Goal: Task Accomplishment & Management: Manage account settings

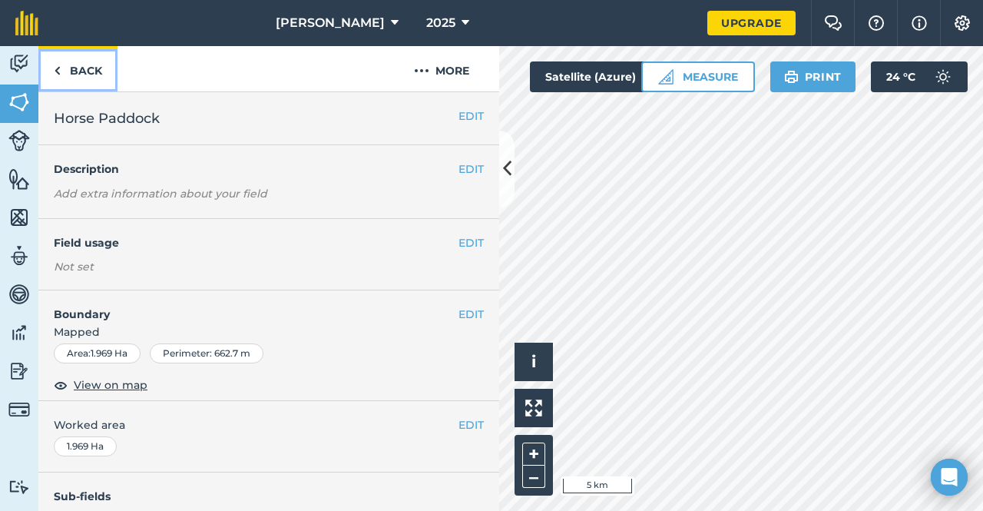
click at [69, 68] on link "Back" at bounding box center [77, 68] width 79 height 45
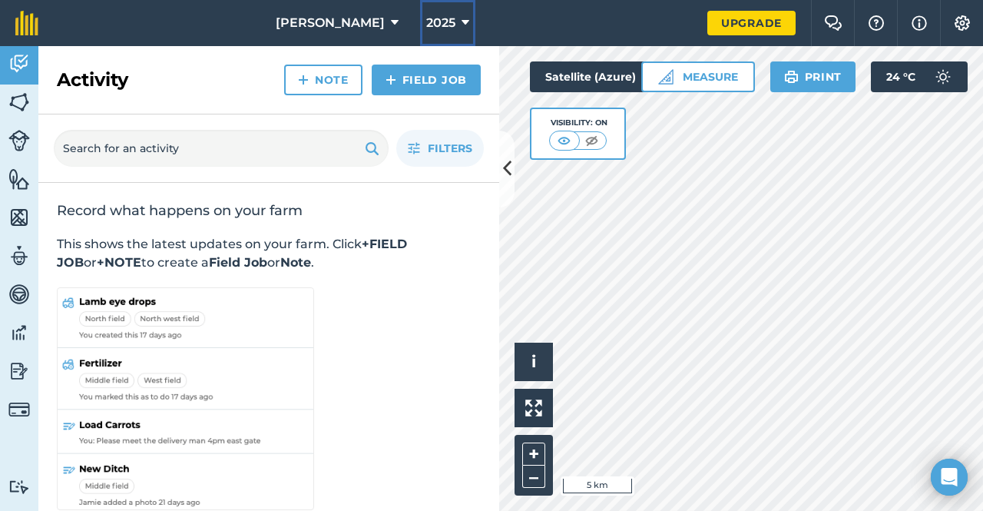
click at [435, 20] on span "2025" at bounding box center [440, 23] width 29 height 18
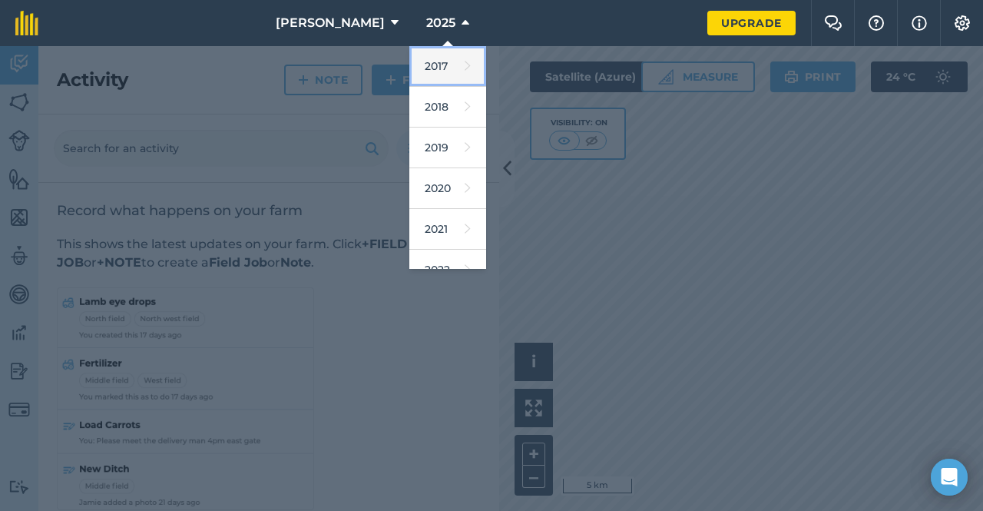
click at [432, 78] on link "2017" at bounding box center [447, 66] width 77 height 41
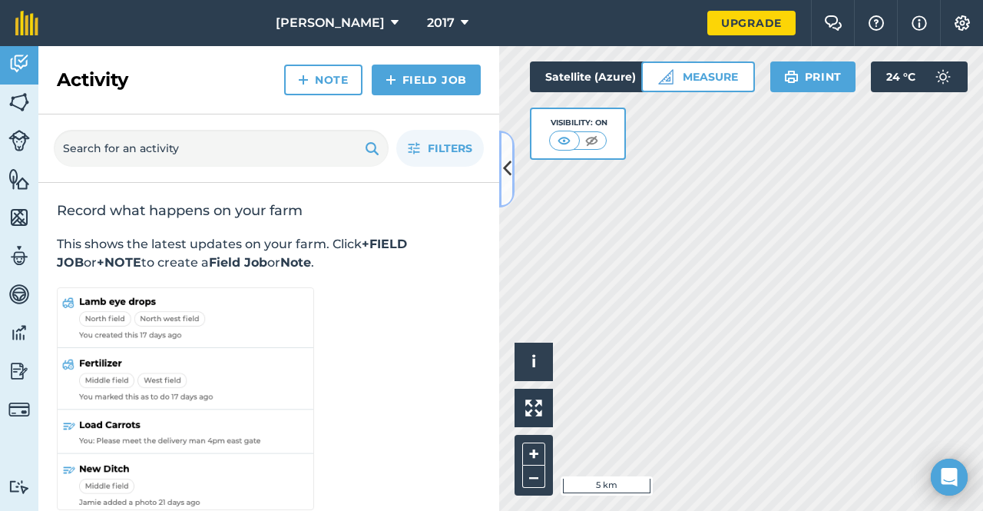
click at [512, 176] on button at bounding box center [506, 169] width 15 height 77
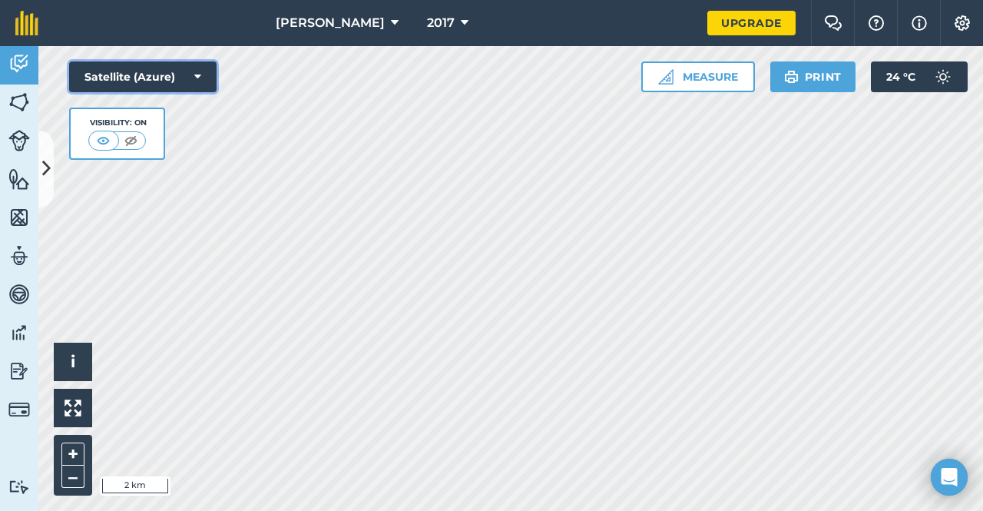
click at [198, 77] on icon at bounding box center [197, 76] width 7 height 15
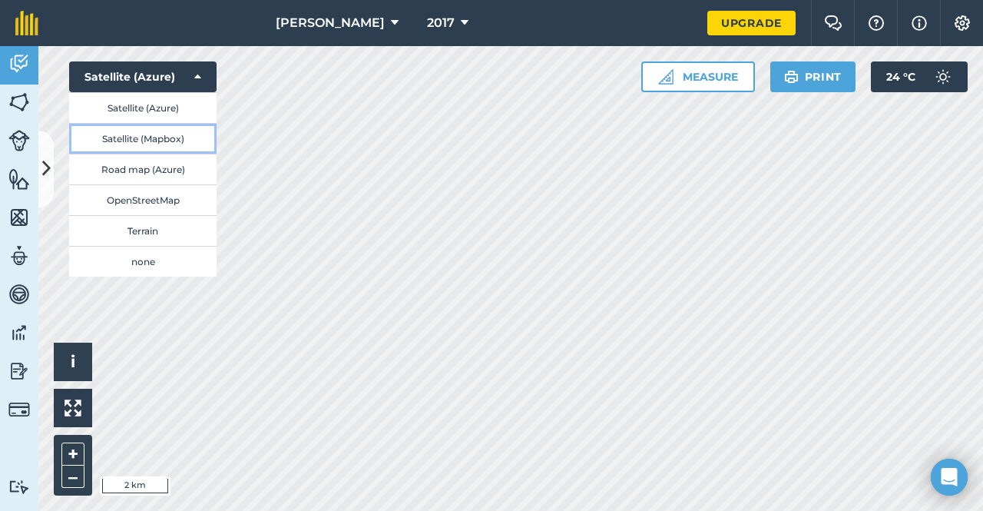
click at [173, 142] on button "Satellite (Mapbox)" at bounding box center [142, 138] width 147 height 31
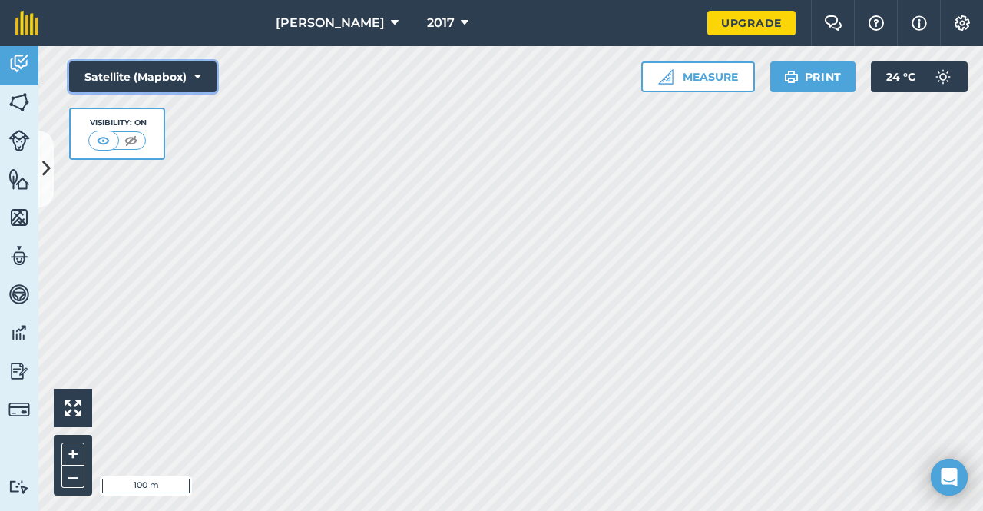
click at [190, 73] on button "Satellite (Mapbox)" at bounding box center [142, 76] width 147 height 31
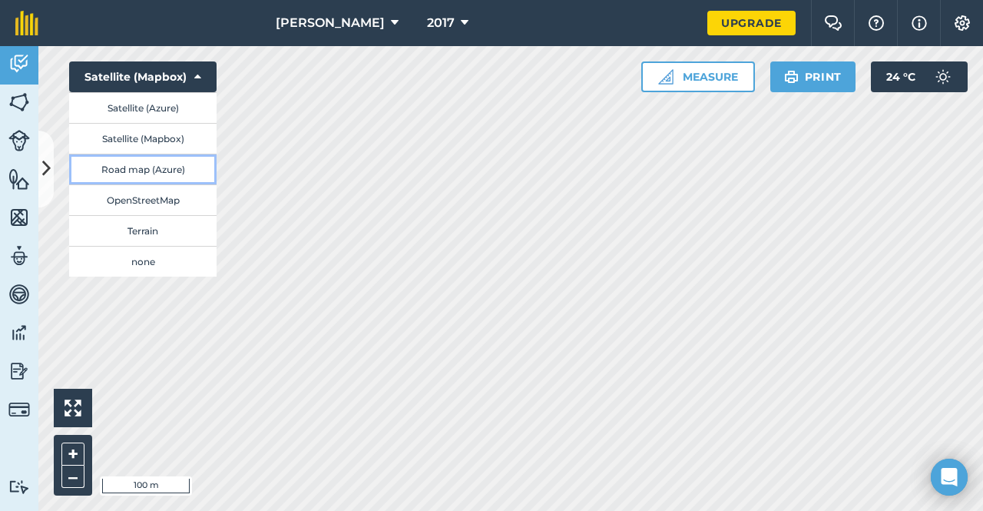
click at [169, 170] on button "Road map (Azure)" at bounding box center [142, 169] width 147 height 31
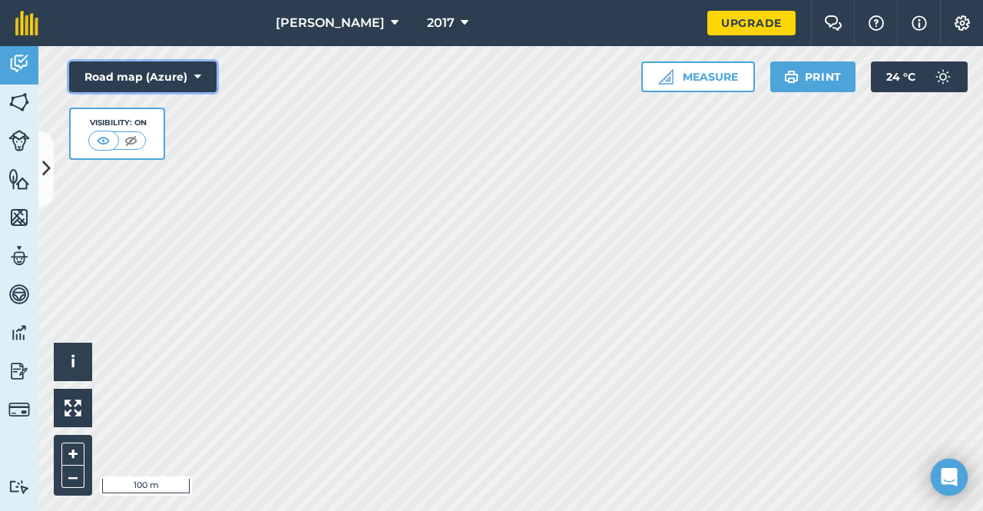
click at [173, 84] on button "Road map (Azure)" at bounding box center [142, 76] width 147 height 31
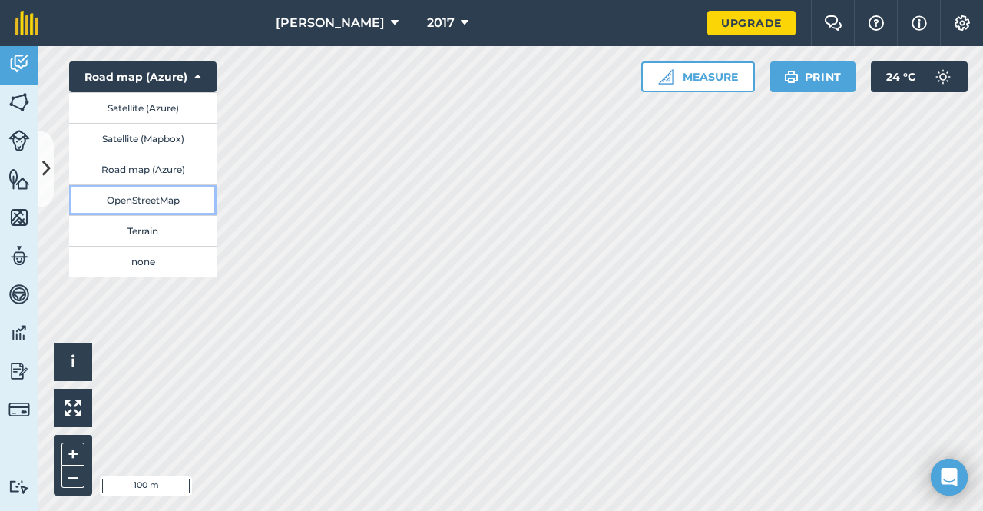
click at [173, 191] on button "OpenStreetMap" at bounding box center [142, 199] width 147 height 31
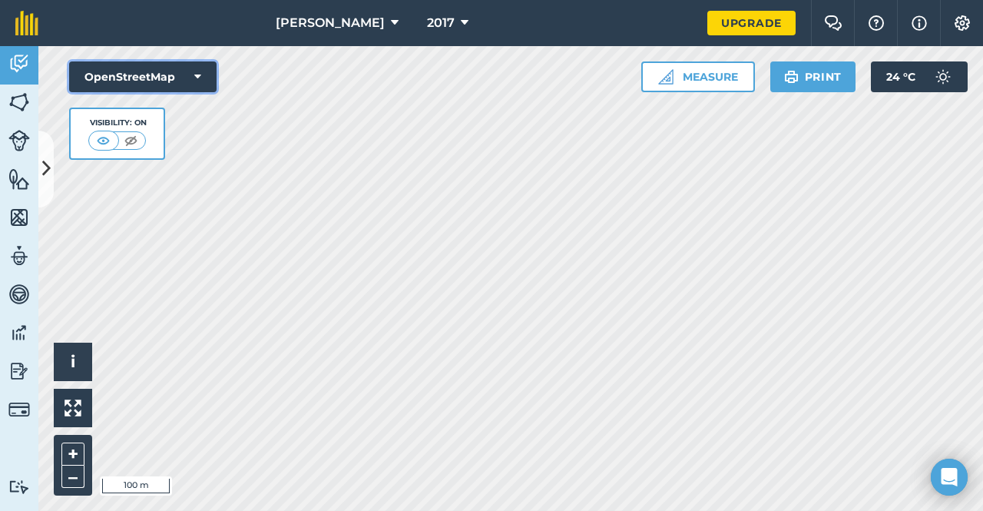
click at [180, 73] on button "OpenStreetMap" at bounding box center [142, 76] width 147 height 31
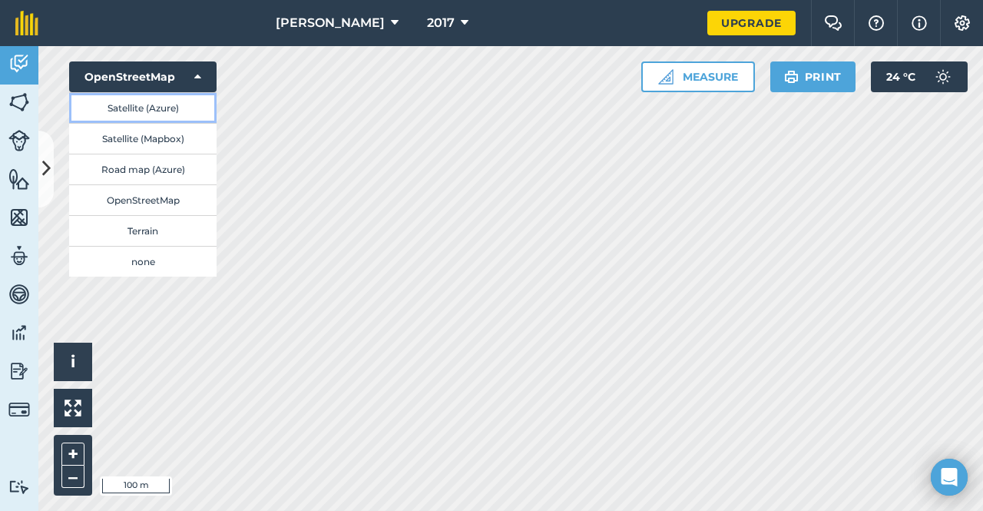
click at [164, 114] on button "Satellite (Azure)" at bounding box center [142, 107] width 147 height 31
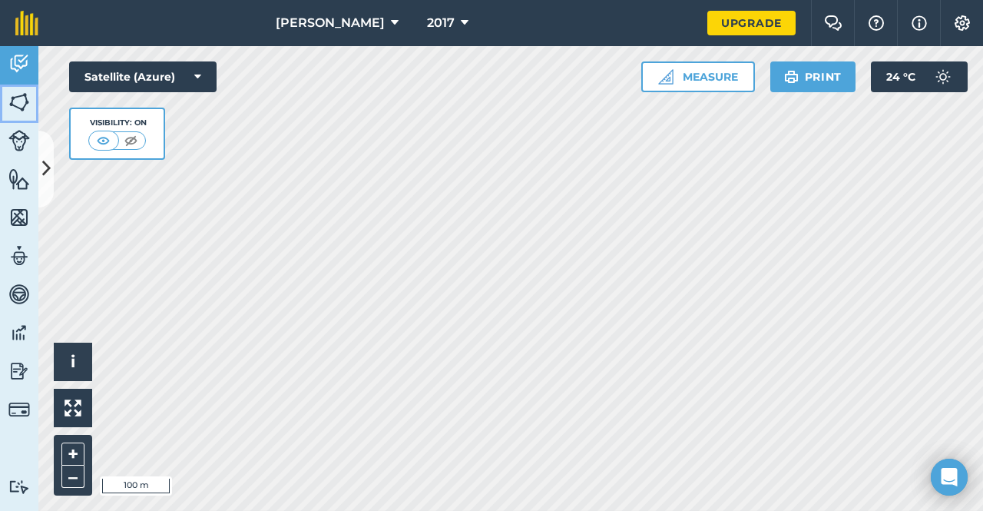
click at [32, 99] on link "Fields" at bounding box center [19, 104] width 38 height 38
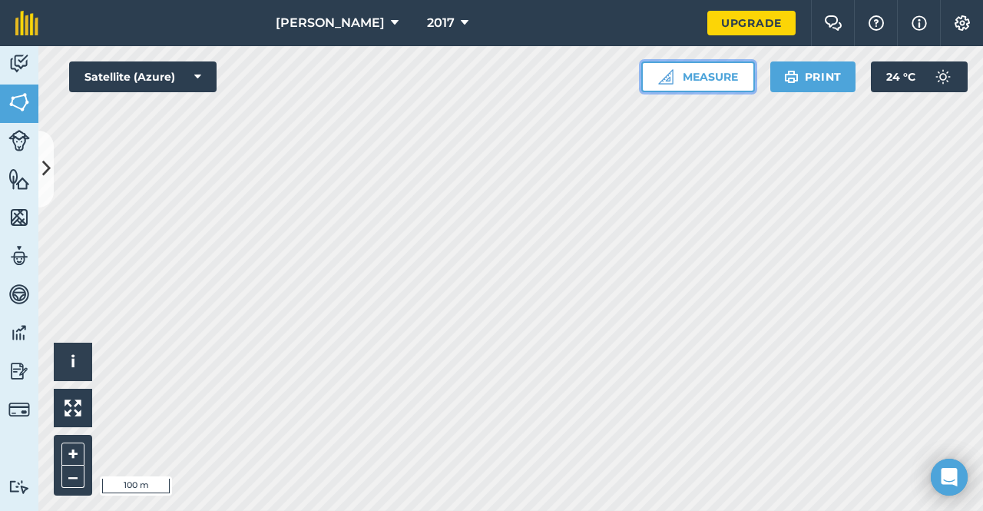
click at [677, 81] on button "Measure" at bounding box center [698, 76] width 114 height 31
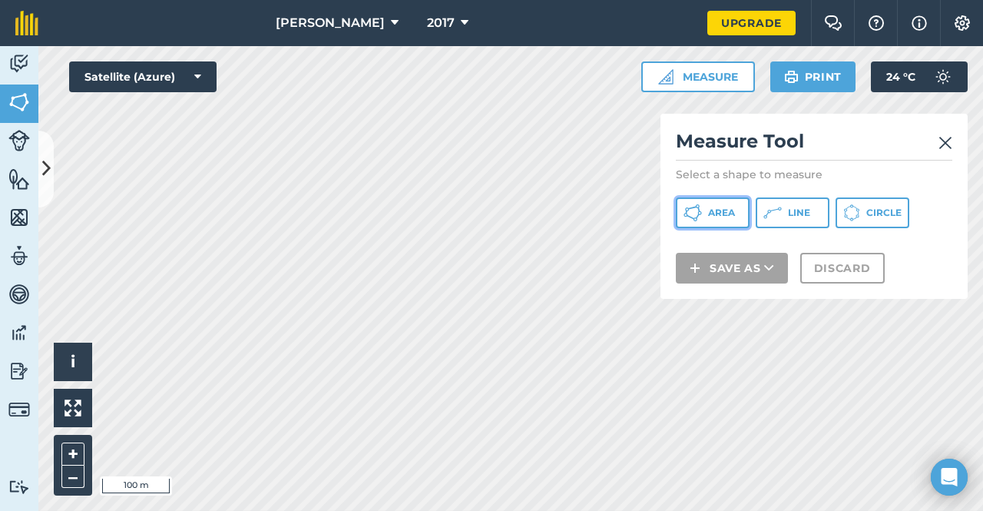
click at [719, 208] on span "Area" at bounding box center [721, 213] width 27 height 12
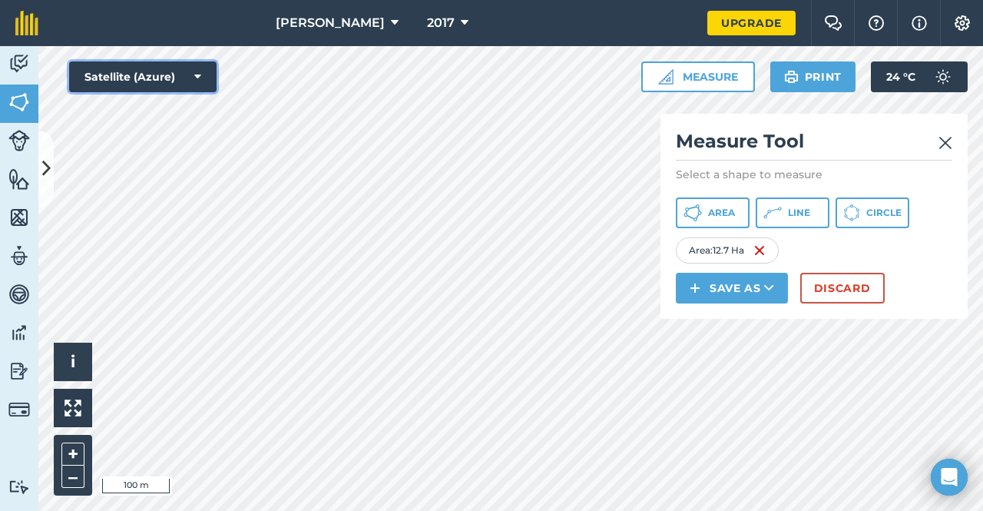
click at [184, 76] on button "Satellite (Azure)" at bounding box center [142, 76] width 147 height 31
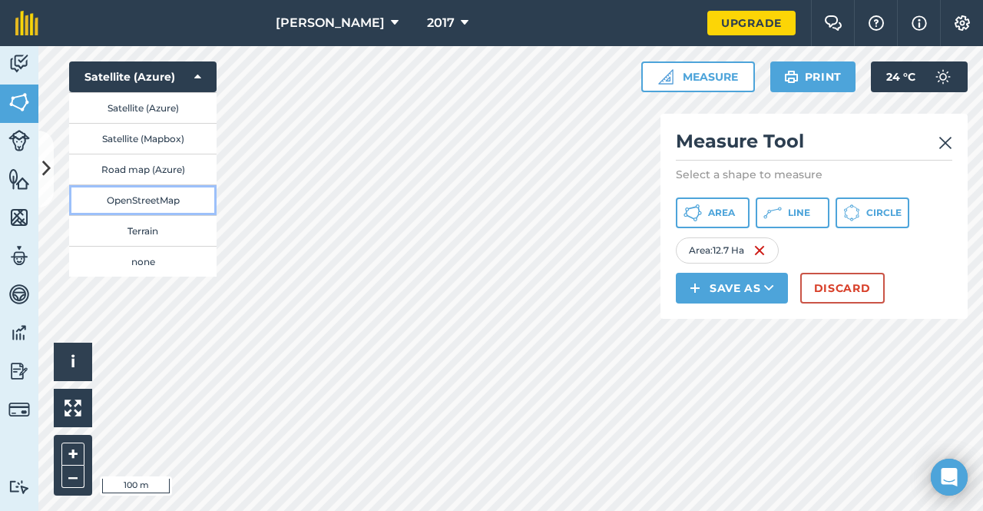
click at [160, 199] on button "OpenStreetMap" at bounding box center [142, 199] width 147 height 31
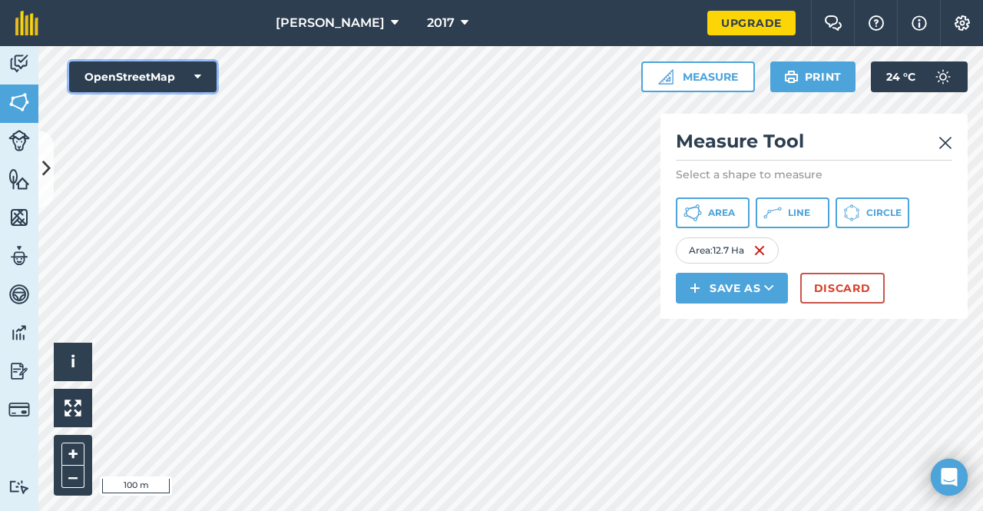
click at [177, 71] on button "OpenStreetMap" at bounding box center [142, 76] width 147 height 31
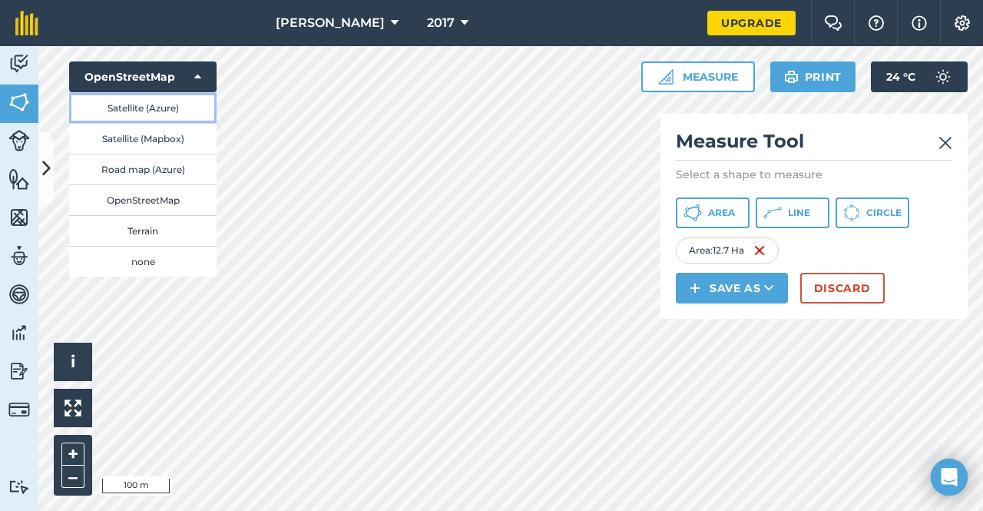
click at [163, 114] on button "Satellite (Azure)" at bounding box center [142, 107] width 147 height 31
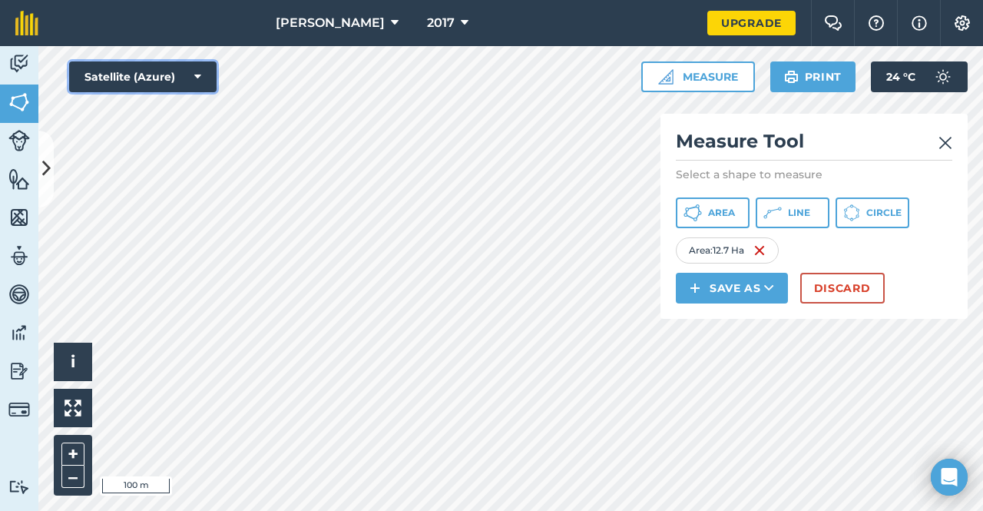
click at [174, 79] on button "Satellite (Azure)" at bounding box center [142, 76] width 147 height 31
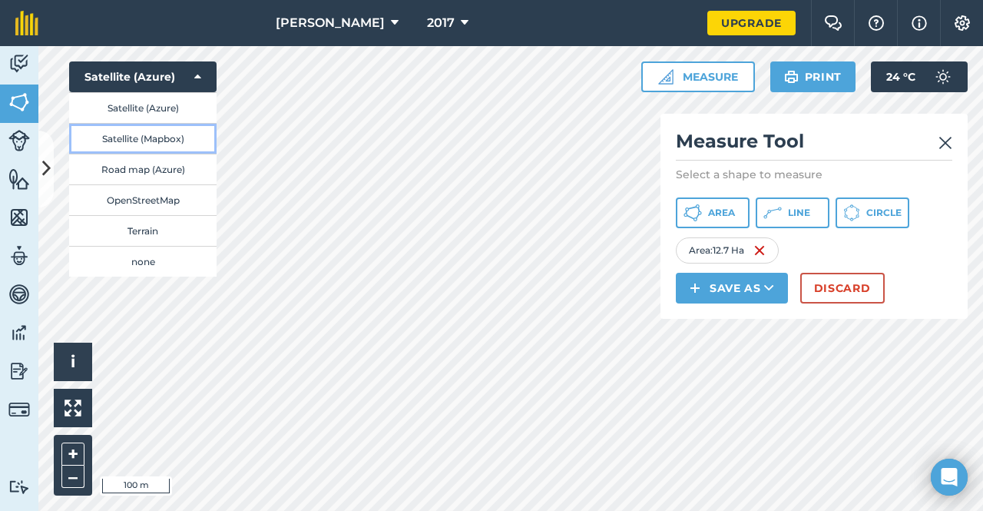
click at [149, 139] on button "Satellite (Mapbox)" at bounding box center [142, 138] width 147 height 31
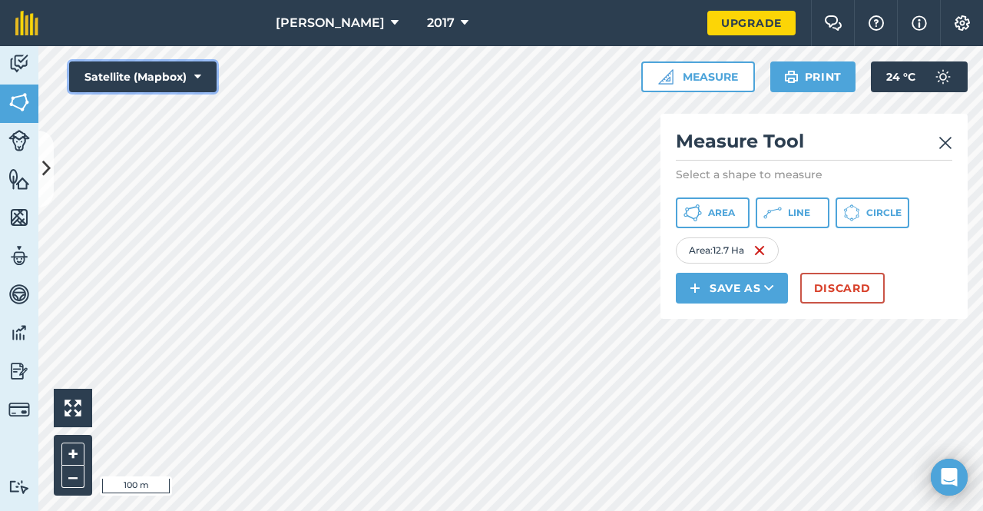
drag, startPoint x: 164, startPoint y: 76, endPoint x: 159, endPoint y: 84, distance: 9.4
click at [164, 75] on button "Satellite (Mapbox)" at bounding box center [142, 76] width 147 height 31
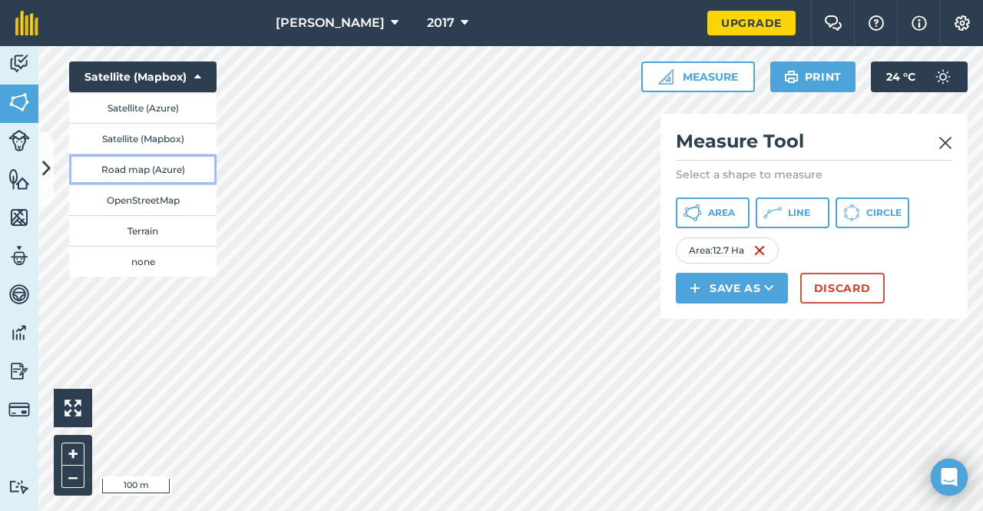
click at [137, 167] on button "Road map (Azure)" at bounding box center [142, 169] width 147 height 31
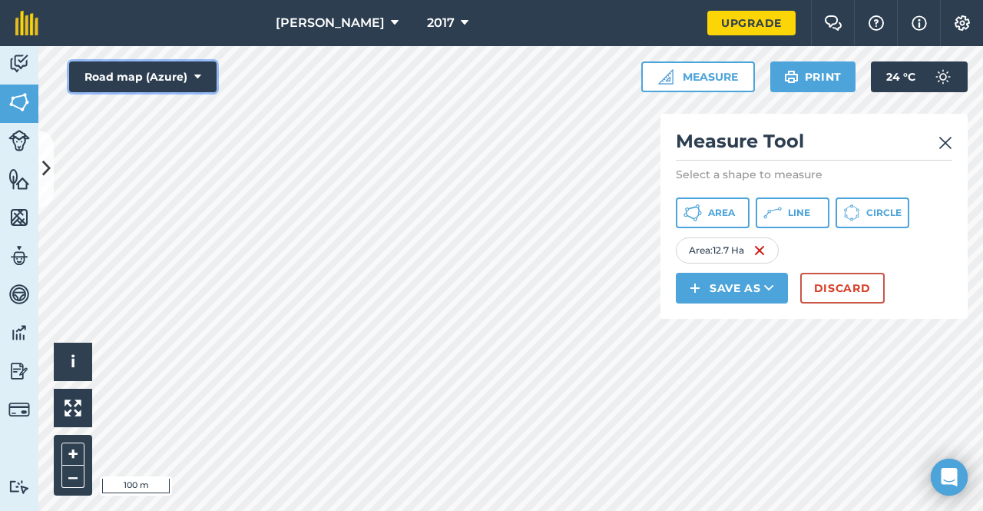
click at [154, 90] on button "Road map (Azure)" at bounding box center [142, 76] width 147 height 31
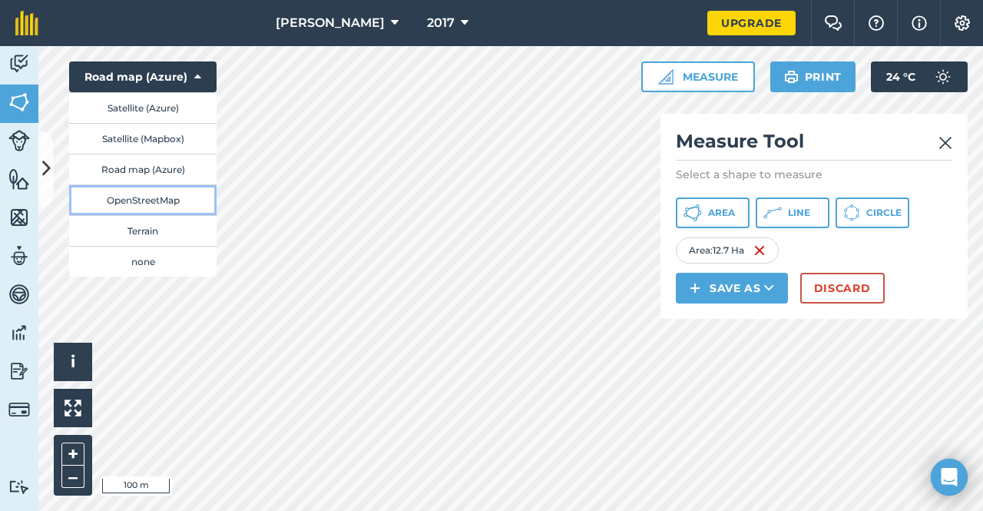
click at [144, 188] on button "OpenStreetMap" at bounding box center [142, 199] width 147 height 31
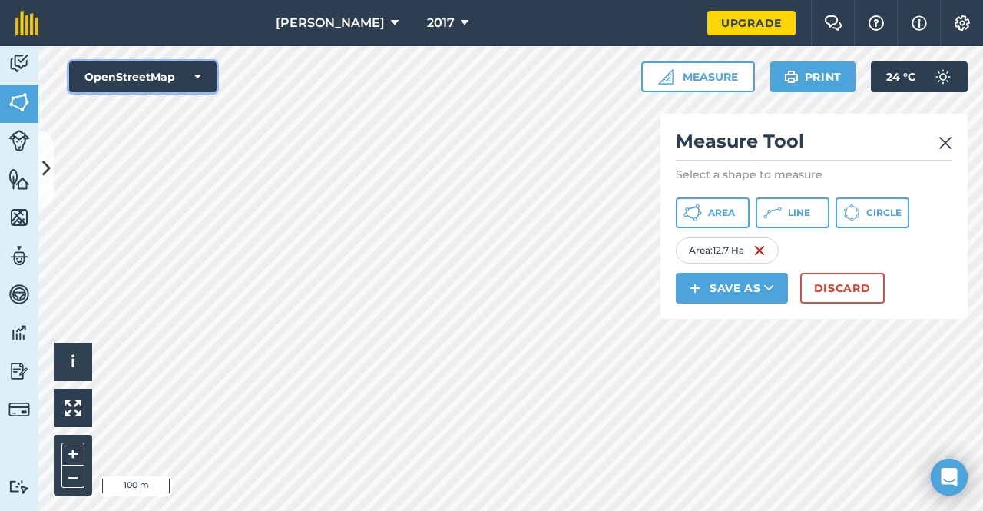
click at [183, 78] on button "OpenStreetMap" at bounding box center [142, 76] width 147 height 31
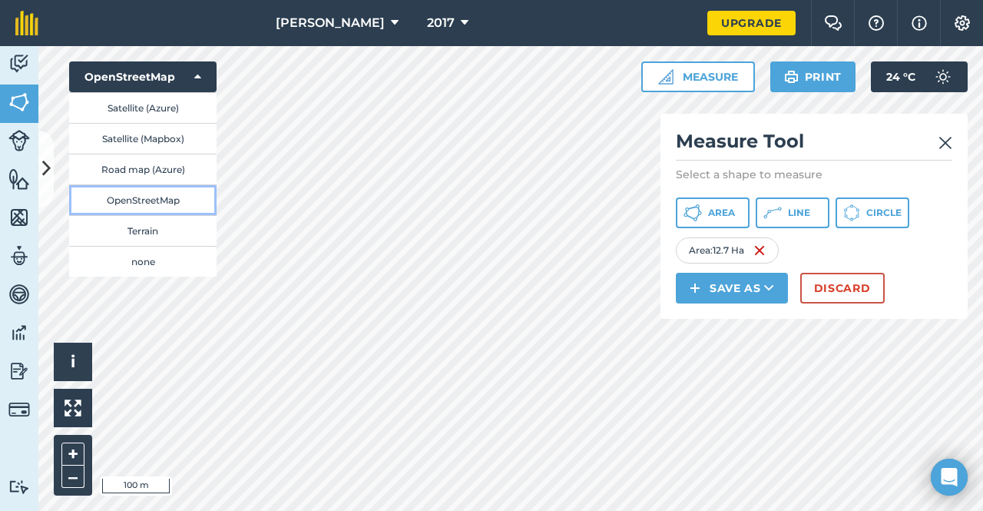
click at [142, 197] on button "OpenStreetMap" at bounding box center [142, 199] width 147 height 31
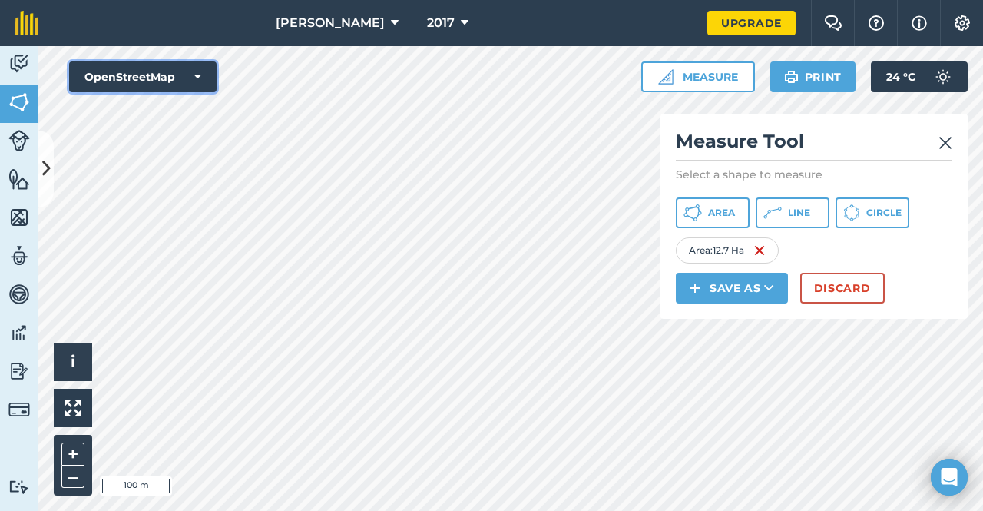
click at [183, 70] on button "OpenStreetMap" at bounding box center [142, 76] width 147 height 31
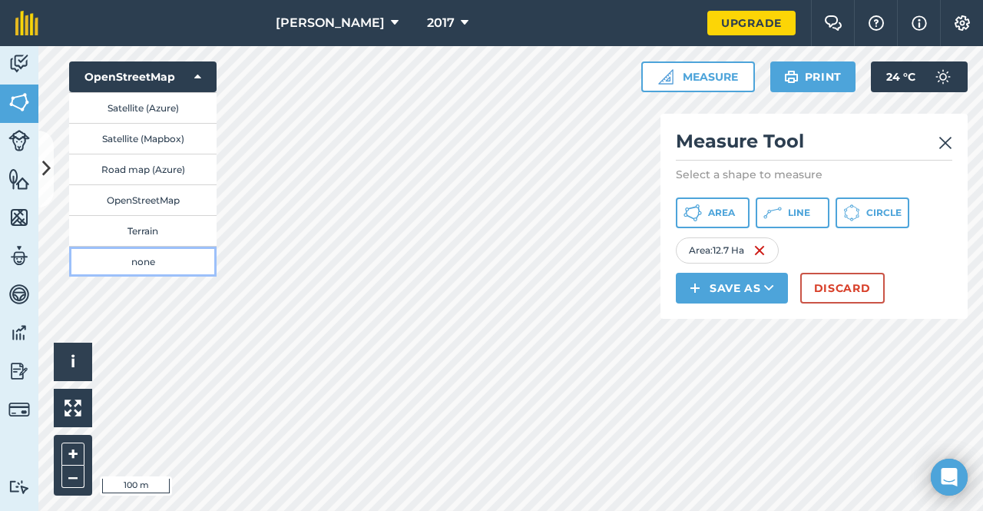
click at [123, 253] on button "none" at bounding box center [142, 261] width 147 height 31
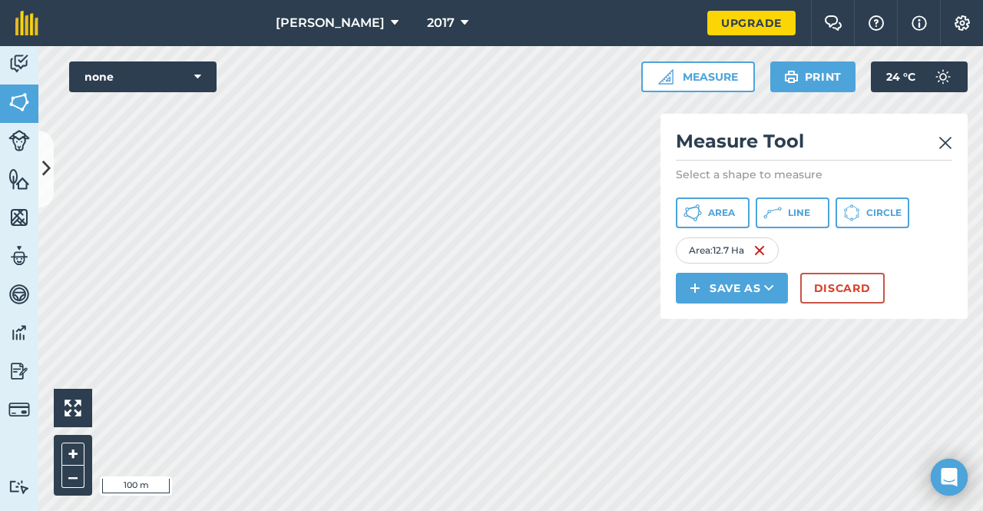
click at [953, 139] on div "Measure Tool Select a shape to measure Area Line Circle Area : 12.7 Ha Save as …" at bounding box center [814, 216] width 307 height 205
click at [946, 139] on img at bounding box center [946, 143] width 14 height 18
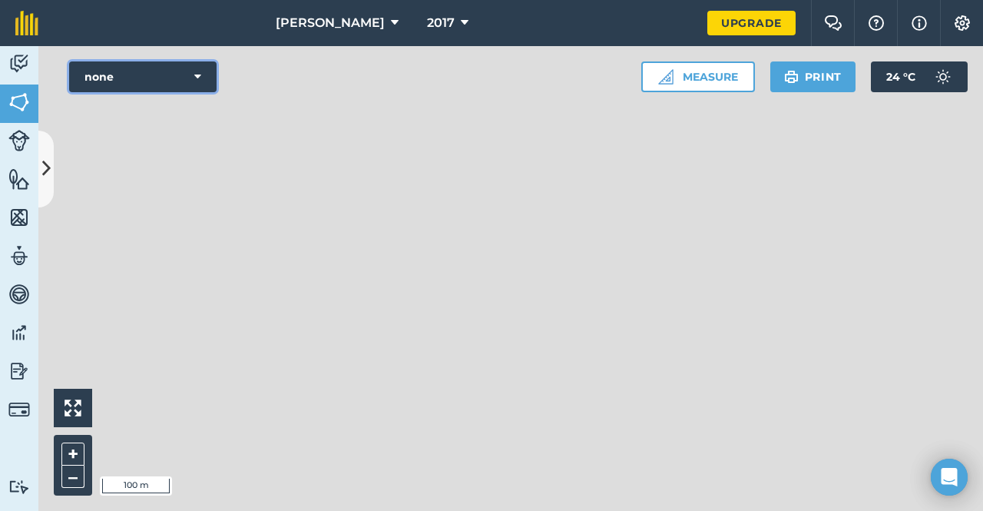
click at [151, 71] on button "none" at bounding box center [142, 76] width 147 height 31
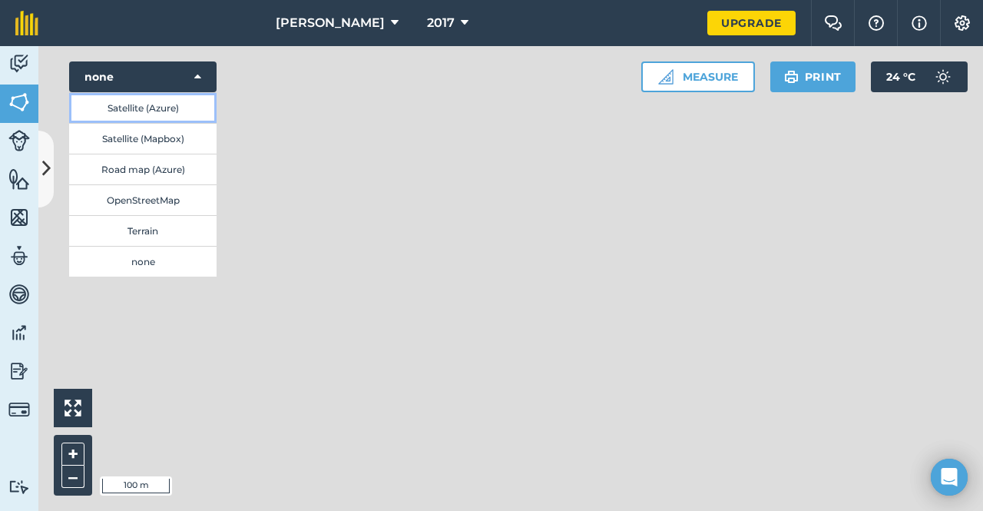
click at [158, 107] on button "Satellite (Azure)" at bounding box center [142, 107] width 147 height 31
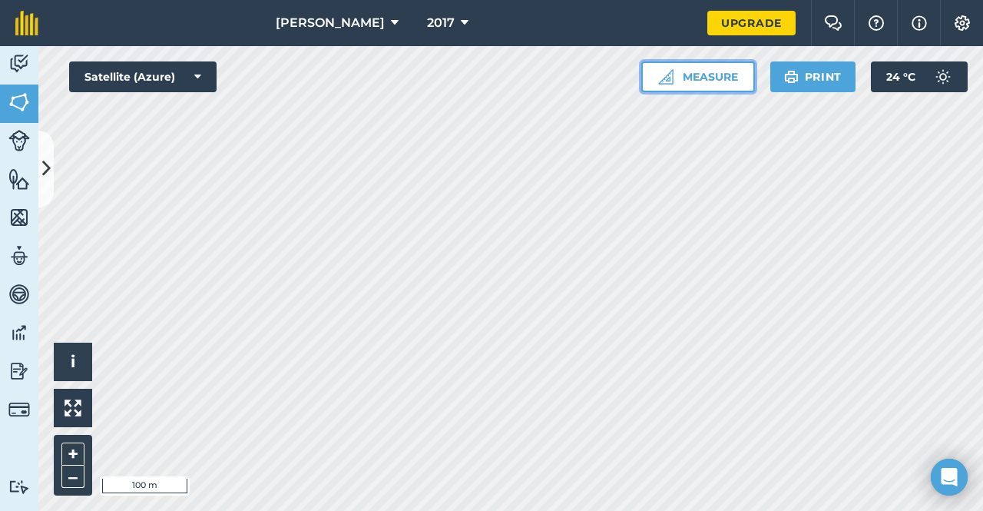
click at [681, 75] on button "Measure" at bounding box center [698, 76] width 114 height 31
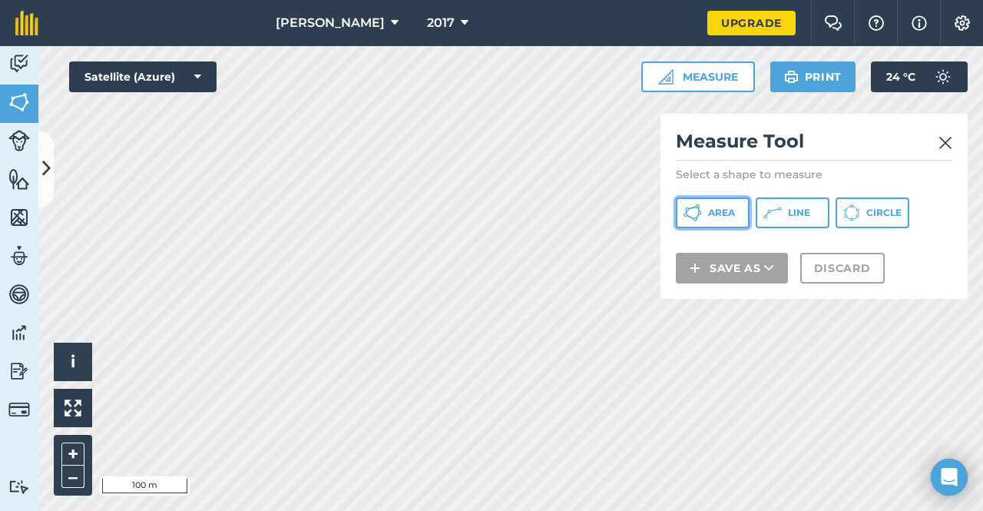
click at [704, 214] on button "Area" at bounding box center [713, 212] width 74 height 31
click at [943, 141] on img at bounding box center [946, 143] width 14 height 18
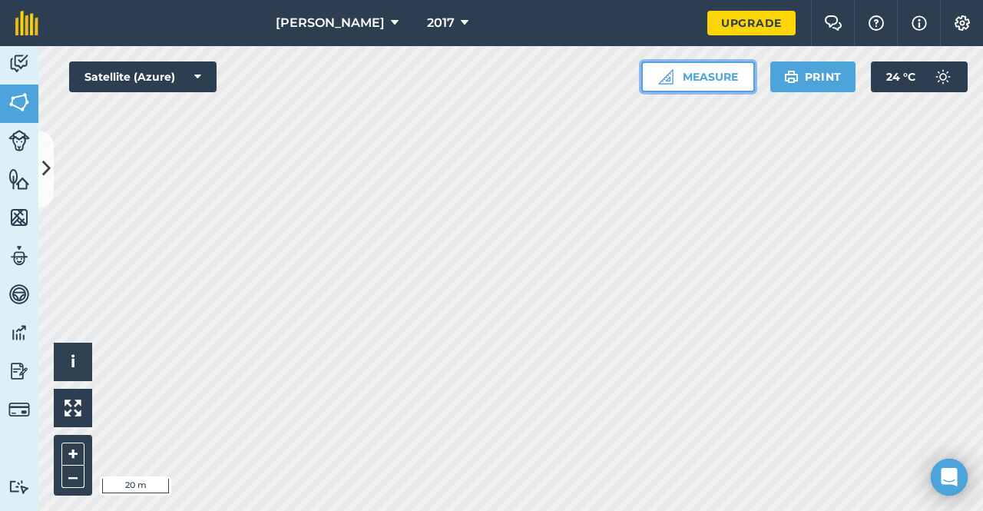
click at [698, 78] on button "Measure" at bounding box center [698, 76] width 114 height 31
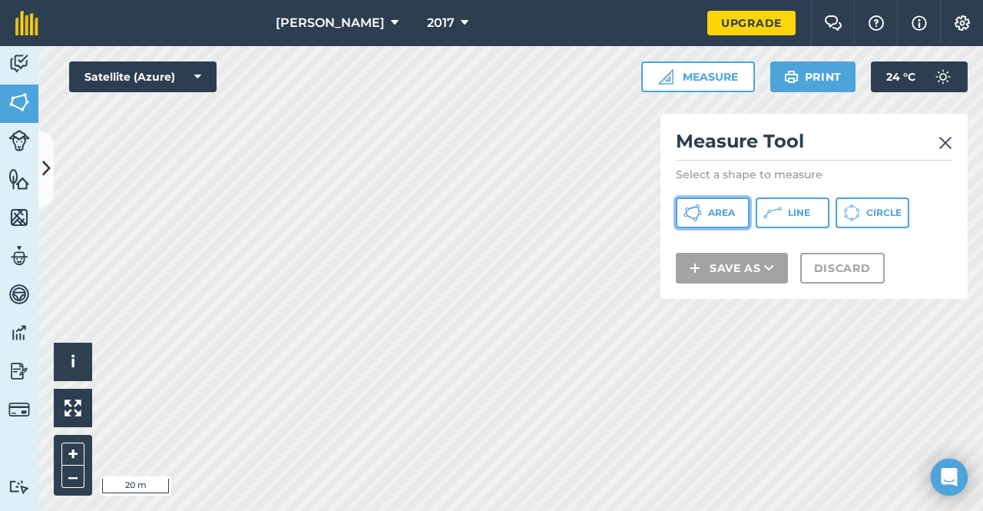
click at [723, 213] on span "Area" at bounding box center [721, 213] width 27 height 12
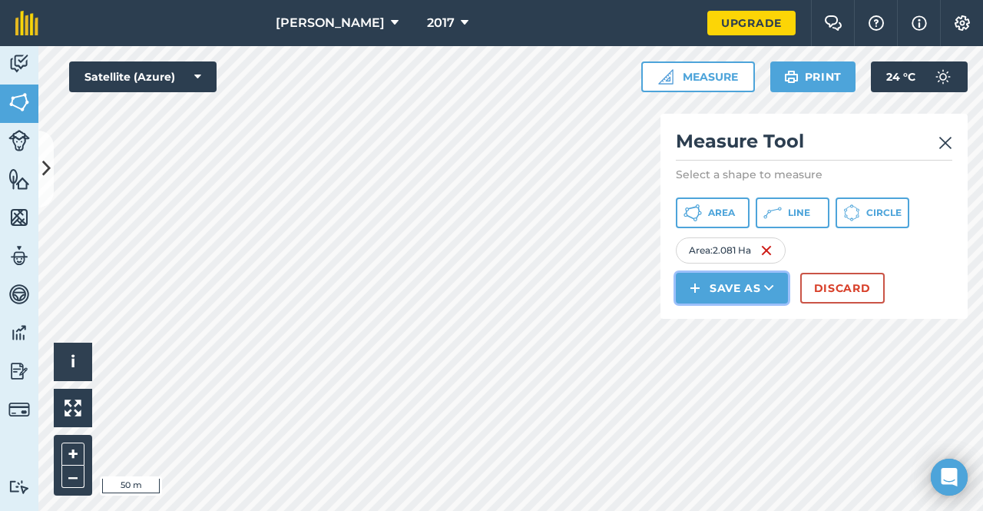
click at [721, 282] on button "Save as" at bounding box center [732, 288] width 112 height 31
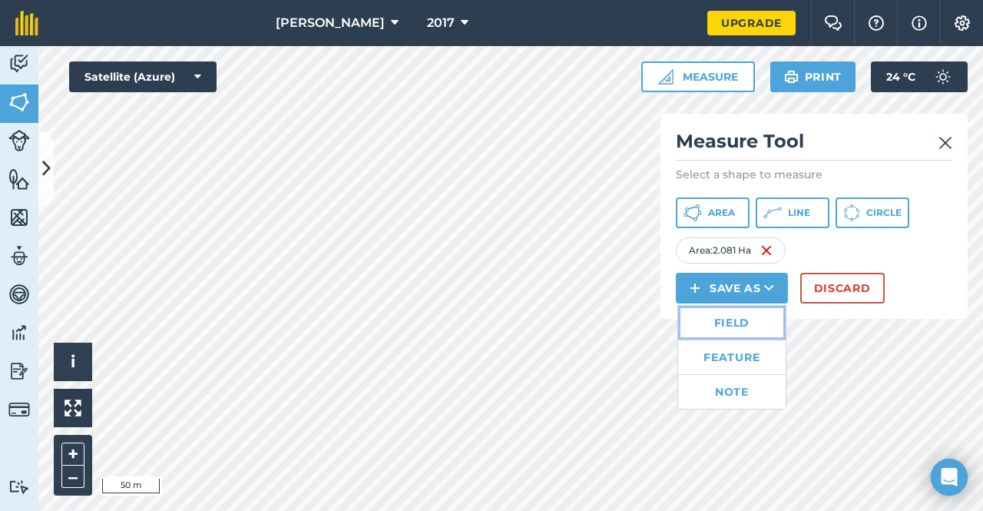
click at [739, 315] on link "Field" at bounding box center [732, 323] width 108 height 34
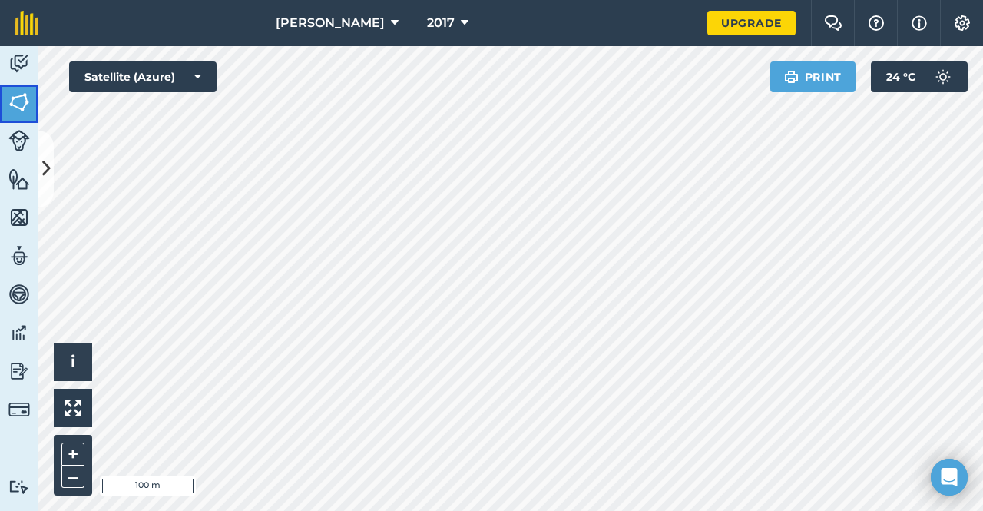
click at [28, 107] on img at bounding box center [19, 102] width 22 height 23
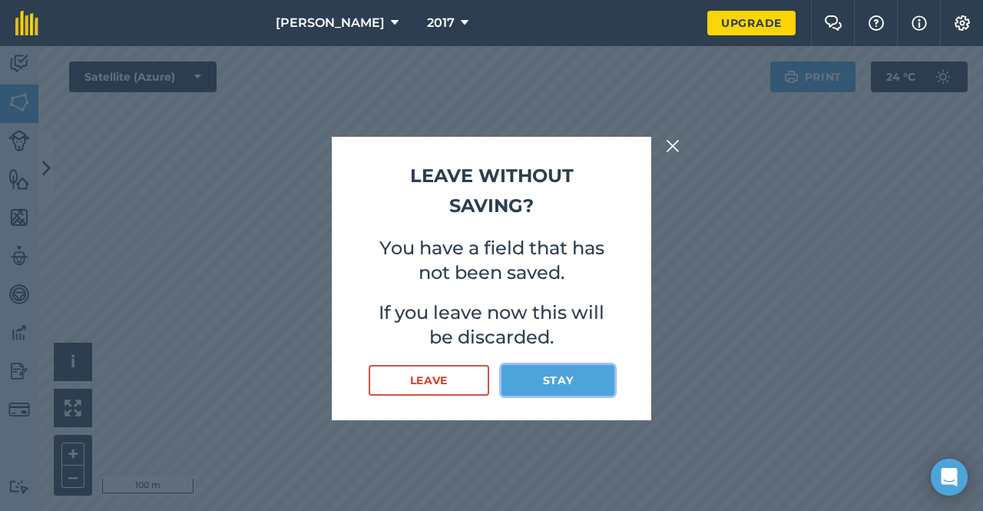
click at [562, 377] on button "Stay" at bounding box center [558, 380] width 113 height 31
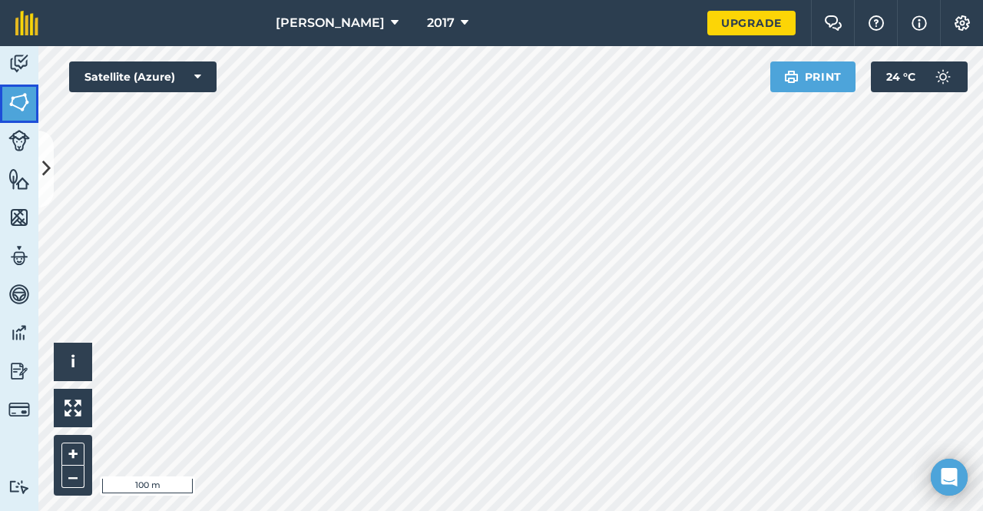
click at [22, 96] on img at bounding box center [19, 102] width 22 height 23
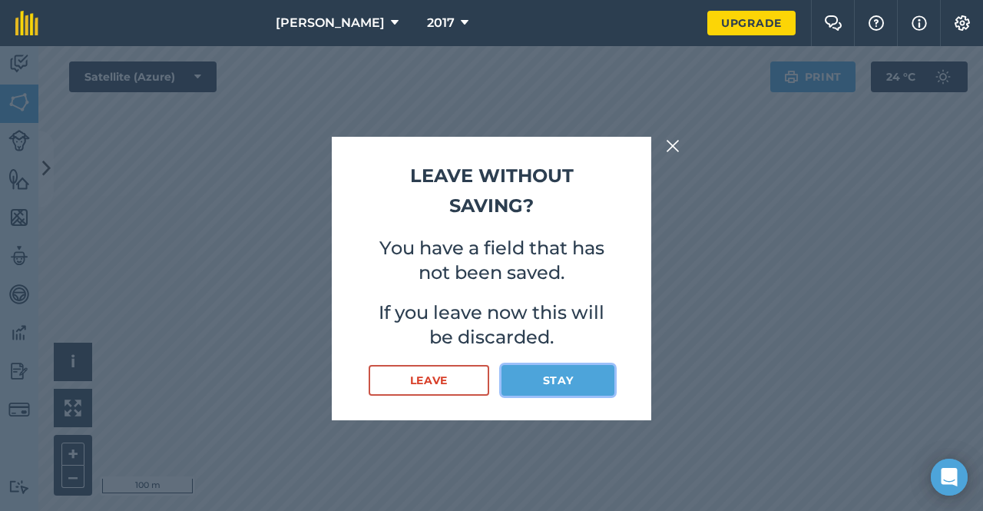
click at [532, 380] on button "Stay" at bounding box center [558, 380] width 113 height 31
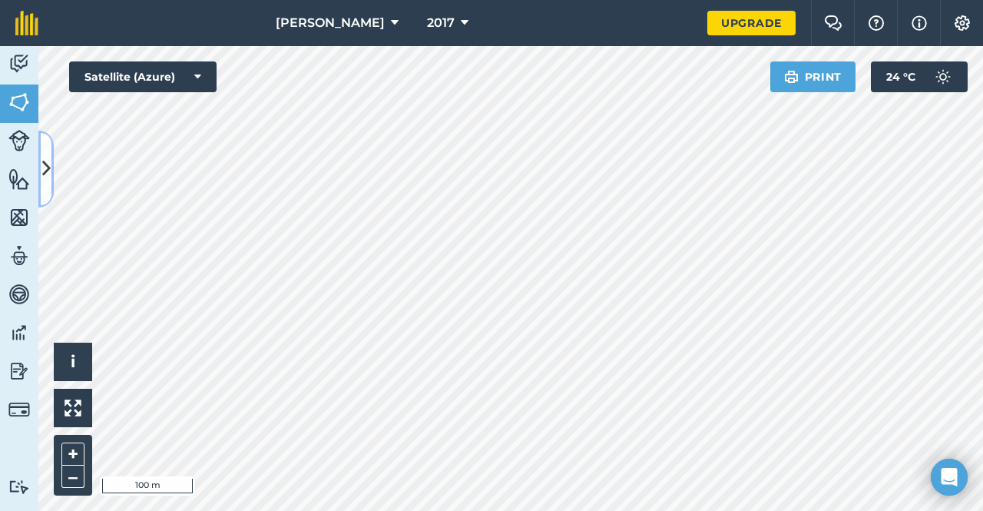
click at [39, 159] on button at bounding box center [45, 169] width 15 height 77
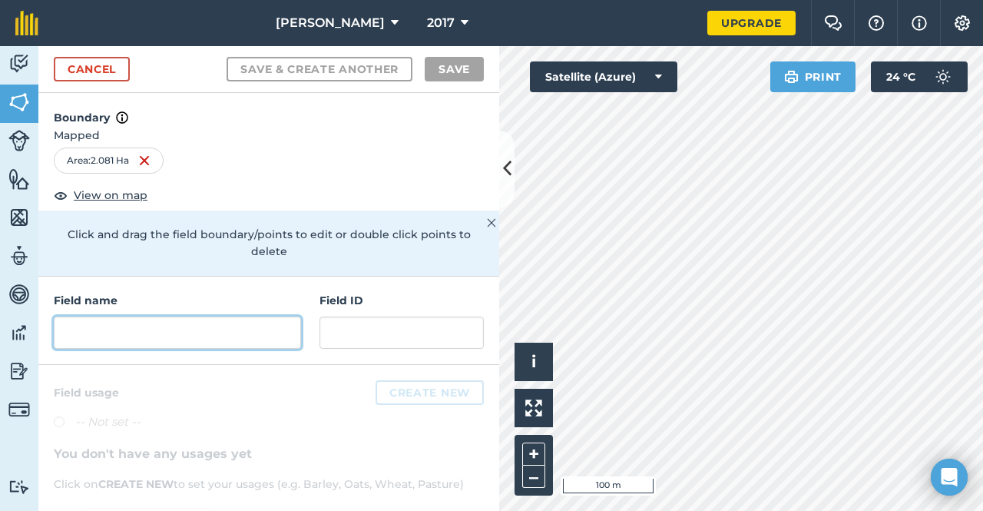
click at [153, 325] on input "text" at bounding box center [177, 333] width 247 height 32
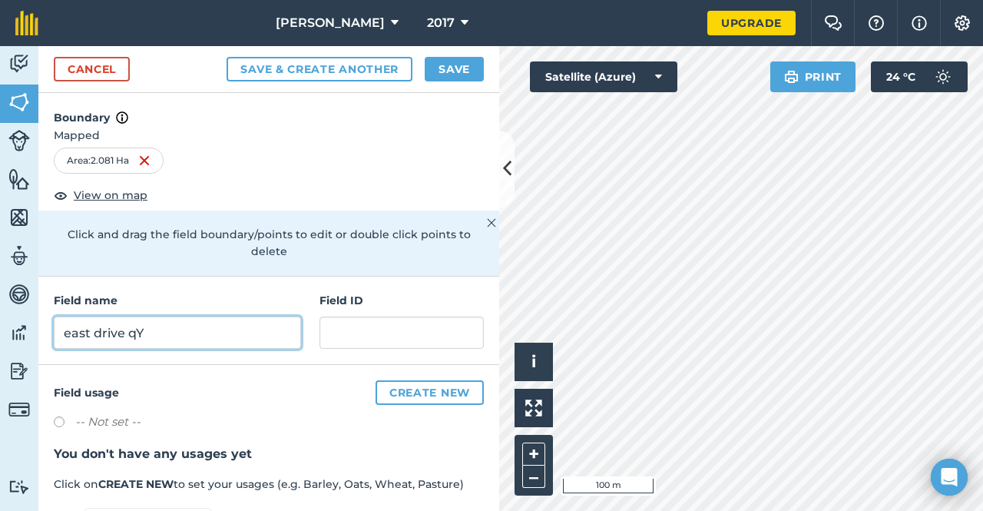
type input "east drive qY"
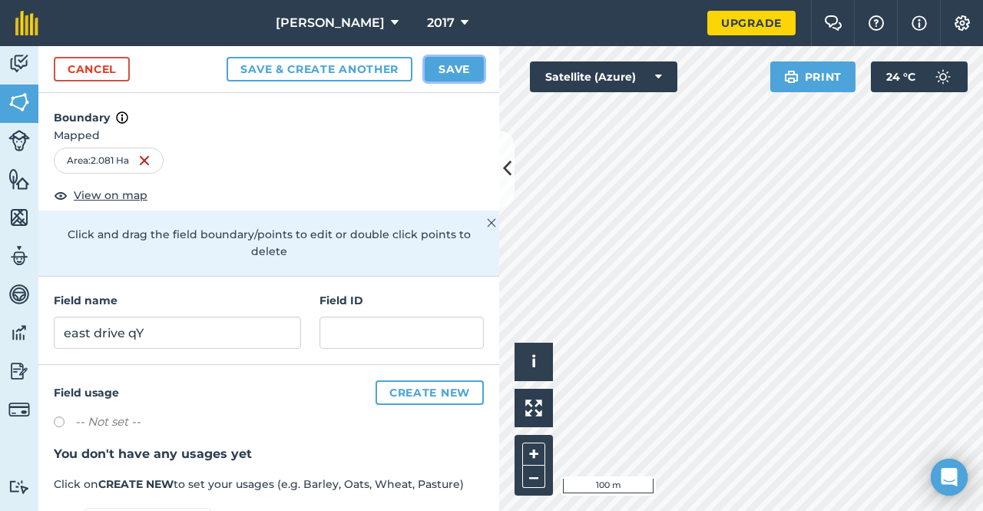
click at [462, 70] on button "Save" at bounding box center [454, 69] width 59 height 25
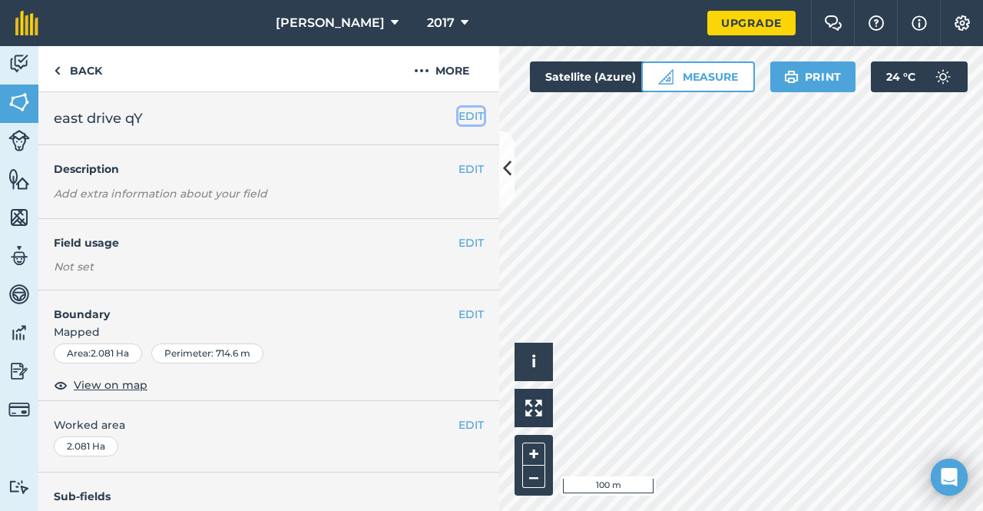
click at [462, 112] on button "EDIT" at bounding box center [471, 116] width 25 height 17
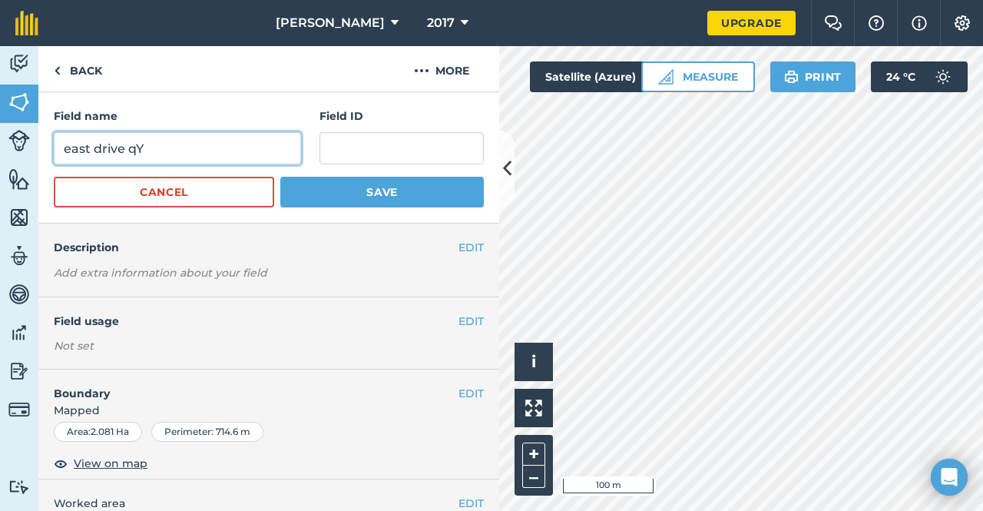
click at [224, 146] on input "east drive qY" at bounding box center [177, 148] width 247 height 32
click at [68, 147] on input "east driveway" at bounding box center [177, 148] width 247 height 32
type input "East driveway"
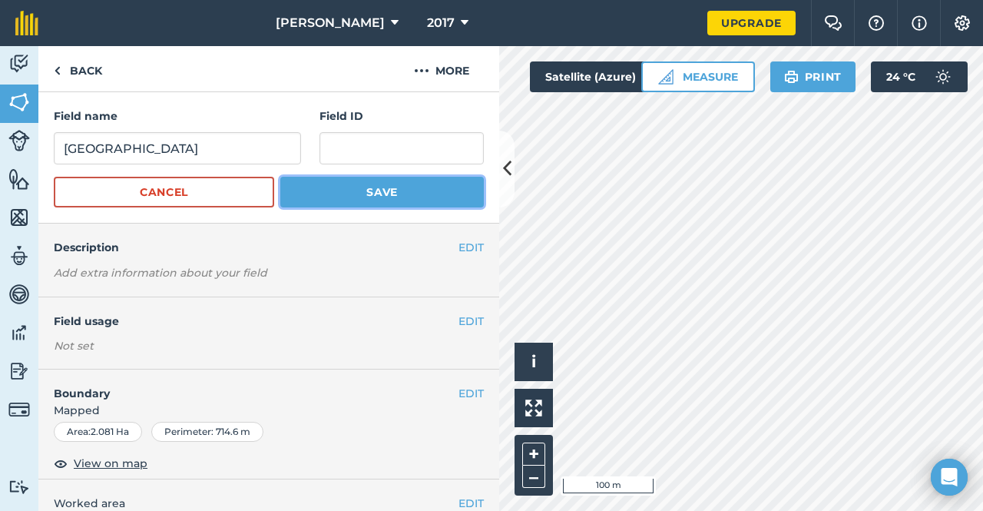
click at [358, 191] on button "Save" at bounding box center [382, 192] width 204 height 31
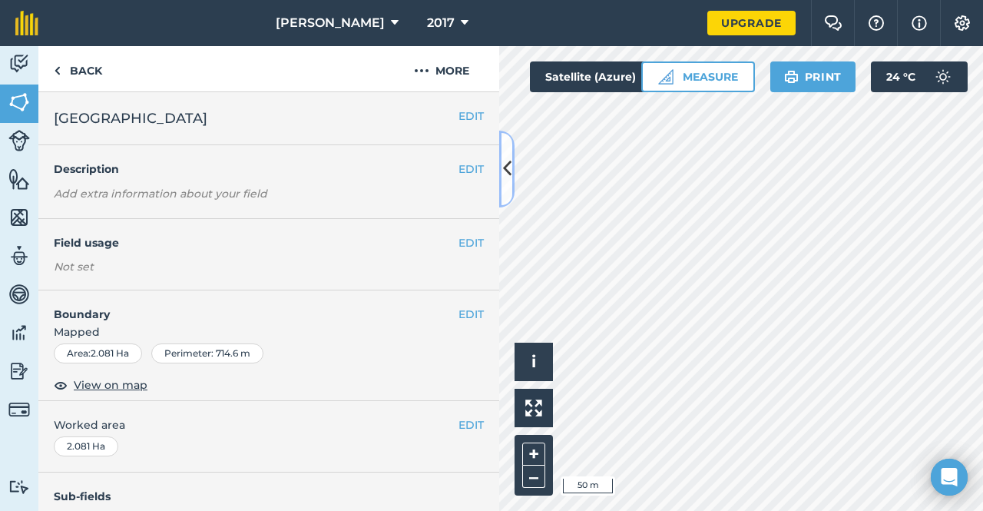
click at [507, 171] on icon at bounding box center [507, 168] width 8 height 27
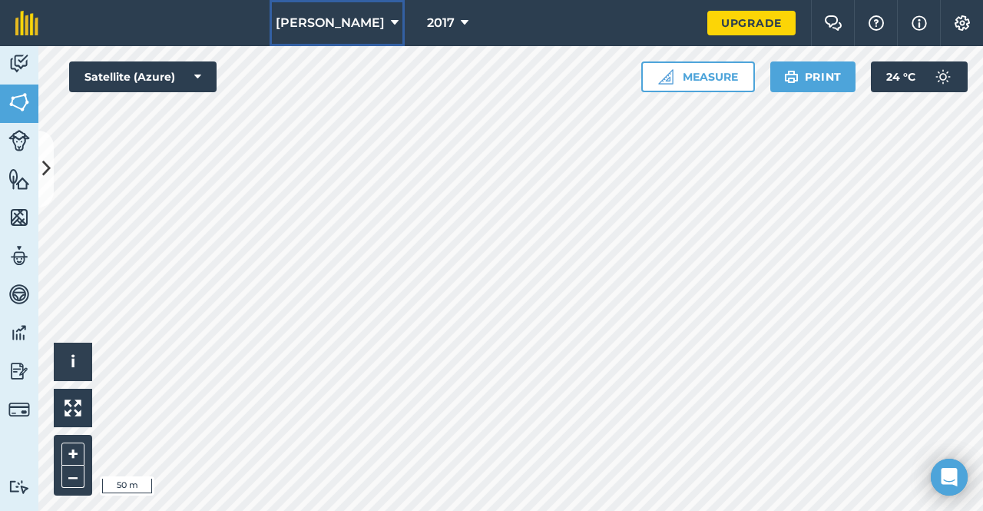
click at [324, 16] on span "Alice Downs" at bounding box center [330, 23] width 109 height 18
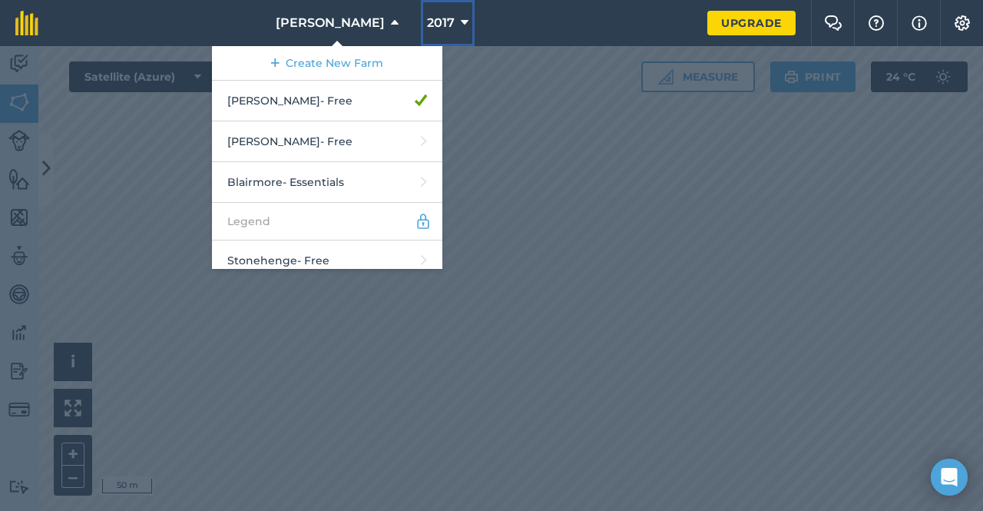
click at [445, 24] on button "2017" at bounding box center [448, 23] width 54 height 46
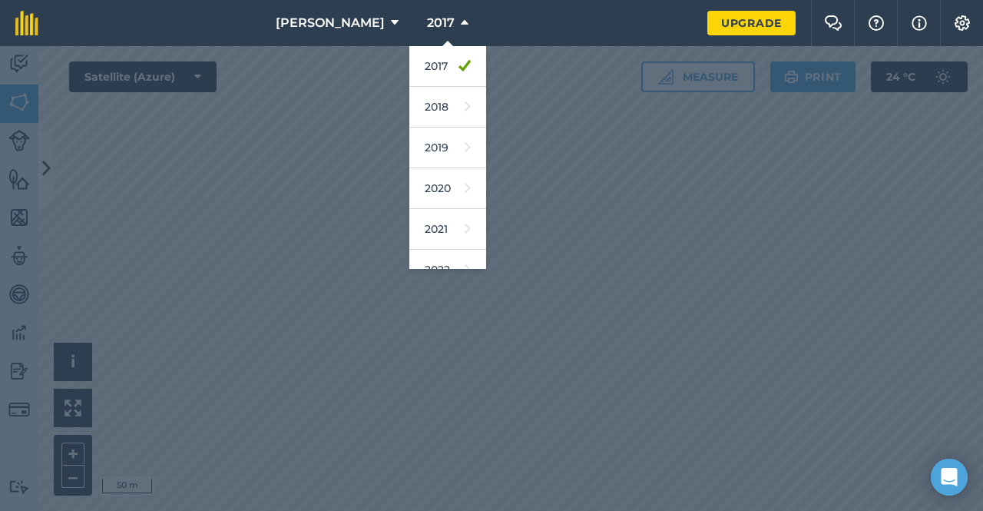
click at [498, 0] on nav "Alice Downs 2017 2017 2018 2019 2020 2021 2022 2023 2024 2025 2026 2027" at bounding box center [381, 23] width 654 height 46
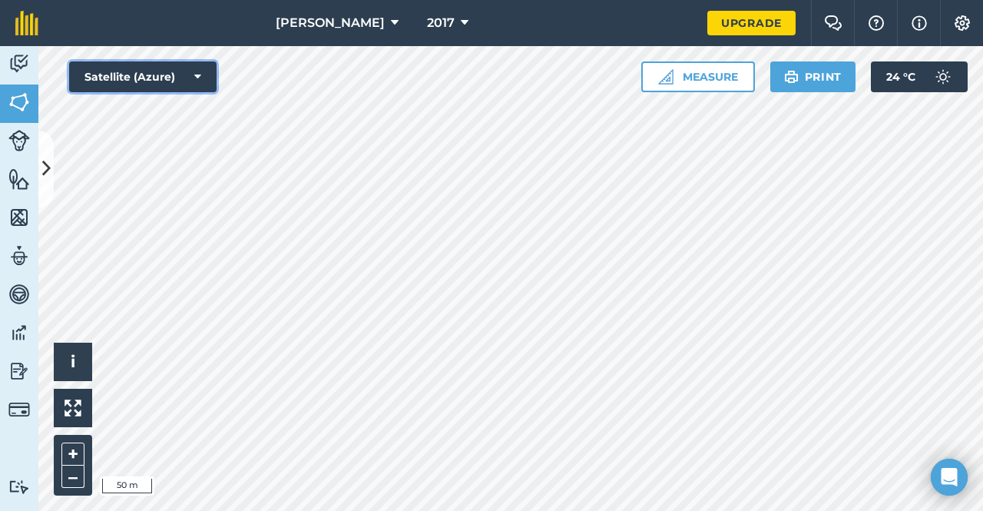
click at [151, 71] on button "Satellite (Azure)" at bounding box center [142, 76] width 147 height 31
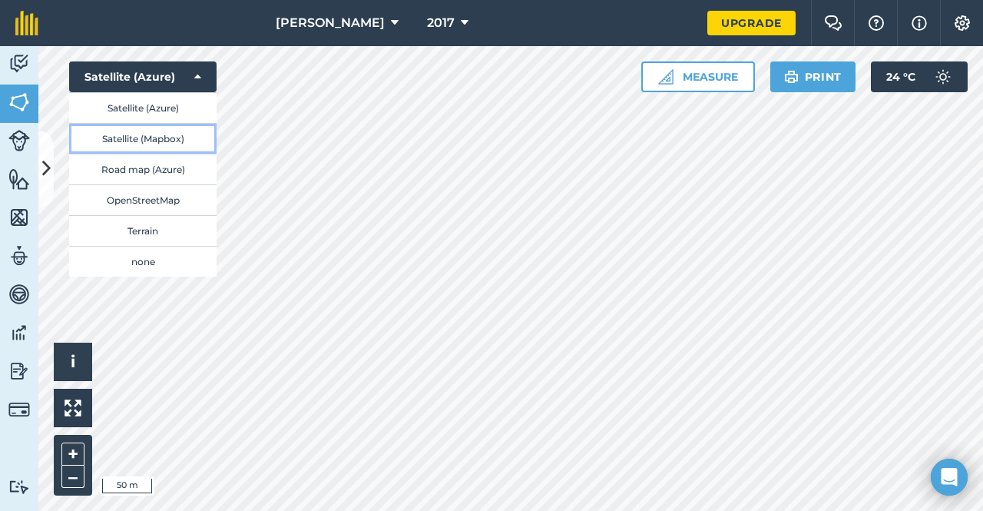
click at [164, 139] on button "Satellite (Mapbox)" at bounding box center [142, 138] width 147 height 31
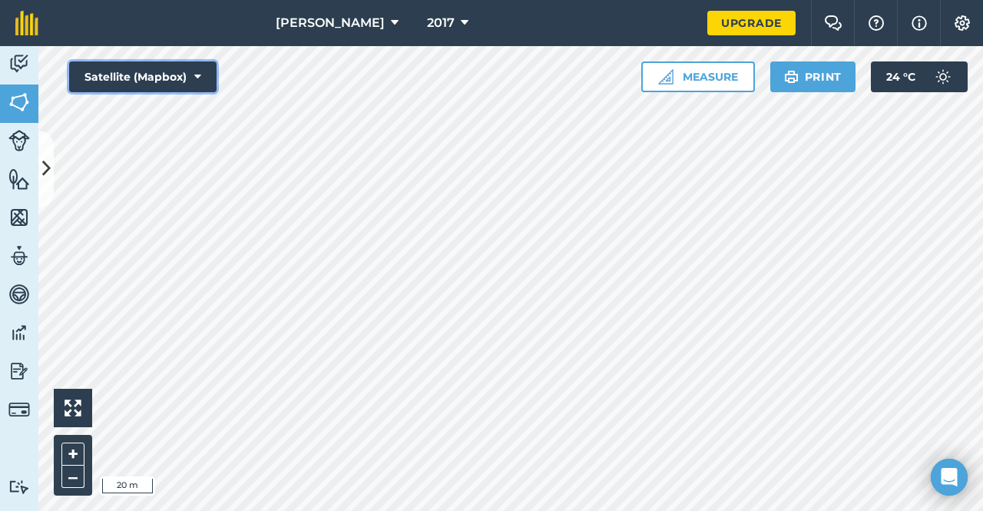
click at [191, 87] on button "Satellite (Mapbox)" at bounding box center [142, 76] width 147 height 31
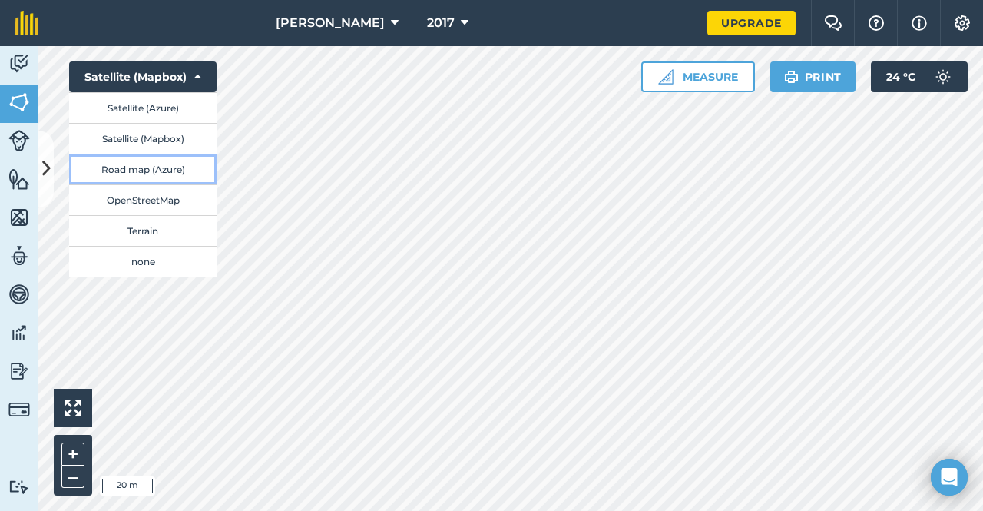
click at [184, 177] on button "Road map (Azure)" at bounding box center [142, 169] width 147 height 31
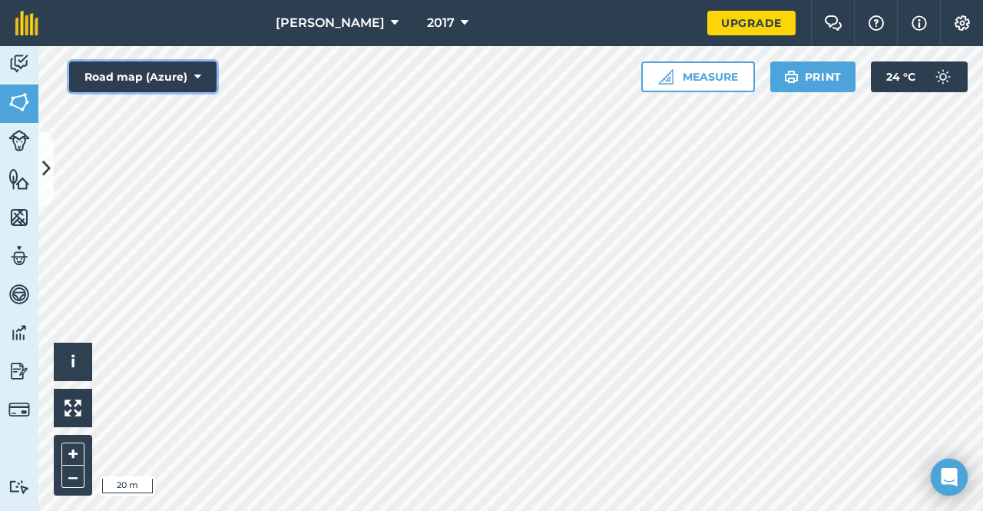
click at [191, 73] on button "Road map (Azure)" at bounding box center [142, 76] width 147 height 31
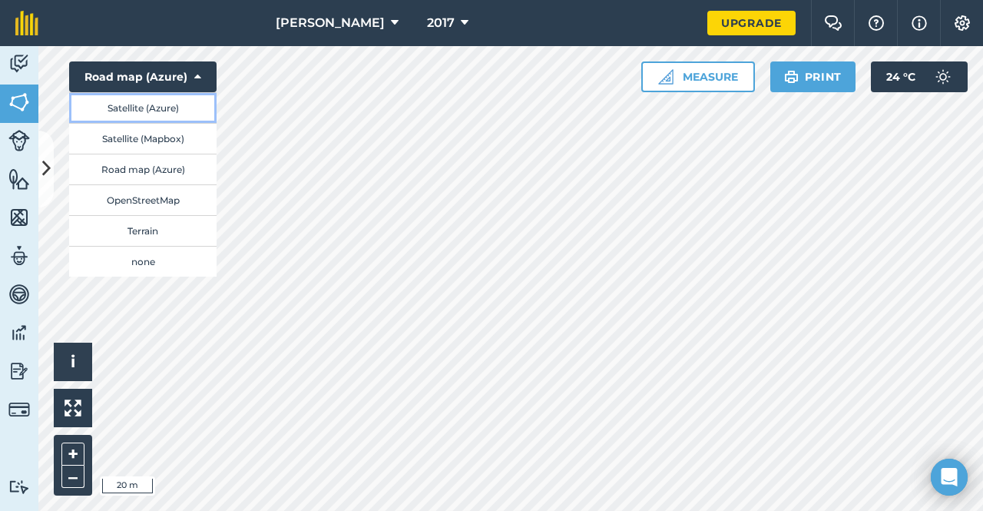
click at [191, 111] on button "Satellite (Azure)" at bounding box center [142, 107] width 147 height 31
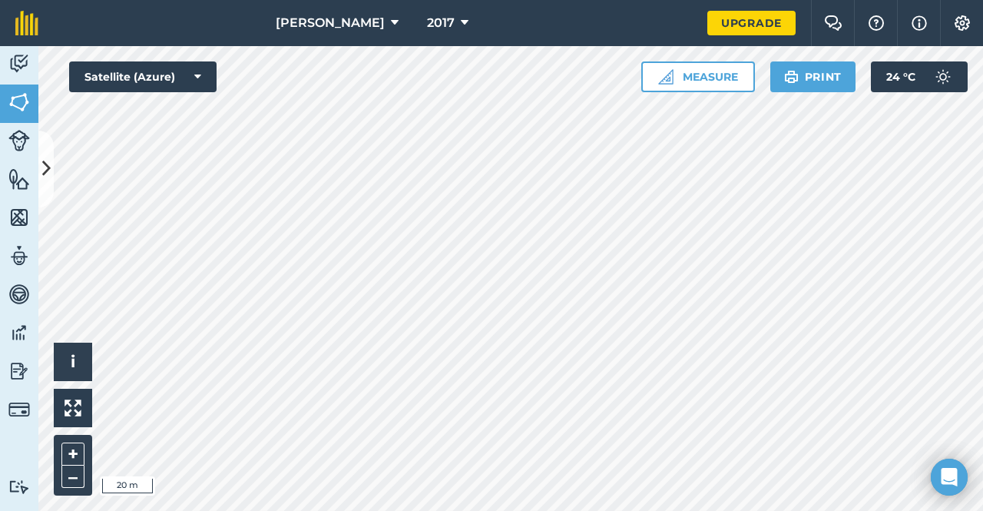
click at [641, 90] on div "Click to start drawing i © 2025 TomTom, Microsoft 20 m + – Satellite (Azure) Me…" at bounding box center [510, 278] width 945 height 465
click at [686, 78] on button "Measure" at bounding box center [698, 76] width 114 height 31
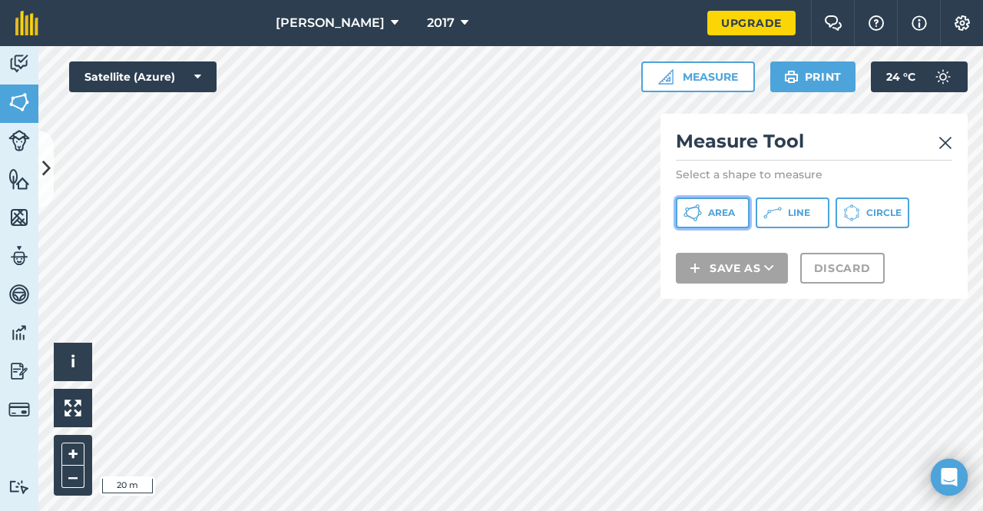
click at [723, 210] on span "Area" at bounding box center [721, 213] width 27 height 12
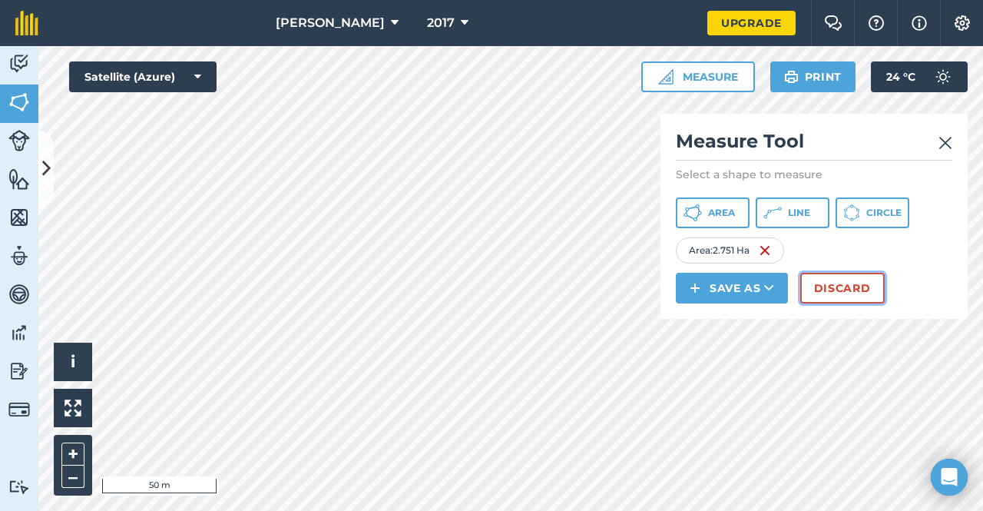
click at [850, 295] on button "Discard" at bounding box center [842, 288] width 85 height 31
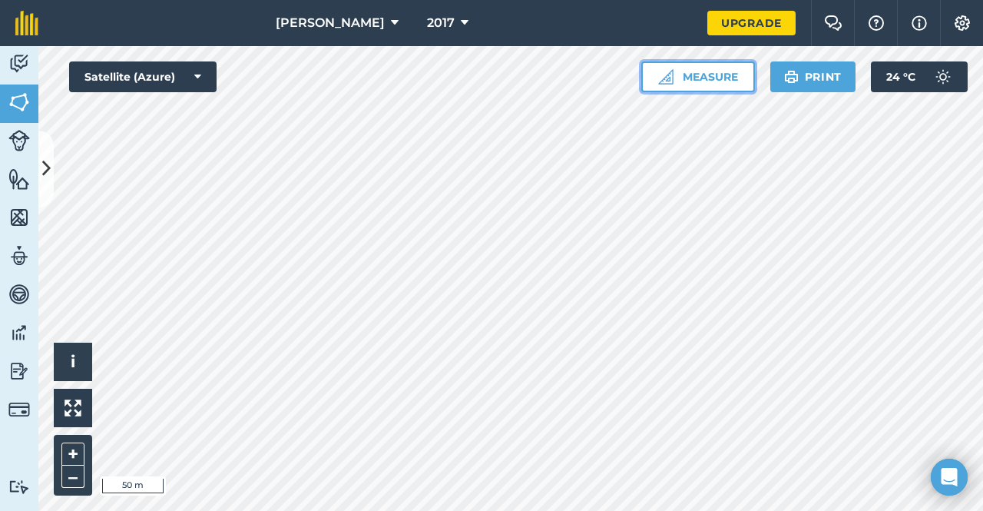
click at [694, 72] on button "Measure" at bounding box center [698, 76] width 114 height 31
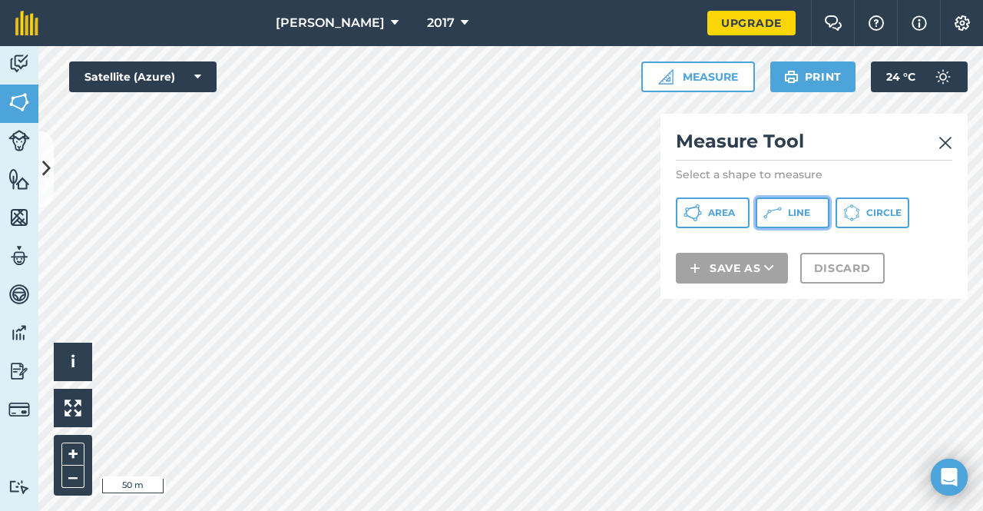
click at [801, 213] on span "Line" at bounding box center [799, 213] width 22 height 12
click at [707, 210] on button "Area" at bounding box center [713, 212] width 74 height 31
click at [445, 510] on html "Alice Downs 2017 Upgrade Farm Chat Help Info Settings Map printing is not avail…" at bounding box center [491, 255] width 983 height 511
click at [444, 510] on html "Alice Downs 2017 Upgrade Farm Chat Help Info Settings Map printing is not avail…" at bounding box center [491, 255] width 983 height 511
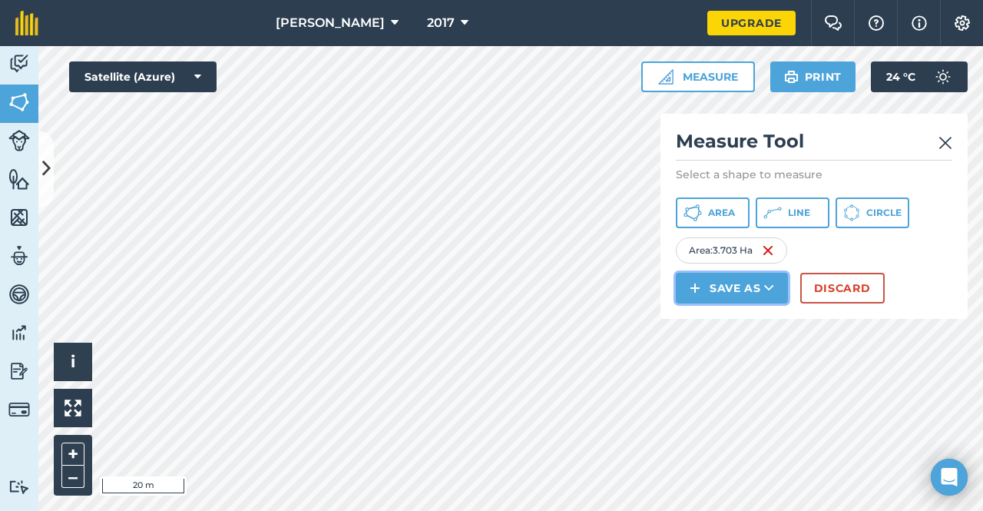
click at [721, 290] on button "Save as" at bounding box center [732, 288] width 112 height 31
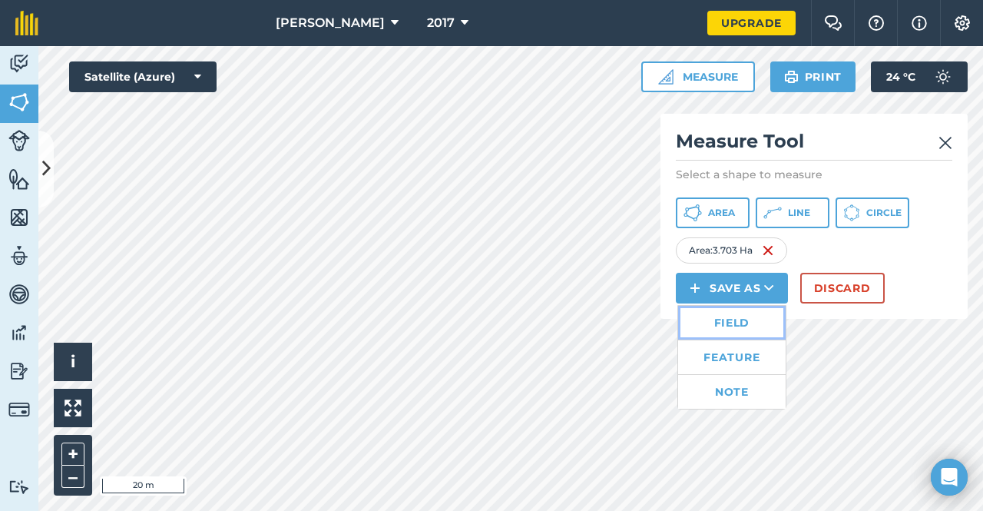
click at [746, 320] on link "Field" at bounding box center [732, 323] width 108 height 34
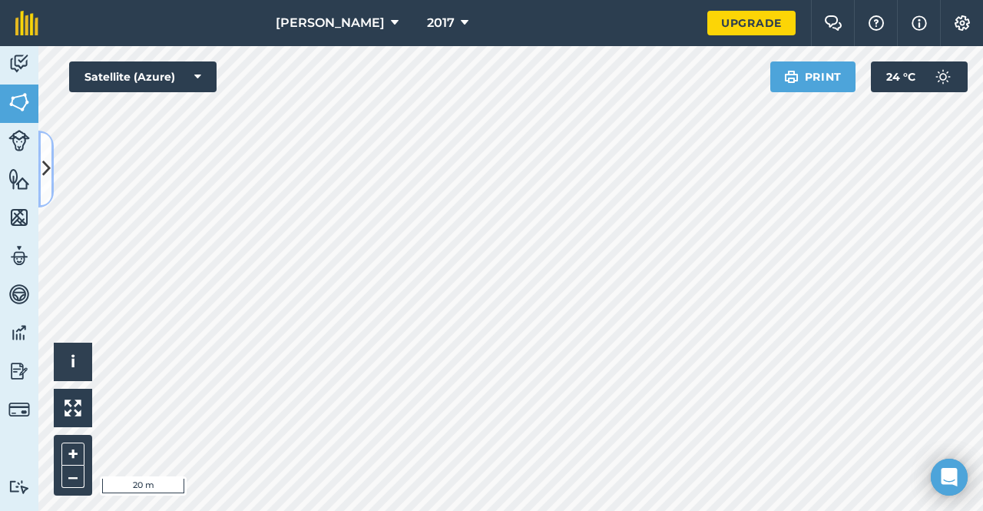
click at [50, 167] on icon at bounding box center [46, 168] width 8 height 27
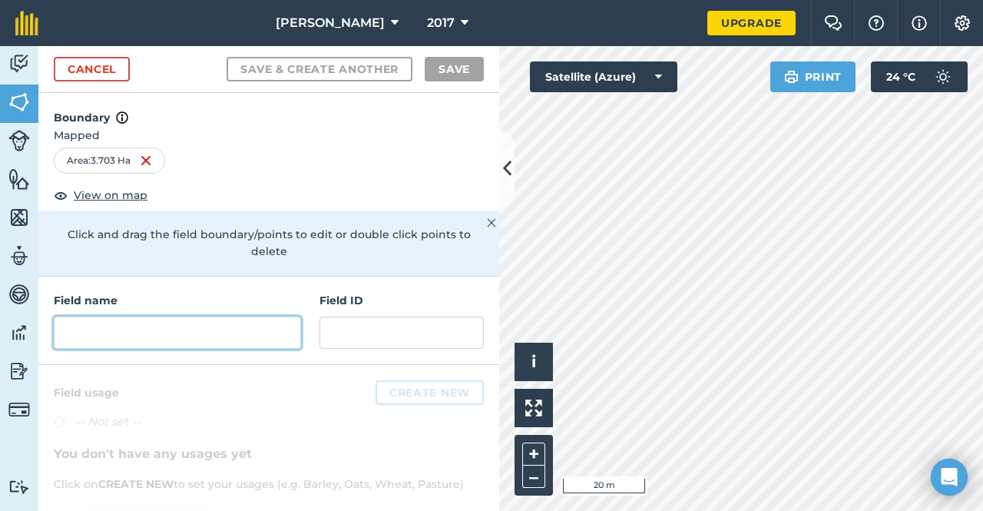
click at [164, 330] on input "text" at bounding box center [177, 333] width 247 height 32
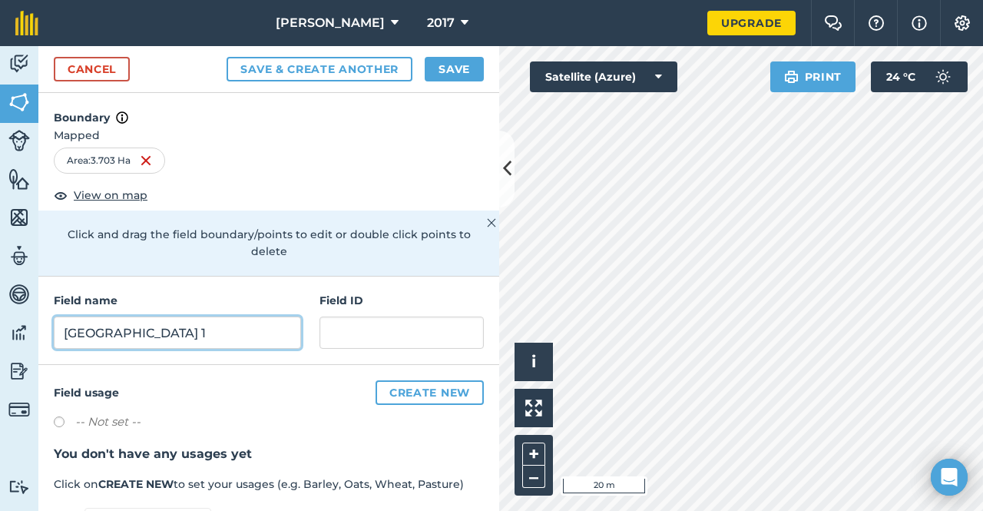
type input "West driveway 1"
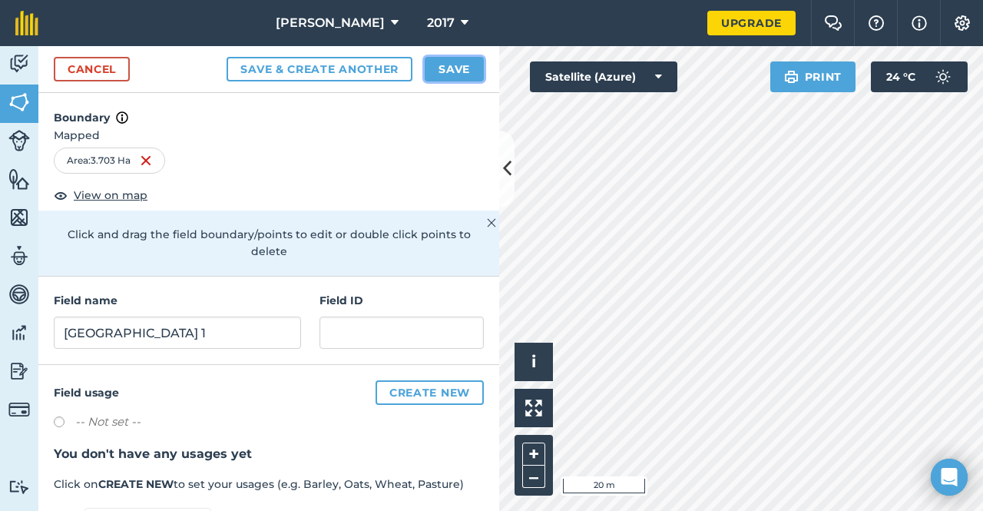
click at [458, 66] on button "Save" at bounding box center [454, 69] width 59 height 25
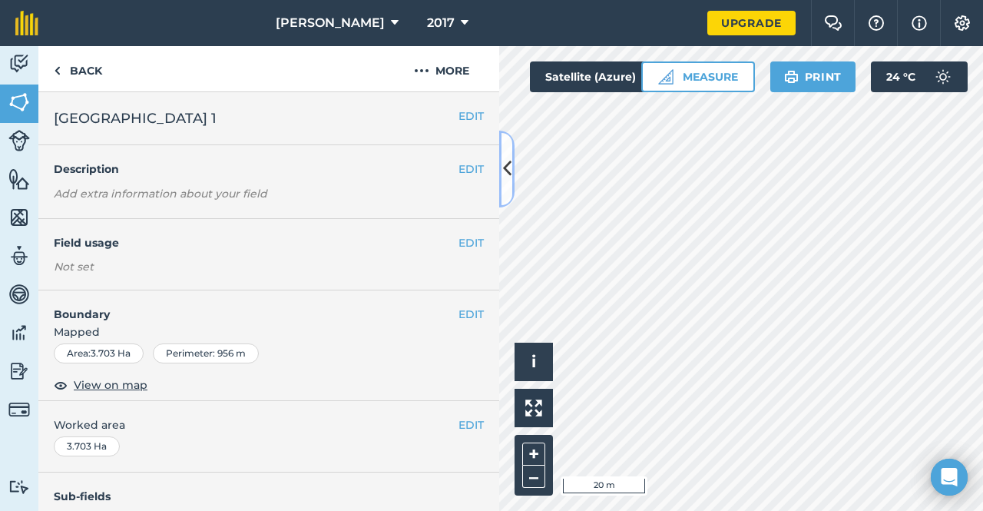
click at [505, 179] on icon at bounding box center [507, 168] width 8 height 27
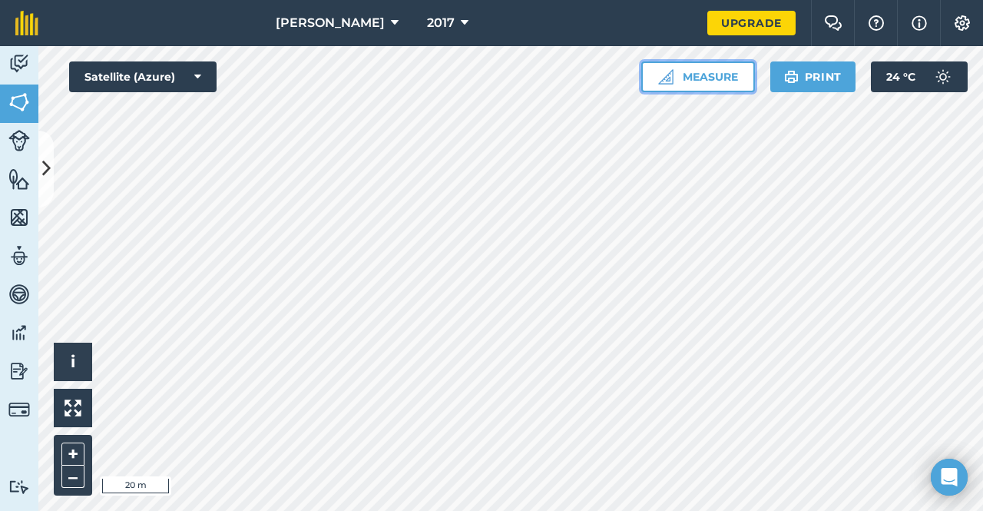
click at [679, 66] on button "Measure" at bounding box center [698, 76] width 114 height 31
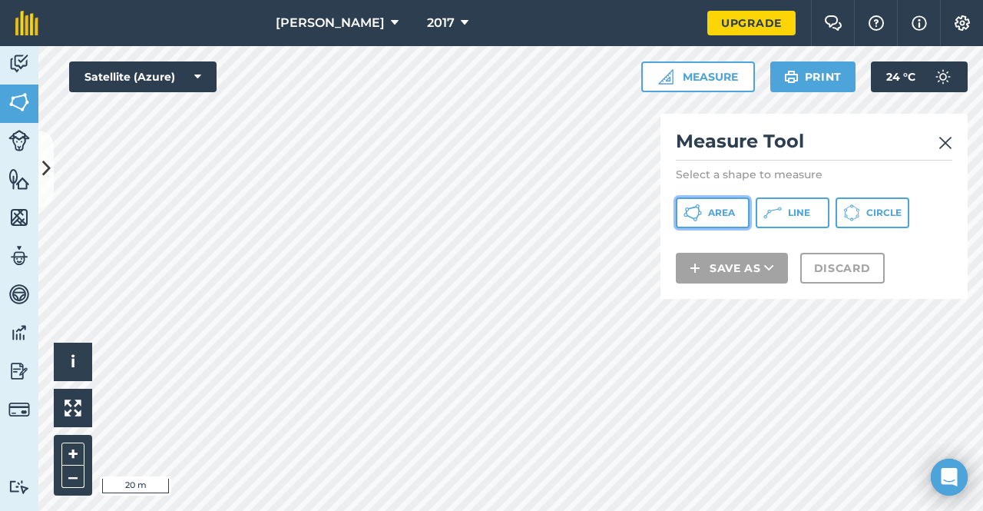
click at [725, 220] on button "Area" at bounding box center [713, 212] width 74 height 31
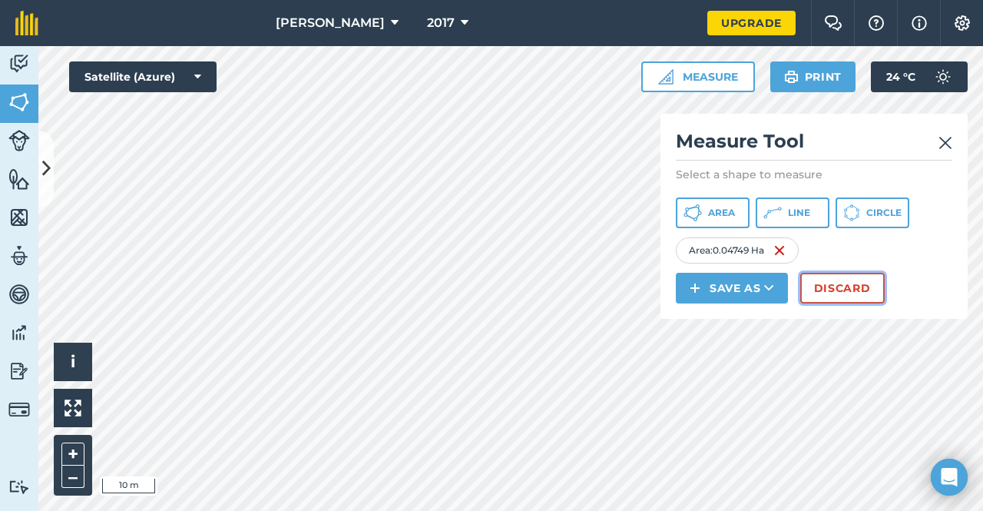
click at [838, 290] on button "Discard" at bounding box center [842, 288] width 85 height 31
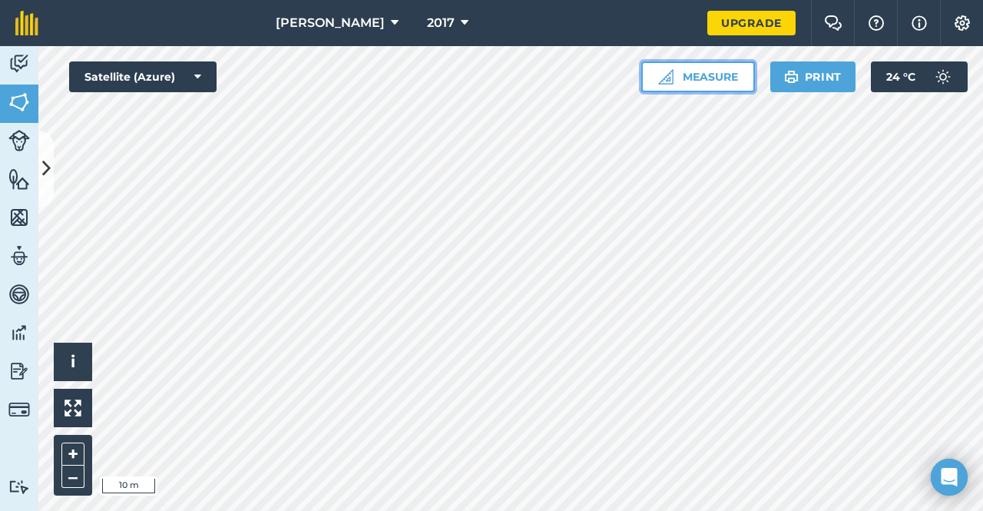
click at [676, 65] on button "Measure" at bounding box center [698, 76] width 114 height 31
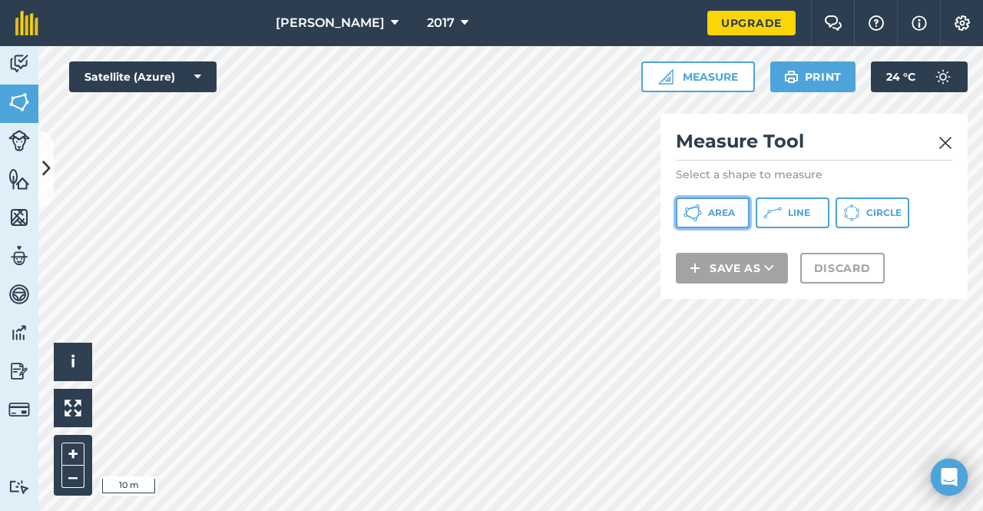
click at [717, 214] on span "Area" at bounding box center [721, 213] width 27 height 12
click at [533, 36] on div "Alice Downs 2017 Upgrade Farm Chat Help Info Settings Map printing is not avail…" at bounding box center [491, 255] width 983 height 511
click at [942, 144] on img at bounding box center [946, 143] width 14 height 18
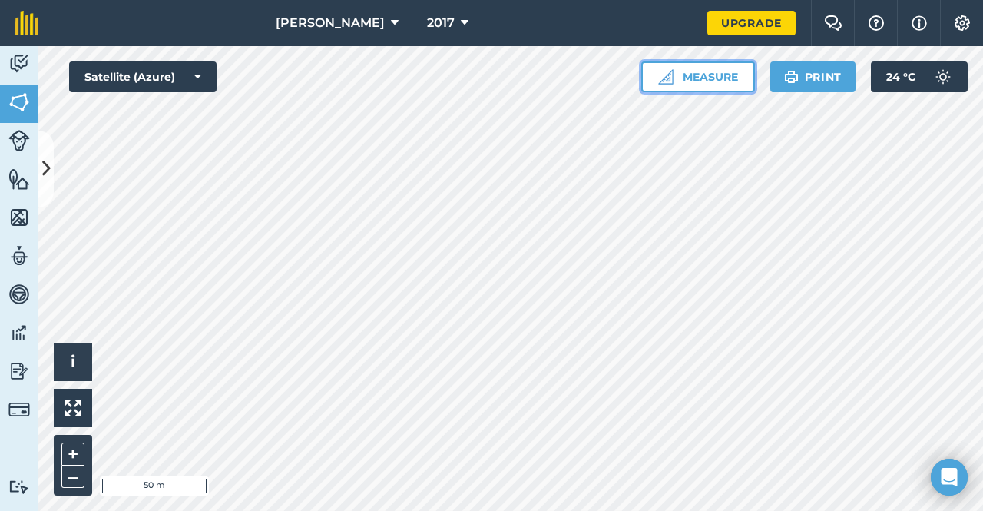
drag, startPoint x: 694, startPoint y: 74, endPoint x: 685, endPoint y: 81, distance: 10.9
click at [694, 73] on button "Measure" at bounding box center [698, 76] width 114 height 31
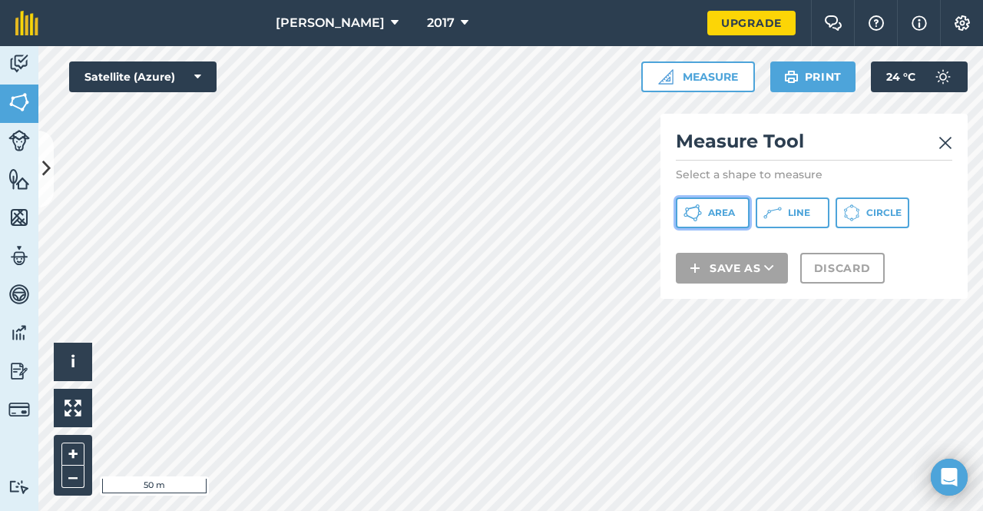
click at [727, 213] on span "Area" at bounding box center [721, 213] width 27 height 12
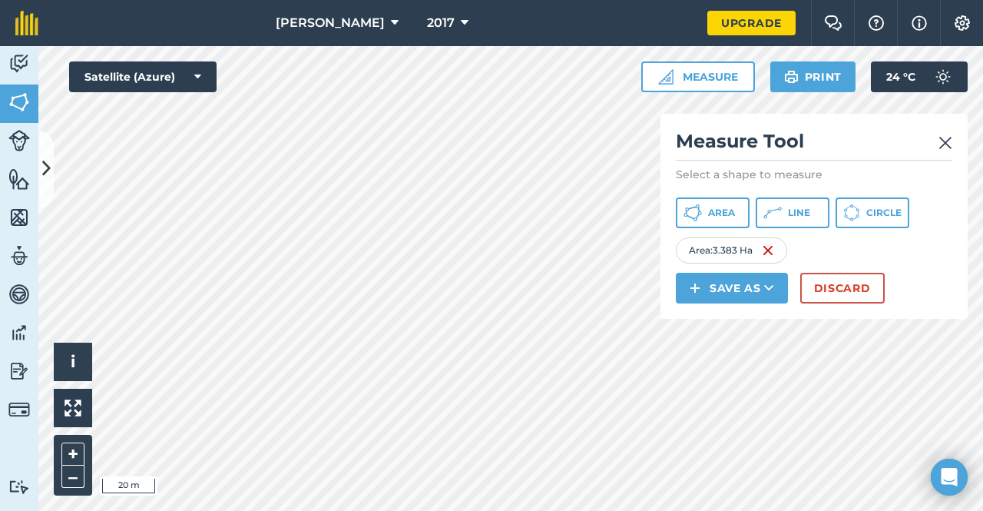
click at [724, 244] on div "Click to start drawing i © 2025 TomTom, Microsoft 20 m + – Satellite (Azure) Me…" at bounding box center [510, 278] width 945 height 465
click at [853, 161] on div "Click to start drawing i © 2025 TomTom, Microsoft 20 m + – Satellite (Azure) Me…" at bounding box center [510, 278] width 945 height 465
click at [730, 278] on button "Save as" at bounding box center [732, 288] width 112 height 31
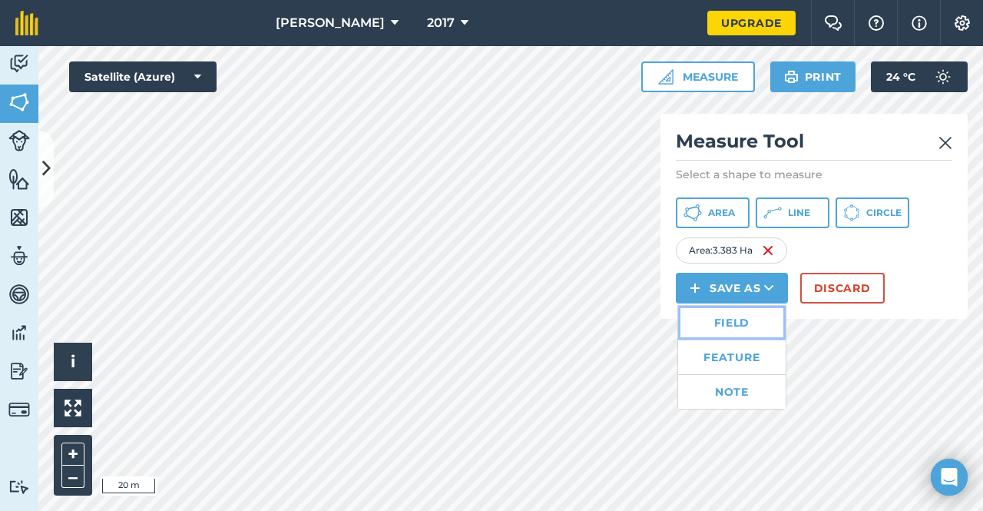
click at [727, 325] on link "Field" at bounding box center [732, 323] width 108 height 34
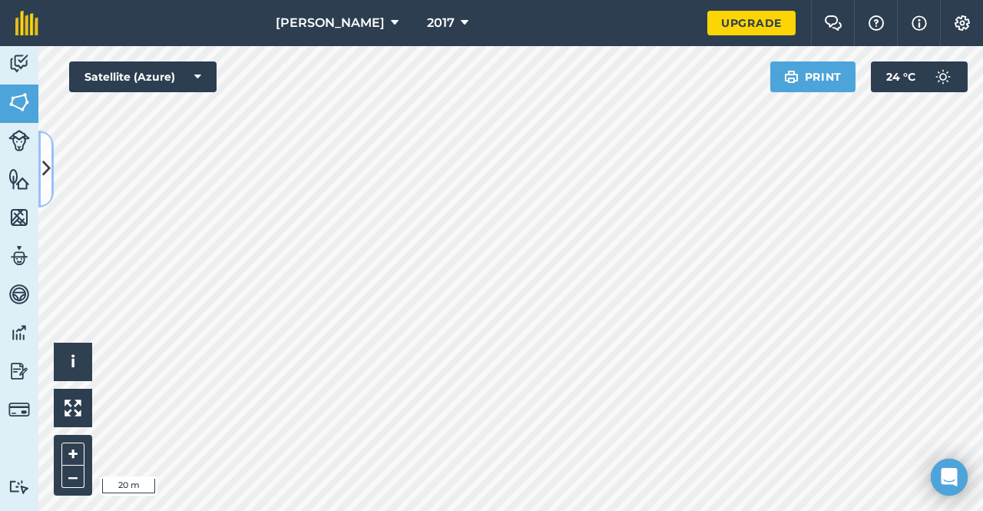
click at [42, 156] on icon at bounding box center [46, 168] width 8 height 27
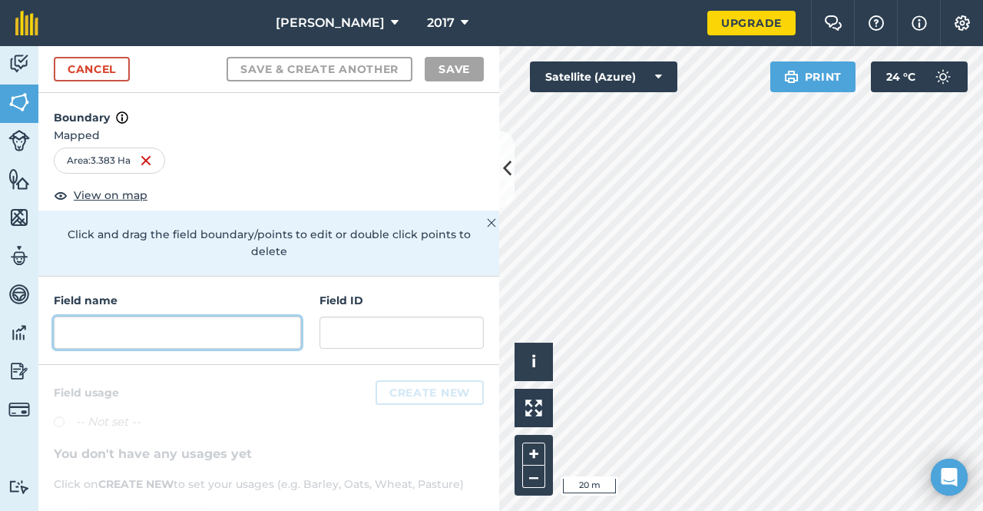
click at [133, 328] on input "text" at bounding box center [177, 333] width 247 height 32
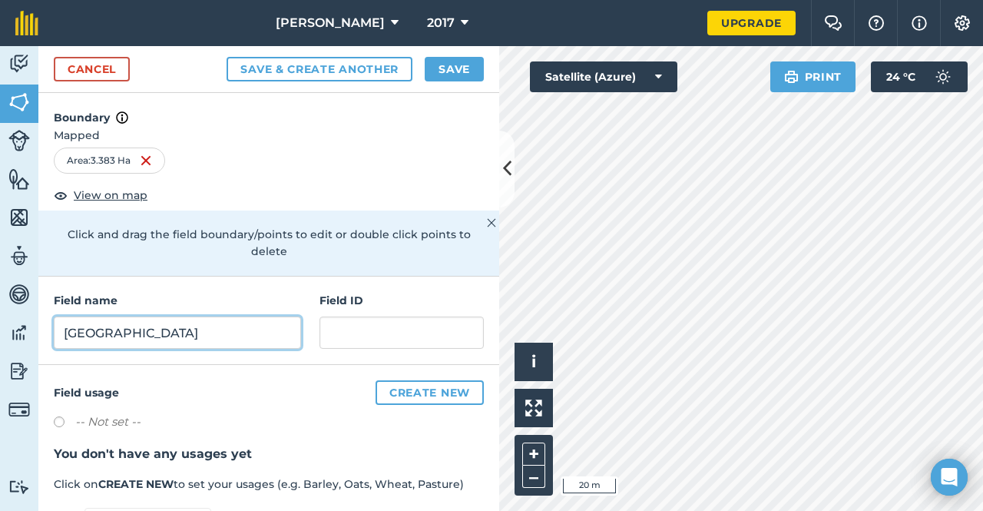
click at [123, 331] on input "West Drivway 2" at bounding box center [177, 333] width 247 height 32
type input "West Driveway 2"
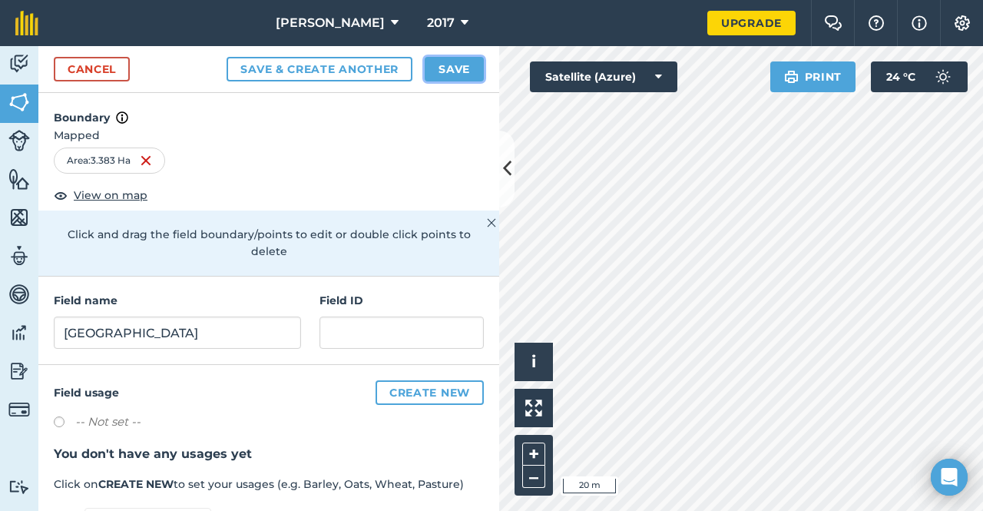
click at [442, 65] on button "Save" at bounding box center [454, 69] width 59 height 25
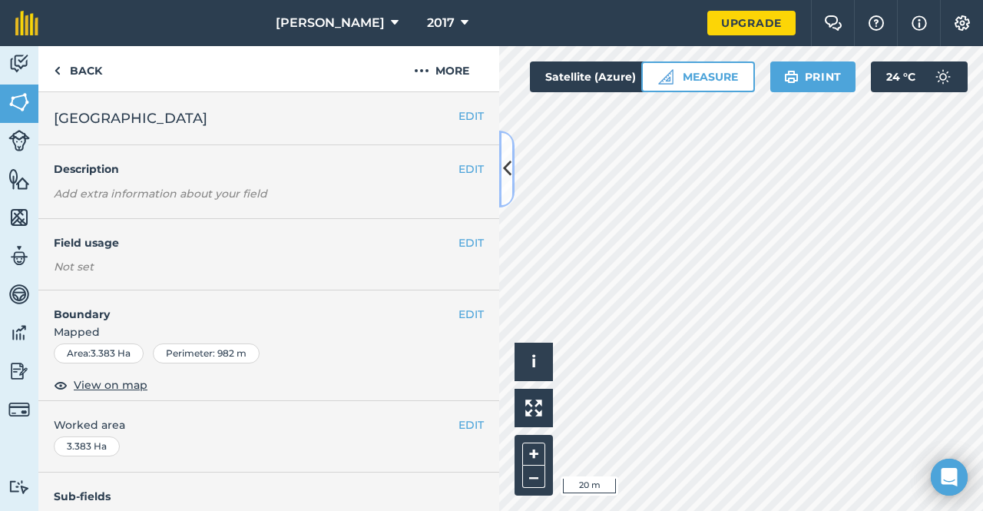
click at [509, 172] on icon at bounding box center [507, 168] width 8 height 27
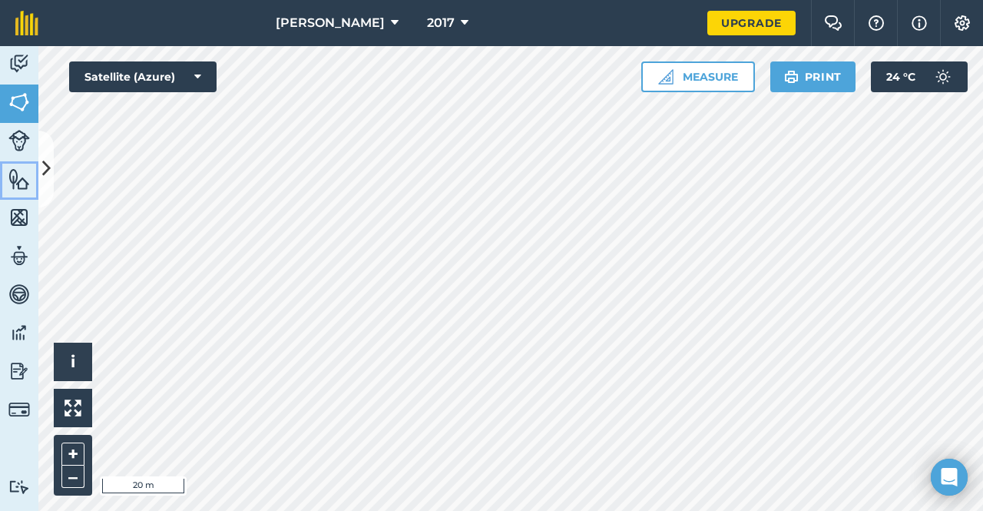
click at [25, 181] on img at bounding box center [19, 178] width 22 height 23
click at [48, 177] on icon at bounding box center [46, 168] width 8 height 27
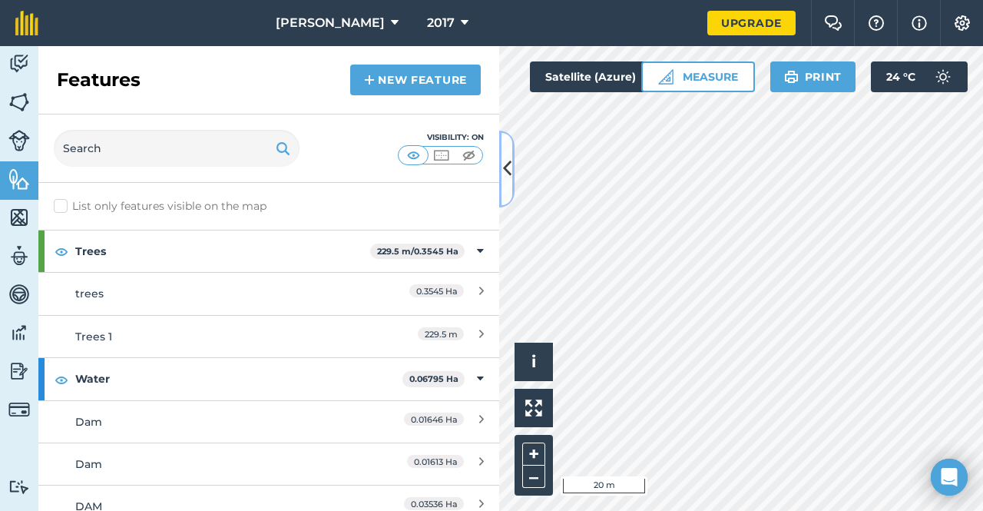
click at [507, 177] on icon at bounding box center [507, 168] width 8 height 27
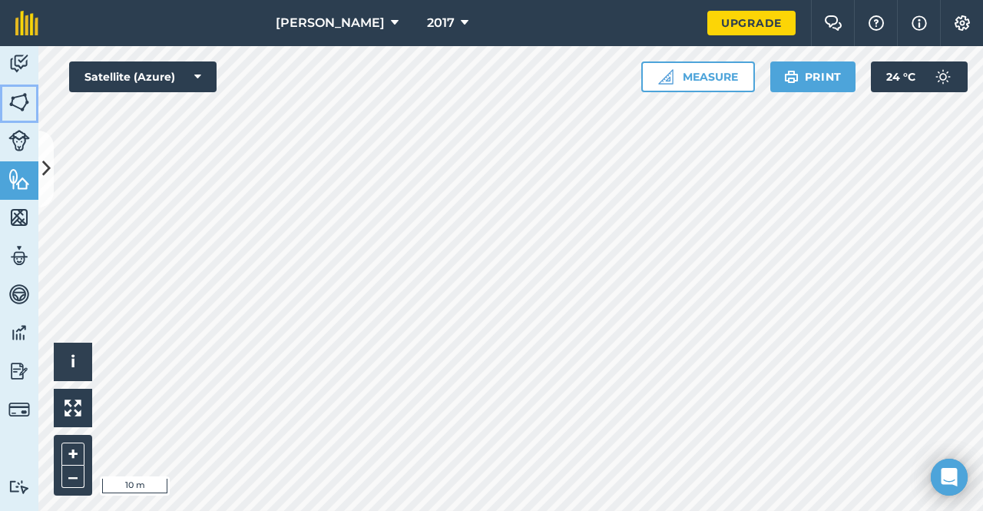
click at [23, 101] on img at bounding box center [19, 102] width 22 height 23
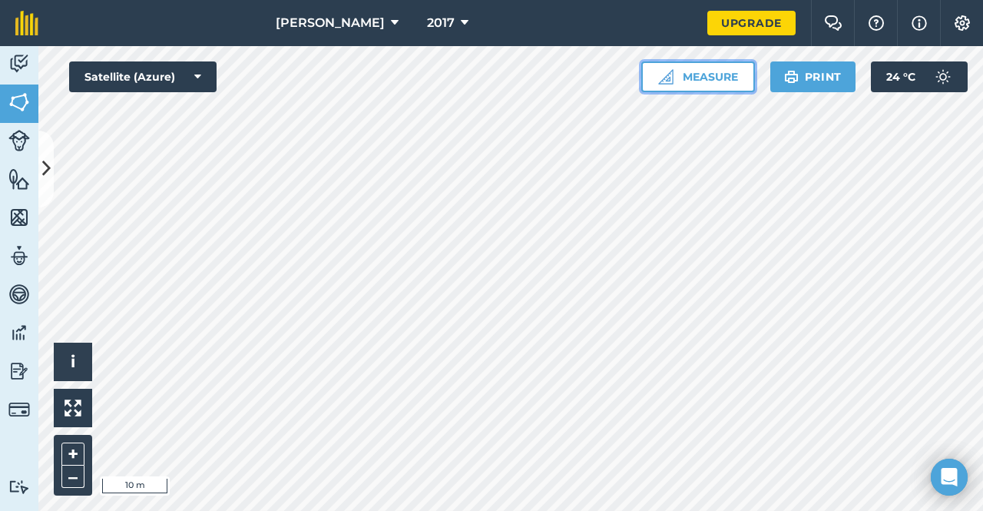
click at [698, 67] on button "Measure" at bounding box center [698, 76] width 114 height 31
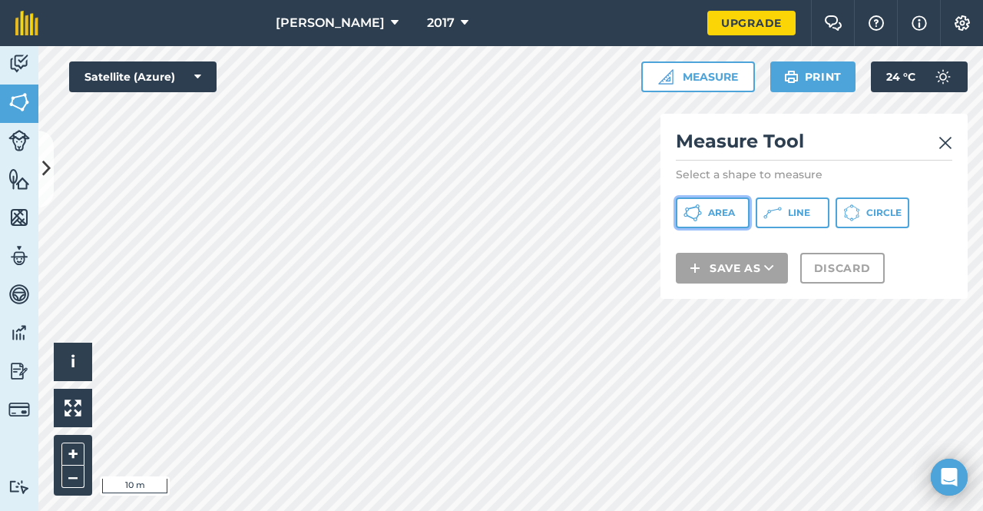
click at [724, 214] on span "Area" at bounding box center [721, 213] width 27 height 12
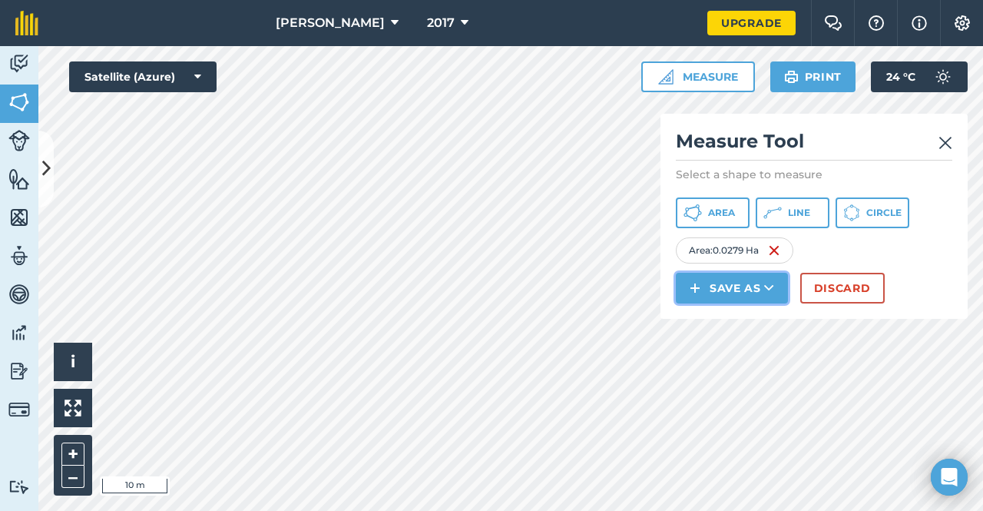
click at [716, 287] on button "Save as" at bounding box center [732, 288] width 112 height 31
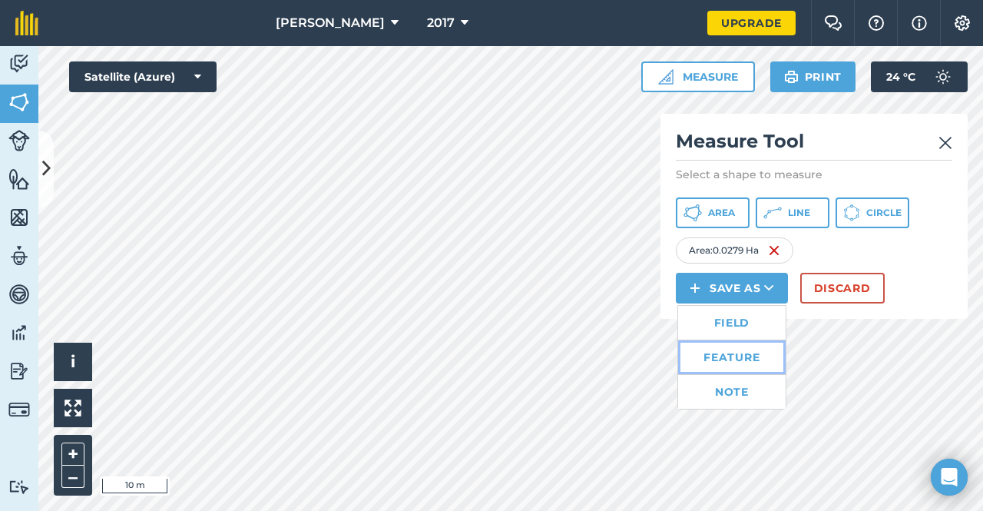
click at [721, 356] on link "Feature" at bounding box center [732, 357] width 108 height 34
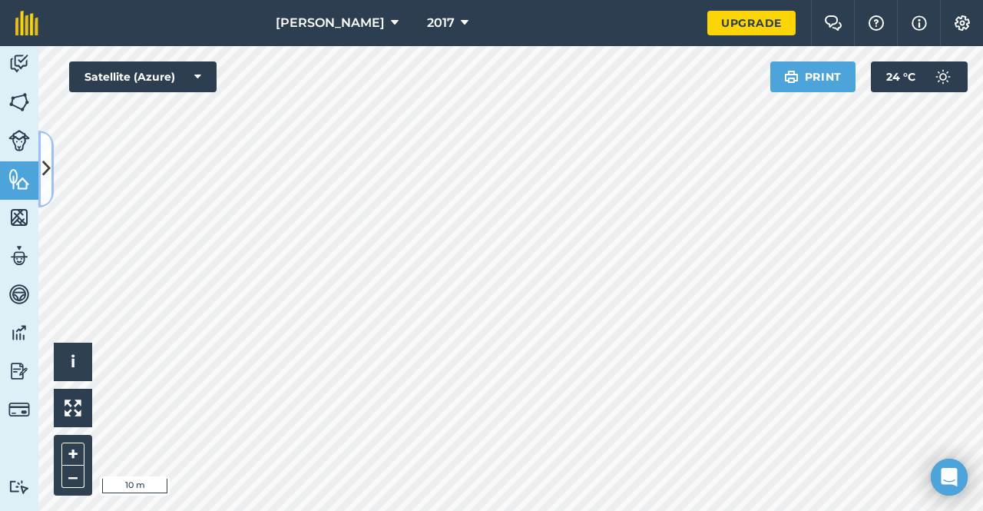
click at [51, 161] on button at bounding box center [45, 169] width 15 height 77
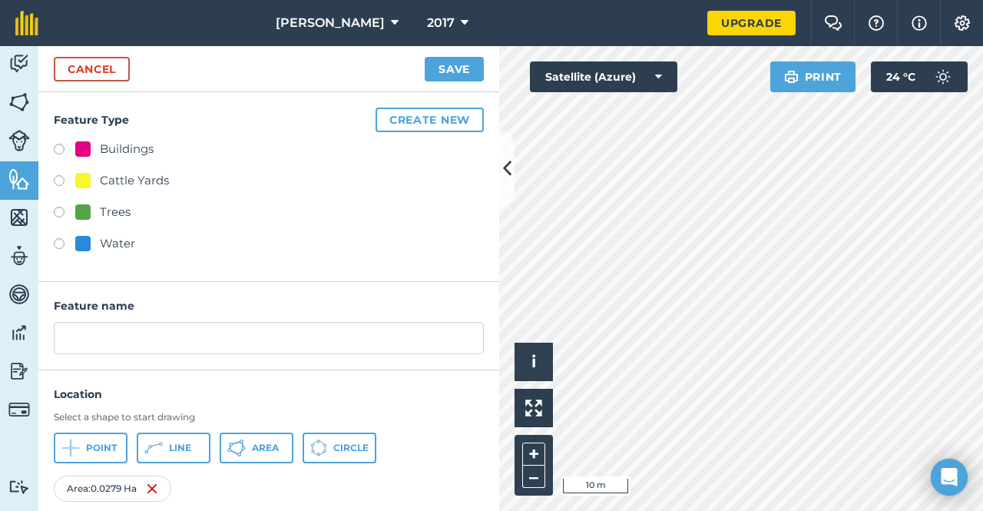
click at [68, 147] on label at bounding box center [65, 151] width 22 height 15
radio input "true"
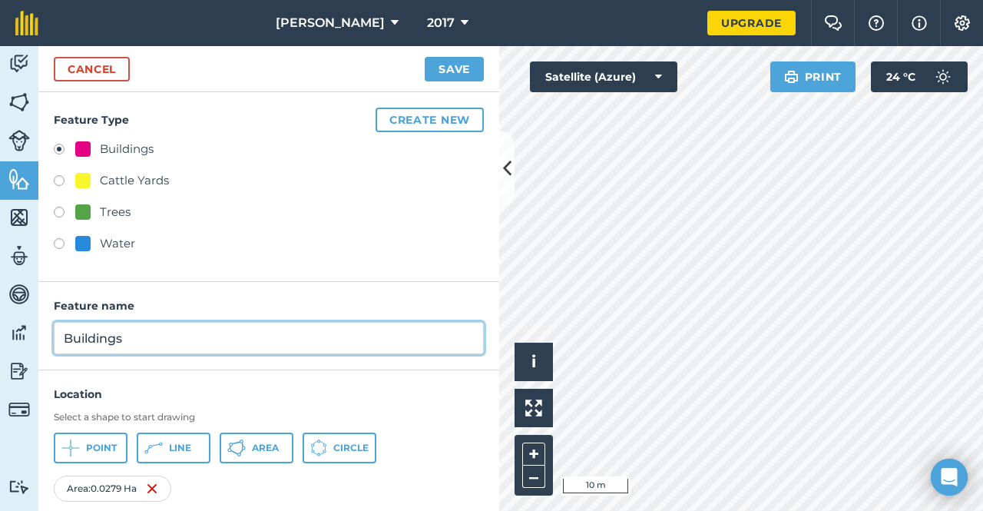
drag, startPoint x: 151, startPoint y: 342, endPoint x: 0, endPoint y: 319, distance: 152.3
click at [0, 319] on div "Activity Fields Livestock Features Maps Team Vehicles Data Reporting Billing Tu…" at bounding box center [491, 278] width 983 height 465
type input "H"
type input "S"
type input "Infrastructure"
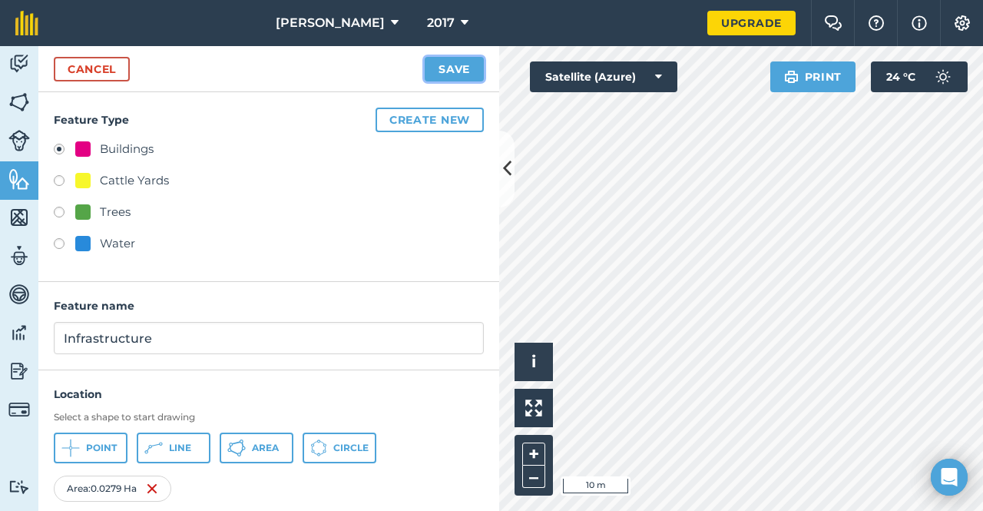
click at [442, 67] on button "Save" at bounding box center [454, 69] width 59 height 25
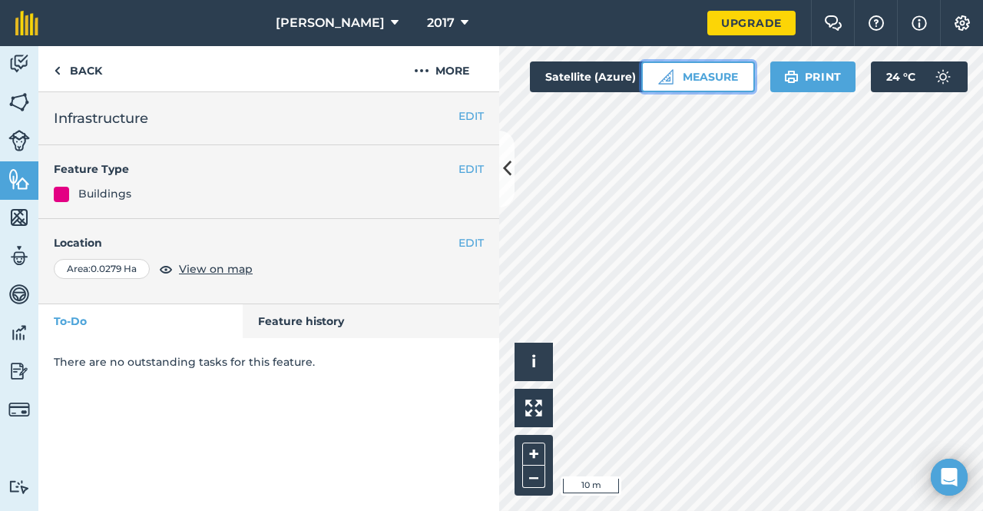
click at [699, 70] on button "Measure" at bounding box center [698, 76] width 114 height 31
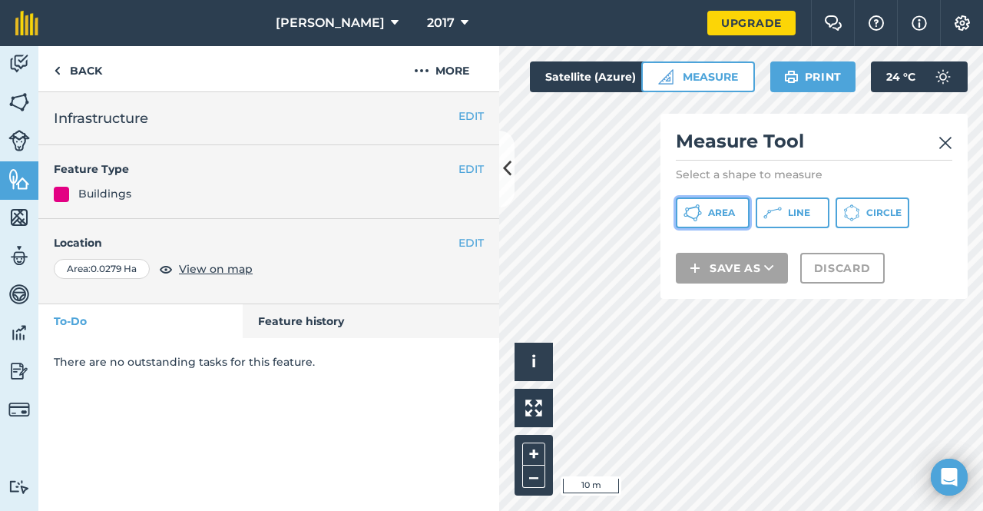
click at [724, 213] on span "Area" at bounding box center [721, 213] width 27 height 12
click at [943, 141] on img at bounding box center [946, 143] width 14 height 18
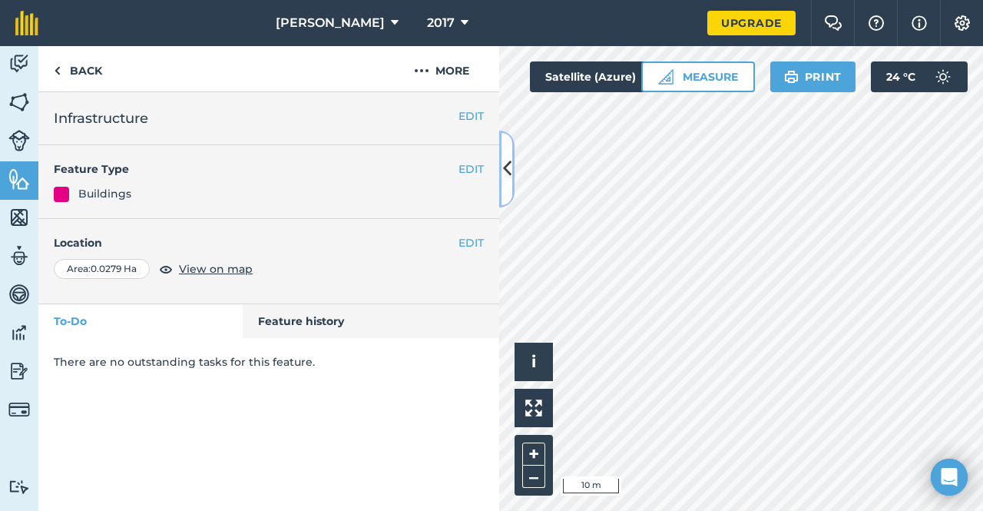
click at [505, 150] on button at bounding box center [506, 169] width 15 height 77
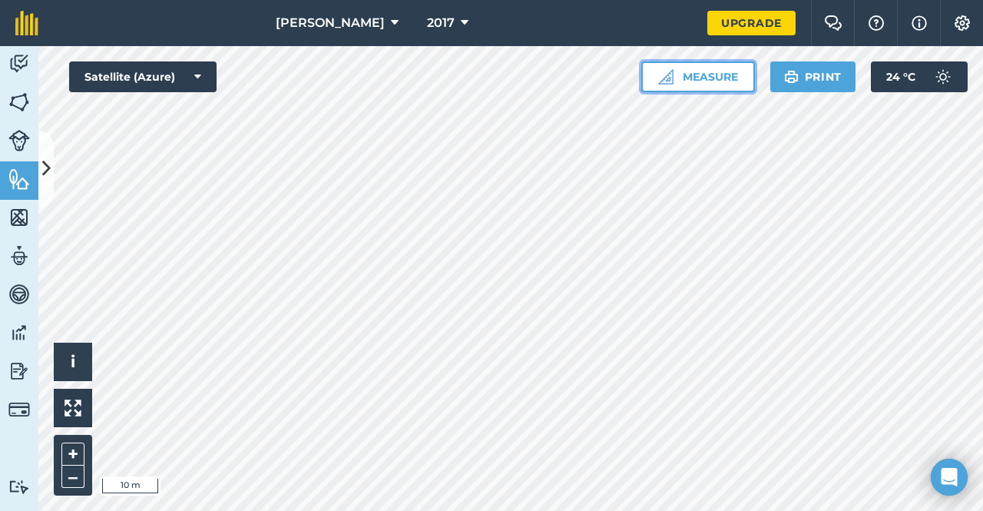
drag, startPoint x: 713, startPoint y: 78, endPoint x: 712, endPoint y: 91, distance: 13.1
click at [713, 77] on button "Measure" at bounding box center [698, 76] width 114 height 31
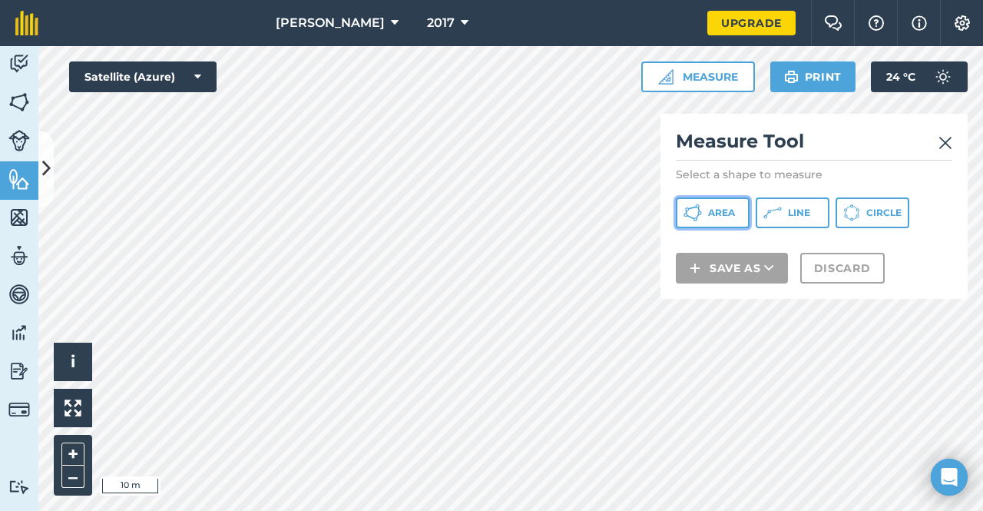
click at [698, 201] on button "Area" at bounding box center [713, 212] width 74 height 31
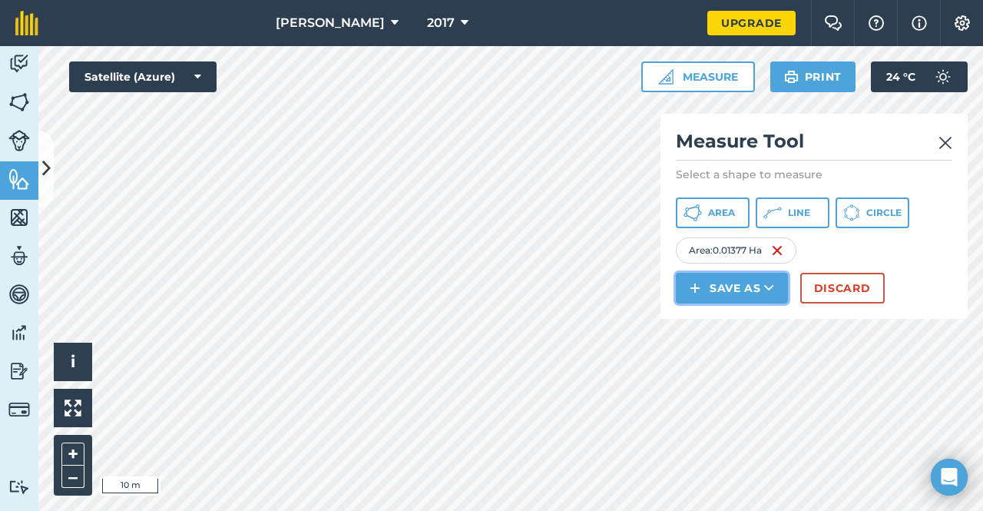
click at [731, 285] on button "Save as" at bounding box center [732, 288] width 112 height 31
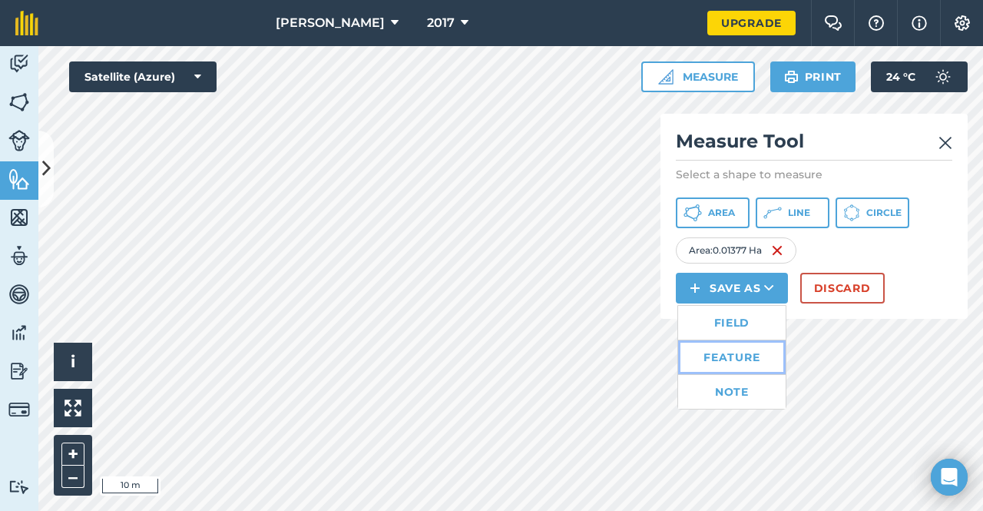
click at [726, 350] on link "Feature" at bounding box center [732, 357] width 108 height 34
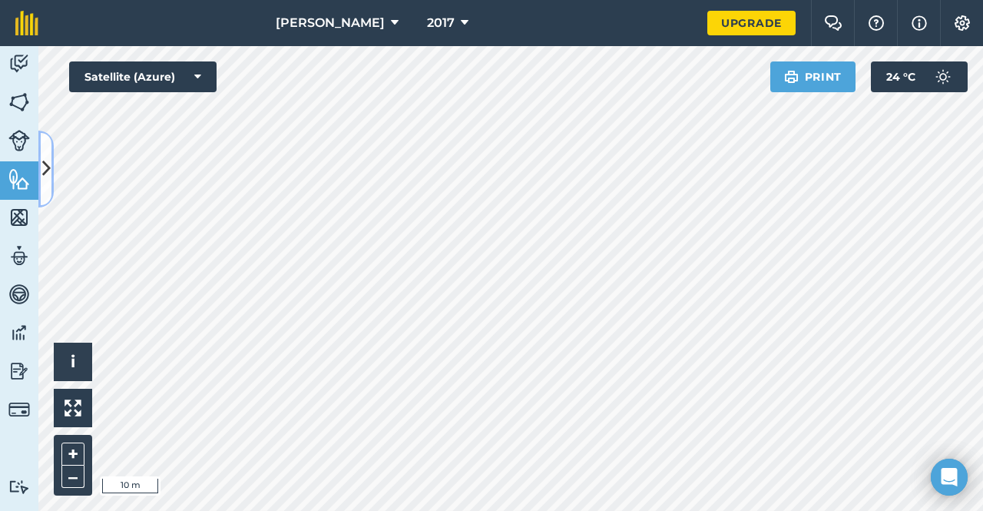
click at [42, 175] on icon at bounding box center [46, 168] width 8 height 27
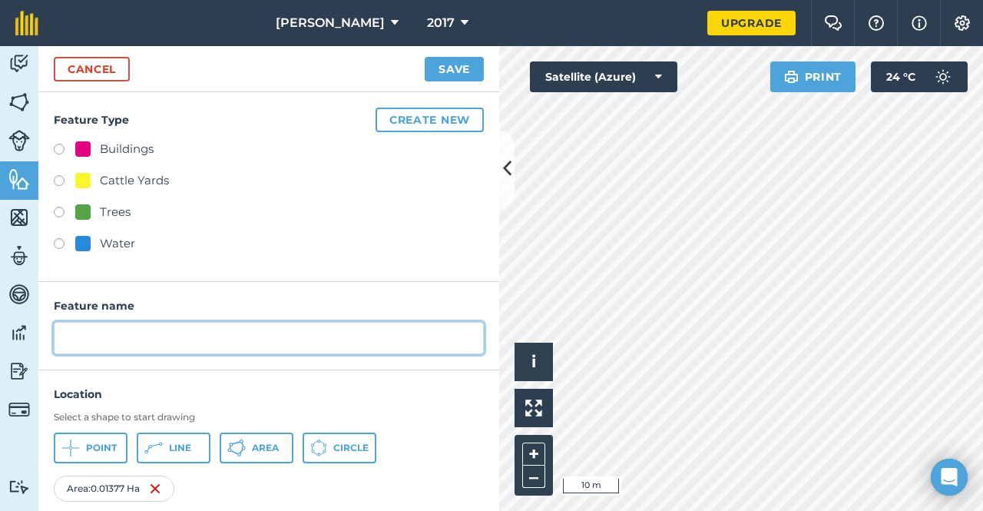
click at [100, 333] on input "text" at bounding box center [269, 338] width 430 height 32
type input "Barn"
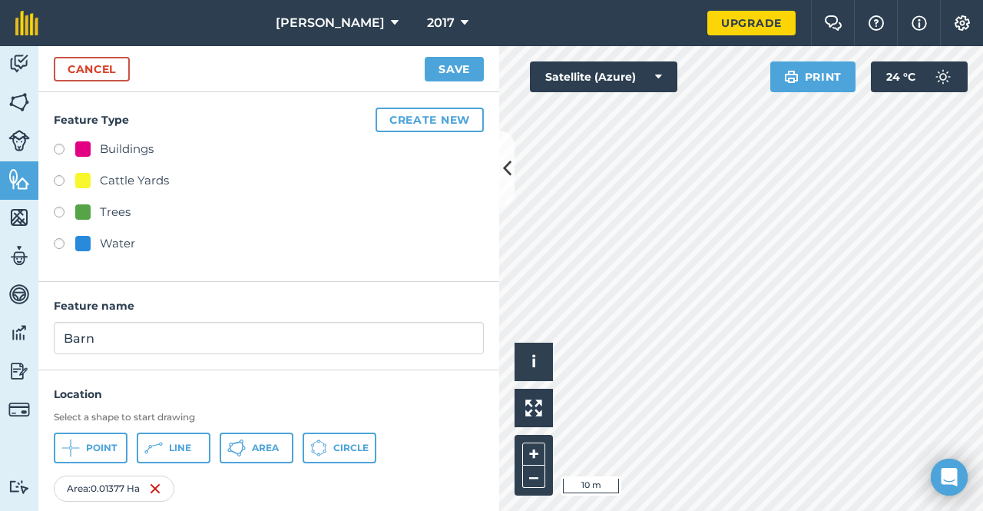
click at [60, 145] on label at bounding box center [65, 151] width 22 height 15
radio input "true"
click at [436, 76] on button "Save" at bounding box center [454, 69] width 59 height 25
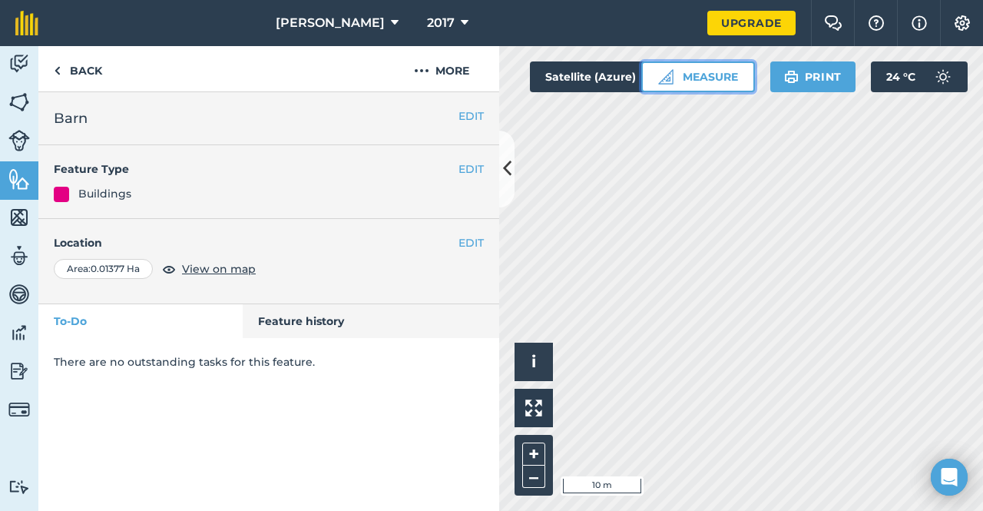
click at [695, 81] on button "Measure" at bounding box center [698, 76] width 114 height 31
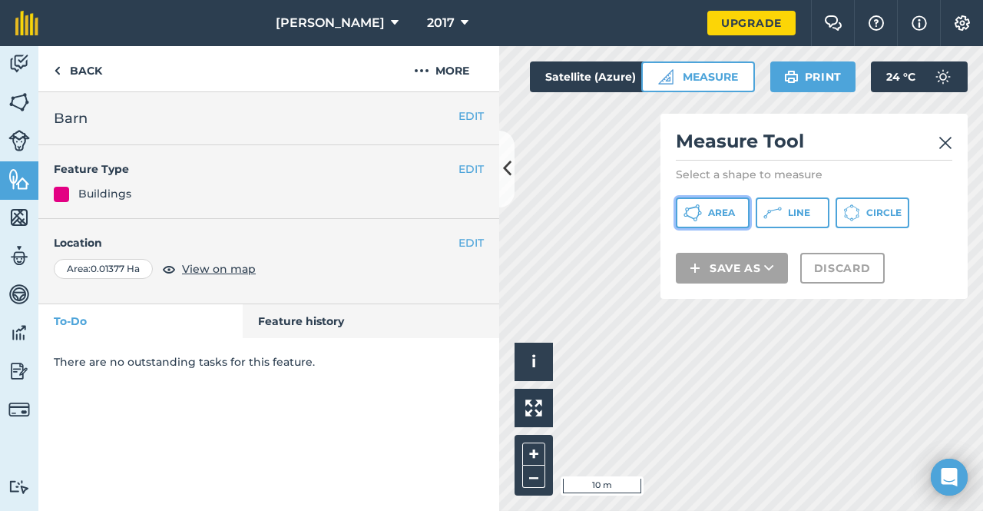
click at [705, 213] on button "Area" at bounding box center [713, 212] width 74 height 31
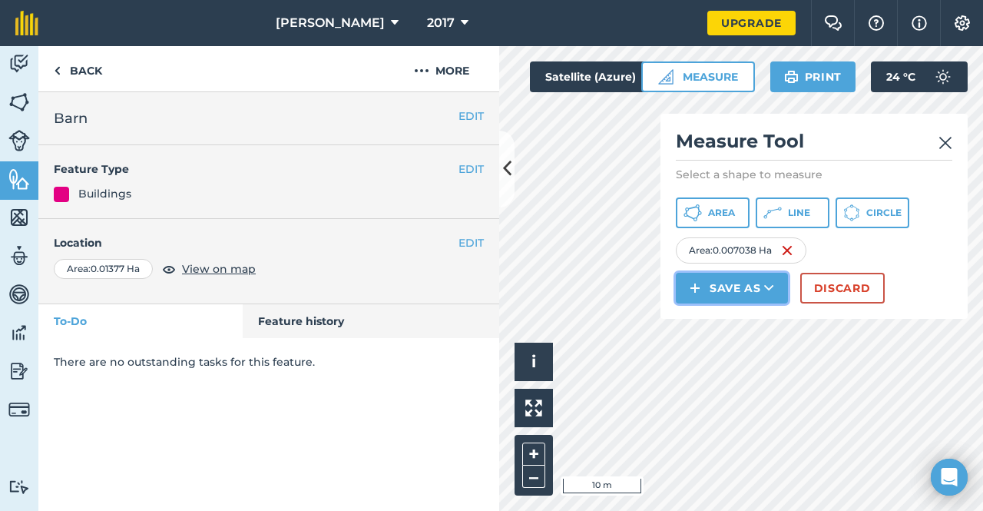
click at [731, 284] on button "Save as" at bounding box center [732, 288] width 112 height 31
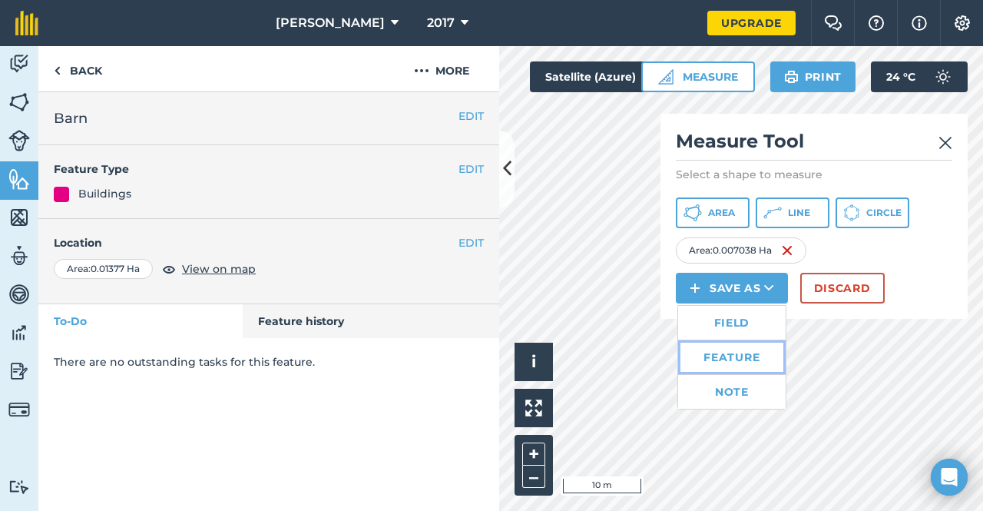
click at [716, 350] on link "Feature" at bounding box center [732, 357] width 108 height 34
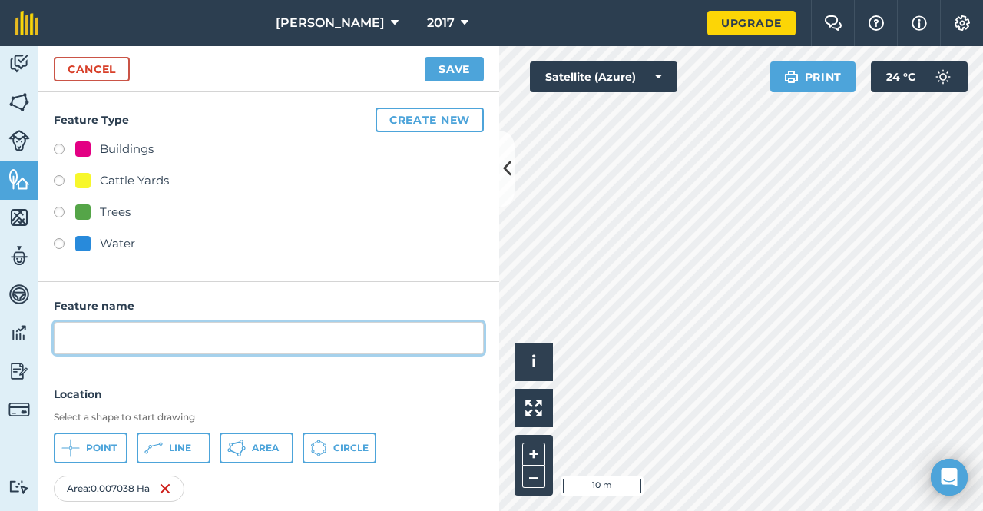
click at [205, 334] on input "text" at bounding box center [269, 338] width 430 height 32
click at [91, 343] on input "Worshop" at bounding box center [269, 338] width 430 height 32
type input "Workshop"
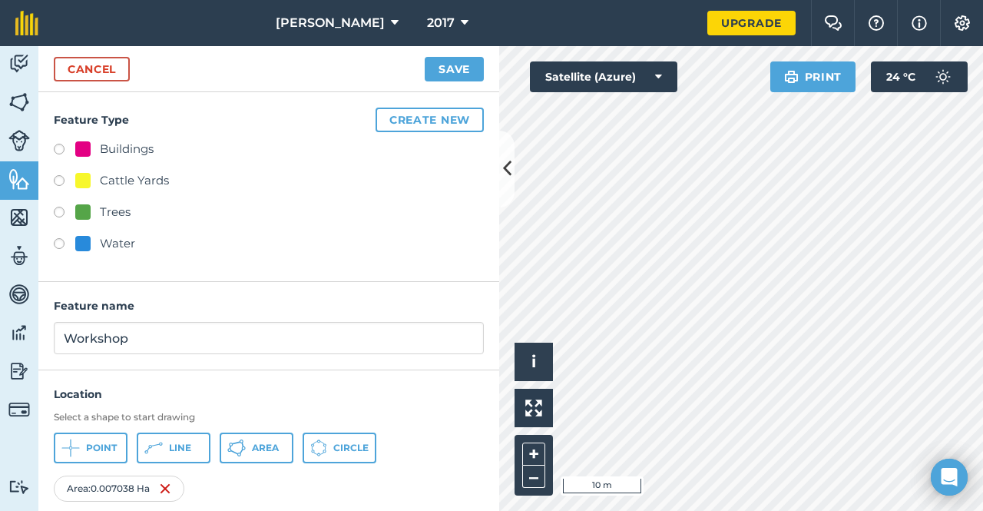
click at [61, 149] on label at bounding box center [65, 151] width 22 height 15
radio input "true"
click at [445, 72] on button "Save" at bounding box center [454, 69] width 59 height 25
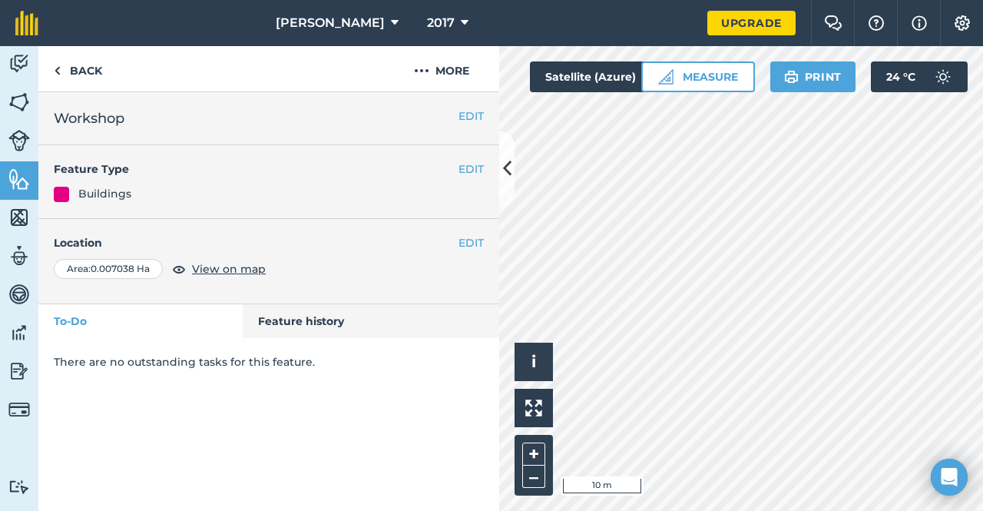
click at [573, 125] on div at bounding box center [741, 278] width 484 height 465
click at [67, 59] on link "Back" at bounding box center [77, 68] width 79 height 45
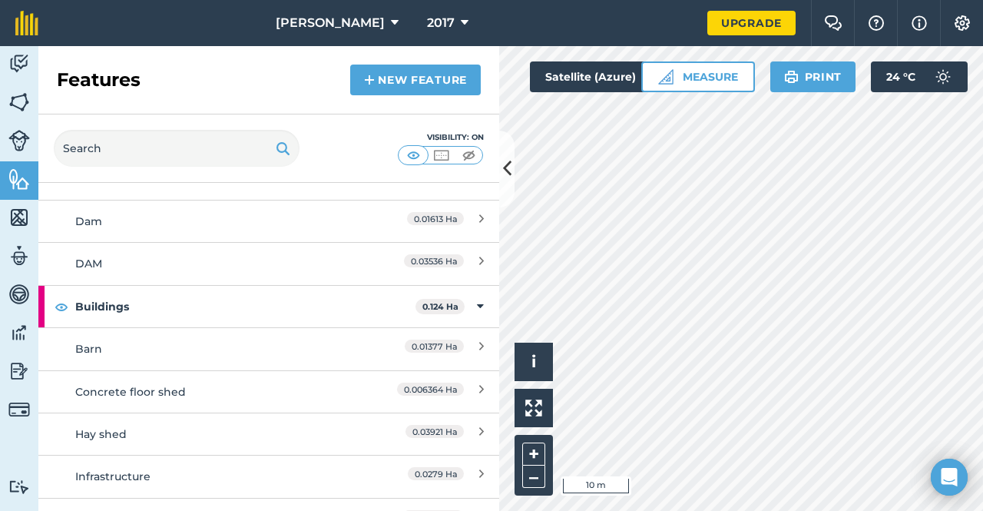
scroll to position [307, 0]
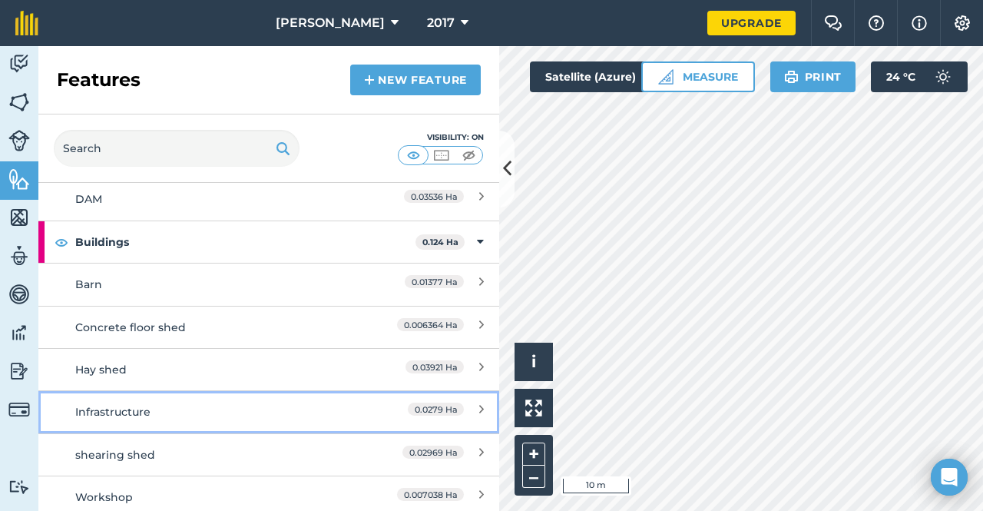
click at [151, 409] on div "Infrastructure" at bounding box center [211, 411] width 273 height 17
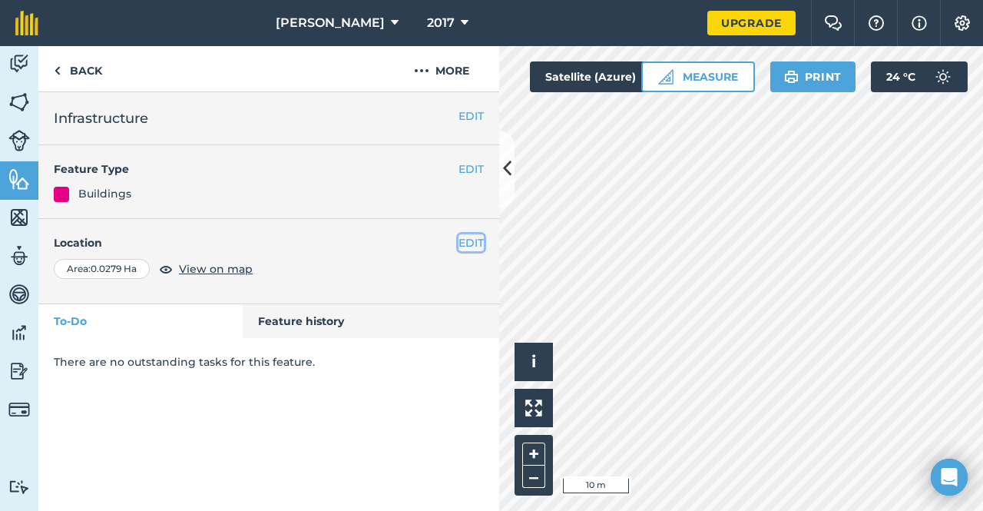
click at [472, 241] on button "EDIT" at bounding box center [471, 242] width 25 height 17
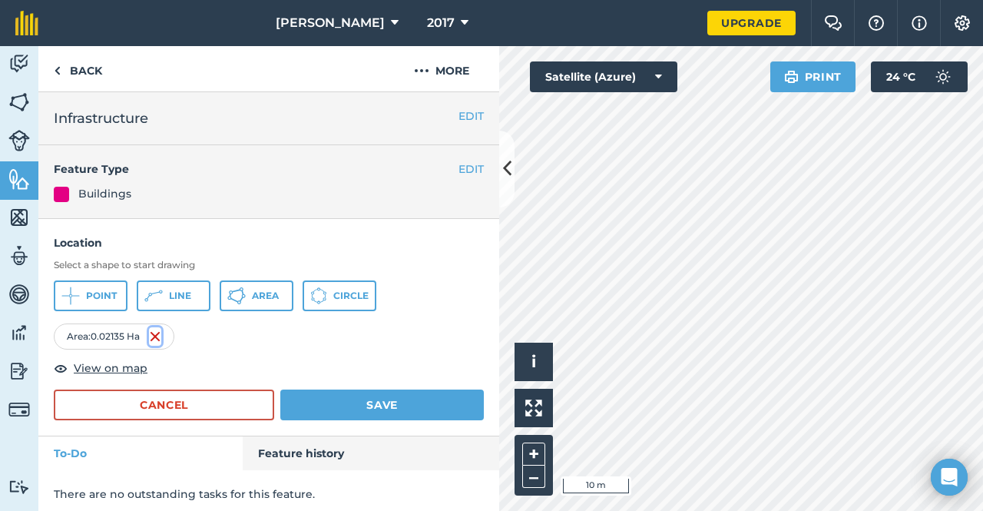
click at [151, 333] on img at bounding box center [155, 336] width 12 height 18
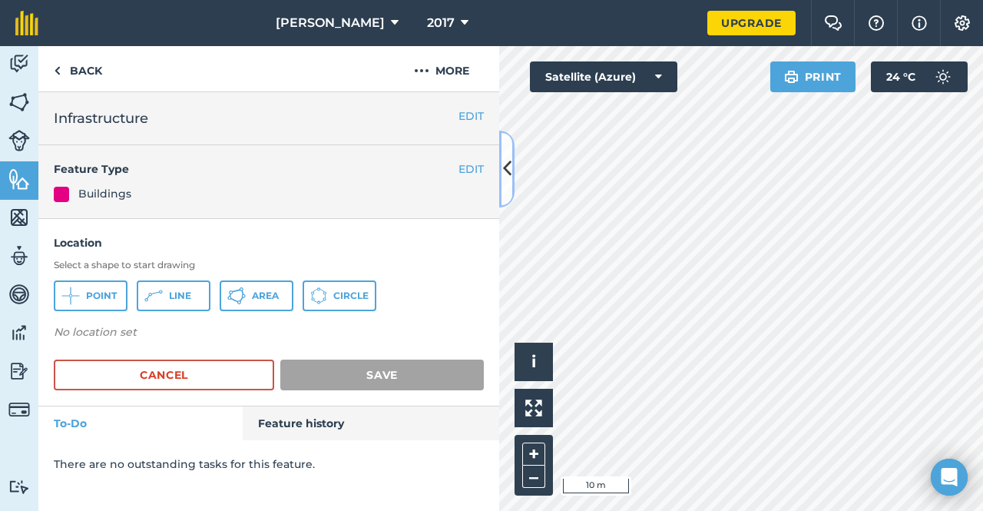
click at [514, 179] on button at bounding box center [506, 169] width 15 height 77
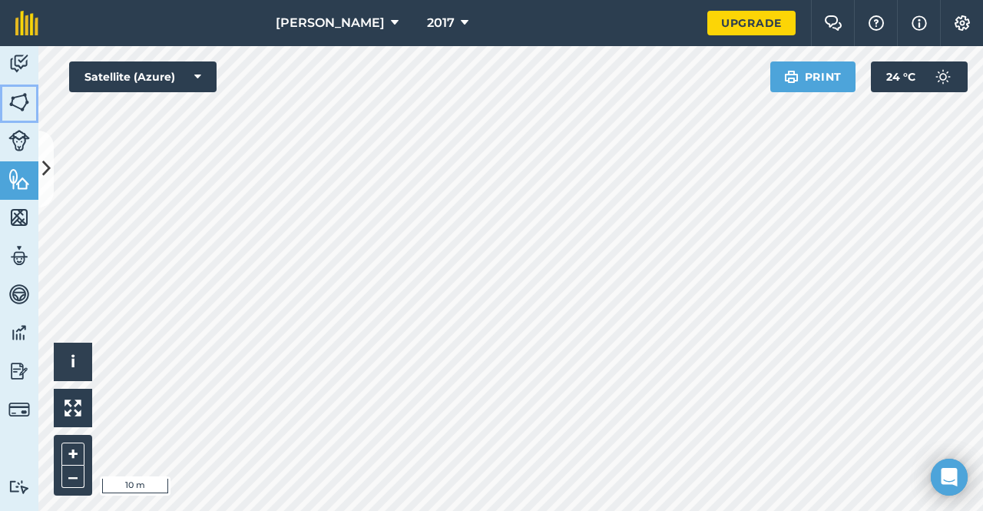
click at [14, 93] on img at bounding box center [19, 102] width 22 height 23
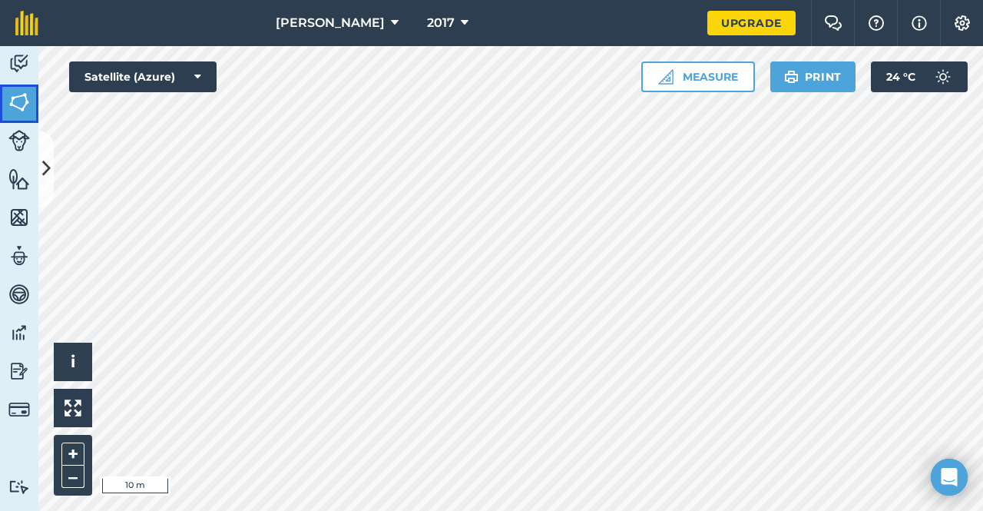
click at [22, 104] on img at bounding box center [19, 102] width 22 height 23
click at [42, 171] on icon at bounding box center [46, 168] width 8 height 27
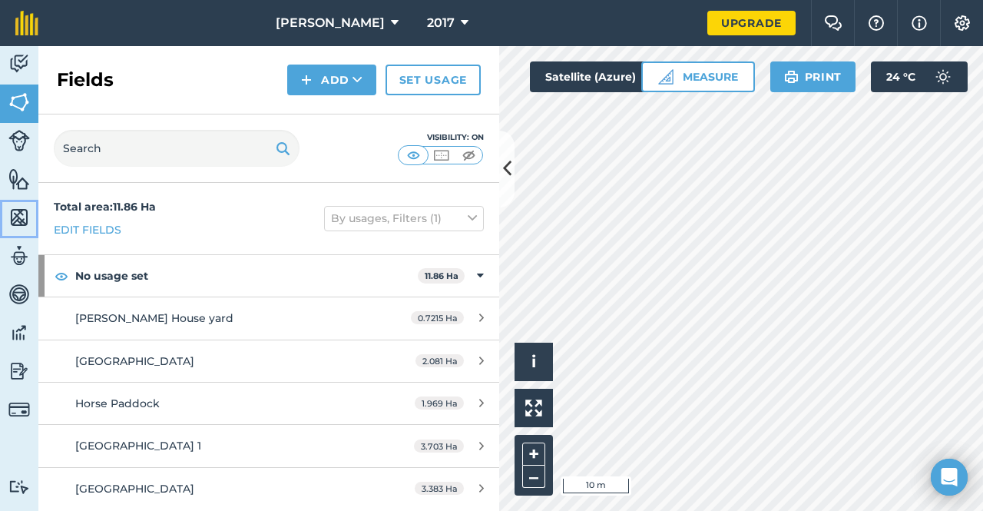
click at [12, 210] on img at bounding box center [19, 217] width 22 height 23
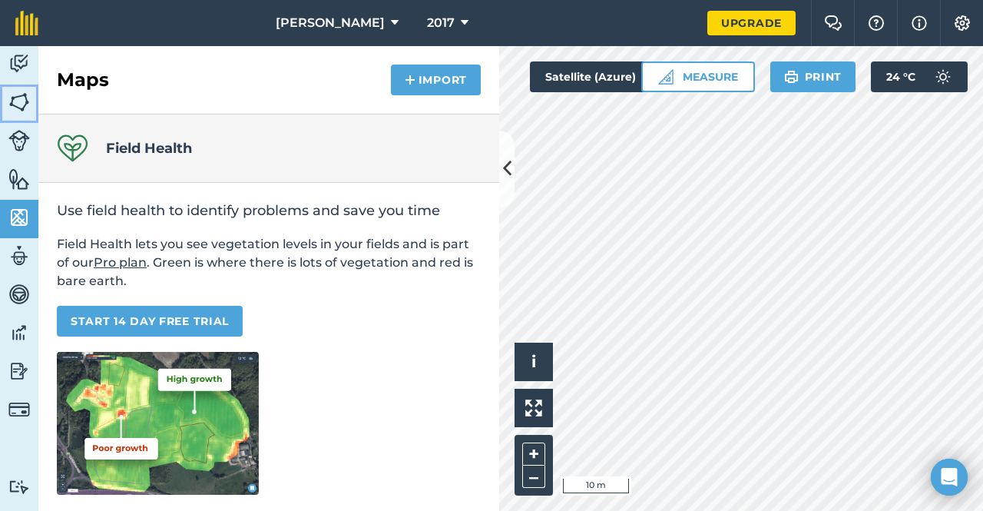
click at [23, 96] on img at bounding box center [19, 102] width 22 height 23
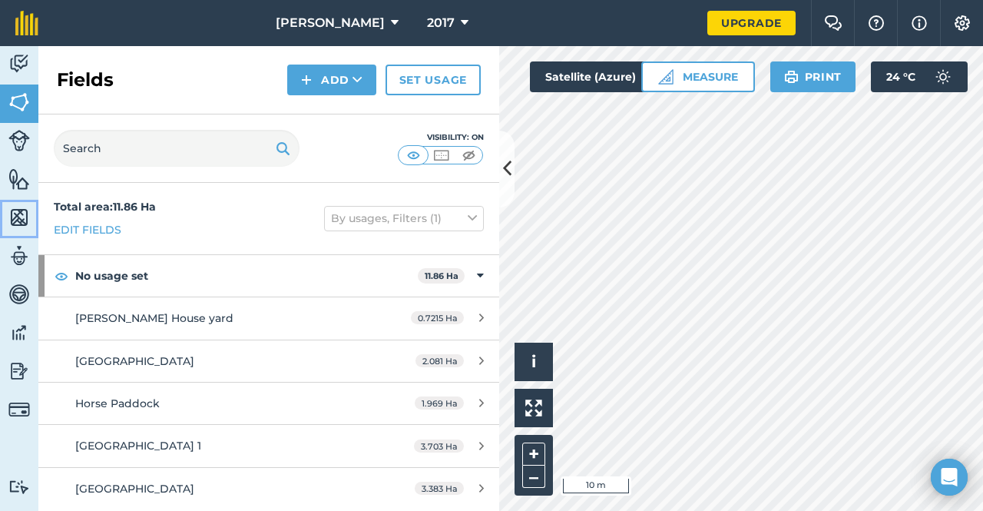
click at [25, 208] on img at bounding box center [19, 217] width 22 height 23
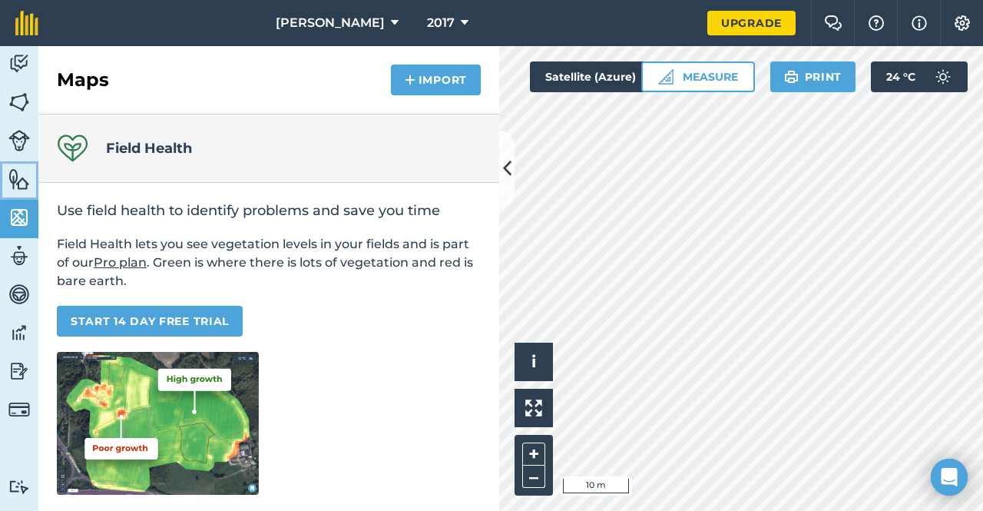
click at [25, 179] on img at bounding box center [19, 178] width 22 height 23
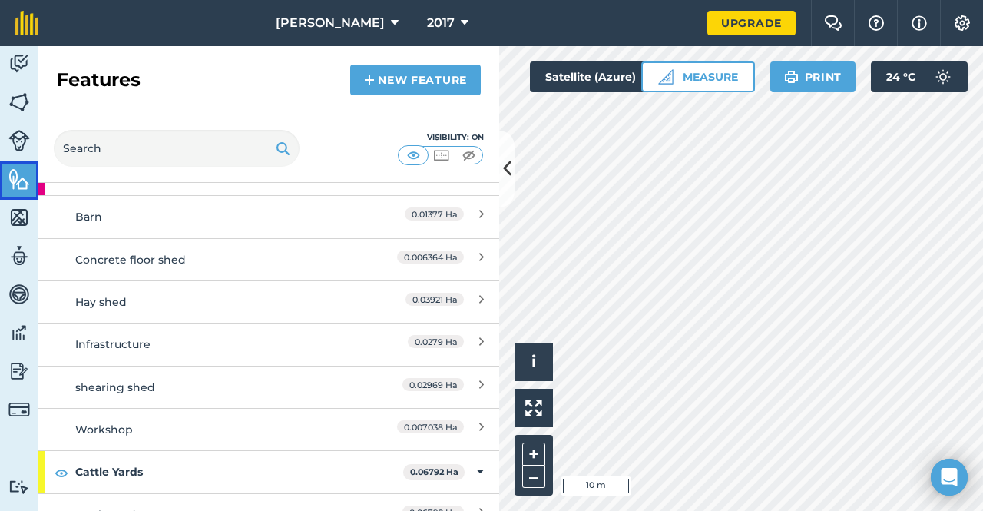
scroll to position [395, 0]
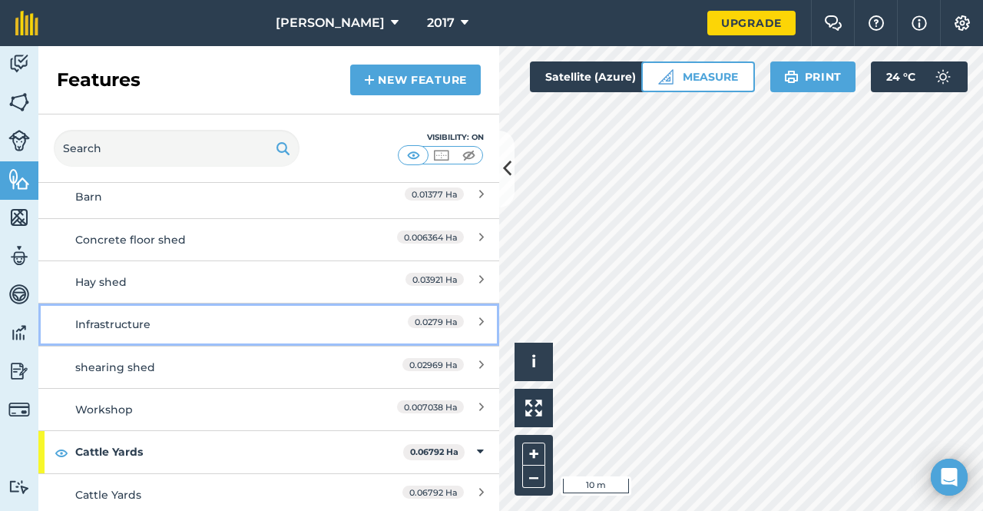
click at [479, 317] on icon at bounding box center [481, 324] width 5 height 17
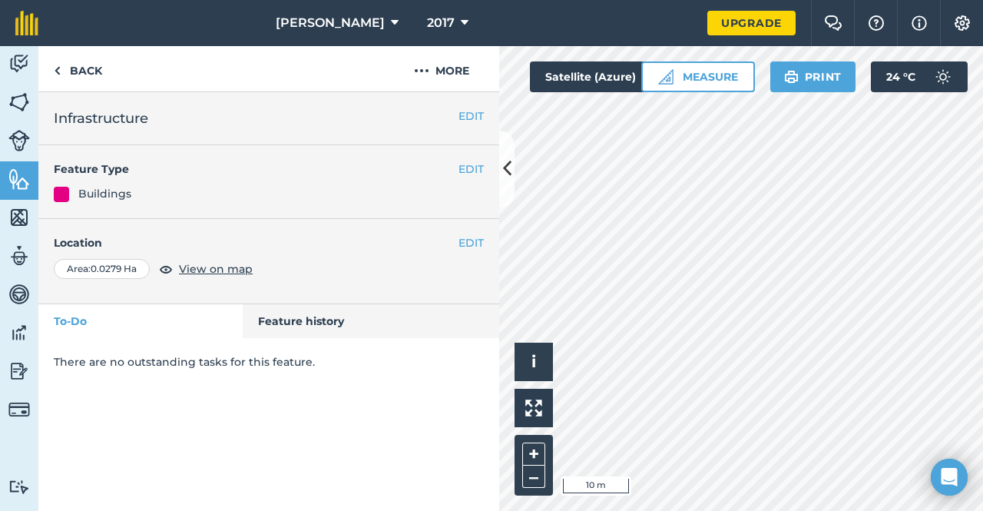
click at [466, 233] on div "EDIT Location Area : 0.0279 Ha View on map" at bounding box center [268, 261] width 461 height 85
click at [470, 240] on button "EDIT" at bounding box center [471, 242] width 25 height 17
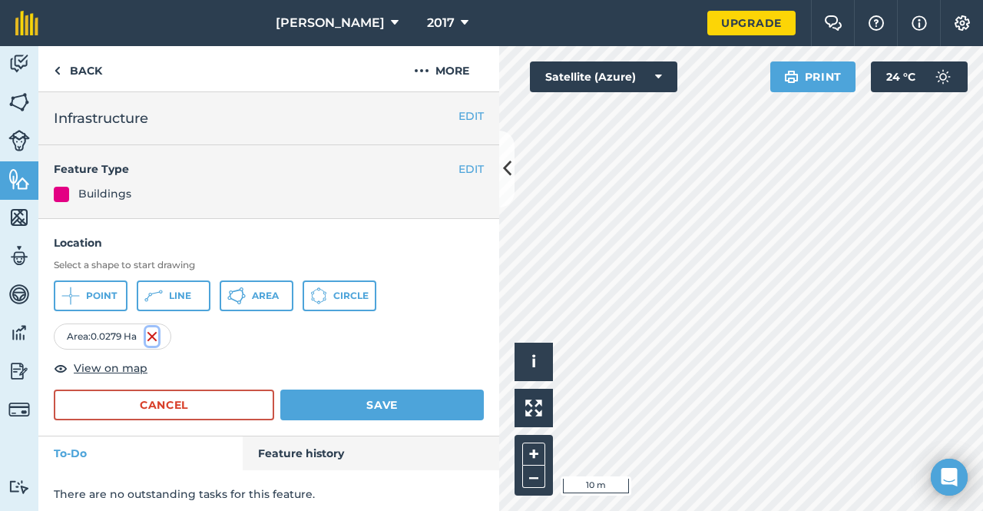
click at [157, 336] on img at bounding box center [152, 336] width 12 height 18
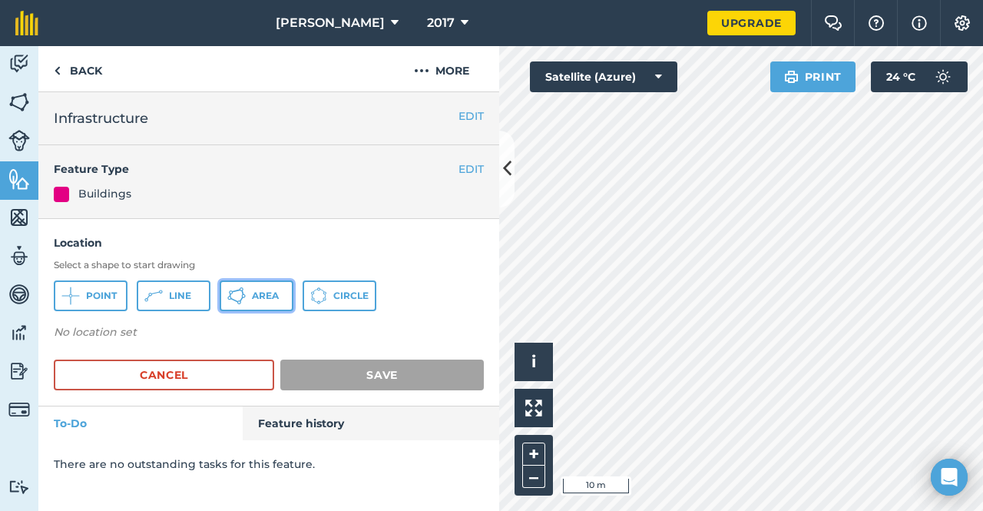
click at [245, 296] on icon at bounding box center [244, 296] width 4 height 4
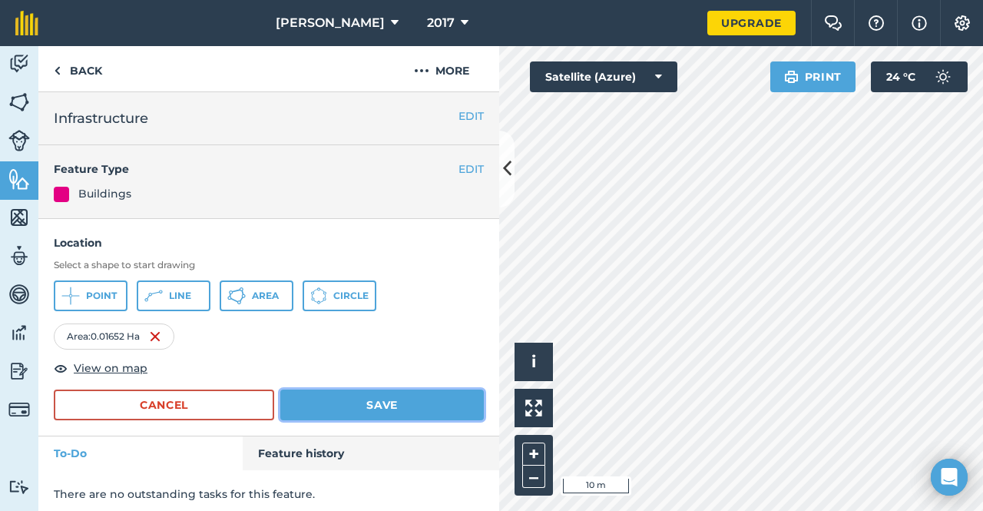
click at [343, 400] on button "Save" at bounding box center [382, 404] width 204 height 31
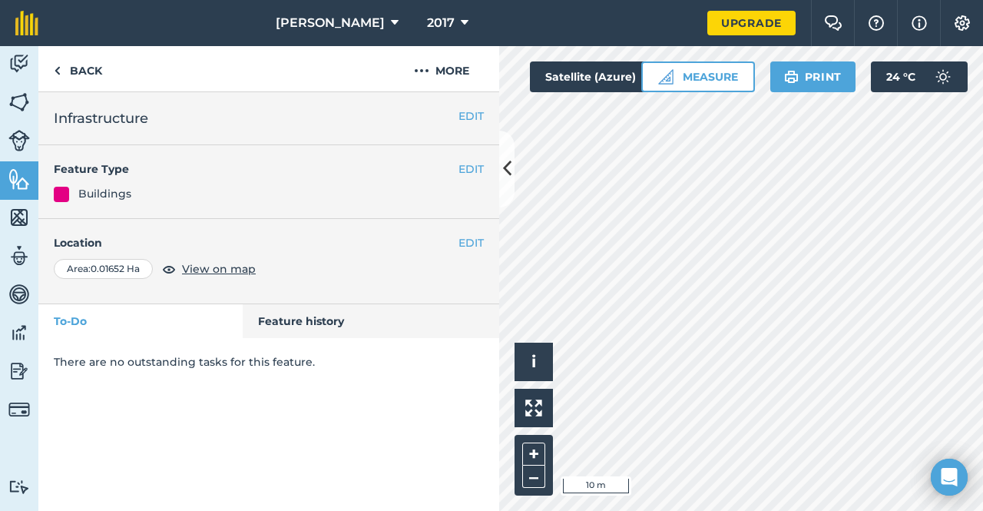
click at [493, 117] on div "EDIT Infrastructure" at bounding box center [268, 118] width 461 height 53
click at [472, 118] on button "EDIT" at bounding box center [471, 116] width 25 height 17
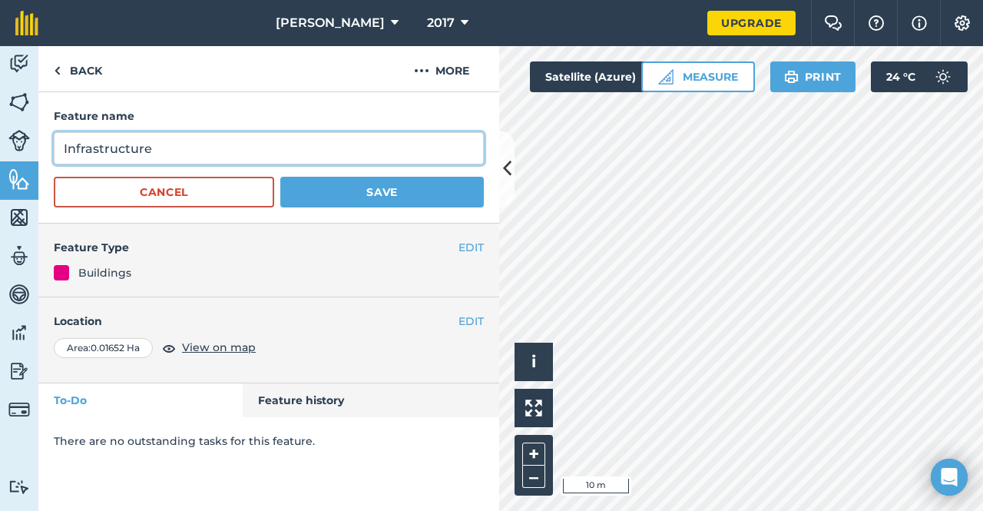
drag, startPoint x: 218, startPoint y: 153, endPoint x: 0, endPoint y: 123, distance: 220.2
click at [0, 123] on div "Activity Fields Livestock Features Maps Team Vehicles Data Reporting Billing Tu…" at bounding box center [491, 278] width 983 height 465
type input "Hay shed"
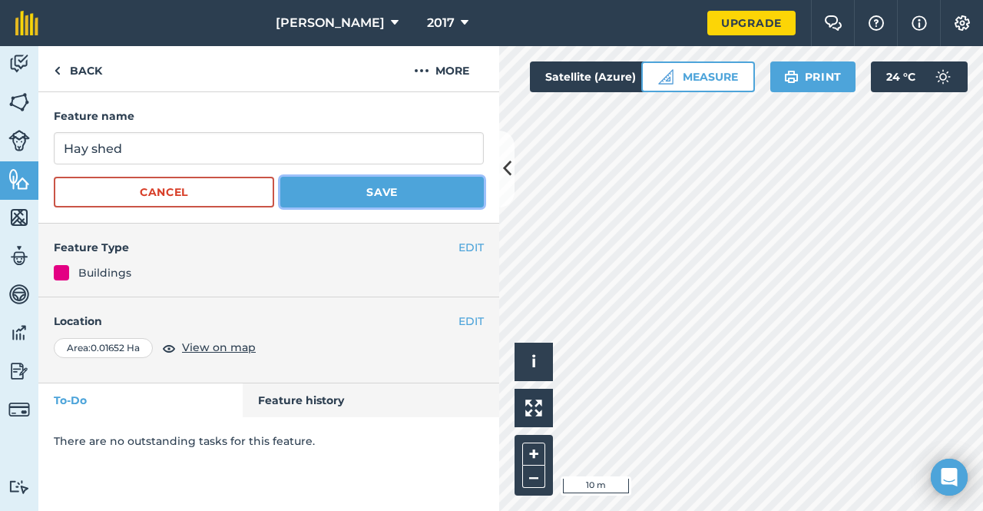
click at [404, 182] on button "Save" at bounding box center [382, 192] width 204 height 31
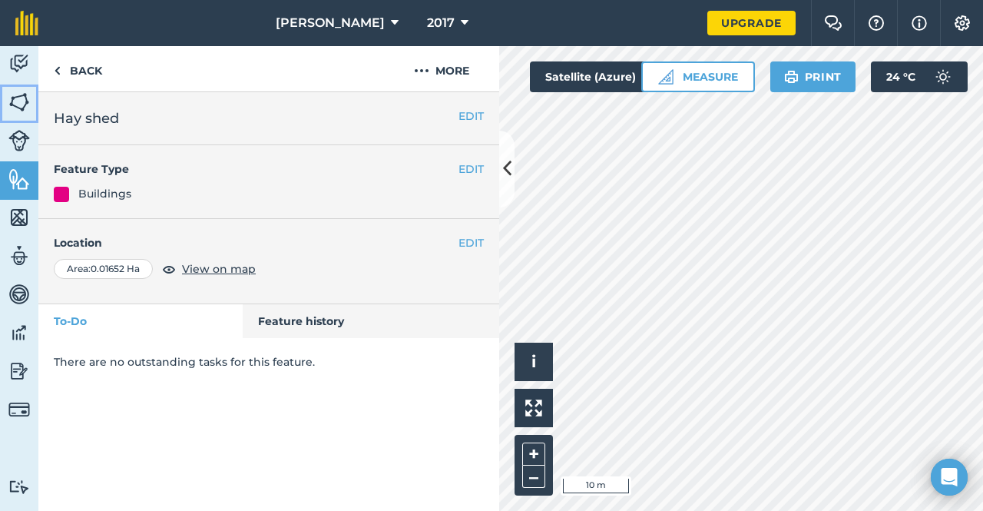
click at [23, 105] on img at bounding box center [19, 102] width 22 height 23
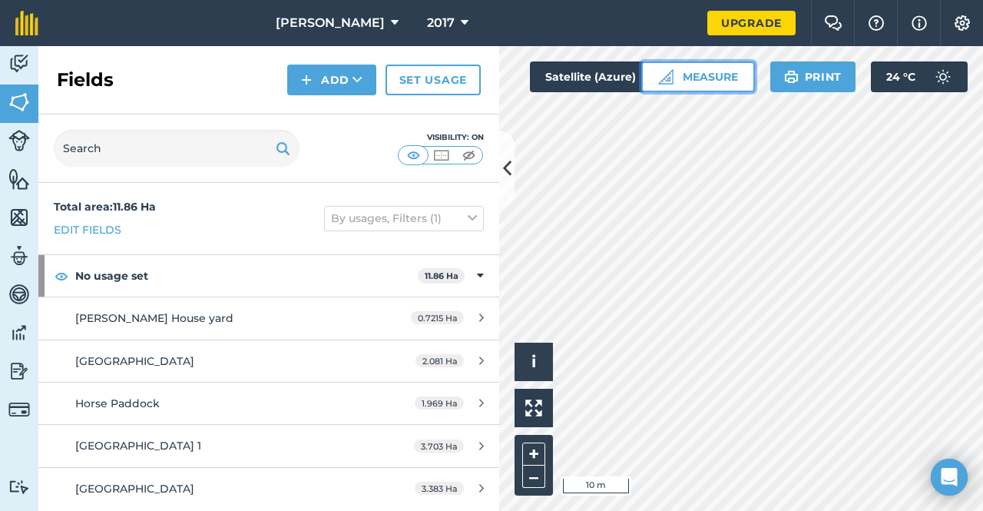
click at [716, 83] on button "Measure" at bounding box center [698, 76] width 114 height 31
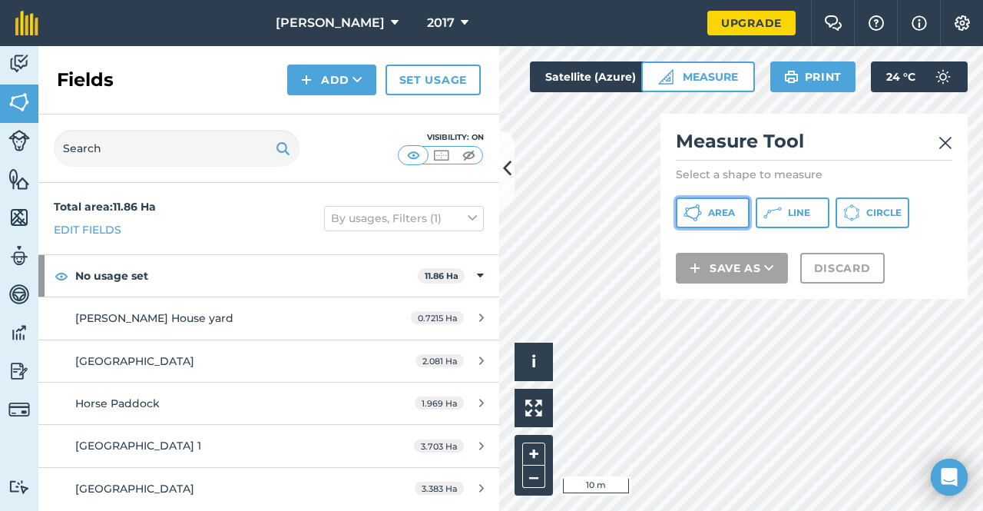
click at [710, 208] on span "Area" at bounding box center [721, 213] width 27 height 12
click at [486, 356] on div "Activity Fields Livestock Features Maps Team Vehicles Data Reporting Billing Tu…" at bounding box center [491, 278] width 983 height 465
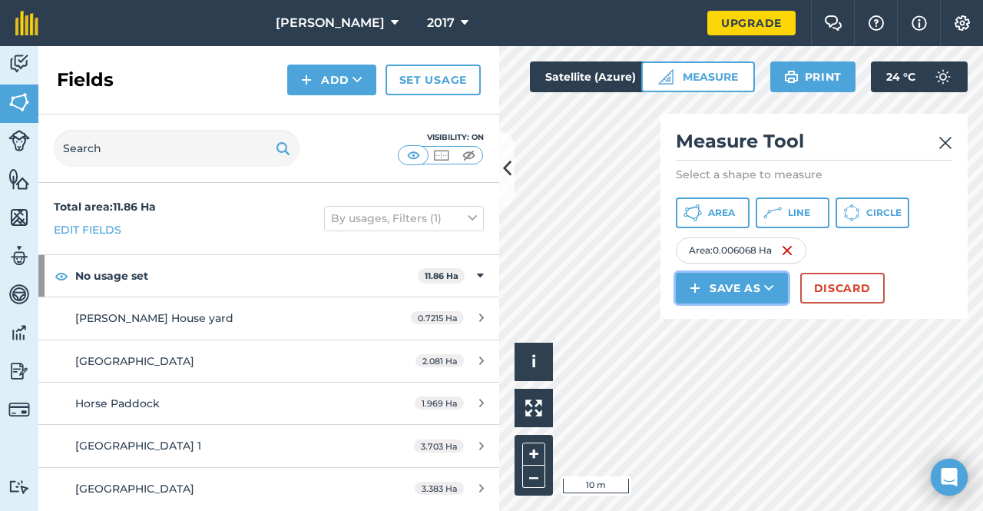
click at [730, 285] on button "Save as" at bounding box center [732, 288] width 112 height 31
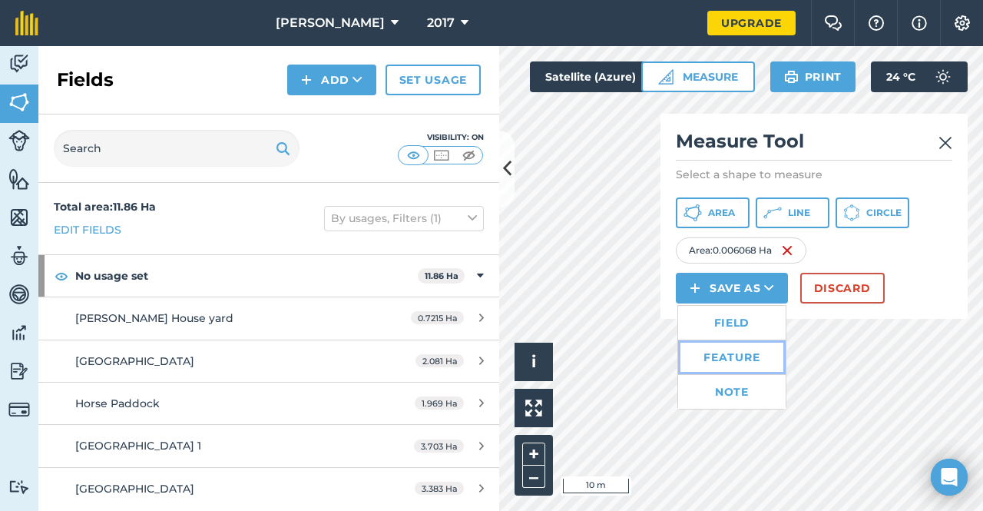
click at [731, 363] on link "Feature" at bounding box center [732, 357] width 108 height 34
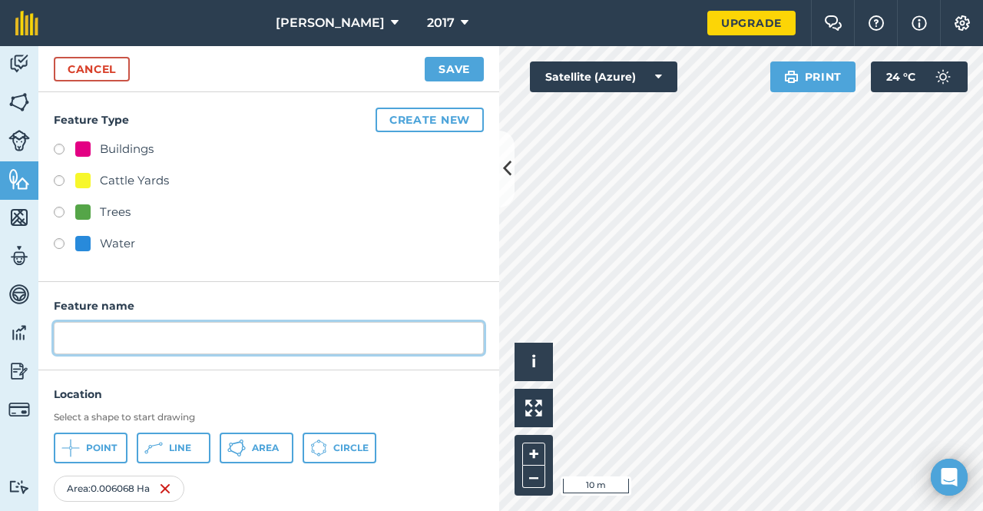
click at [109, 343] on input "text" at bounding box center [269, 338] width 430 height 32
click at [110, 343] on input "Grainery" at bounding box center [269, 338] width 430 height 32
click at [186, 337] on input "Grainry" at bounding box center [269, 338] width 430 height 32
type input "Grain Shed"
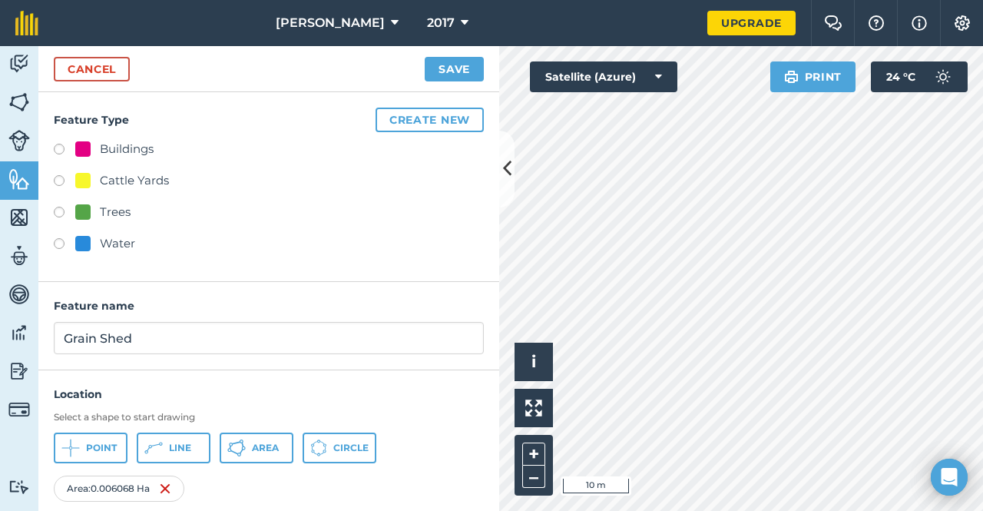
click at [147, 143] on div "Buildings" at bounding box center [127, 149] width 54 height 18
radio input "true"
click at [447, 73] on button "Save" at bounding box center [454, 69] width 59 height 25
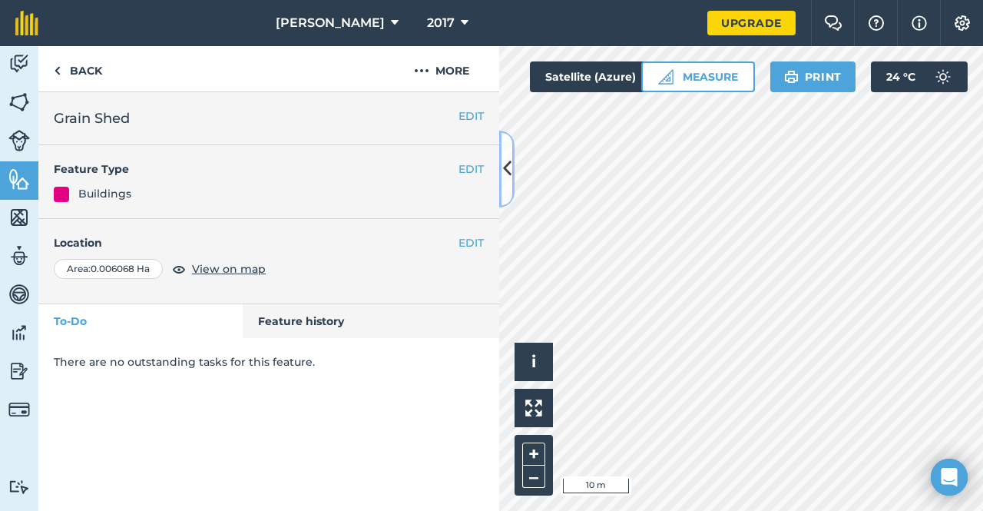
click at [512, 171] on button at bounding box center [506, 169] width 15 height 77
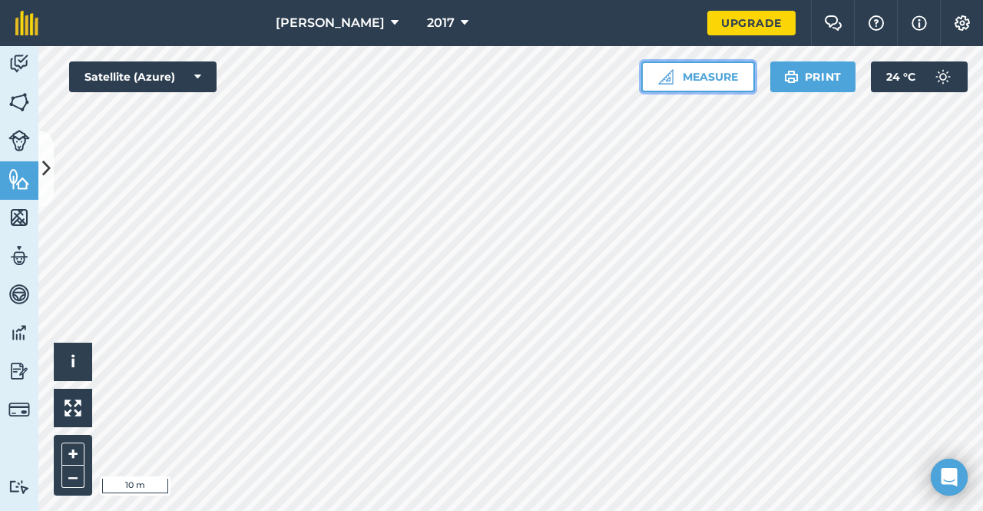
click at [708, 67] on button "Measure" at bounding box center [698, 76] width 114 height 31
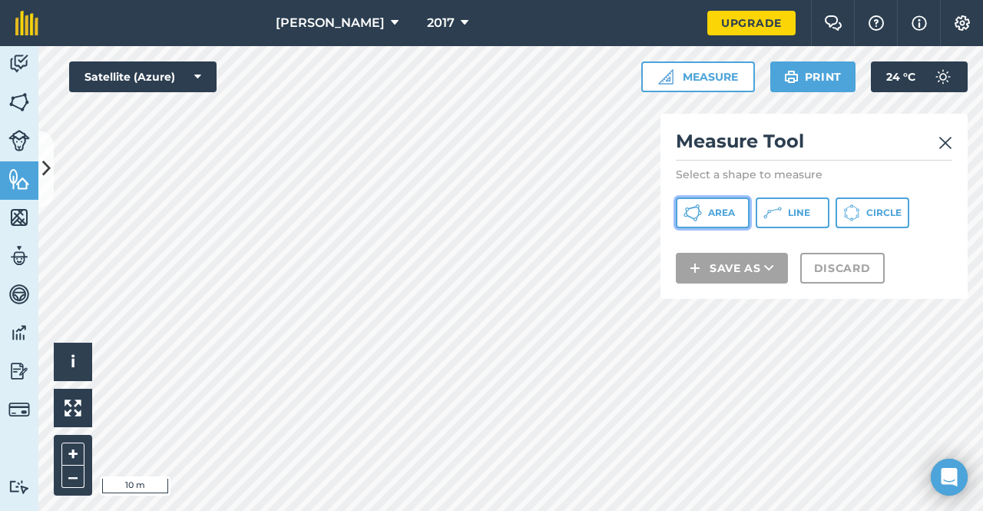
click at [720, 213] on span "Area" at bounding box center [721, 213] width 27 height 12
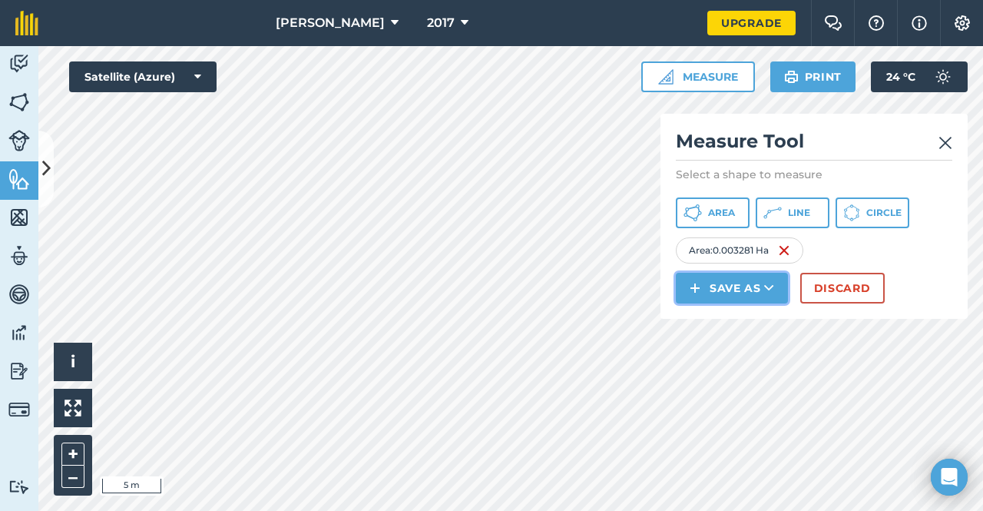
click at [751, 290] on button "Save as" at bounding box center [732, 288] width 112 height 31
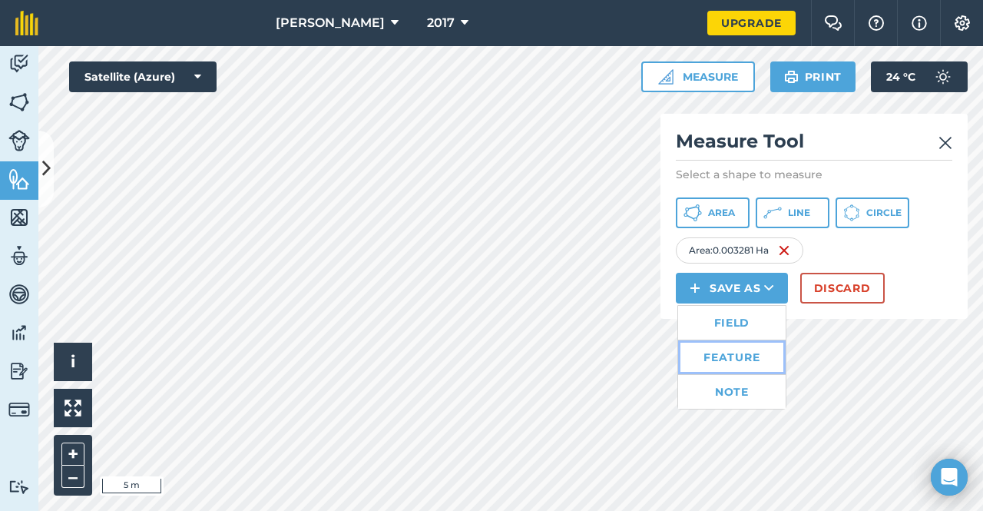
click at [734, 360] on link "Feature" at bounding box center [732, 357] width 108 height 34
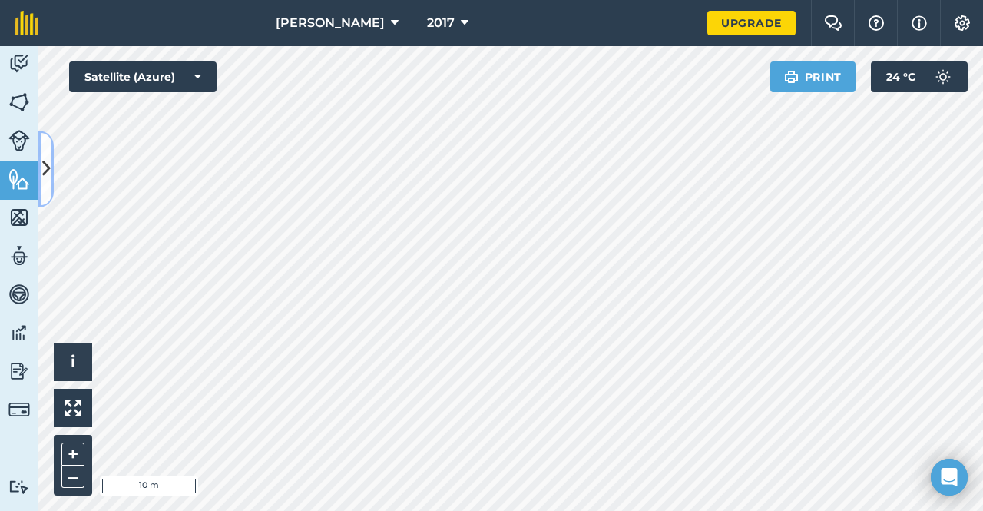
click at [42, 181] on icon at bounding box center [46, 168] width 8 height 27
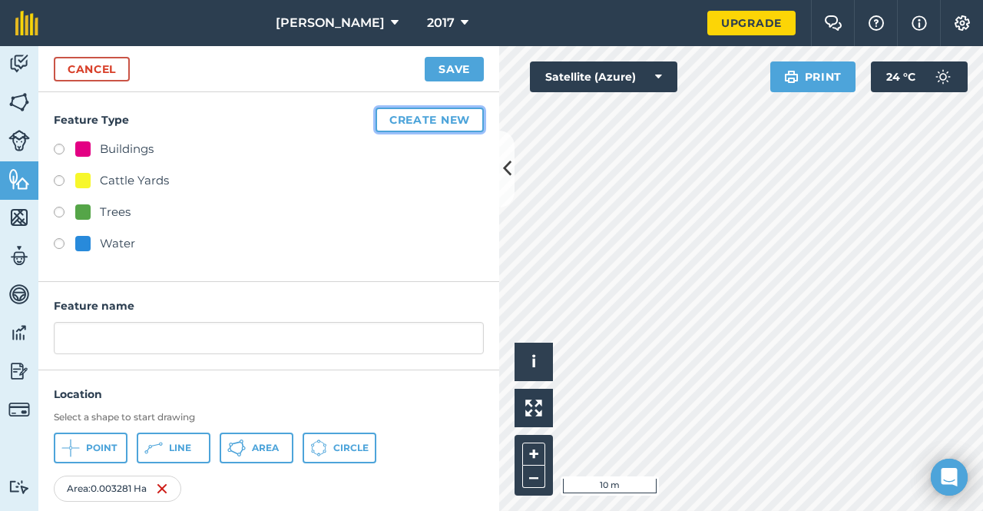
click at [426, 123] on button "Create new" at bounding box center [430, 120] width 108 height 25
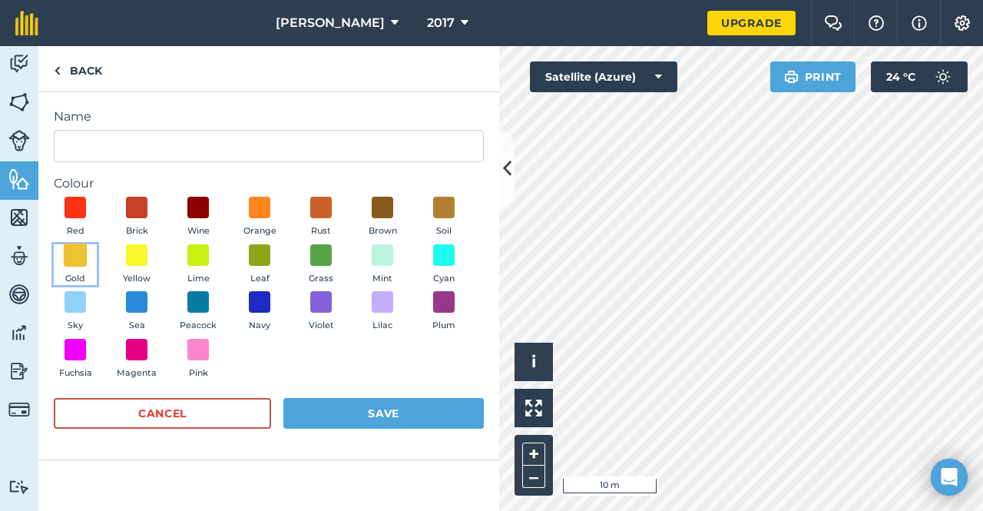
click at [83, 255] on span at bounding box center [76, 255] width 24 height 24
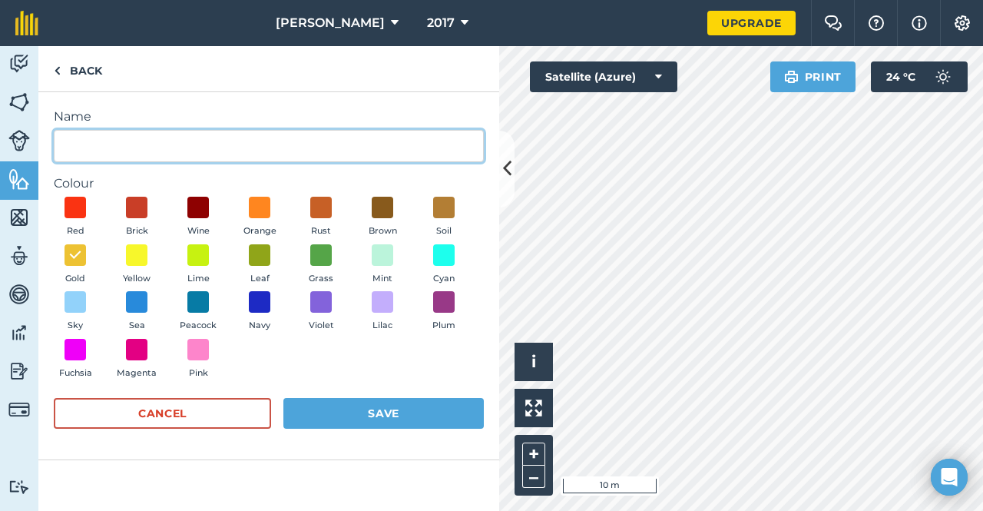
click at [154, 139] on input "Name" at bounding box center [269, 146] width 430 height 32
type input "Silo"
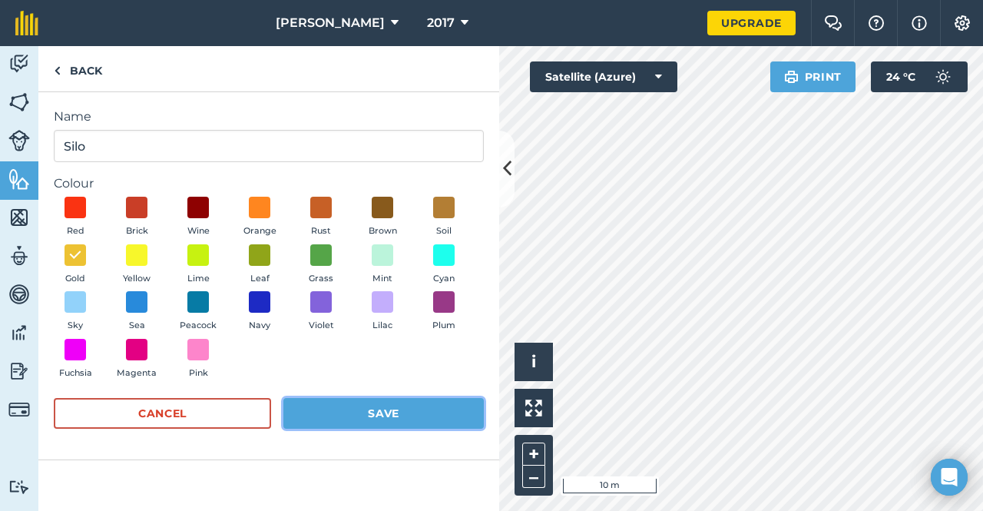
click at [392, 413] on button "Save" at bounding box center [383, 413] width 201 height 31
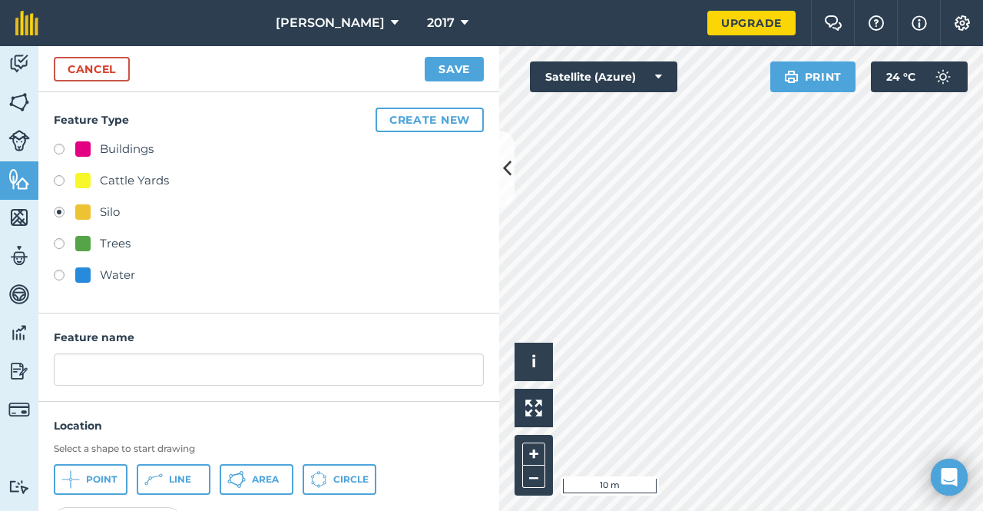
click at [206, 347] on div "Feature name" at bounding box center [268, 357] width 461 height 88
click at [206, 353] on div "Feature name" at bounding box center [268, 357] width 461 height 88
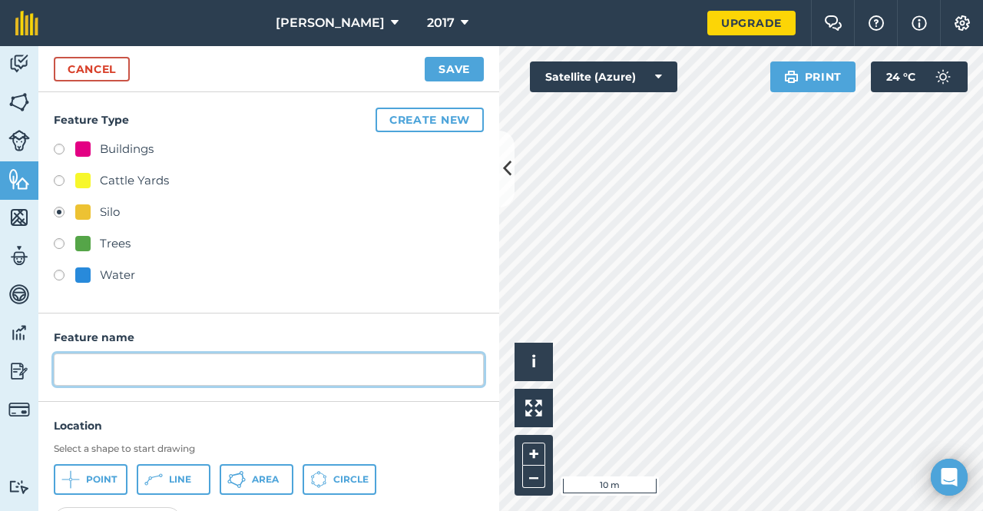
click at [206, 367] on input "text" at bounding box center [269, 369] width 430 height 32
type input "Silo"
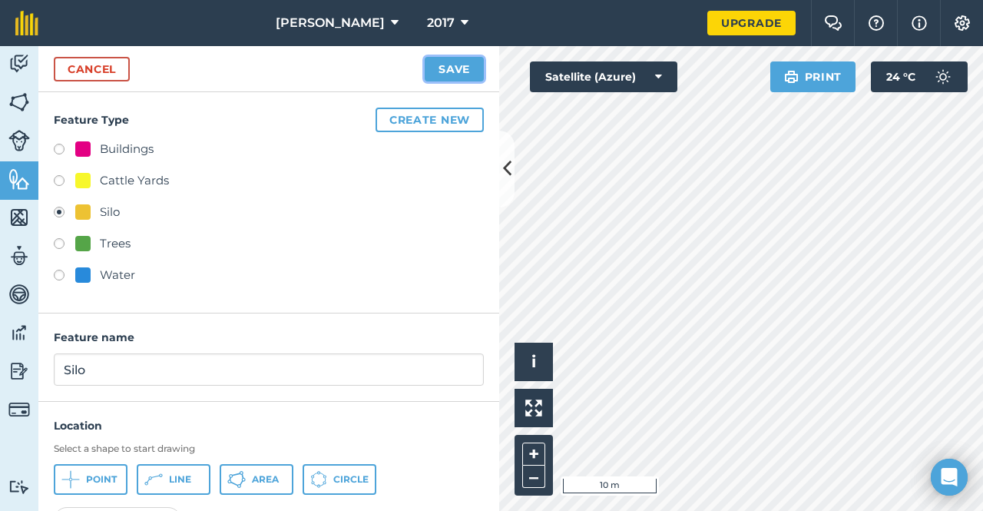
click at [443, 65] on button "Save" at bounding box center [454, 69] width 59 height 25
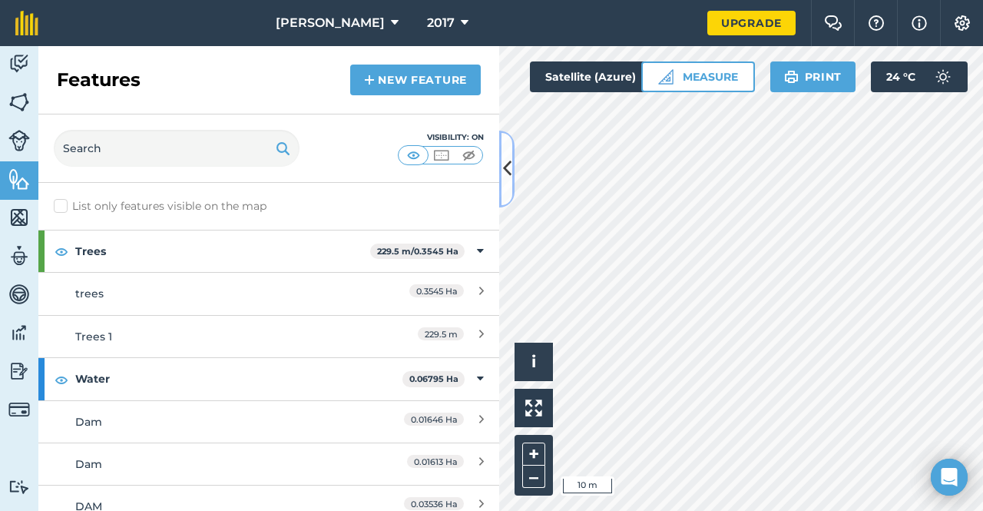
click at [509, 179] on icon at bounding box center [507, 168] width 8 height 27
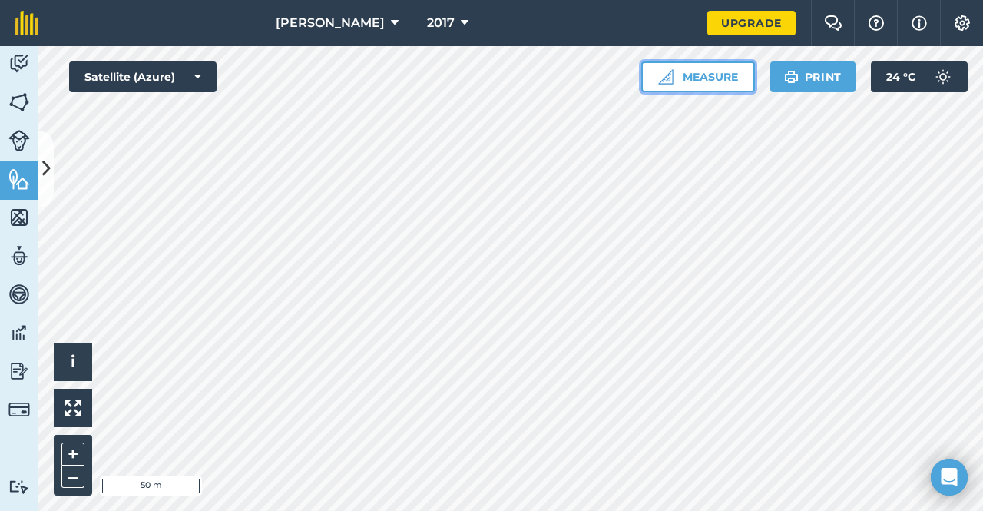
click at [718, 76] on button "Measure" at bounding box center [698, 76] width 114 height 31
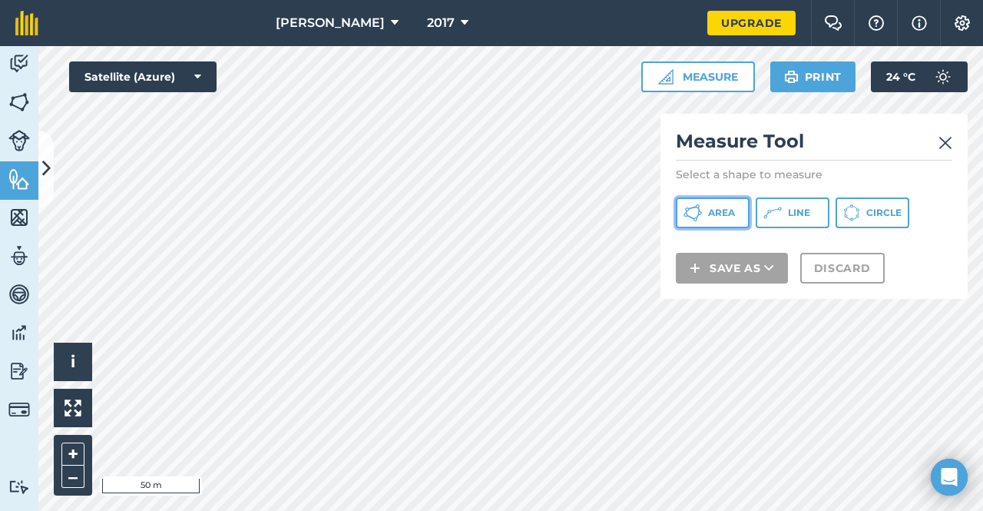
click at [741, 207] on button "Area" at bounding box center [713, 212] width 74 height 31
click at [417, 510] on html "Alice Downs 2017 Upgrade Farm Chat Help Info Settings Map printing is not avail…" at bounding box center [491, 255] width 983 height 511
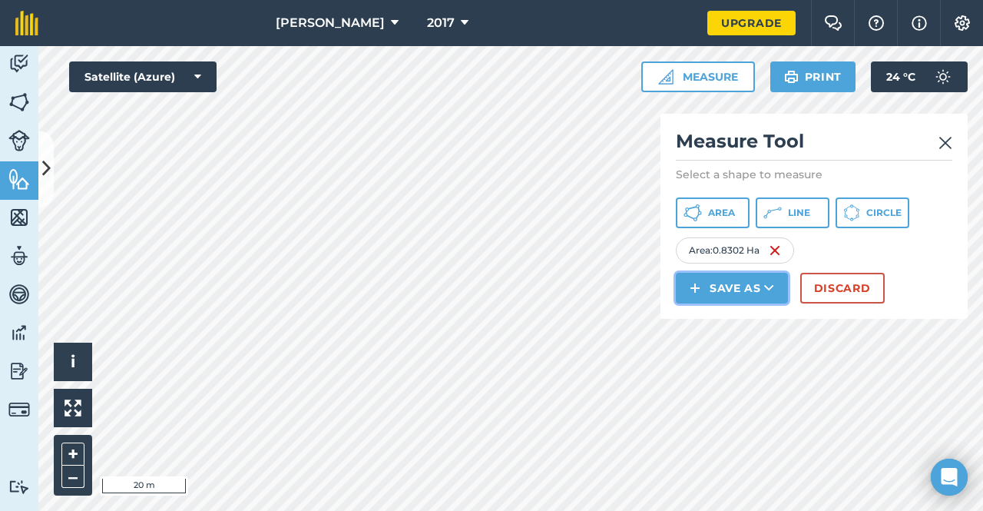
click at [710, 285] on button "Save as" at bounding box center [732, 288] width 112 height 31
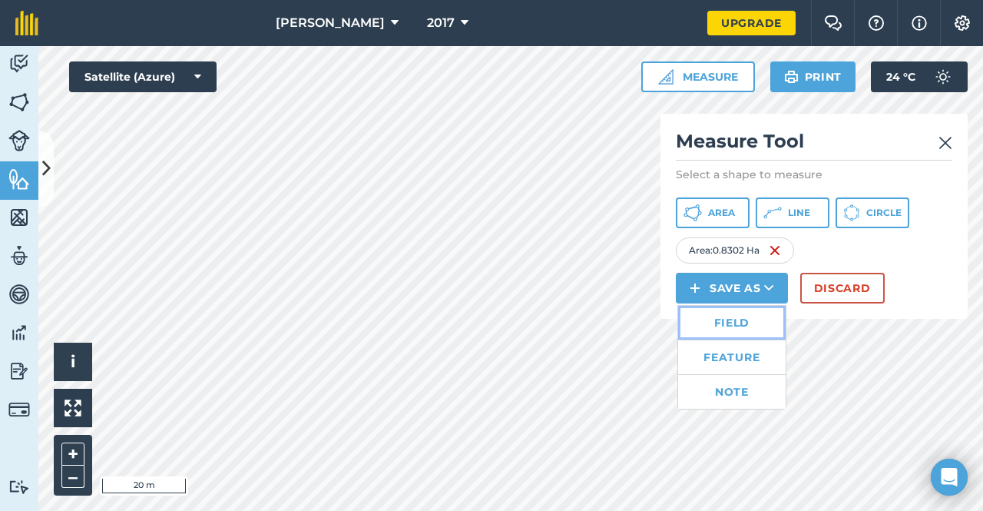
click at [728, 324] on link "Field" at bounding box center [732, 323] width 108 height 34
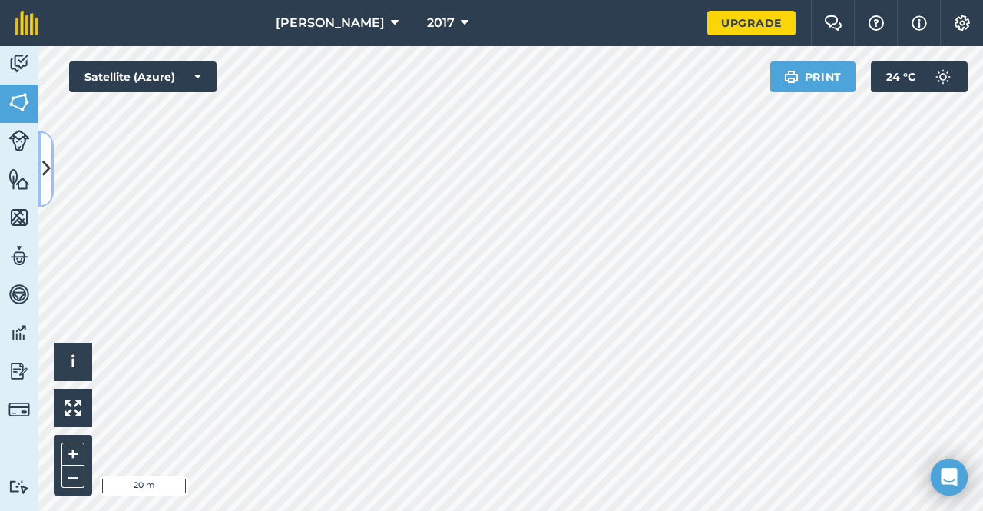
click at [44, 146] on button at bounding box center [45, 169] width 15 height 77
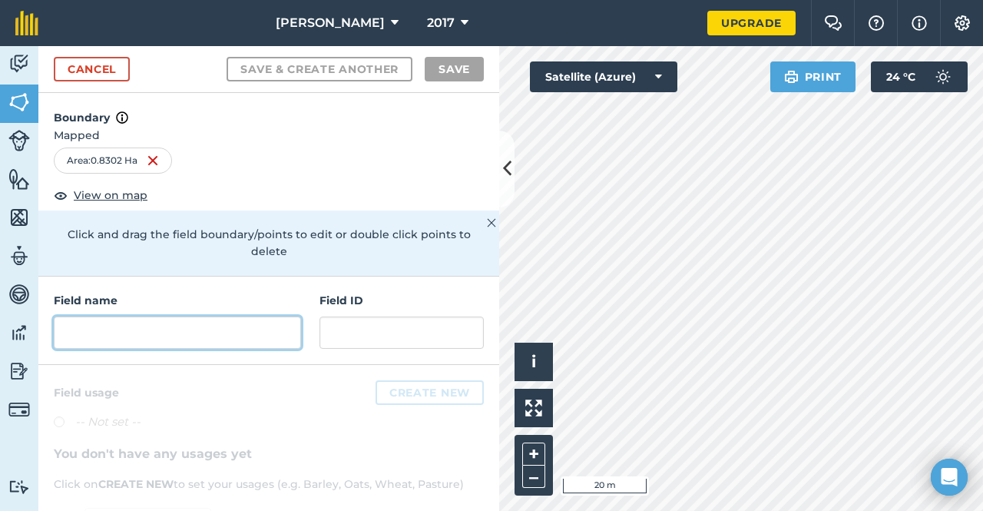
click at [198, 321] on input "text" at bounding box center [177, 333] width 247 height 32
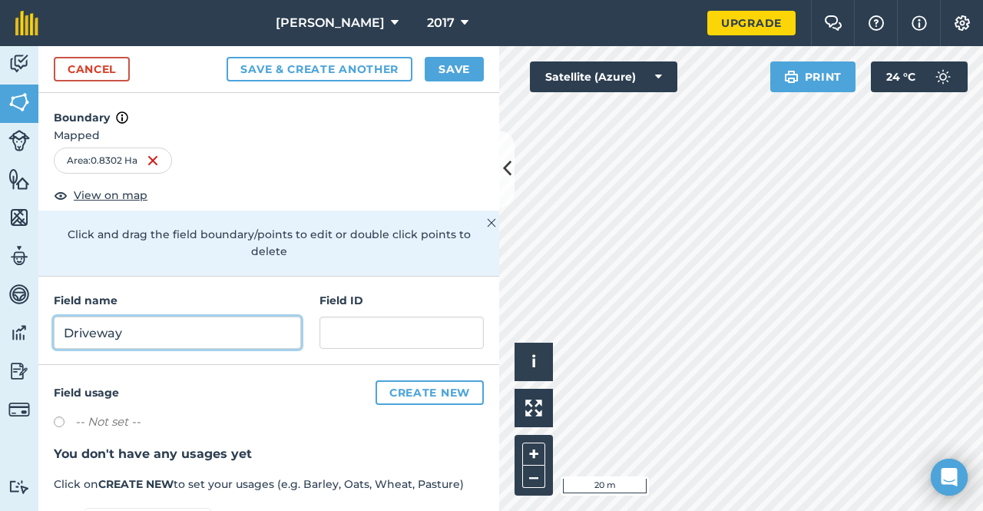
type input "Driveway"
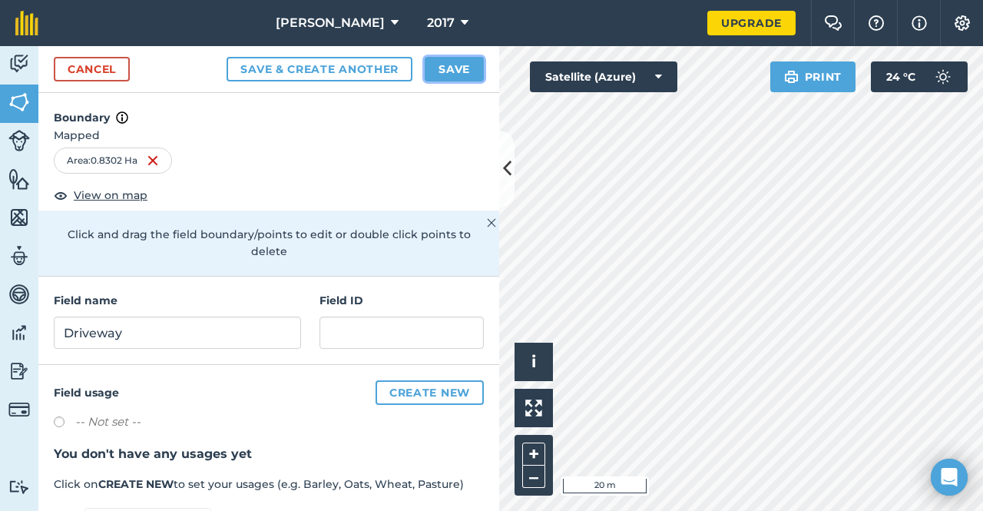
click at [458, 61] on button "Save" at bounding box center [454, 69] width 59 height 25
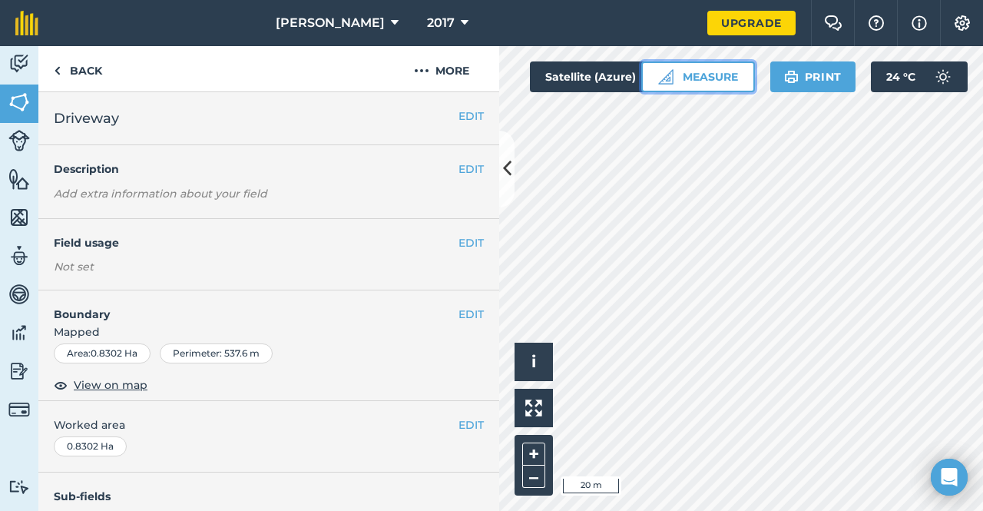
click at [718, 78] on button "Measure" at bounding box center [698, 76] width 114 height 31
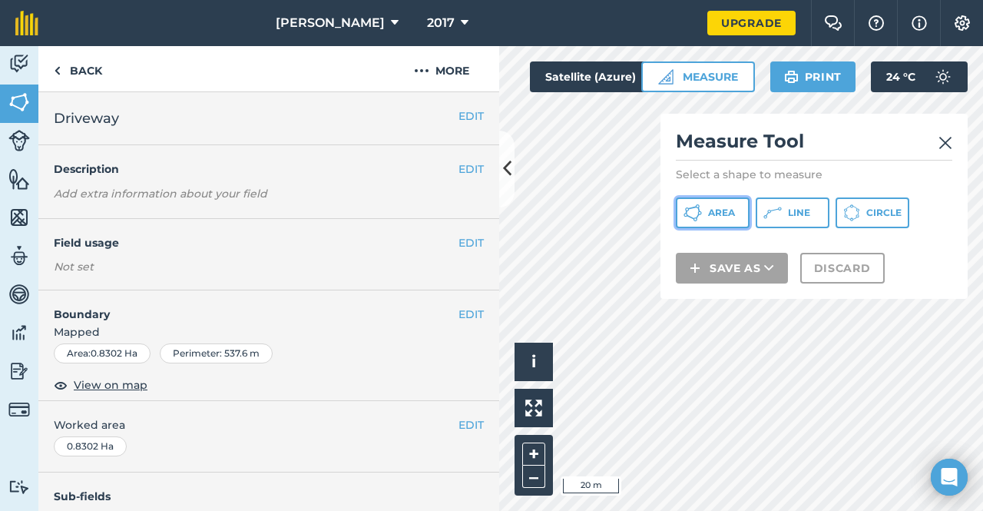
click at [710, 201] on button "Area" at bounding box center [713, 212] width 74 height 31
click at [946, 138] on img at bounding box center [946, 143] width 14 height 18
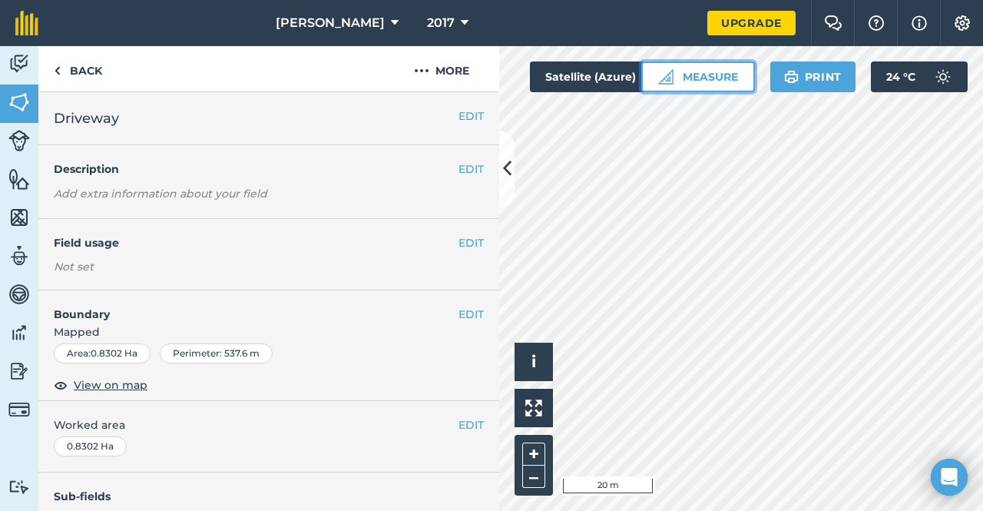
click at [656, 74] on button "Measure" at bounding box center [698, 76] width 114 height 31
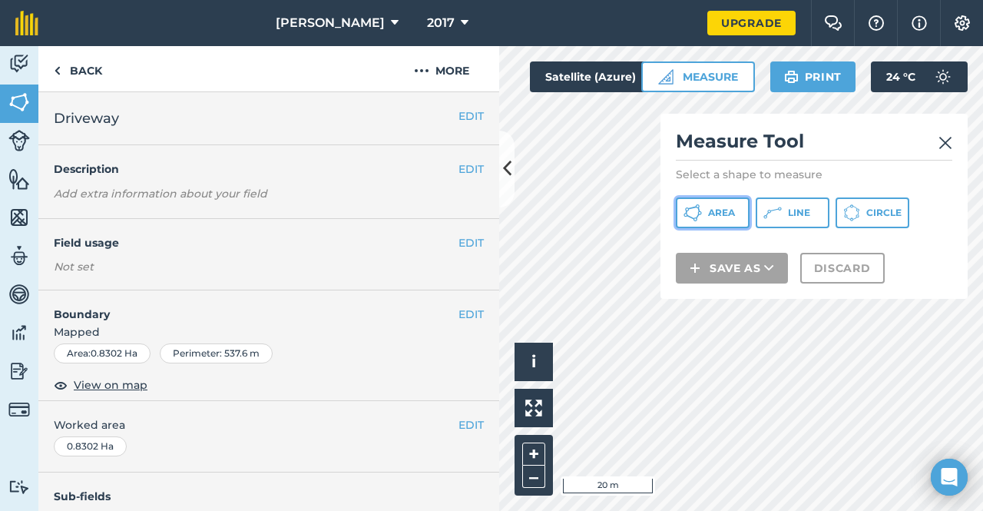
click at [718, 207] on span "Area" at bounding box center [721, 213] width 27 height 12
click at [690, 510] on html "Alice Downs 2017 Upgrade Farm Chat Help Info Settings Map printing is not avail…" at bounding box center [491, 255] width 983 height 511
click at [759, 274] on div "Click to start drawing i © 2025 TomTom, Microsoft 20 m + – Satellite (Azure) Me…" at bounding box center [741, 278] width 484 height 465
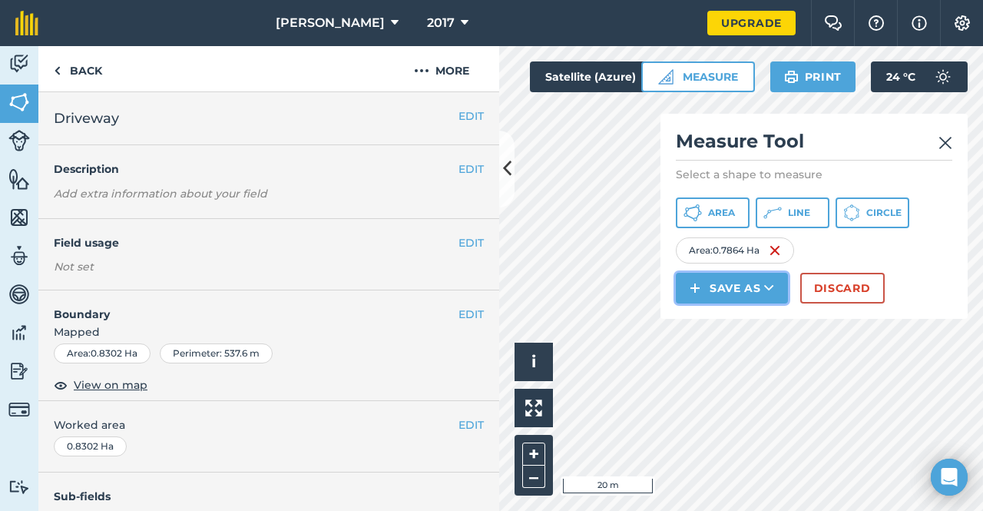
click at [762, 289] on button "Save as" at bounding box center [732, 288] width 112 height 31
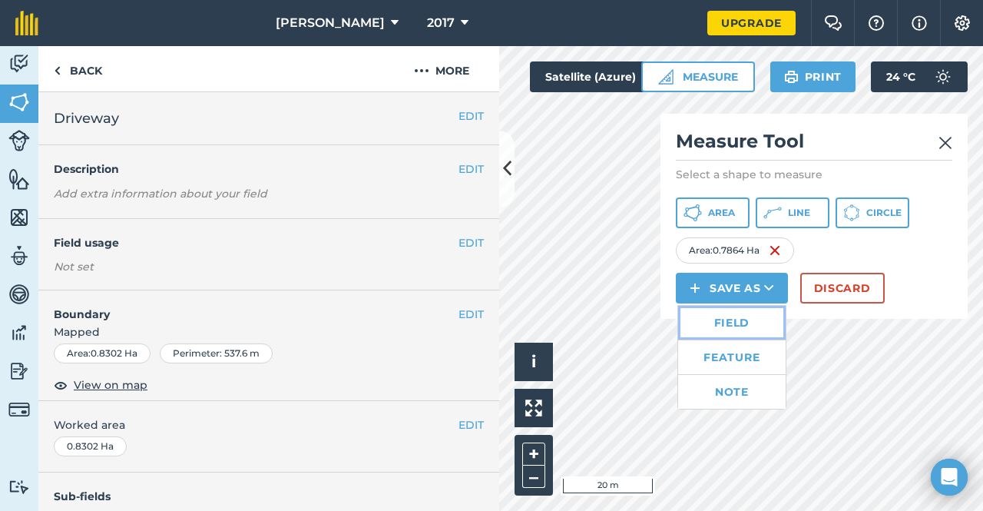
click at [714, 322] on link "Field" at bounding box center [732, 323] width 108 height 34
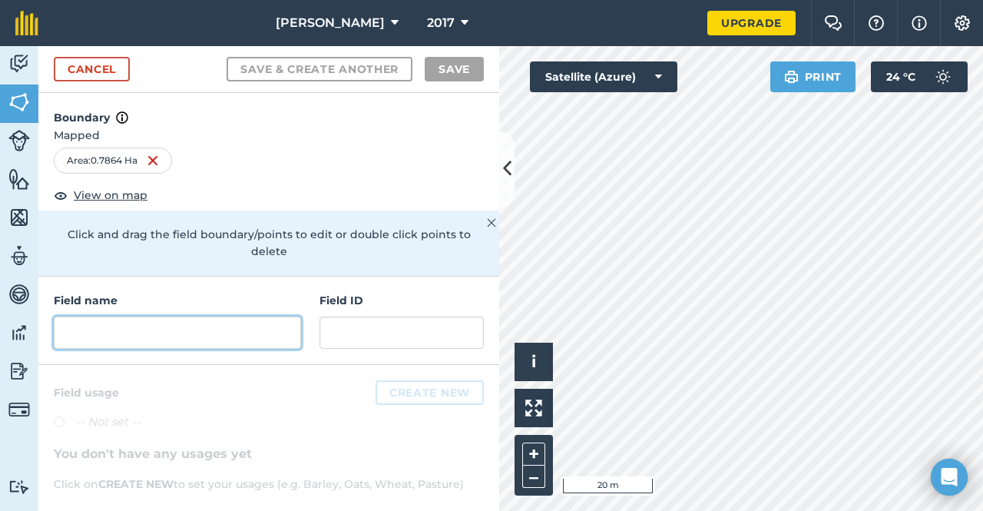
click at [128, 320] on input "text" at bounding box center [177, 333] width 247 height 32
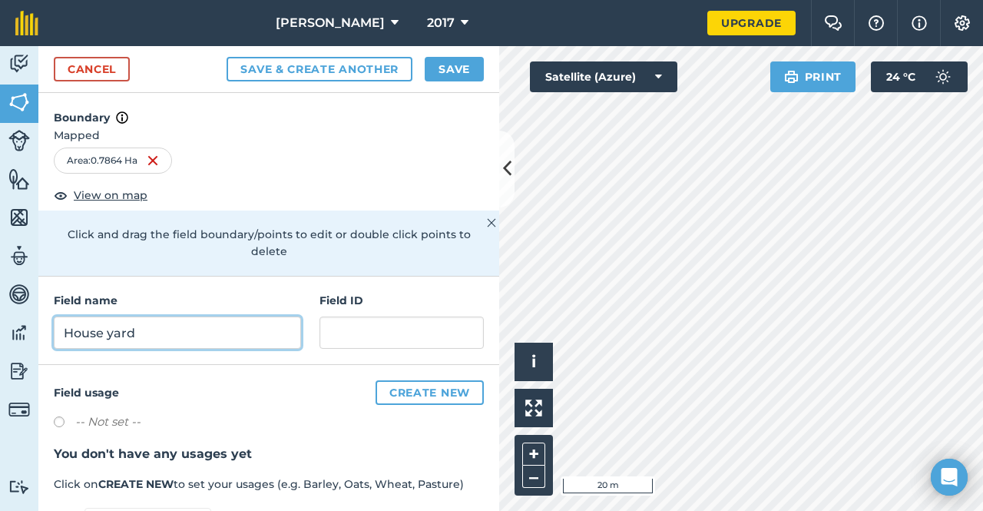
type input "House yard"
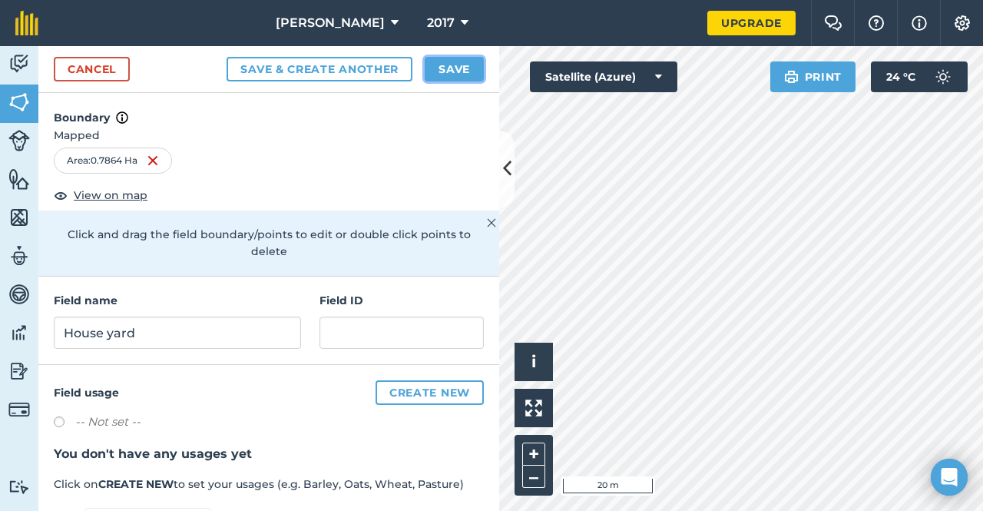
click at [450, 64] on button "Save" at bounding box center [454, 69] width 59 height 25
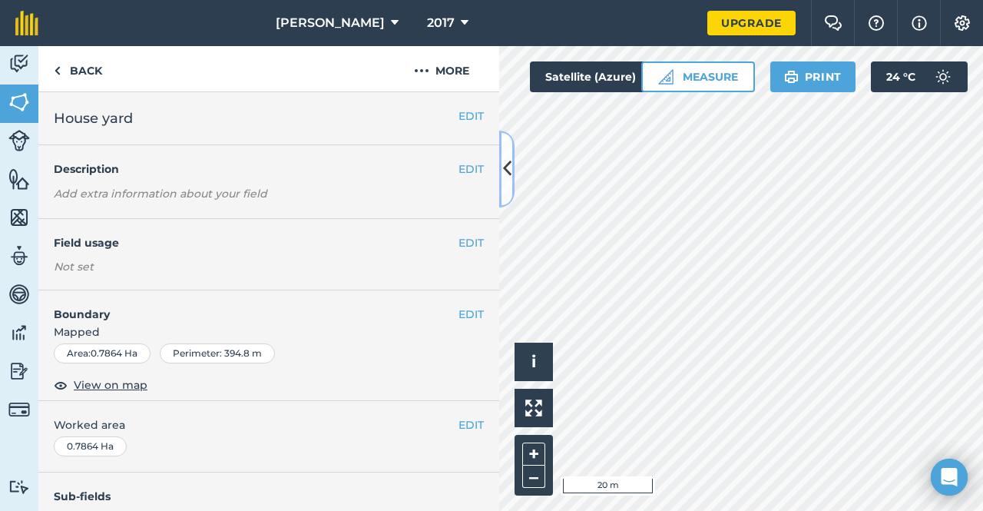
click at [504, 166] on icon at bounding box center [507, 168] width 8 height 27
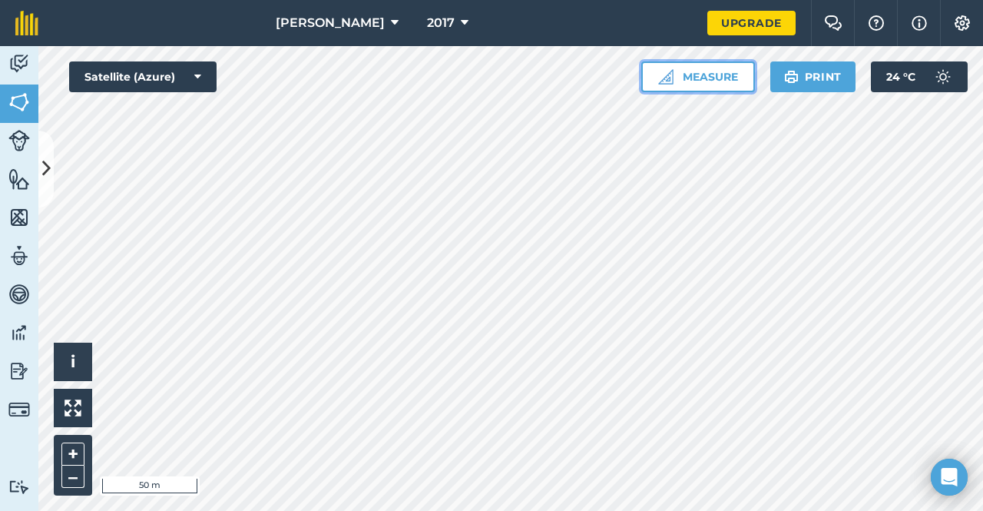
click at [700, 76] on button "Measure" at bounding box center [698, 76] width 114 height 31
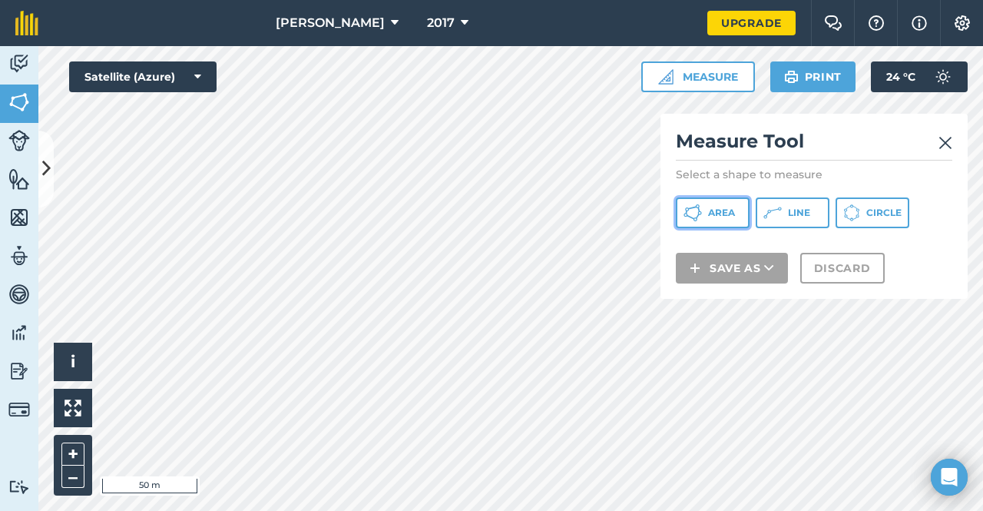
click at [710, 207] on span "Area" at bounding box center [721, 213] width 27 height 12
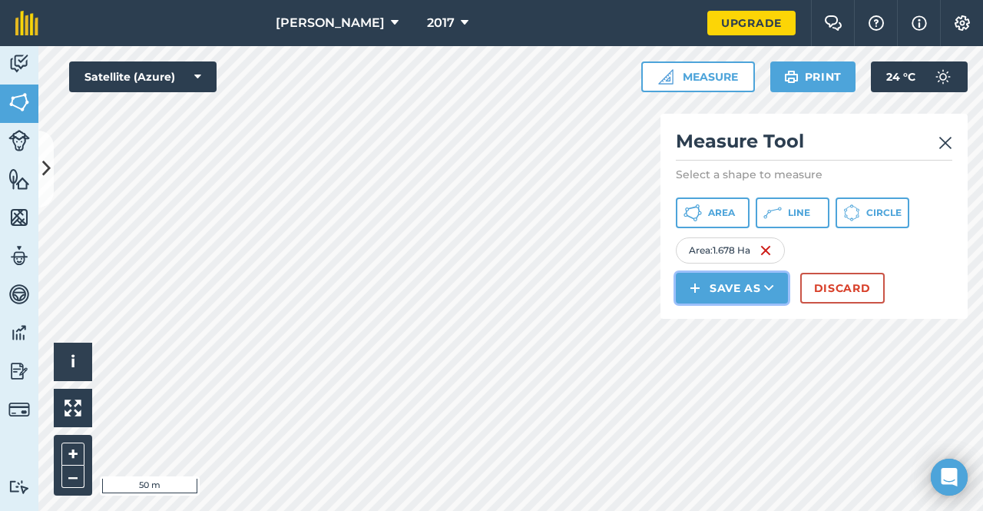
click at [750, 283] on button "Save as" at bounding box center [732, 288] width 112 height 31
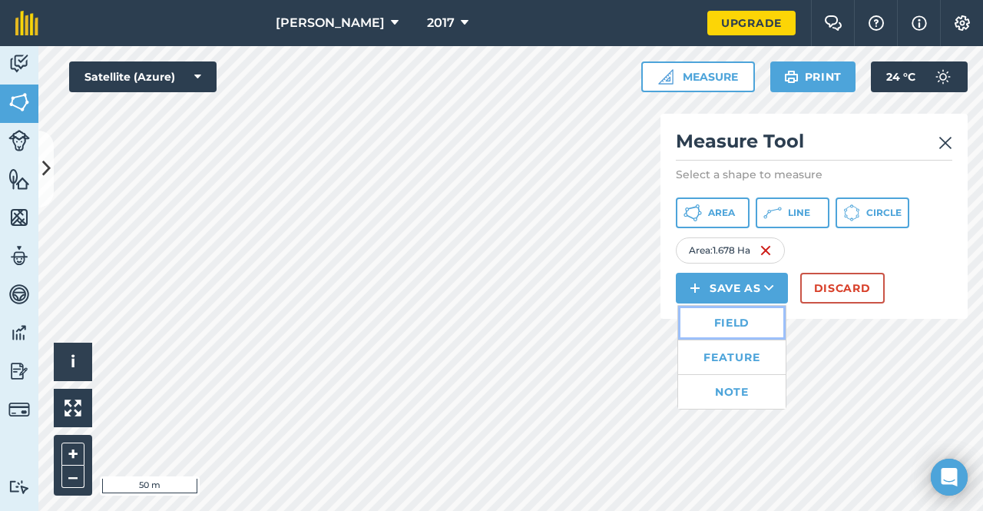
click at [748, 323] on link "Field" at bounding box center [732, 323] width 108 height 34
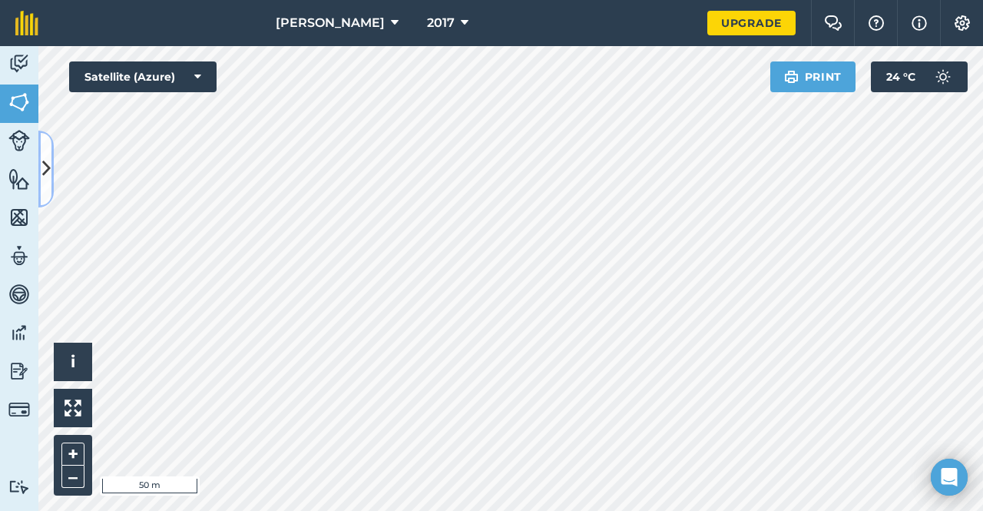
click at [44, 177] on icon at bounding box center [46, 168] width 8 height 27
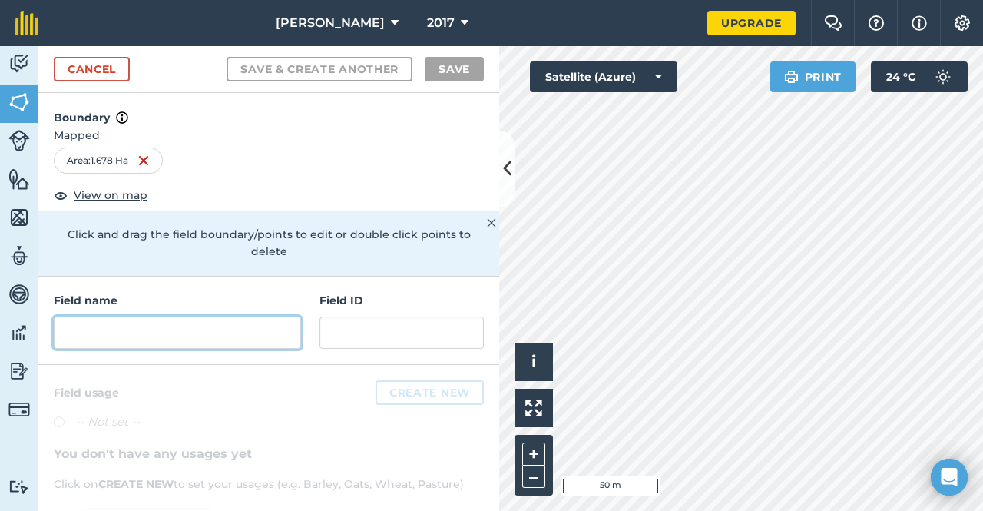
click at [209, 327] on input "text" at bounding box center [177, 333] width 247 height 32
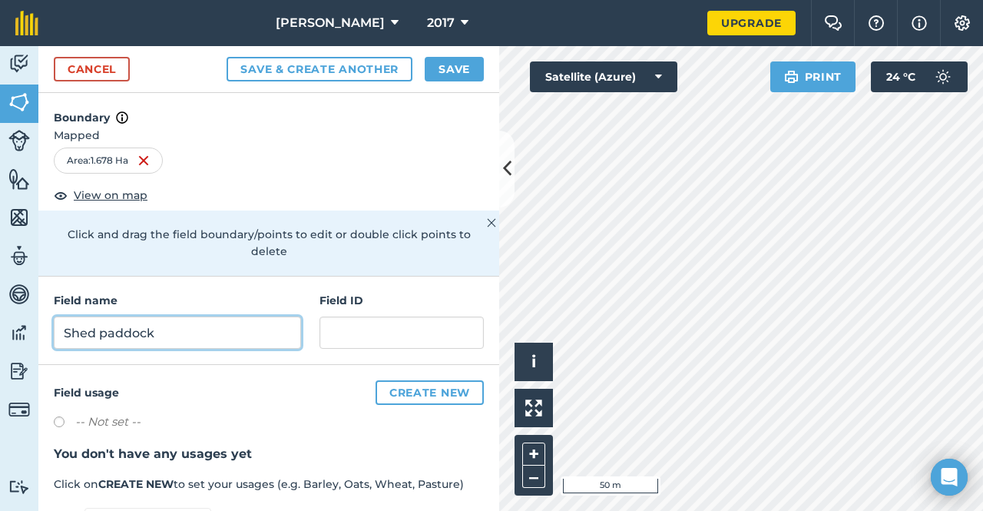
type input "Shed paddock"
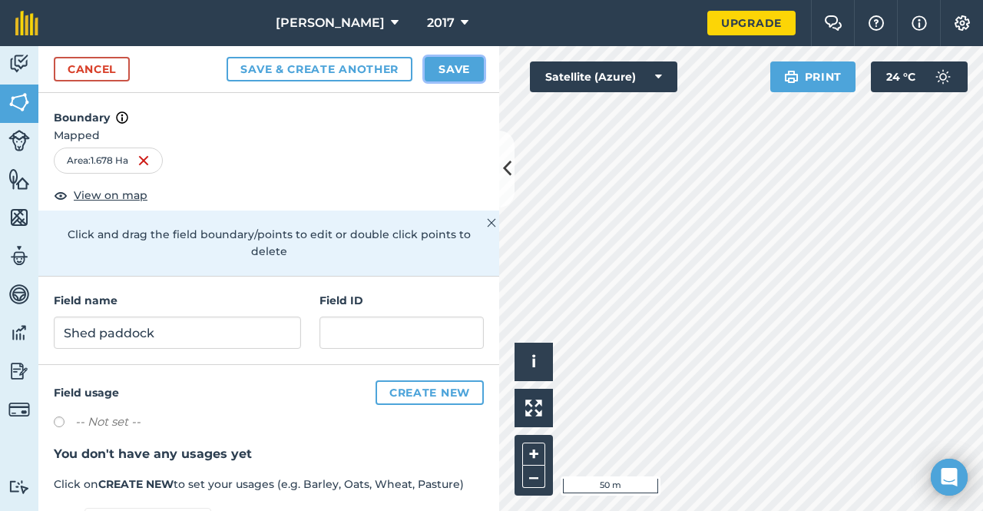
click at [449, 62] on button "Save" at bounding box center [454, 69] width 59 height 25
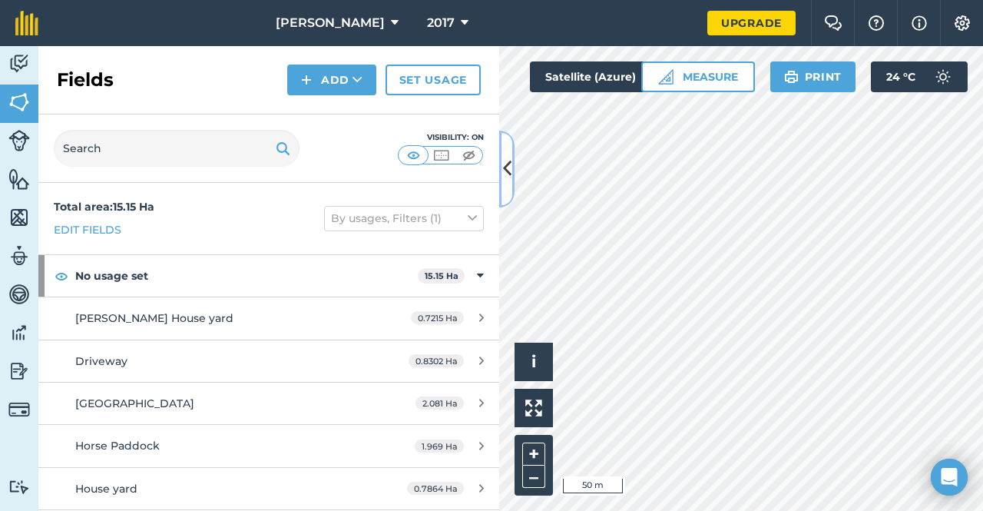
click at [507, 180] on icon at bounding box center [507, 168] width 8 height 27
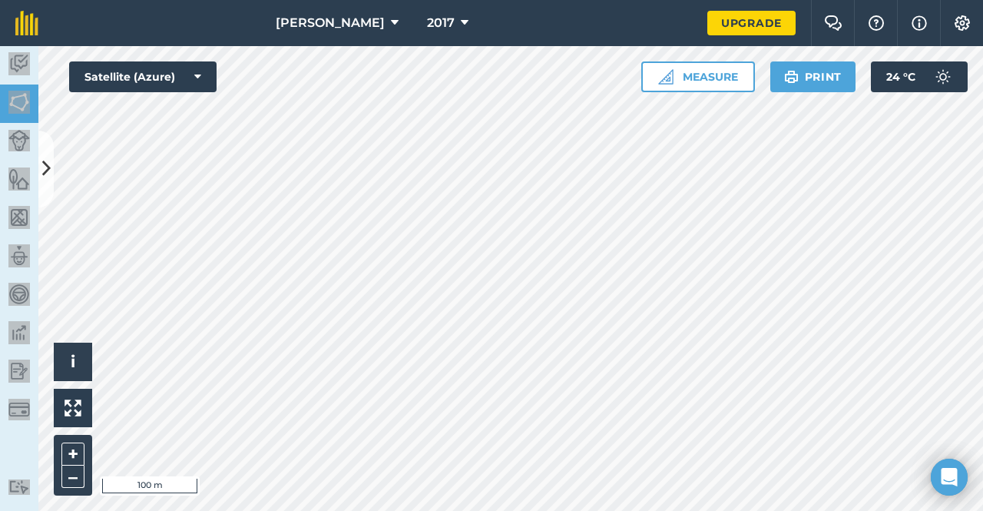
click at [197, 430] on div "Alice Downs 2017 Upgrade Farm Chat Help Info Settings Map printing is not avail…" at bounding box center [491, 255] width 983 height 511
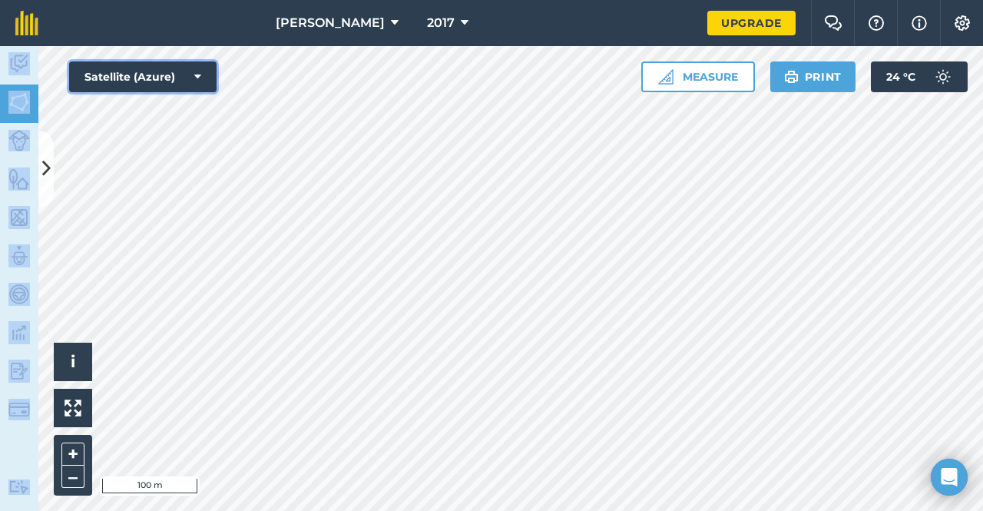
click at [186, 78] on button "Satellite (Azure)" at bounding box center [142, 76] width 147 height 31
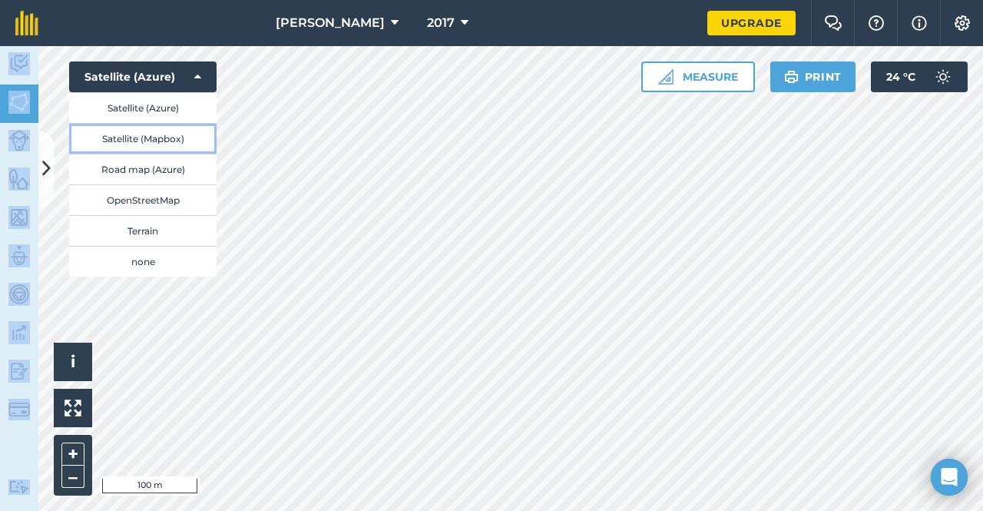
click at [161, 139] on button "Satellite (Mapbox)" at bounding box center [142, 138] width 147 height 31
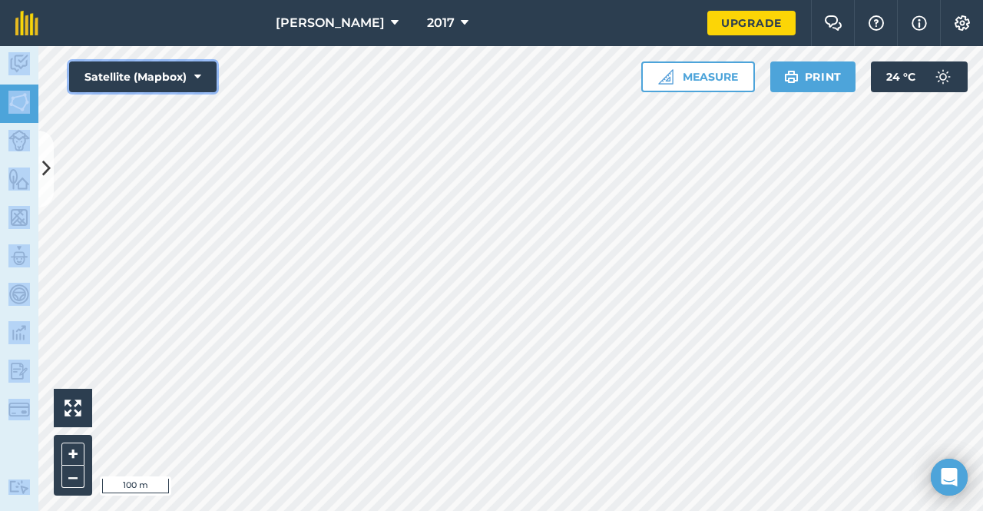
click at [185, 73] on button "Satellite (Mapbox)" at bounding box center [142, 76] width 147 height 31
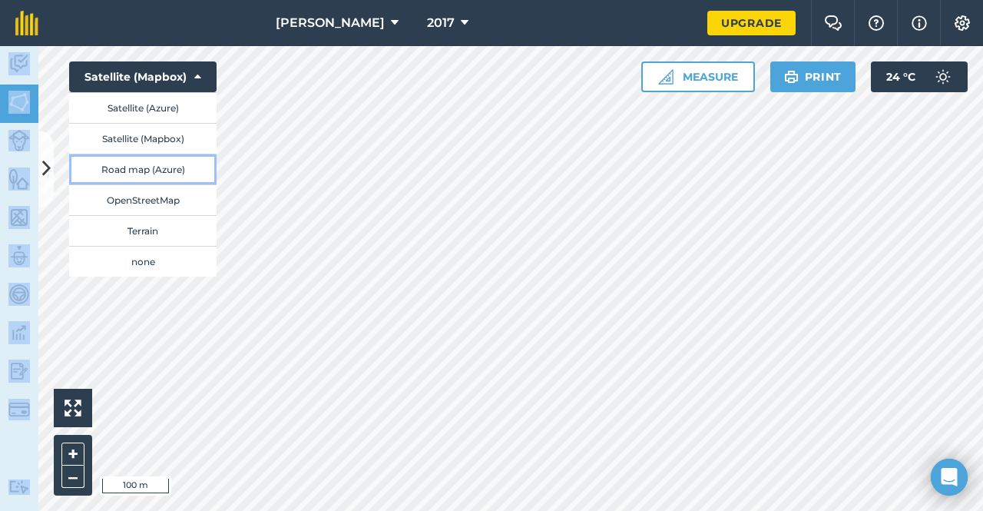
click at [151, 174] on button "Road map (Azure)" at bounding box center [142, 169] width 147 height 31
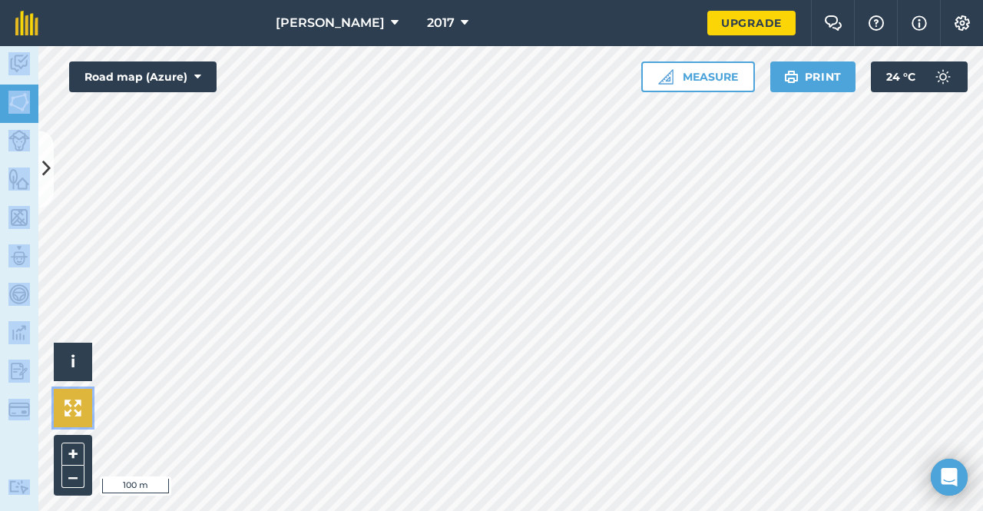
click at [61, 404] on button at bounding box center [73, 408] width 38 height 38
click at [87, 405] on button at bounding box center [73, 408] width 38 height 38
click at [18, 446] on div "Activity Fields Livestock Features Maps Team Vehicles Data Reporting Billing Tu…" at bounding box center [19, 278] width 38 height 465
click at [206, 81] on button "Road map (Azure)" at bounding box center [142, 76] width 147 height 31
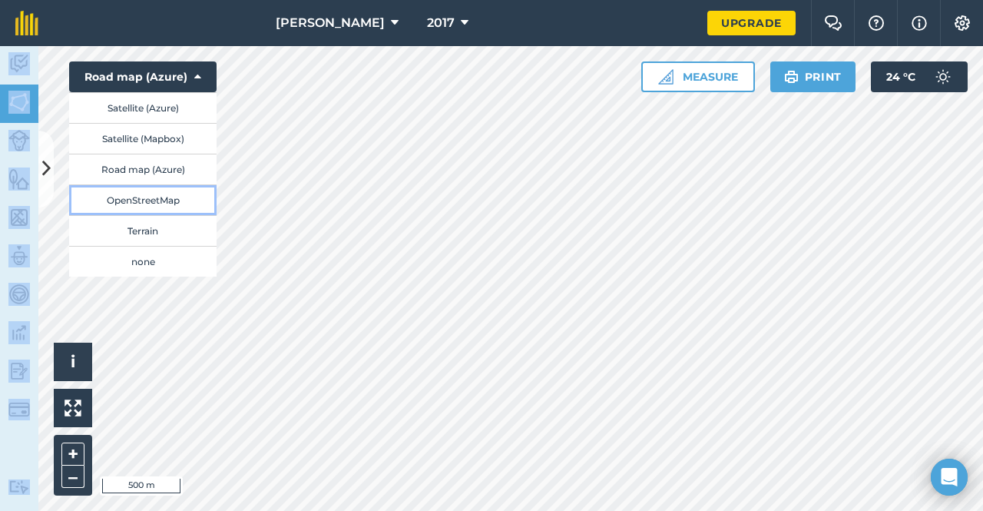
click at [151, 190] on button "OpenStreetMap" at bounding box center [142, 199] width 147 height 31
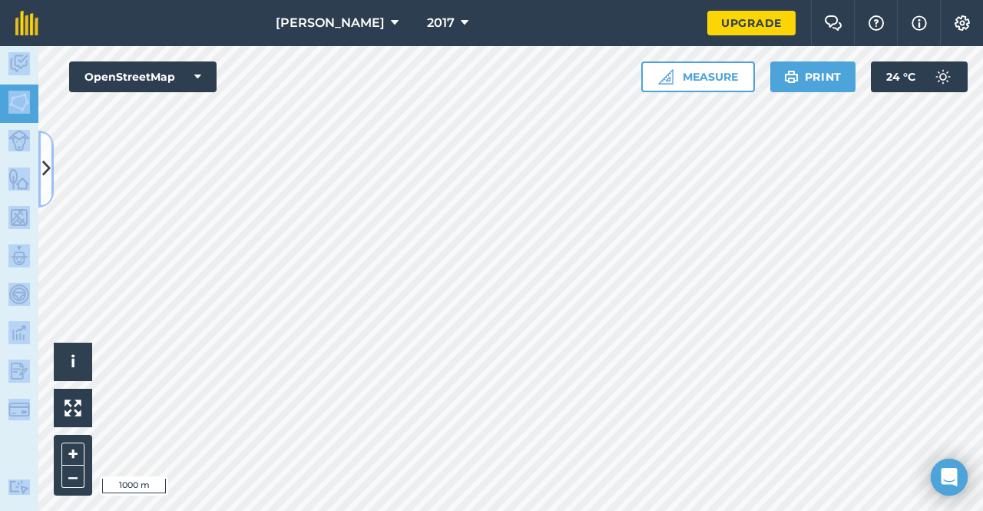
click at [48, 151] on button at bounding box center [45, 169] width 15 height 77
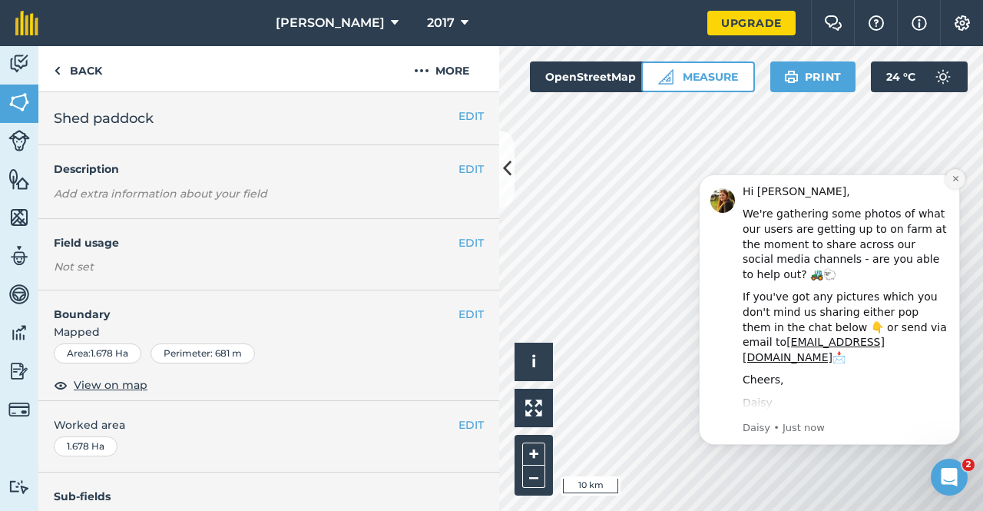
click at [959, 180] on icon "Dismiss notification" at bounding box center [956, 178] width 8 height 8
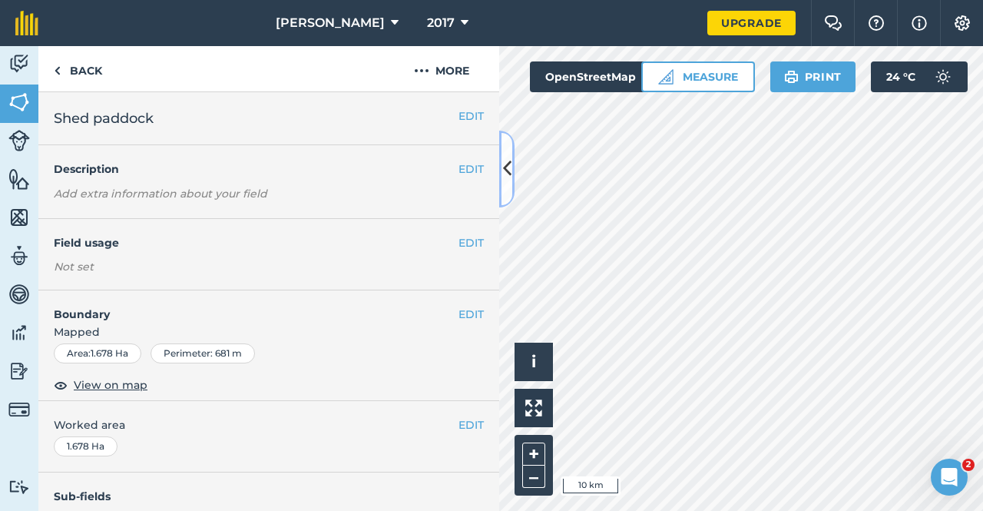
click at [499, 167] on button at bounding box center [506, 169] width 15 height 77
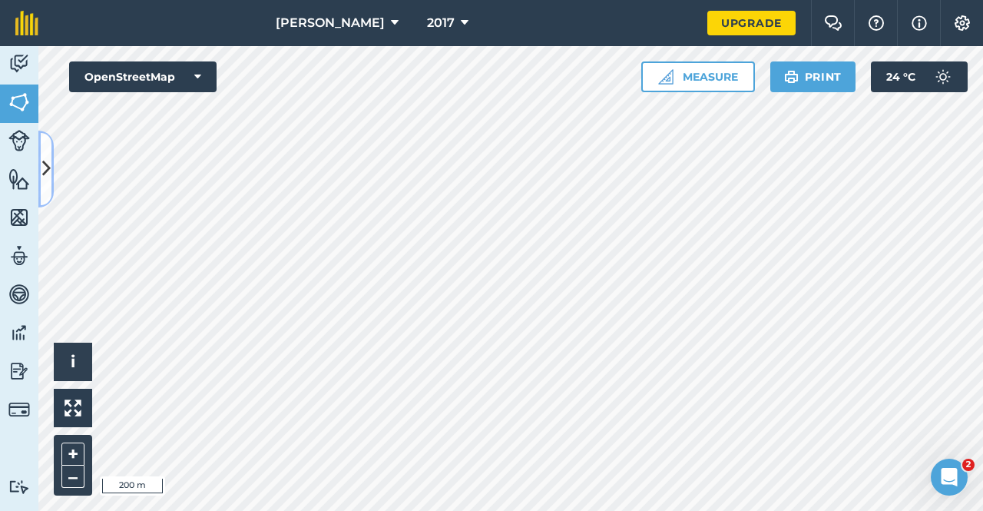
click at [48, 173] on icon at bounding box center [46, 168] width 8 height 27
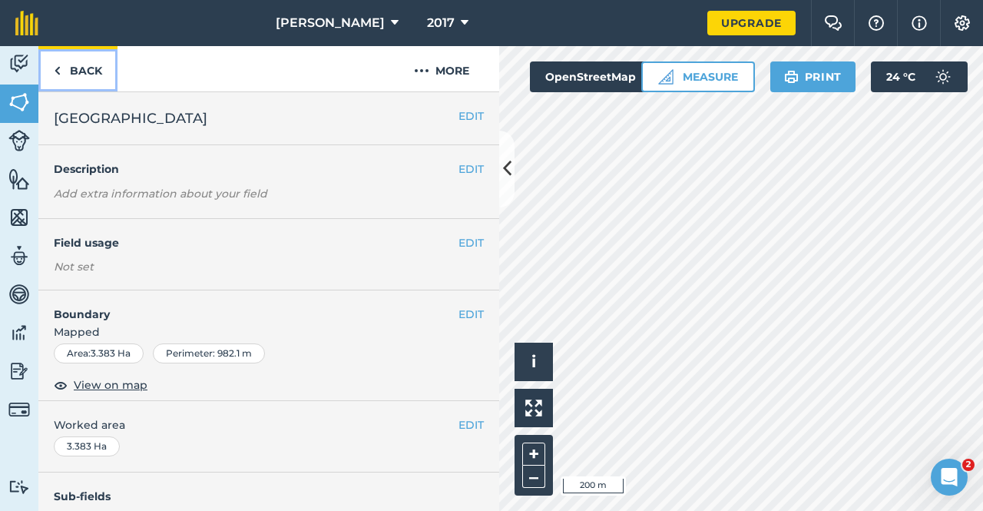
click at [74, 79] on link "Back" at bounding box center [77, 68] width 79 height 45
click at [80, 68] on link "Back" at bounding box center [77, 68] width 79 height 45
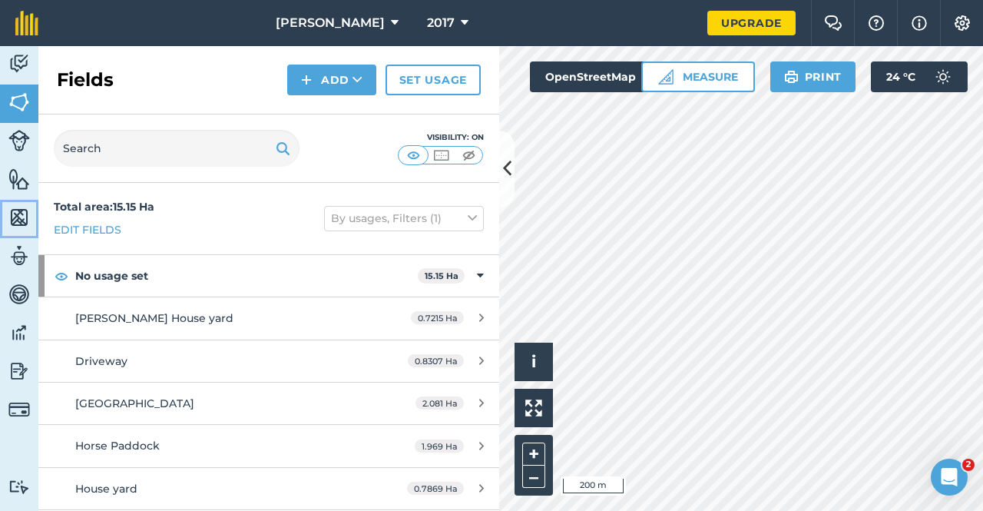
click at [17, 217] on img at bounding box center [19, 217] width 22 height 23
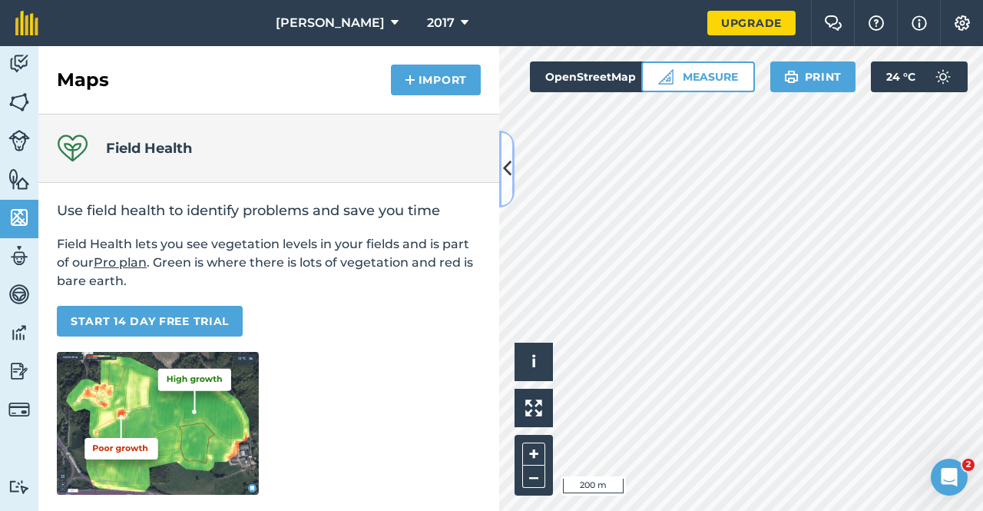
click at [499, 174] on button at bounding box center [506, 169] width 15 height 77
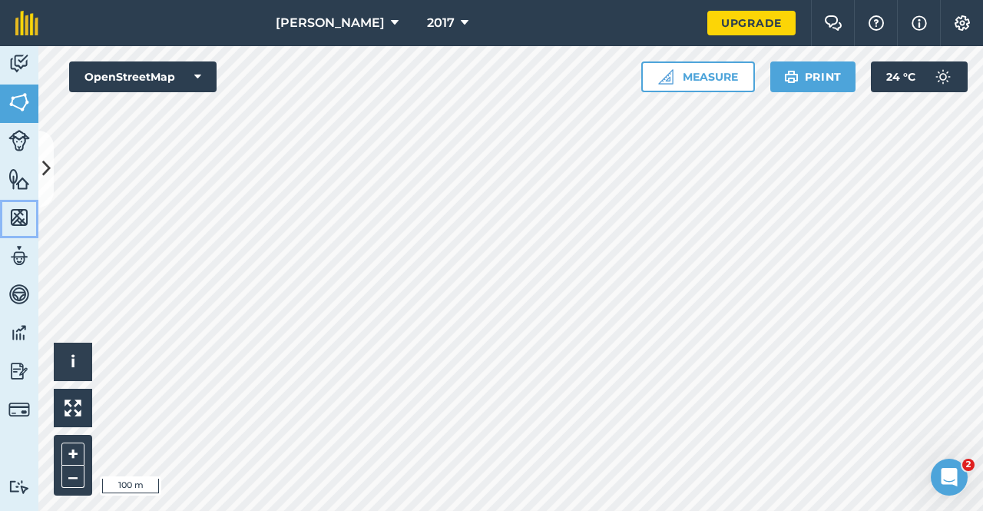
click at [12, 211] on img at bounding box center [19, 217] width 22 height 23
click at [25, 181] on img at bounding box center [19, 178] width 22 height 23
click at [14, 217] on img at bounding box center [19, 217] width 22 height 23
click at [22, 262] on img at bounding box center [19, 255] width 22 height 23
click at [16, 102] on img at bounding box center [19, 102] width 22 height 23
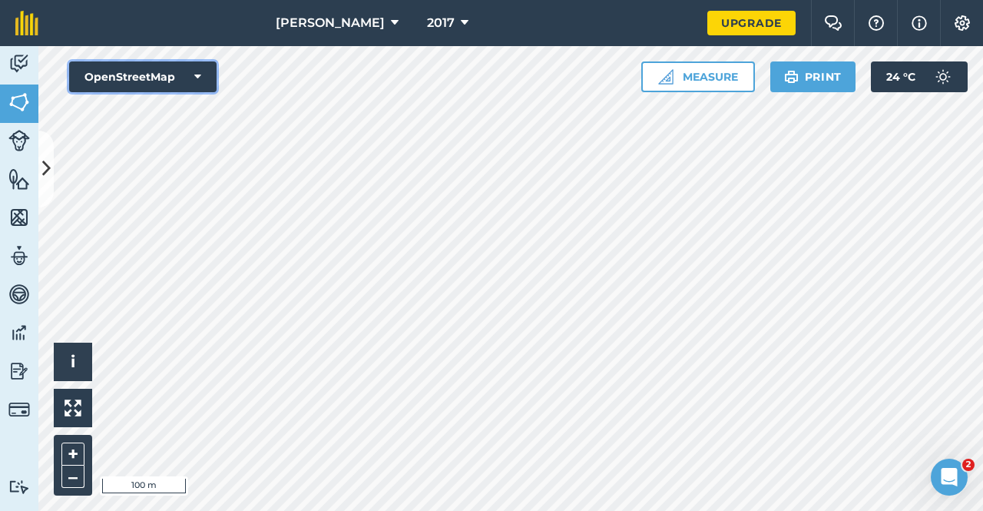
click at [167, 61] on button "OpenStreetMap" at bounding box center [142, 76] width 147 height 31
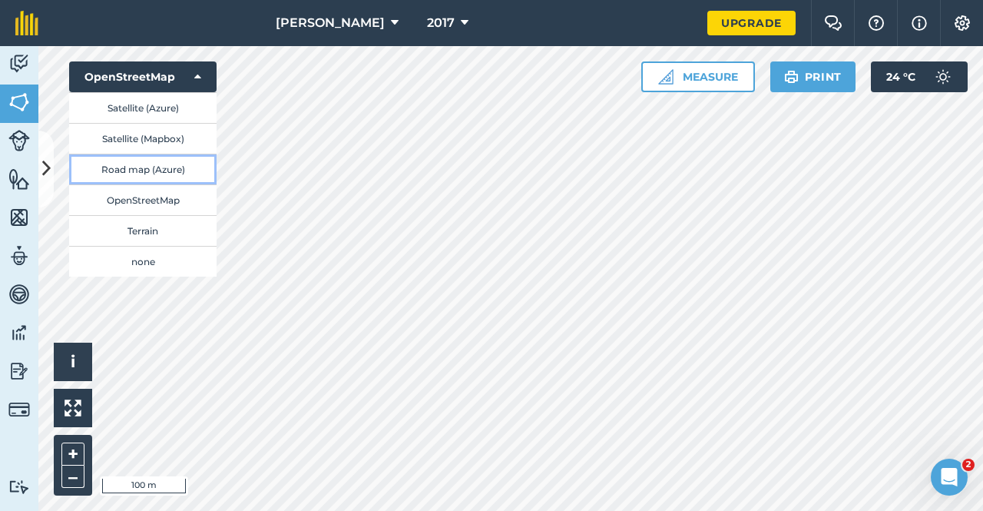
click at [162, 167] on button "Road map (Azure)" at bounding box center [142, 169] width 147 height 31
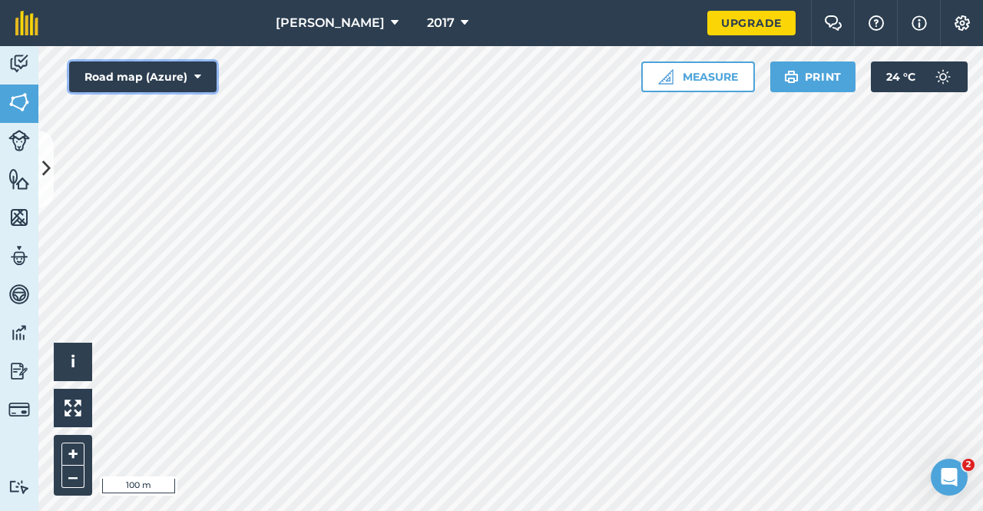
click at [177, 76] on button "Road map (Azure)" at bounding box center [142, 76] width 147 height 31
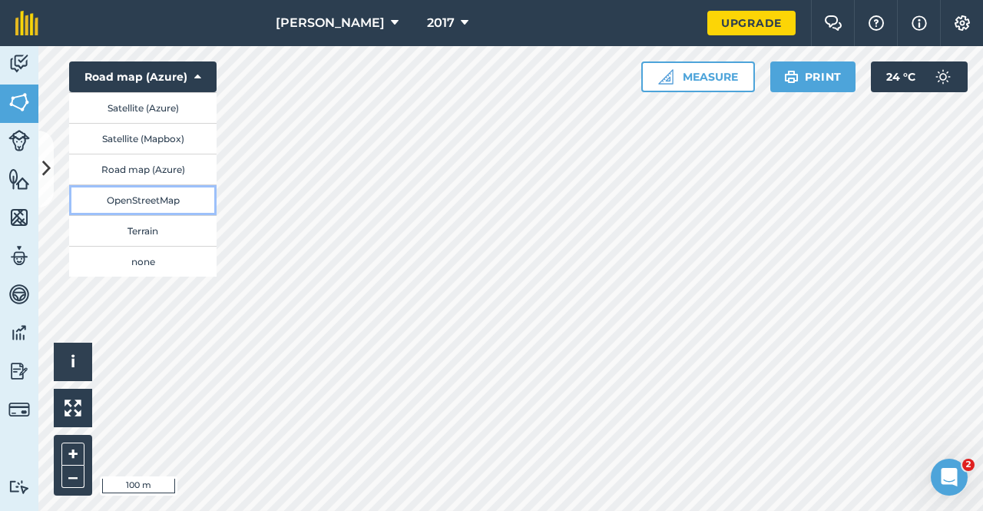
click at [162, 201] on button "OpenStreetMap" at bounding box center [142, 199] width 147 height 31
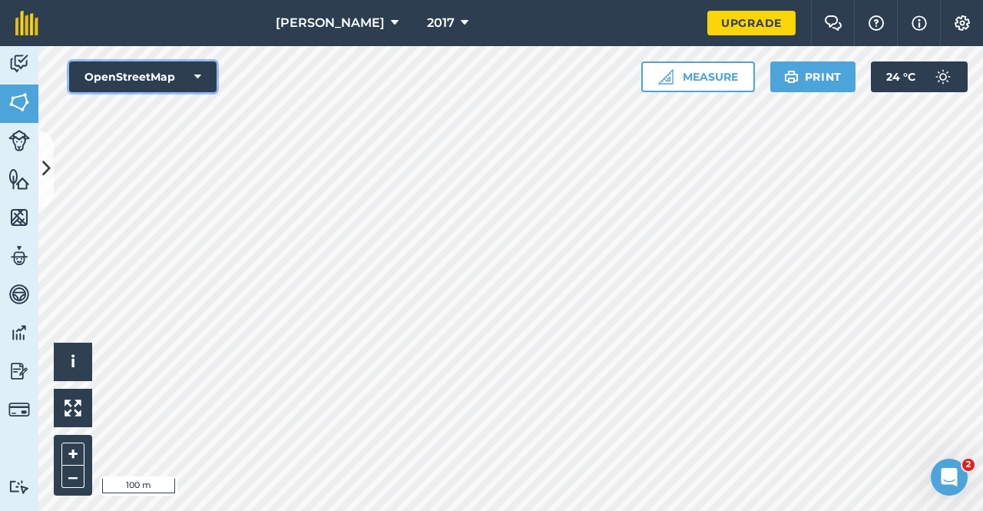
click at [189, 80] on button "OpenStreetMap" at bounding box center [142, 76] width 147 height 31
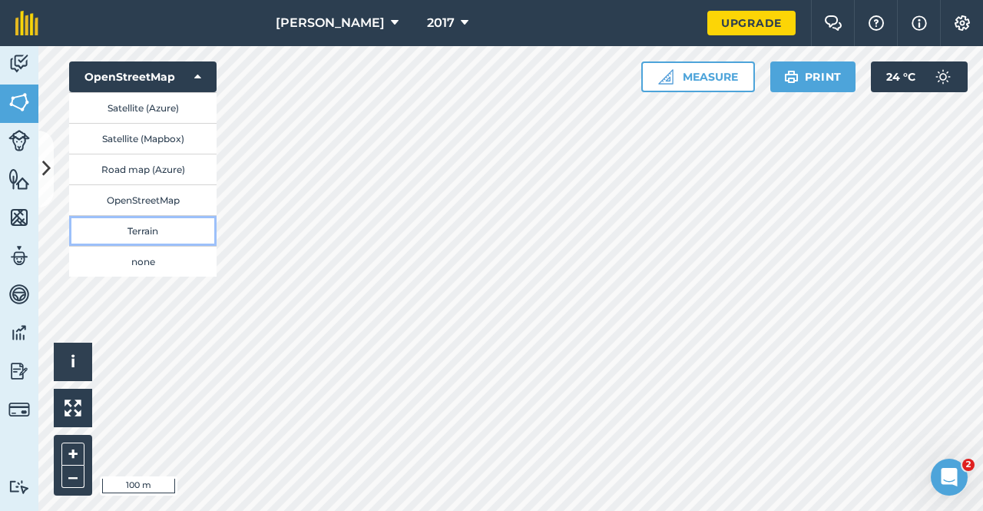
click at [172, 228] on button "Terrain" at bounding box center [142, 230] width 147 height 31
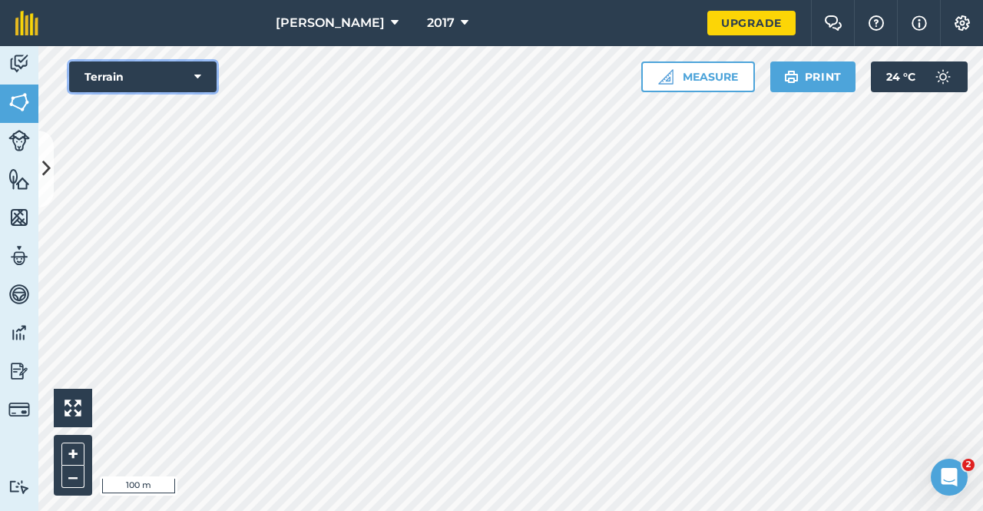
click at [177, 71] on button "Terrain" at bounding box center [142, 76] width 147 height 31
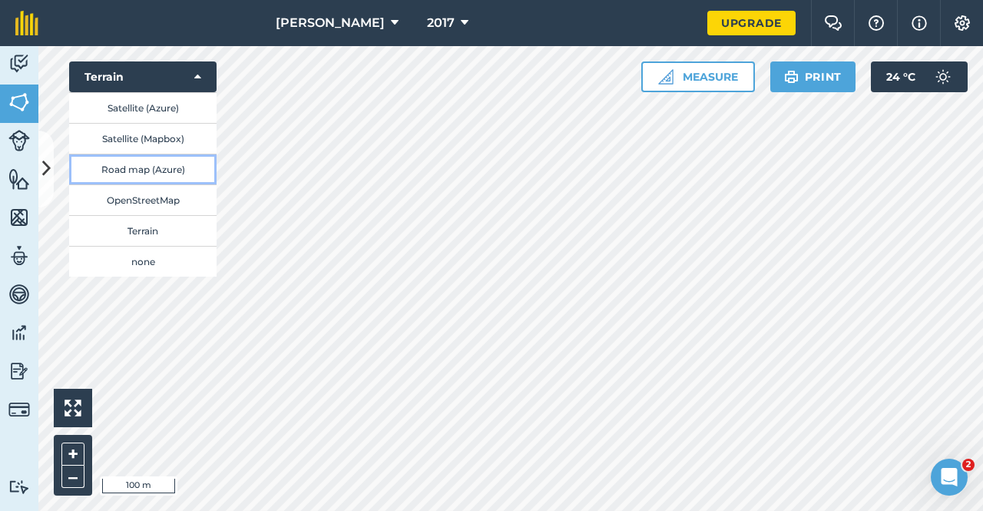
click at [169, 173] on button "Road map (Azure)" at bounding box center [142, 169] width 147 height 31
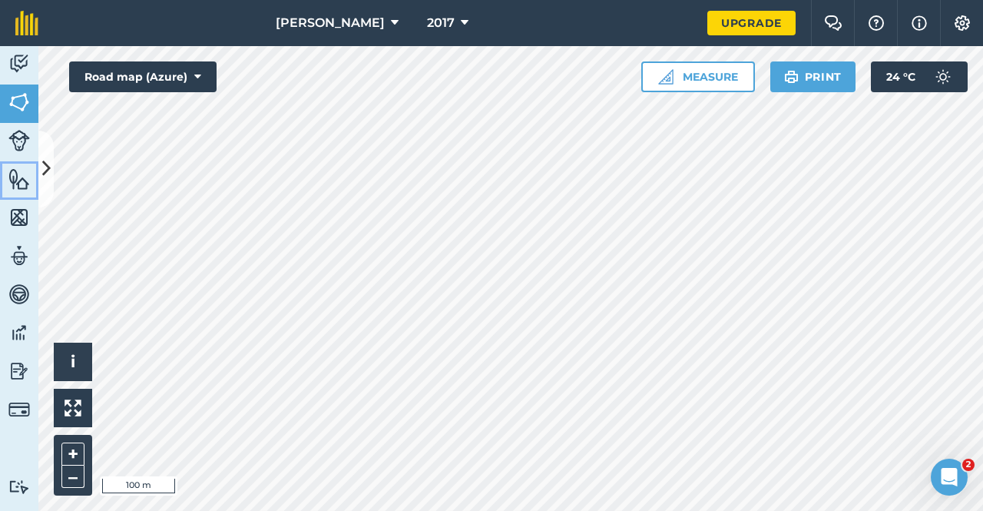
click at [18, 174] on img at bounding box center [19, 178] width 22 height 23
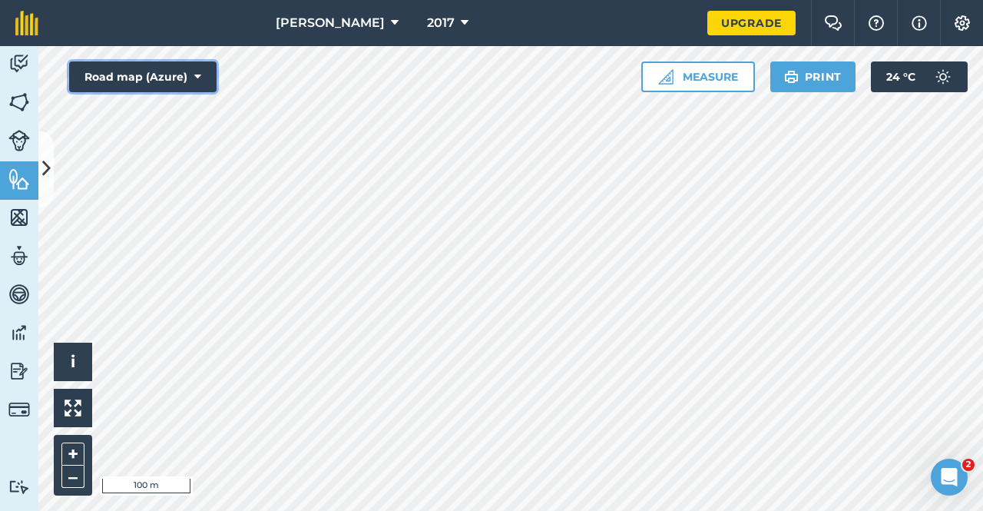
click at [154, 87] on button "Road map (Azure)" at bounding box center [142, 76] width 147 height 31
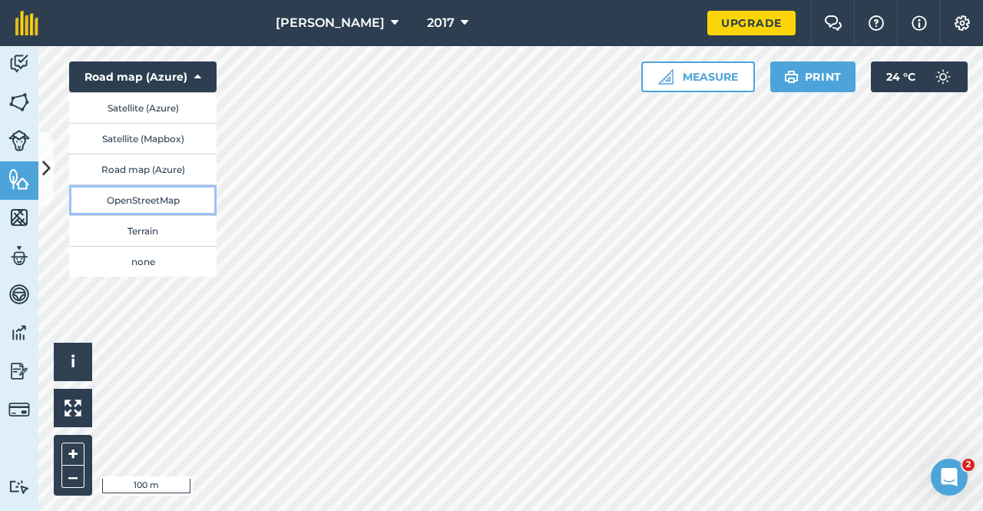
click at [177, 193] on button "OpenStreetMap" at bounding box center [142, 199] width 147 height 31
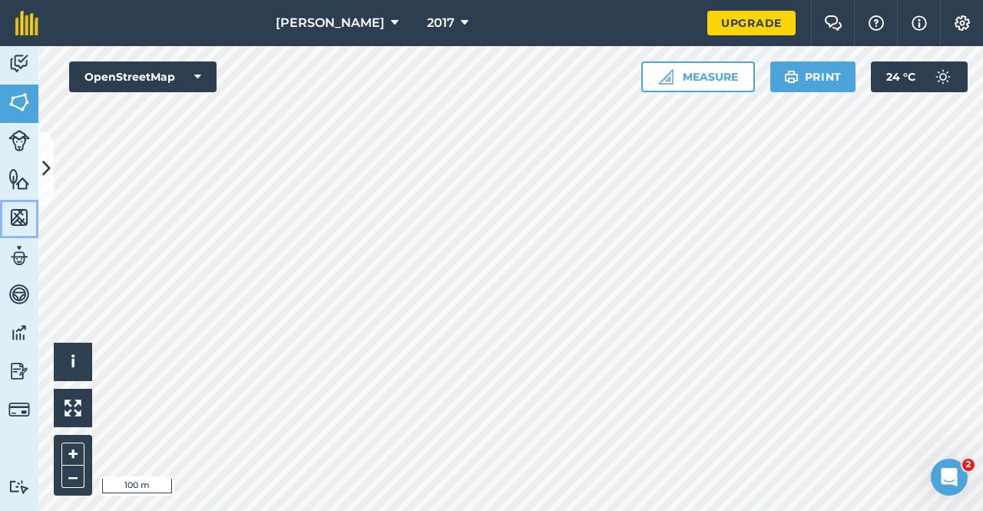
click at [25, 210] on img at bounding box center [19, 217] width 22 height 23
click at [53, 174] on div "Activity Fields Livestock Features Maps Team Vehicles Data Reporting Billing Tu…" at bounding box center [491, 278] width 983 height 465
click at [51, 177] on button at bounding box center [45, 169] width 15 height 77
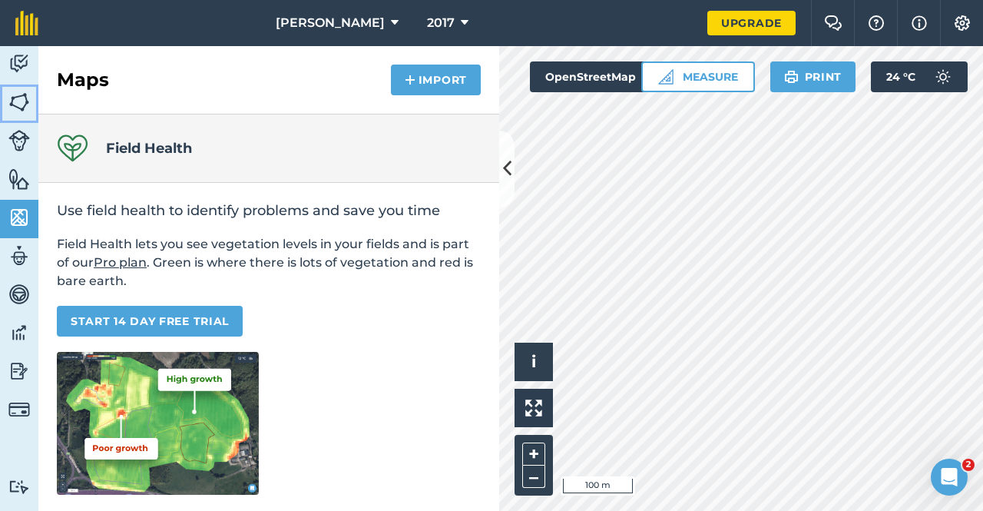
click at [35, 98] on link "Fields" at bounding box center [19, 104] width 38 height 38
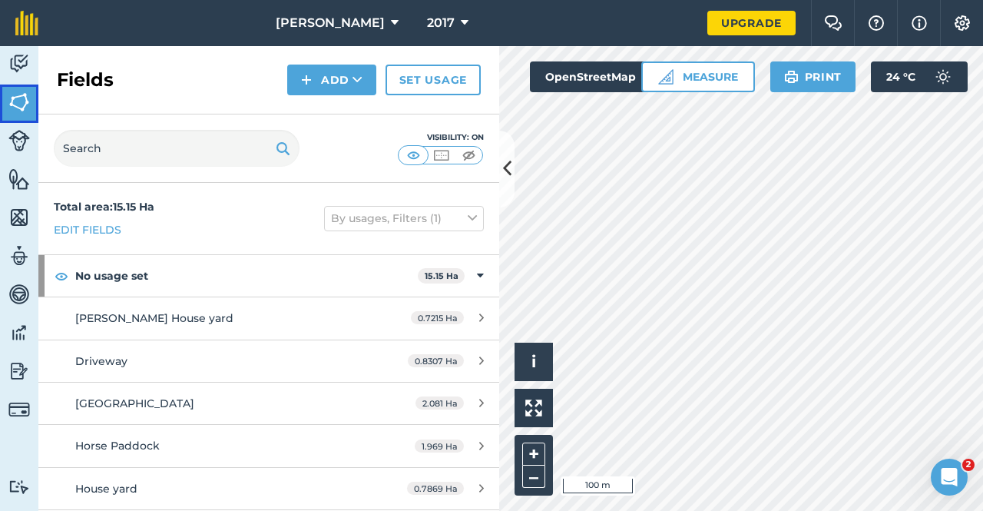
scroll to position [77, 0]
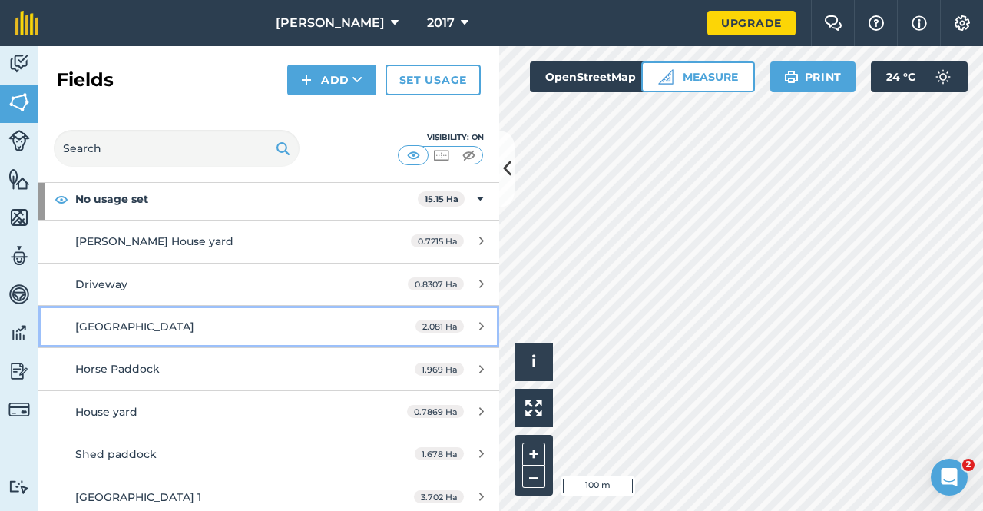
click at [476, 322] on div "2.081 Ha" at bounding box center [449, 326] width 99 height 12
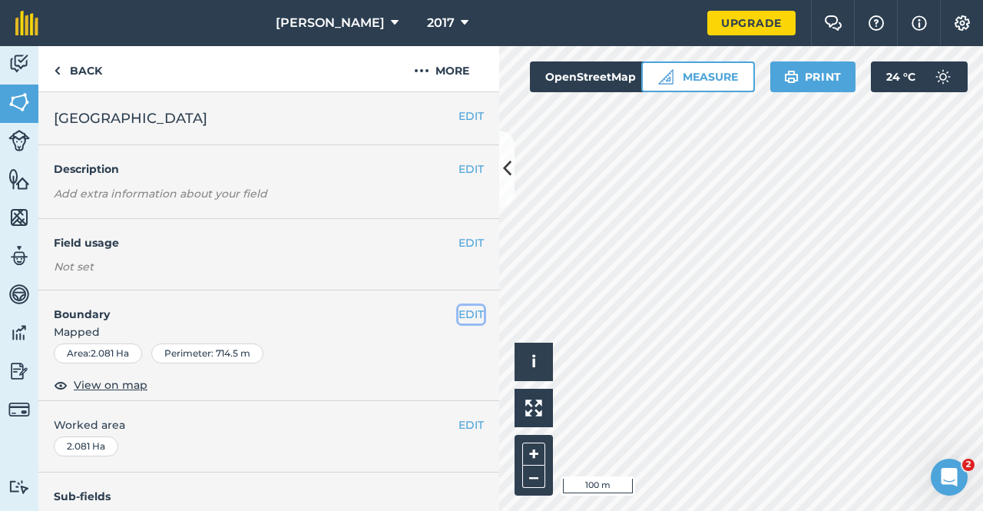
click at [464, 311] on button "EDIT" at bounding box center [471, 314] width 25 height 17
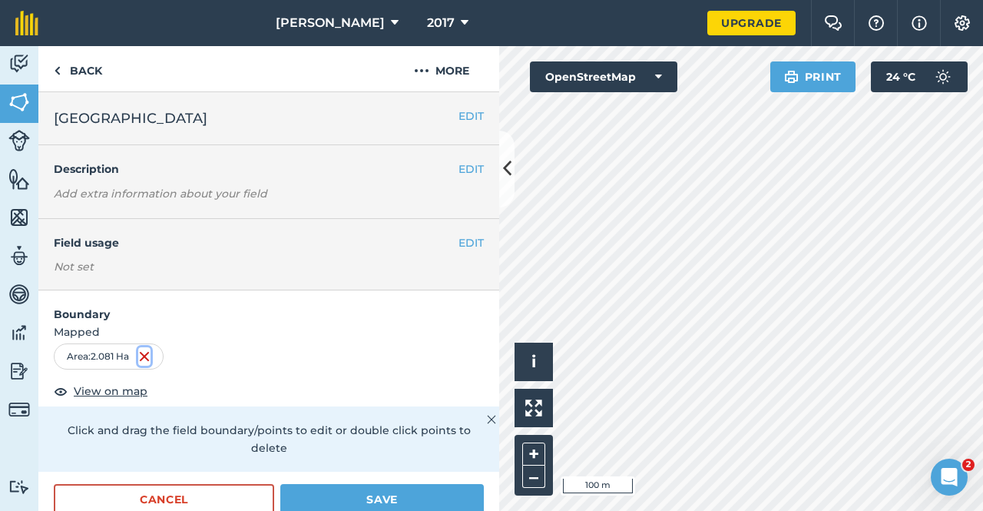
click at [146, 354] on img at bounding box center [144, 356] width 12 height 18
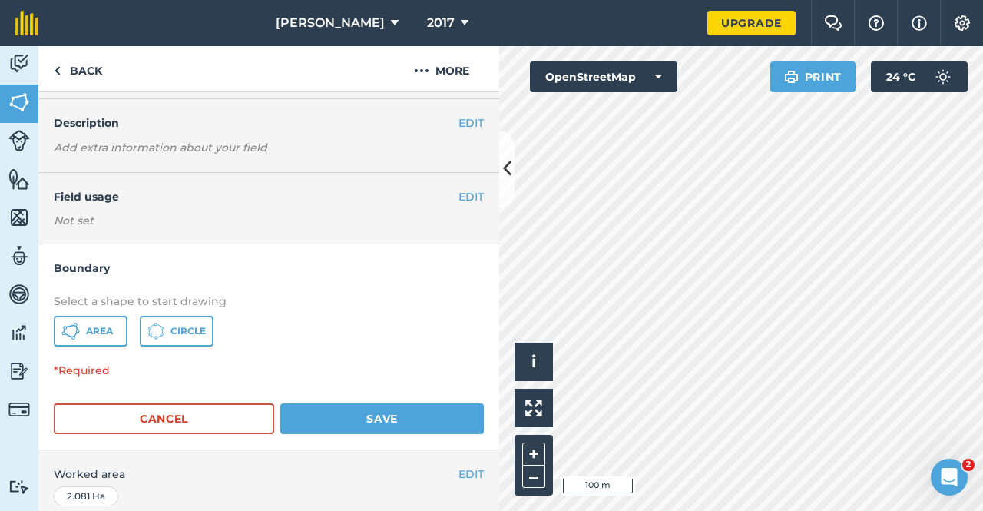
scroll to position [77, 0]
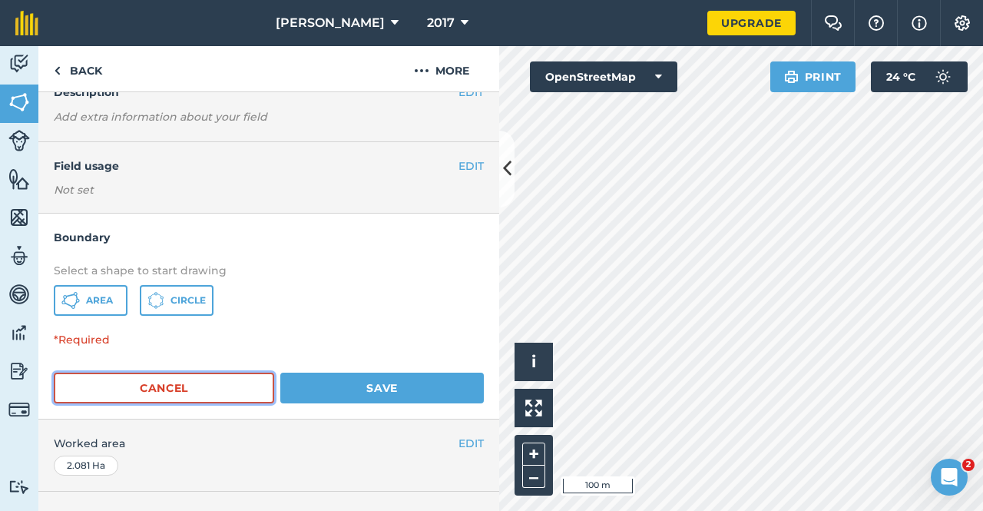
click at [233, 392] on button "Cancel" at bounding box center [164, 388] width 220 height 31
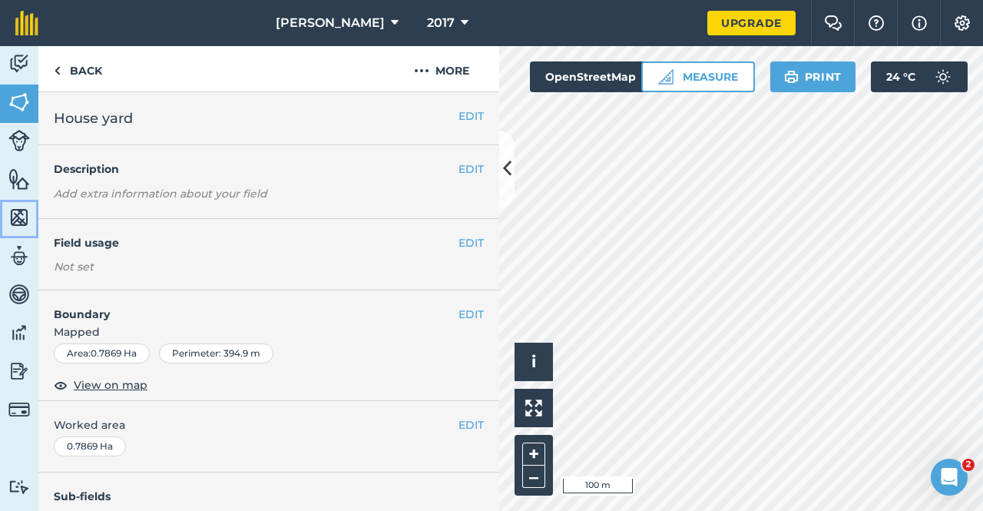
click at [14, 214] on img at bounding box center [19, 217] width 22 height 23
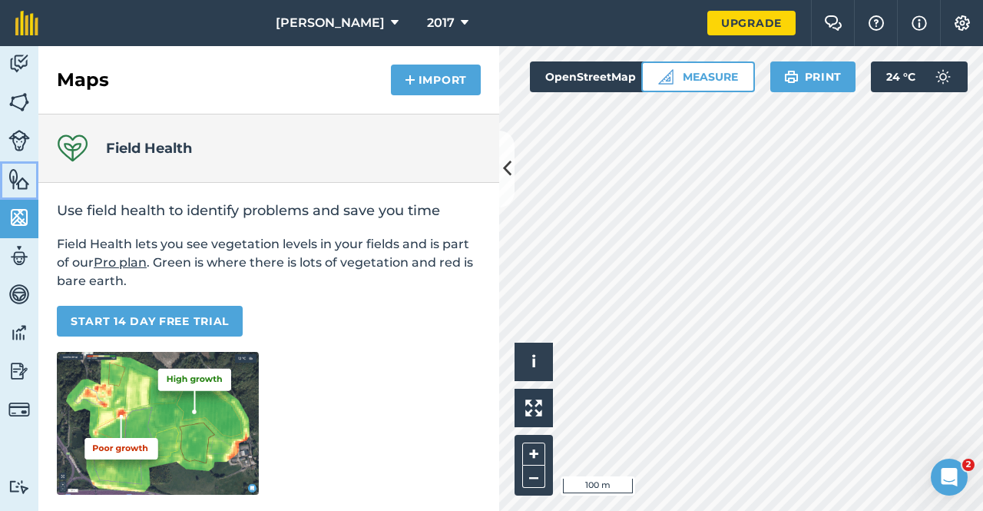
click at [14, 164] on link "Features" at bounding box center [19, 180] width 38 height 38
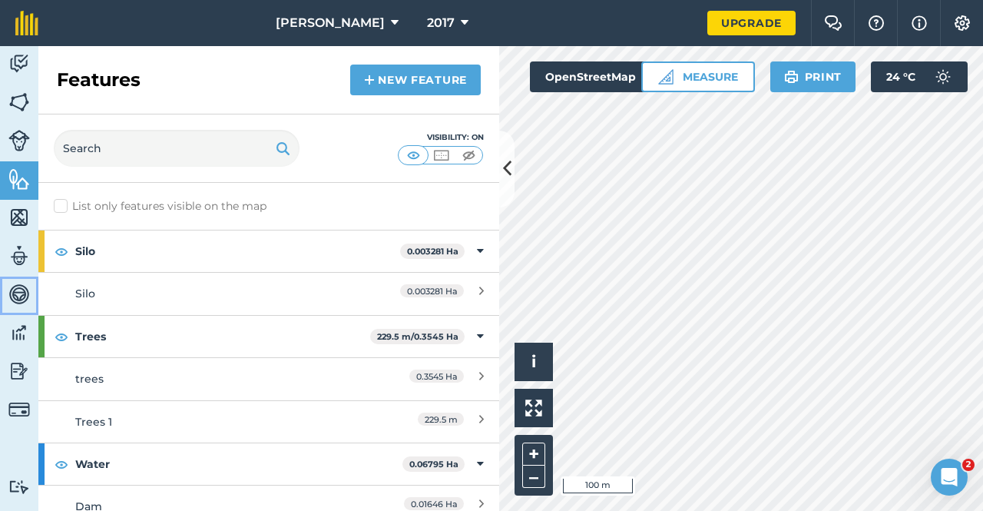
click at [22, 300] on img at bounding box center [19, 294] width 22 height 23
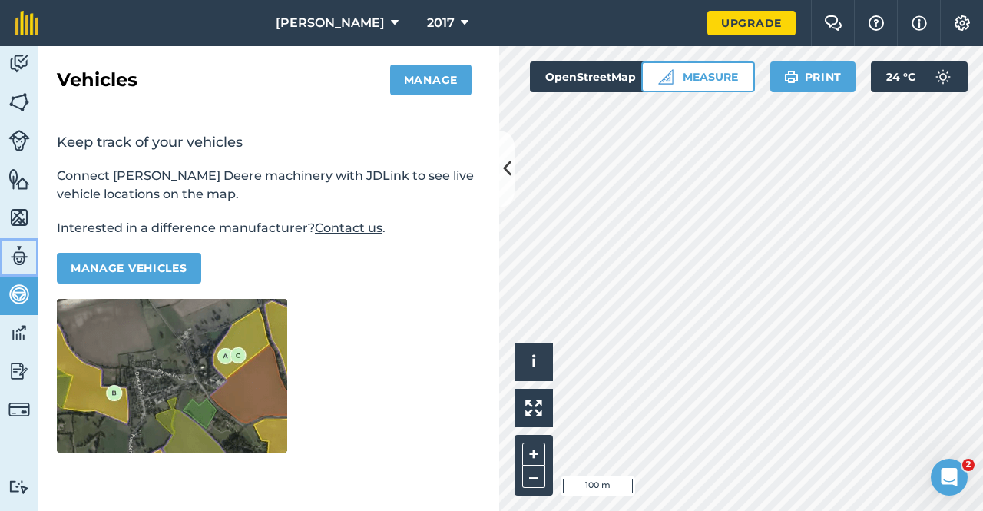
click at [31, 263] on link "Team" at bounding box center [19, 257] width 38 height 38
select select "MEMBER"
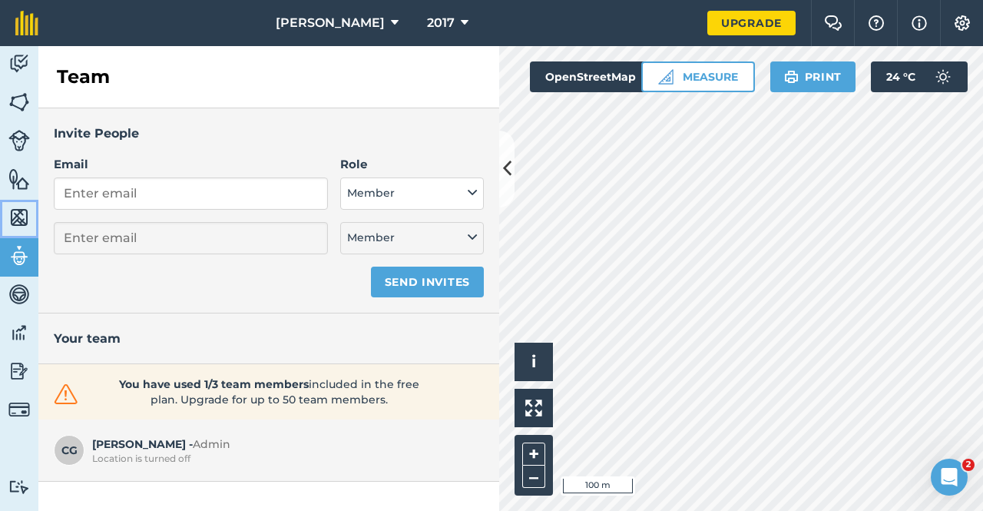
click at [17, 207] on img at bounding box center [19, 217] width 22 height 23
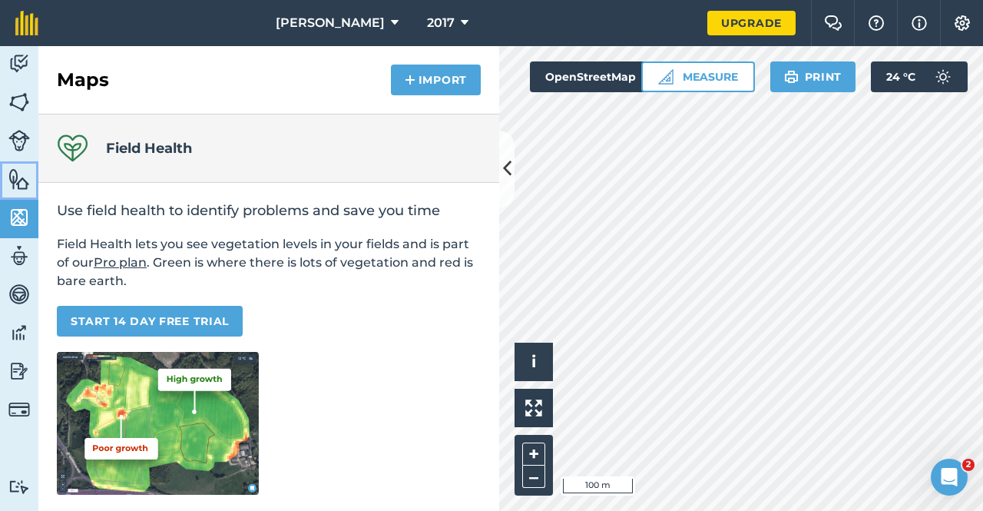
click at [14, 177] on img at bounding box center [19, 178] width 22 height 23
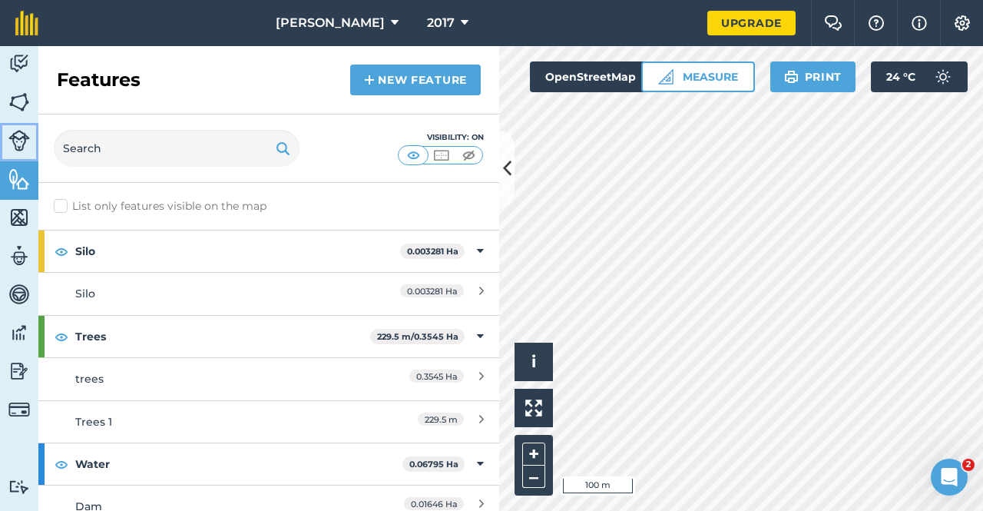
click at [22, 137] on img at bounding box center [19, 141] width 22 height 22
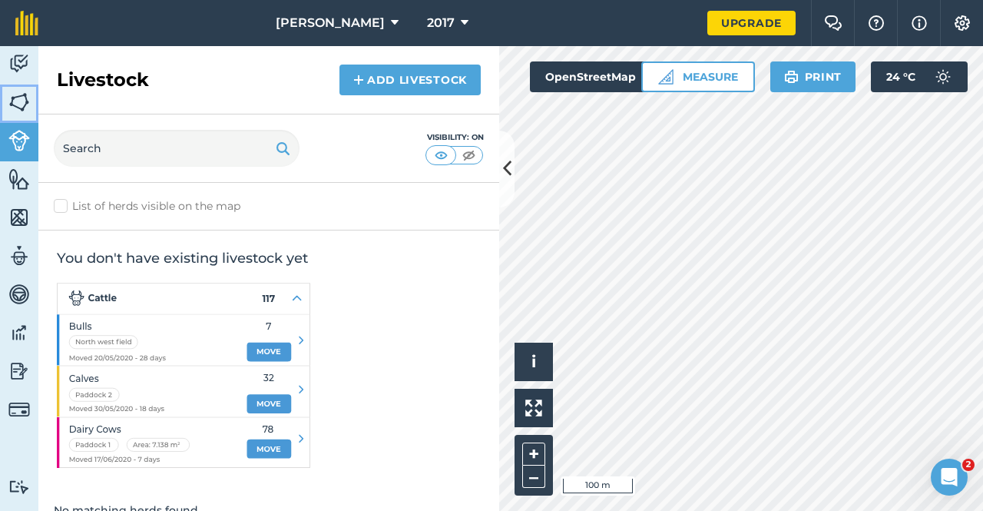
click at [23, 98] on img at bounding box center [19, 102] width 22 height 23
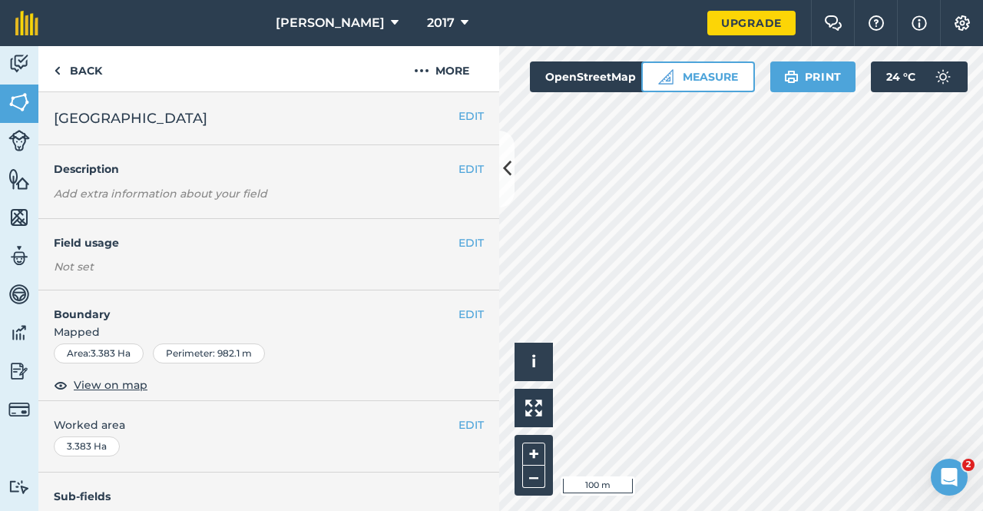
click at [462, 106] on div "EDIT West Driveway 2" at bounding box center [268, 118] width 461 height 53
click at [462, 111] on button "EDIT" at bounding box center [471, 116] width 25 height 17
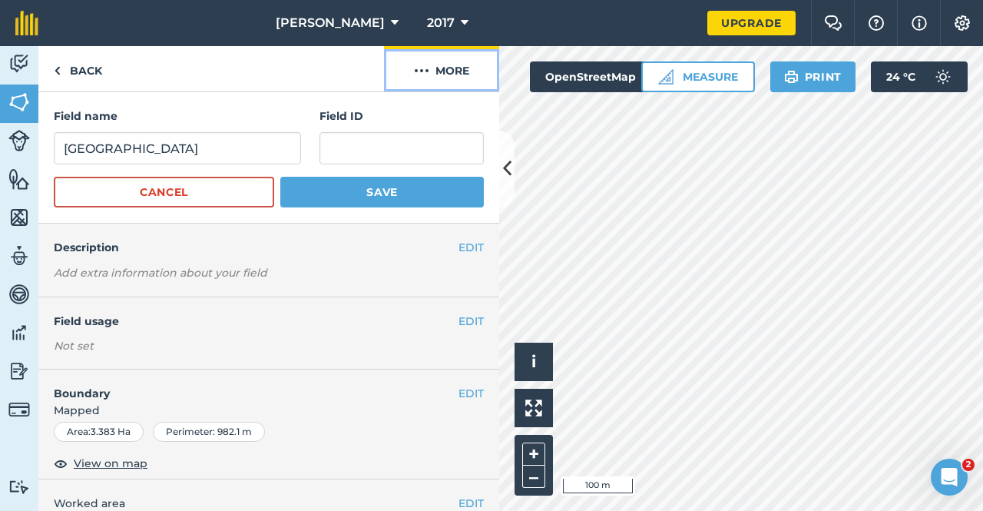
click at [423, 69] on img at bounding box center [421, 70] width 15 height 18
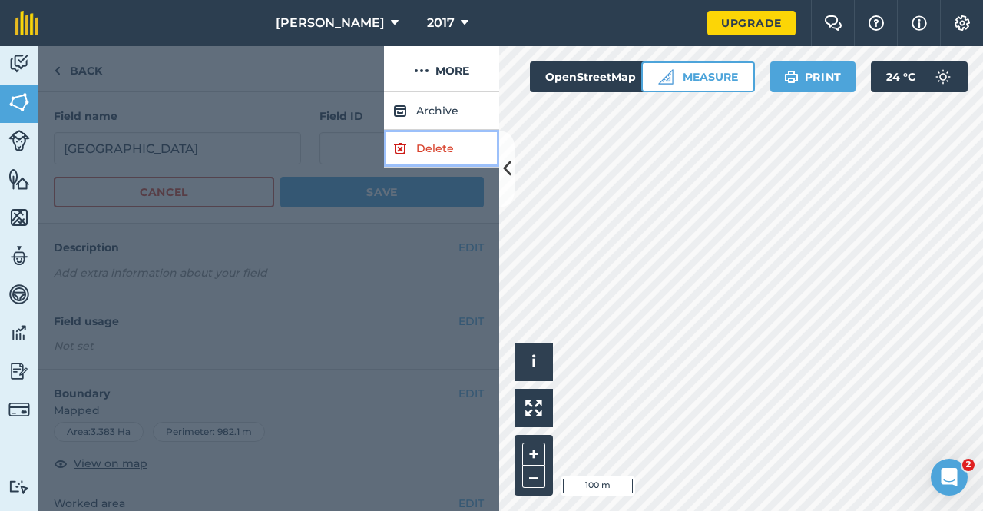
click at [410, 151] on link "Delete" at bounding box center [441, 149] width 115 height 38
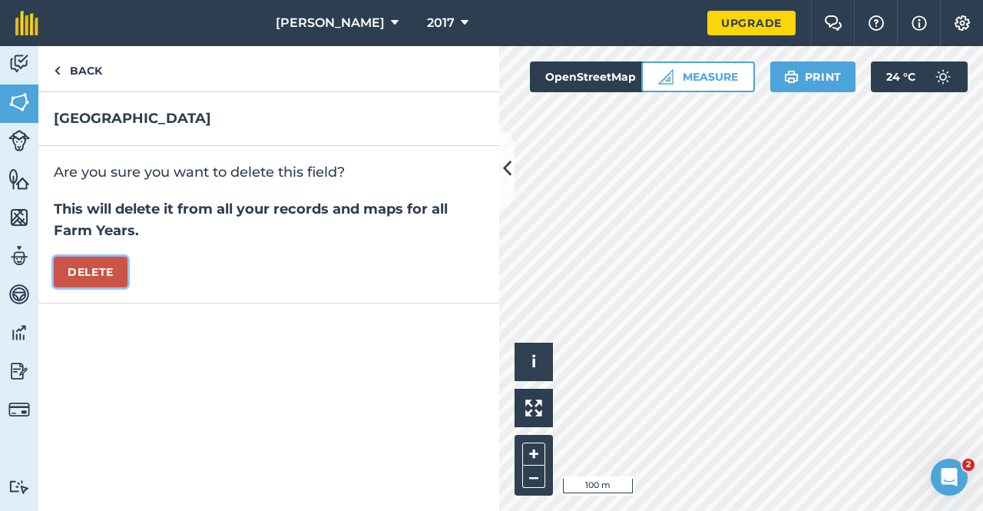
click at [88, 262] on button "Delete" at bounding box center [91, 272] width 74 height 31
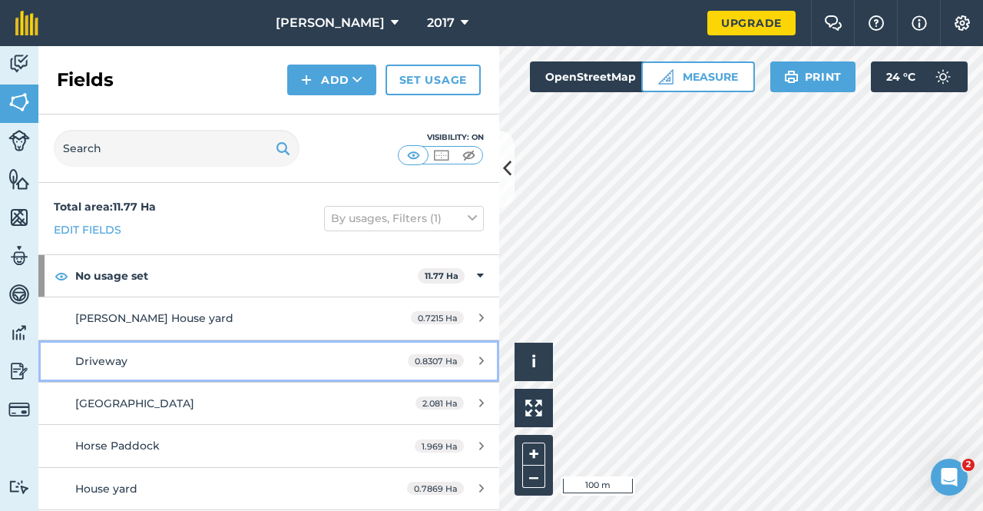
click at [479, 355] on icon at bounding box center [481, 361] width 5 height 12
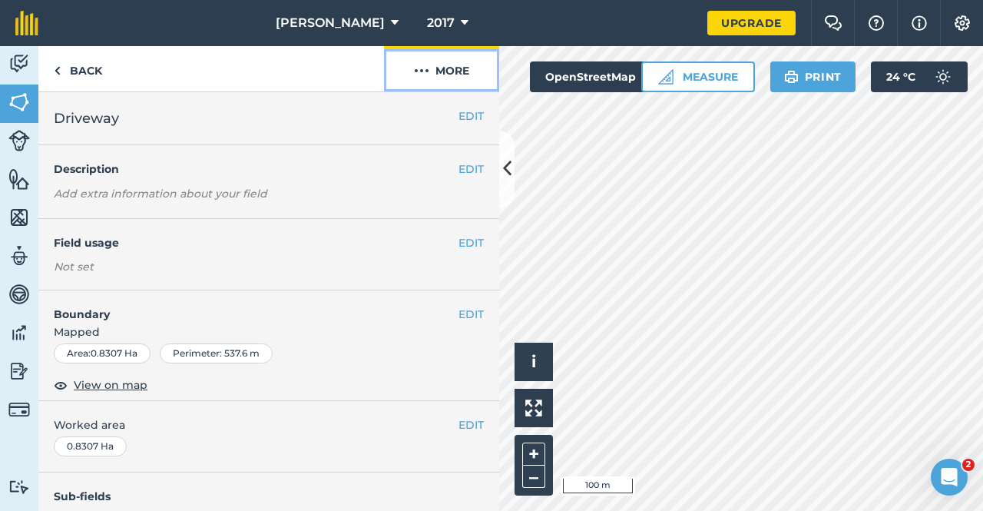
click at [443, 72] on button "More" at bounding box center [441, 68] width 115 height 45
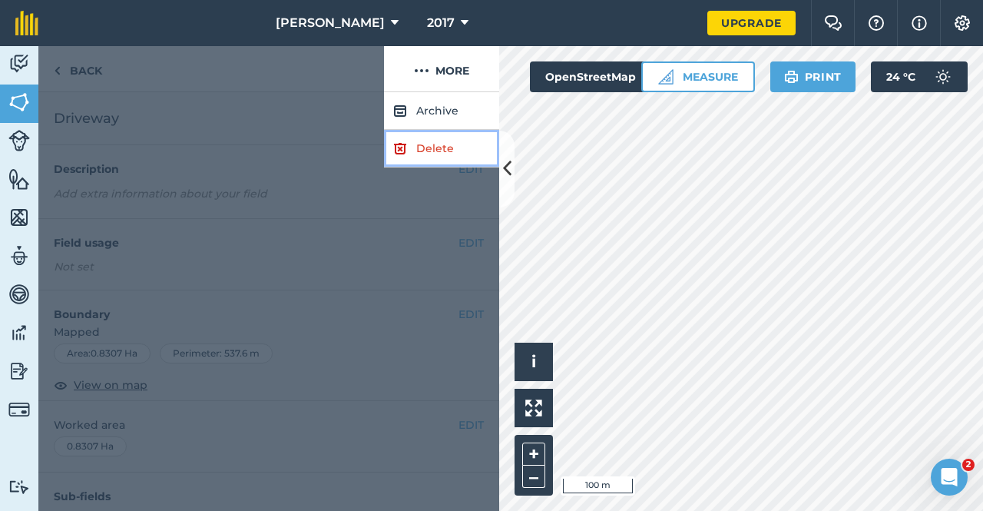
click at [435, 147] on link "Delete" at bounding box center [441, 149] width 115 height 38
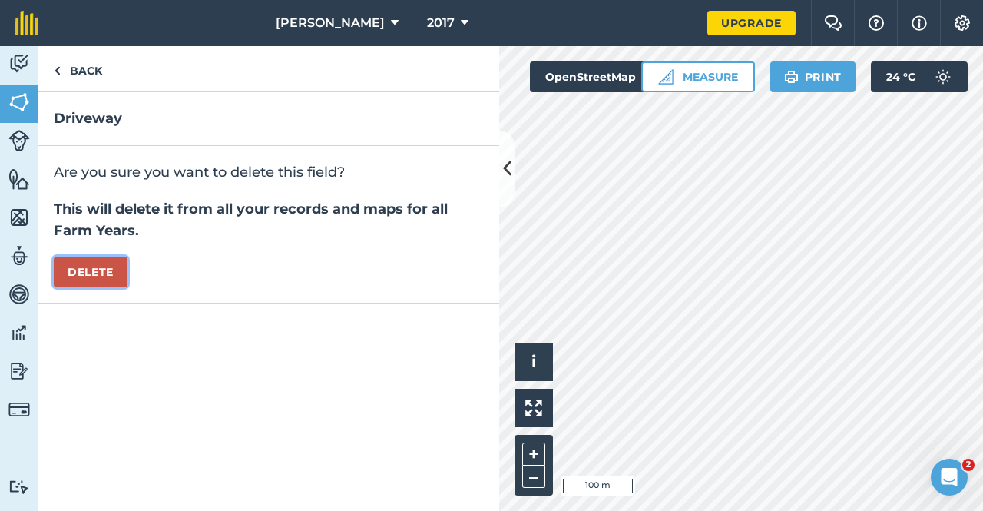
click at [78, 270] on button "Delete" at bounding box center [91, 272] width 74 height 31
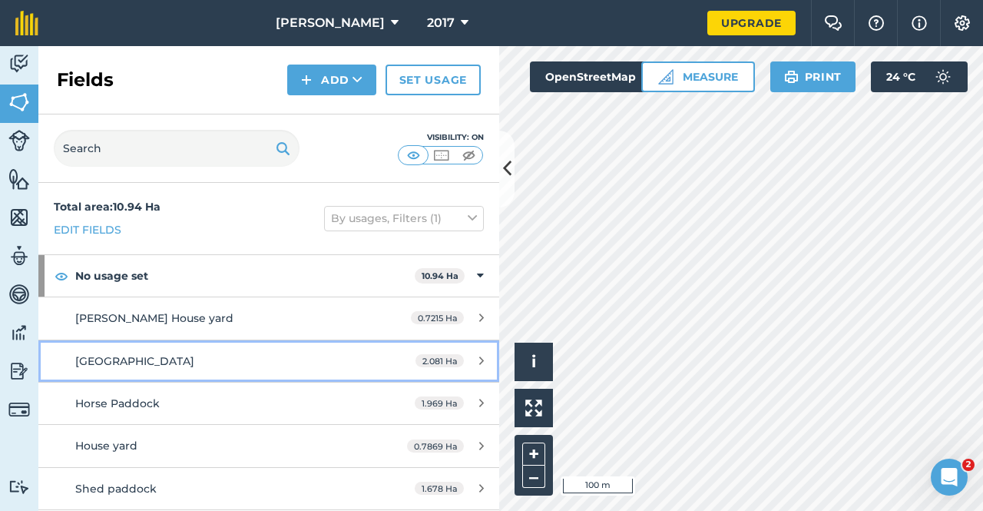
click at [475, 359] on div "2.081 Ha" at bounding box center [449, 361] width 99 height 12
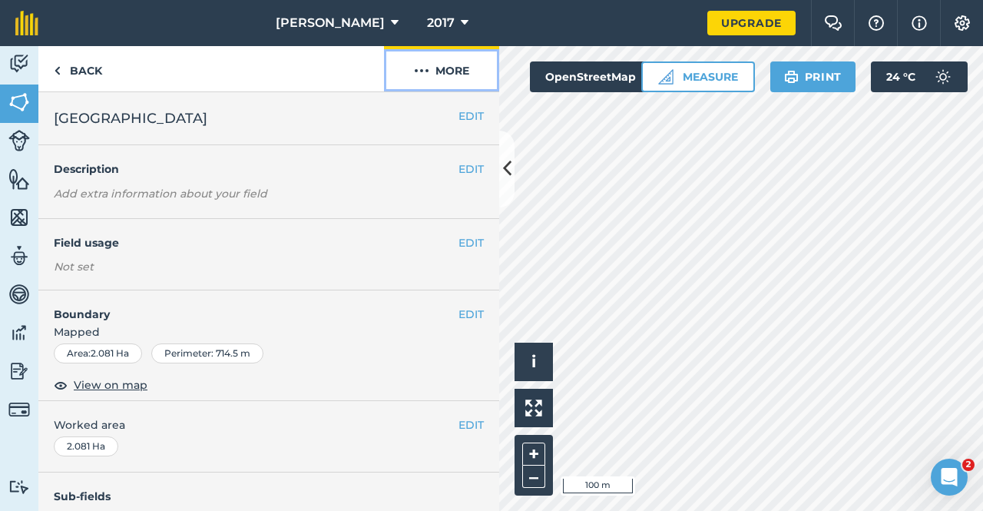
click at [452, 69] on button "More" at bounding box center [441, 68] width 115 height 45
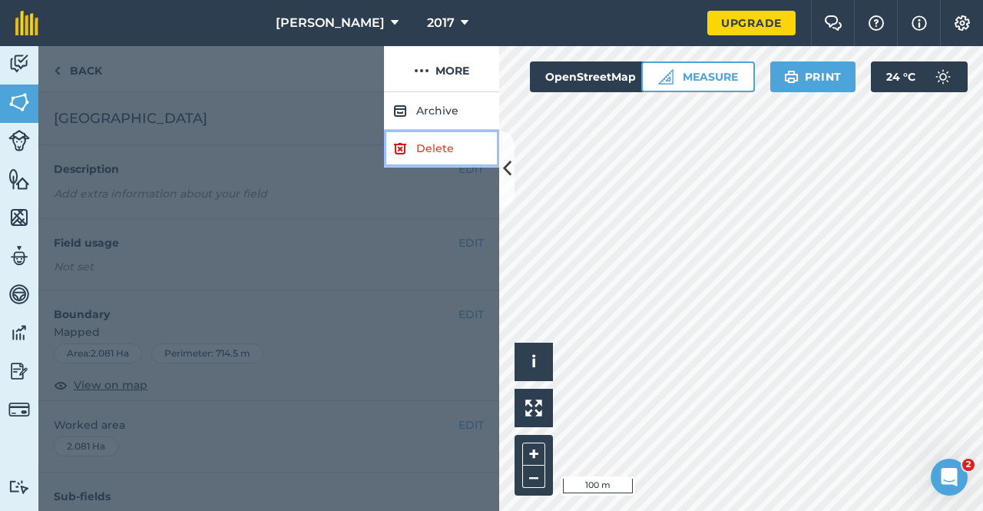
click at [449, 139] on link "Delete" at bounding box center [441, 149] width 115 height 38
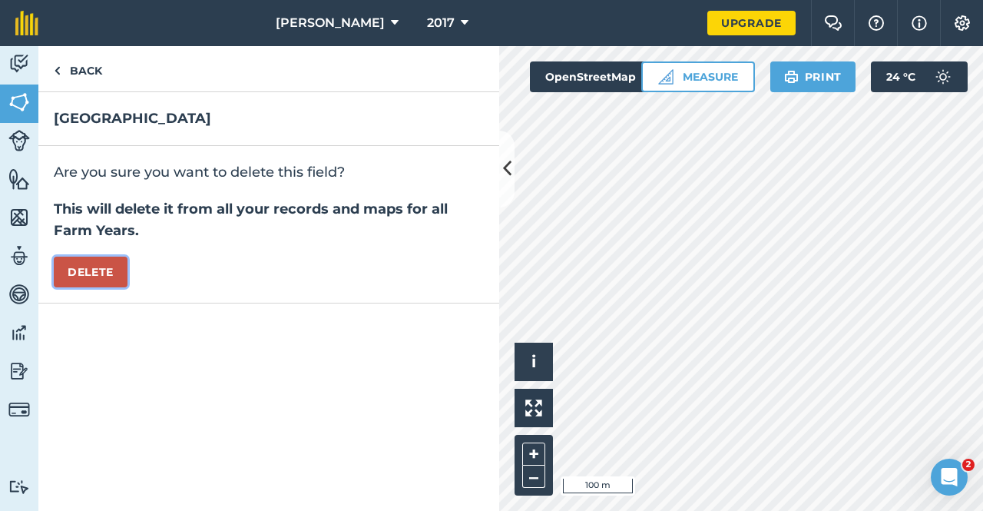
click at [95, 268] on button "Delete" at bounding box center [91, 272] width 74 height 31
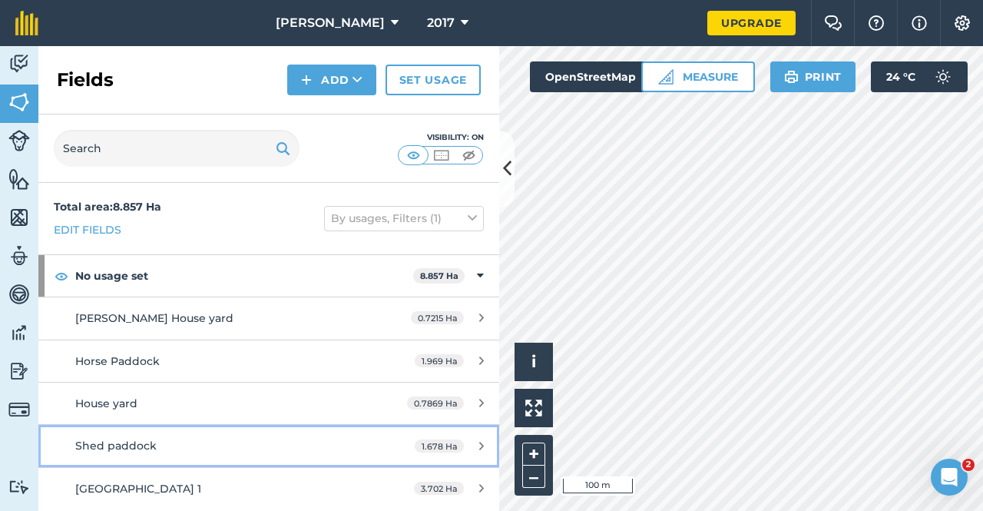
click at [479, 442] on icon at bounding box center [481, 446] width 5 height 12
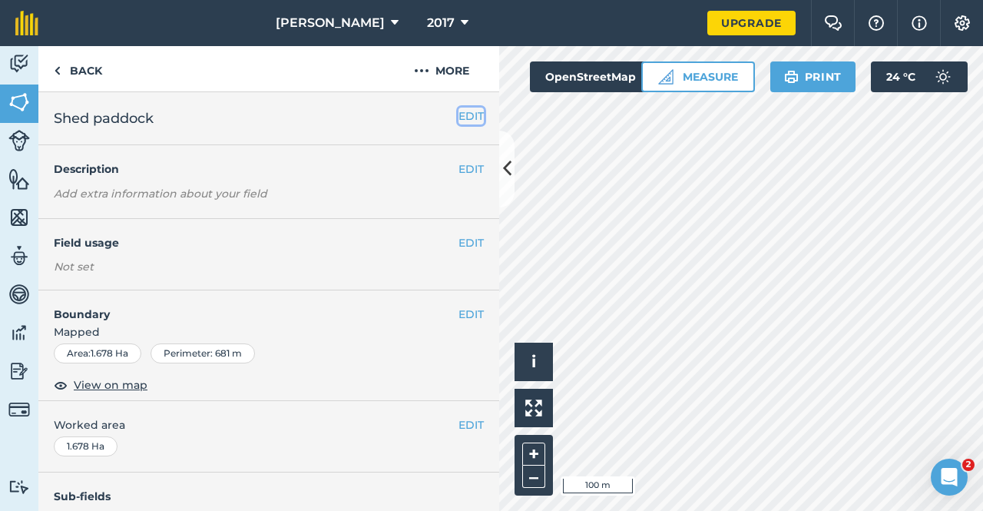
click at [462, 111] on button "EDIT" at bounding box center [471, 116] width 25 height 17
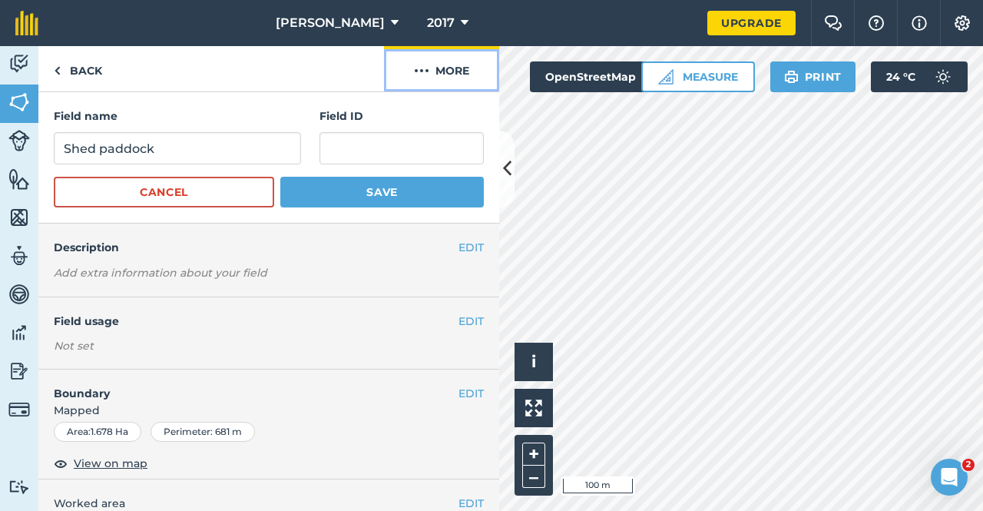
click at [434, 68] on button "More" at bounding box center [441, 68] width 115 height 45
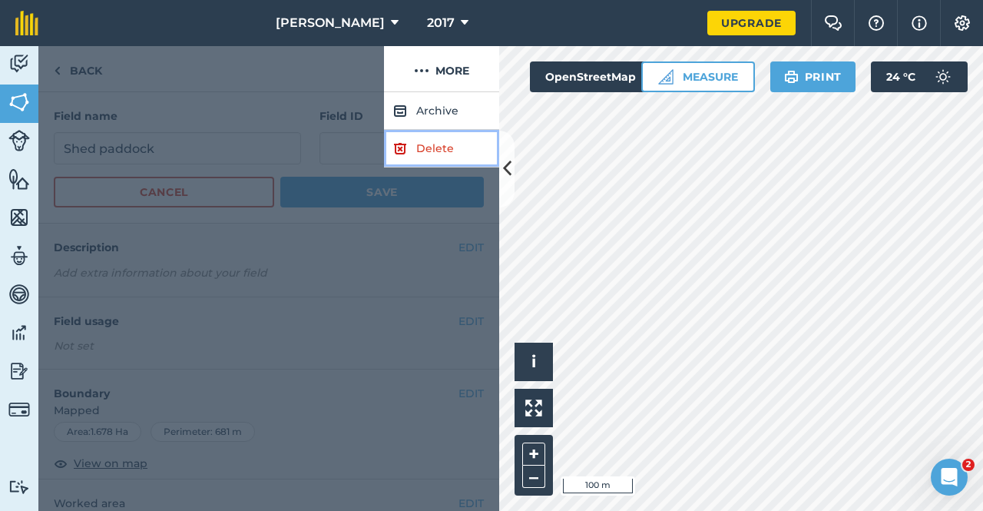
click at [456, 148] on link "Delete" at bounding box center [441, 149] width 115 height 38
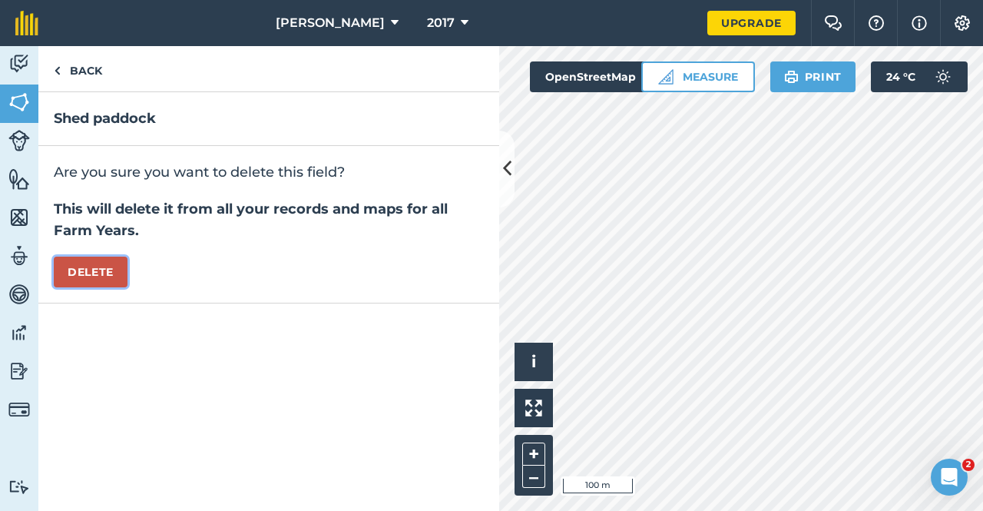
click at [104, 268] on button "Delete" at bounding box center [91, 272] width 74 height 31
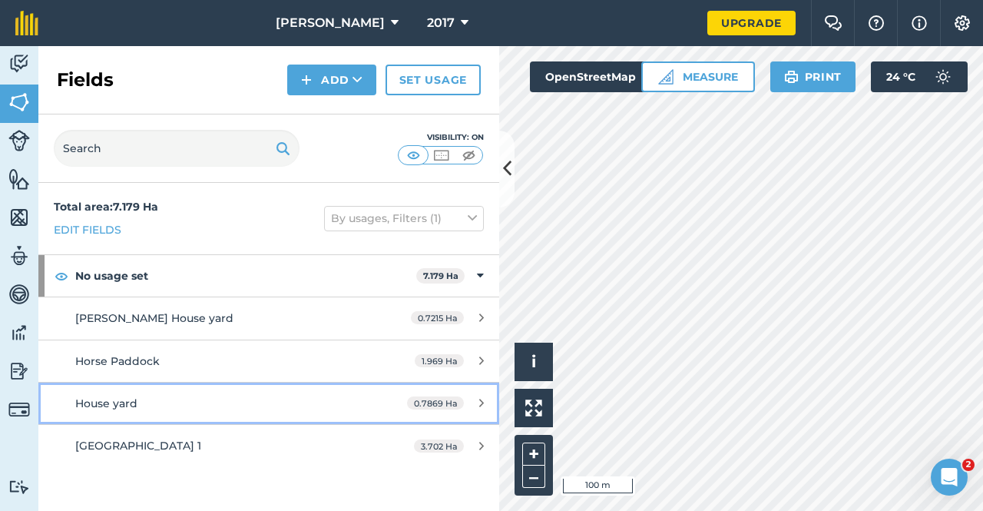
click at [484, 399] on div "0.7869 Ha" at bounding box center [446, 403] width 108 height 12
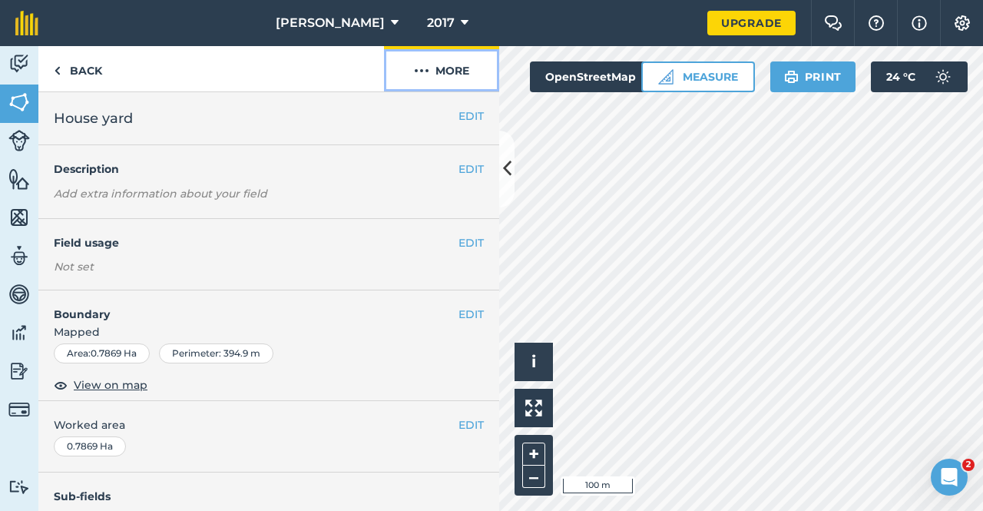
click at [450, 70] on button "More" at bounding box center [441, 68] width 115 height 45
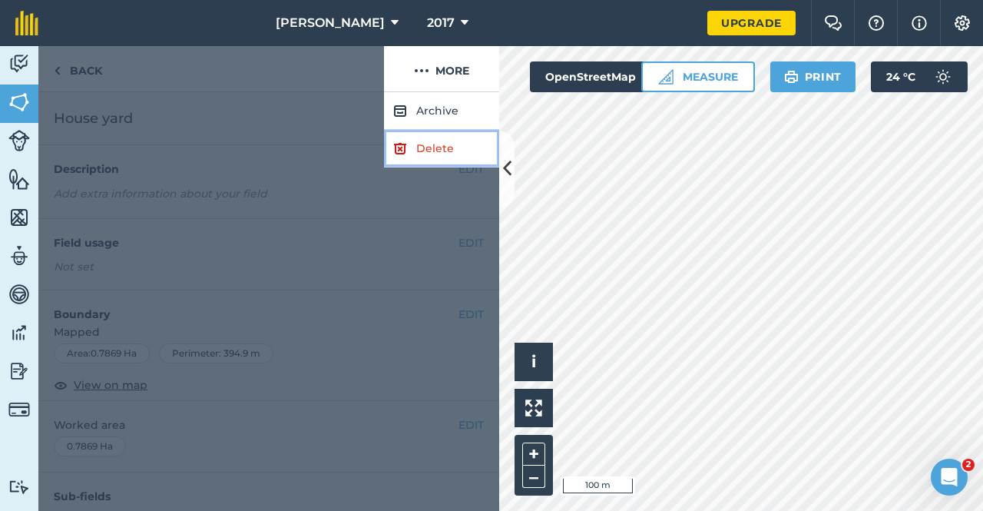
click at [444, 137] on link "Delete" at bounding box center [441, 149] width 115 height 38
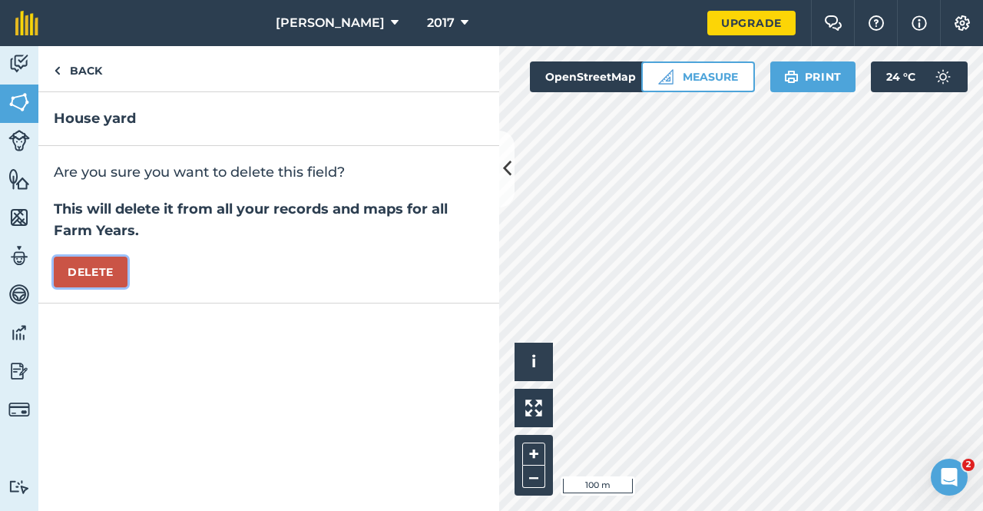
click at [106, 272] on button "Delete" at bounding box center [91, 272] width 74 height 31
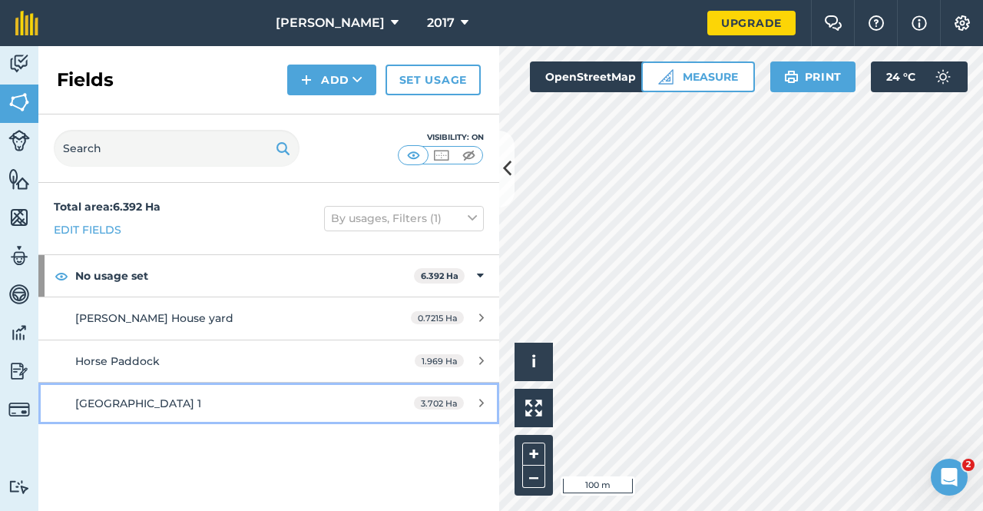
click at [466, 406] on div "3.702 Ha" at bounding box center [449, 403] width 101 height 12
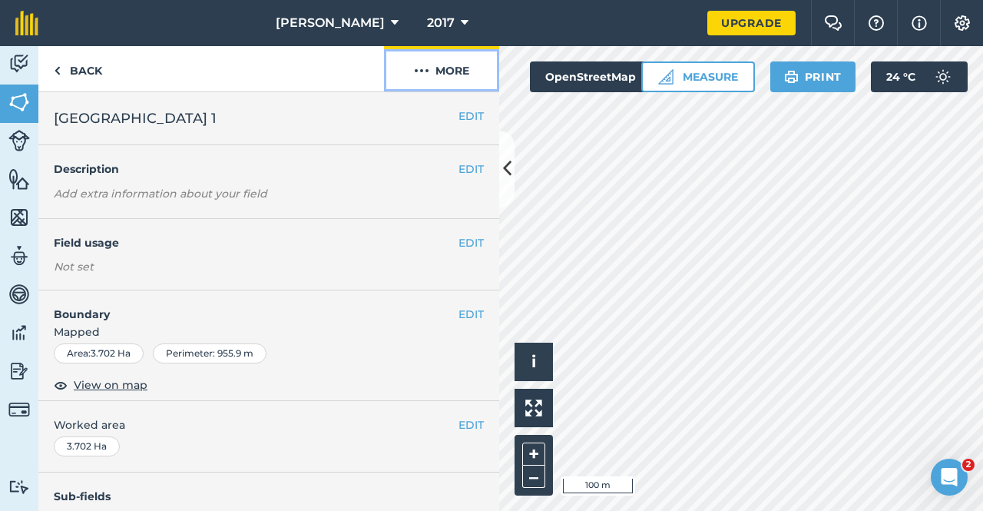
click at [449, 65] on button "More" at bounding box center [441, 68] width 115 height 45
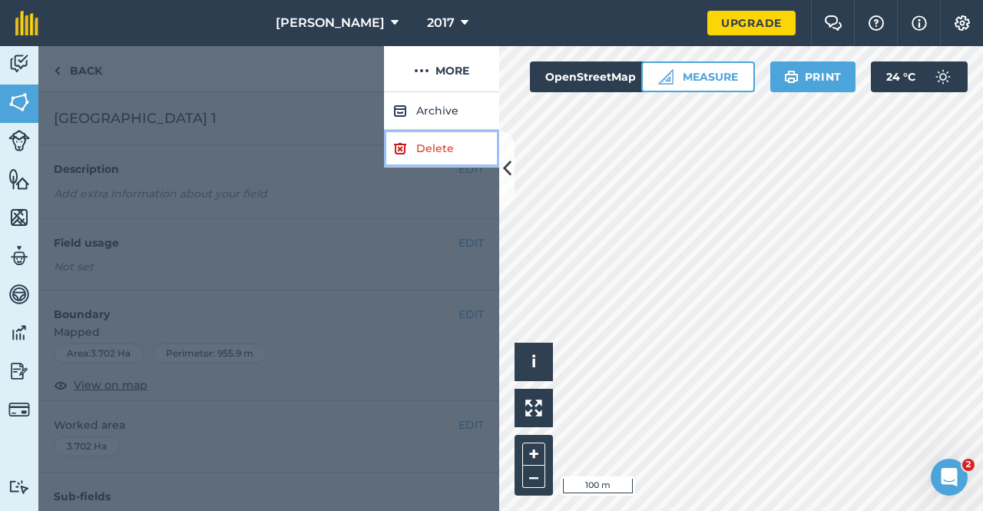
click at [457, 139] on link "Delete" at bounding box center [441, 149] width 115 height 38
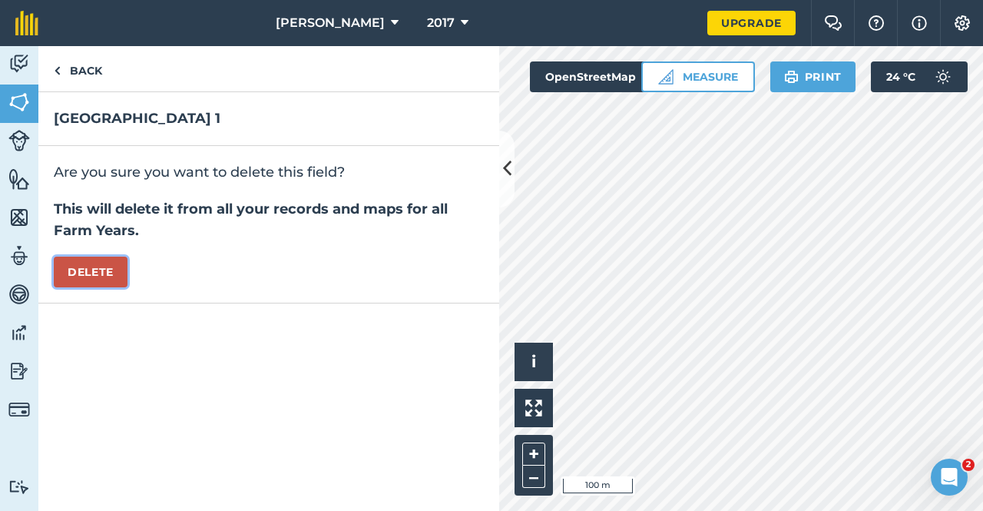
click at [92, 274] on button "Delete" at bounding box center [91, 272] width 74 height 31
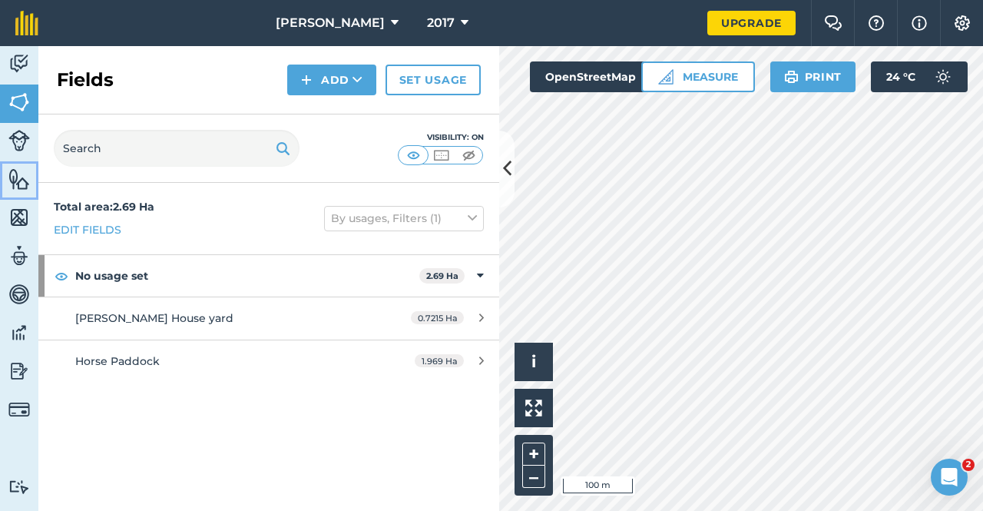
click at [27, 182] on img at bounding box center [19, 178] width 22 height 23
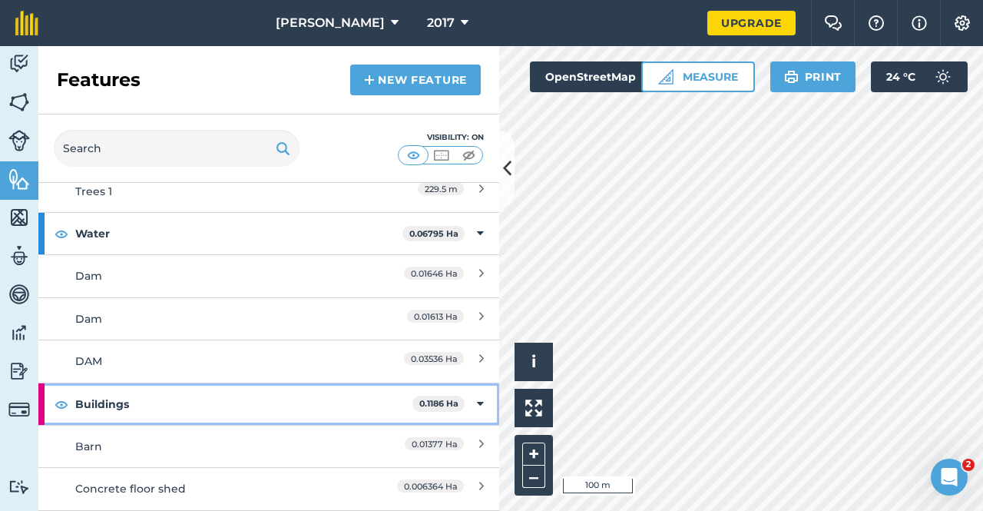
click at [477, 399] on icon at bounding box center [480, 404] width 7 height 17
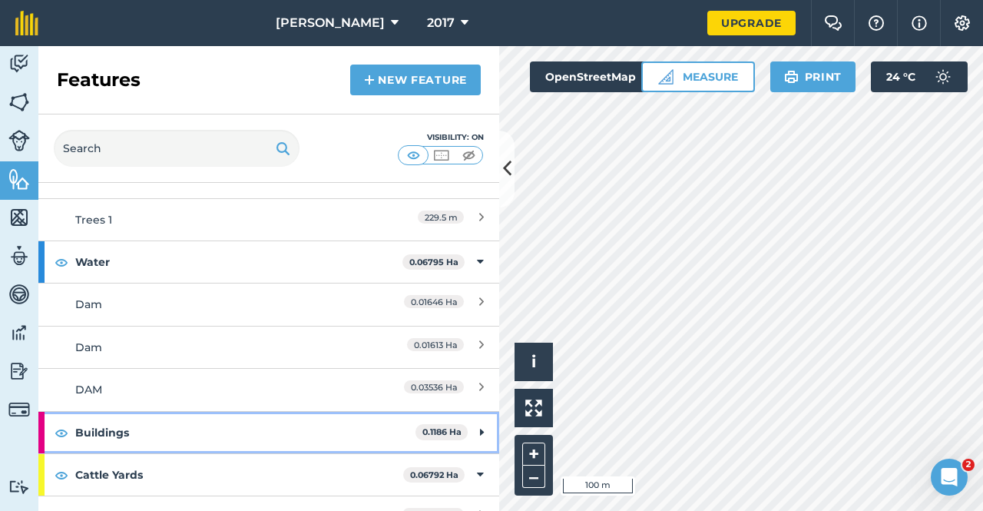
scroll to position [226, 0]
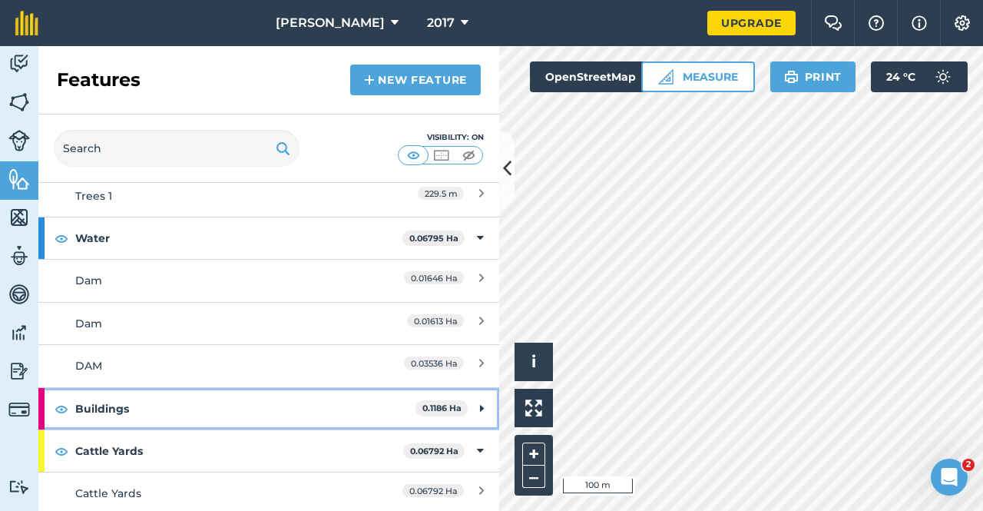
click at [474, 404] on div "Buildings 0.1186 Ha" at bounding box center [268, 408] width 461 height 41
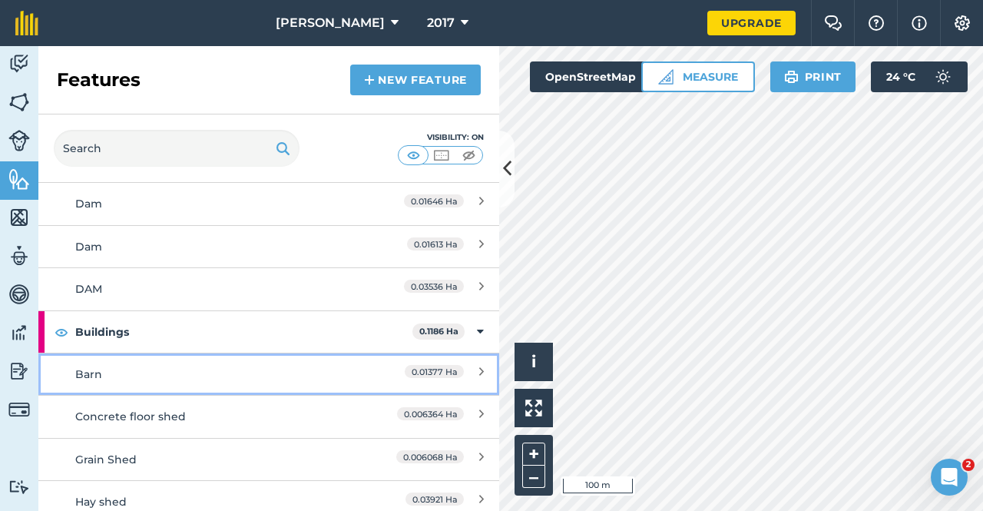
click at [473, 369] on link "Barn 0.01377 Ha" at bounding box center [268, 374] width 461 height 42
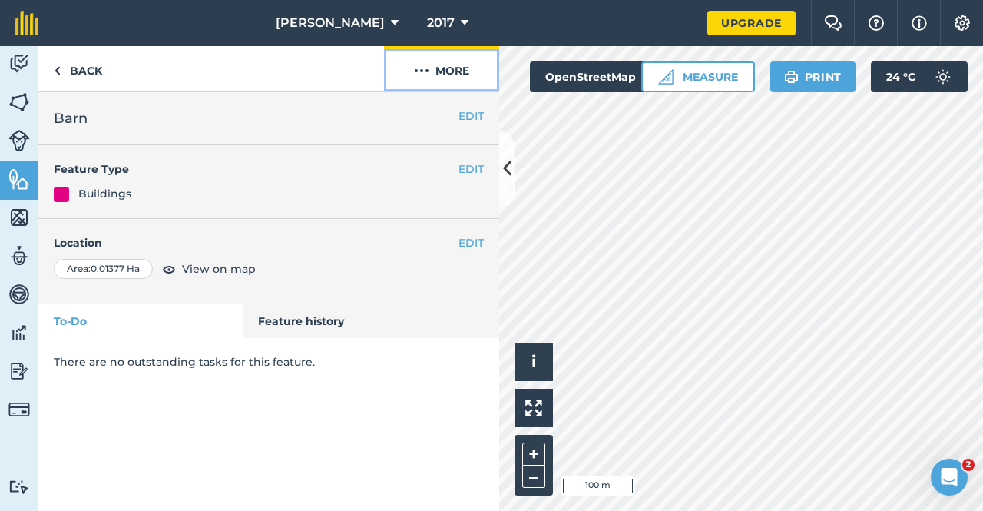
click at [472, 78] on button "More" at bounding box center [441, 68] width 115 height 45
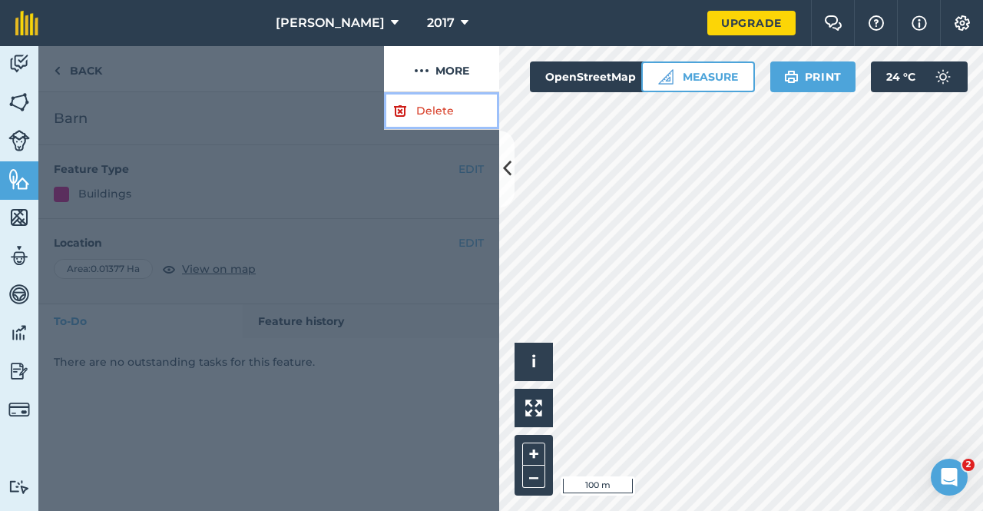
click at [466, 122] on link "Delete" at bounding box center [441, 111] width 115 height 38
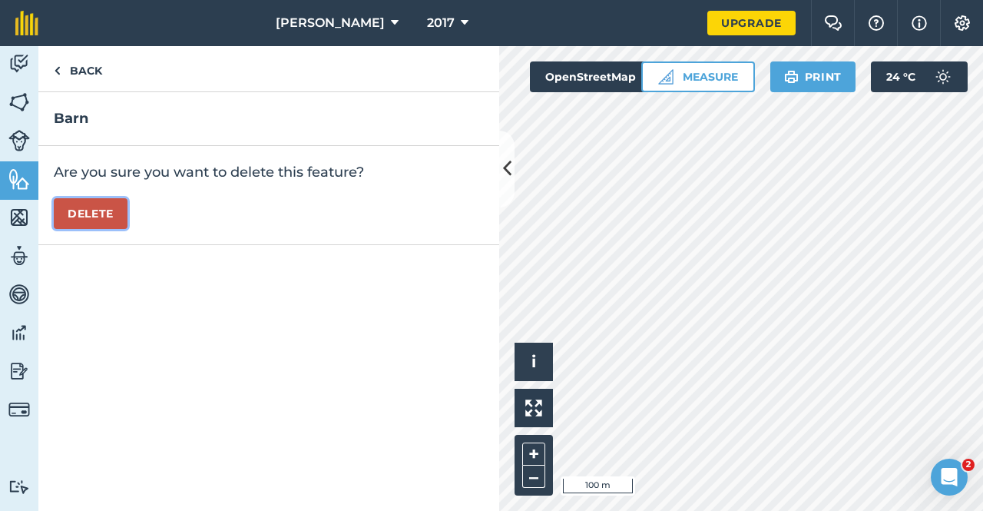
click at [86, 202] on button "Delete" at bounding box center [91, 213] width 74 height 31
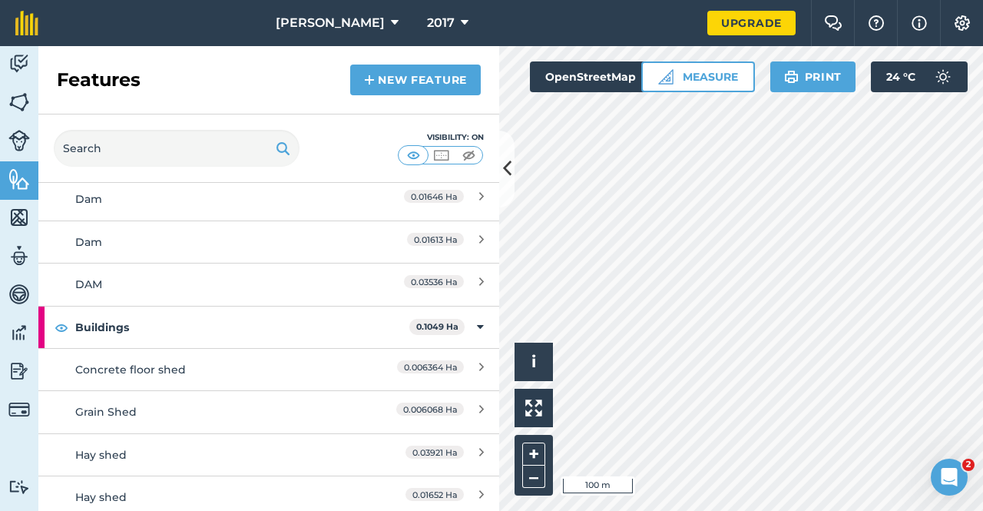
scroll to position [384, 0]
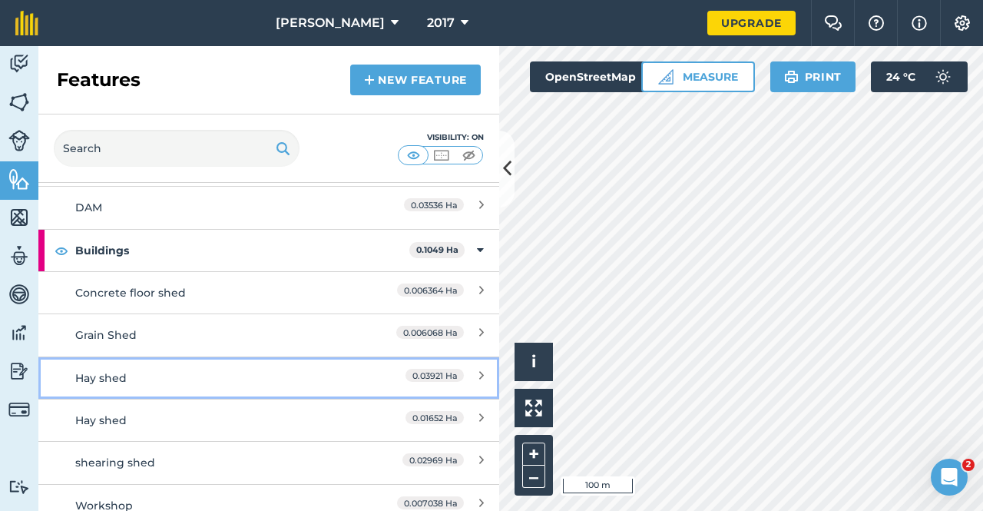
click at [472, 371] on link "Hay shed 0.03921 Ha" at bounding box center [268, 377] width 461 height 42
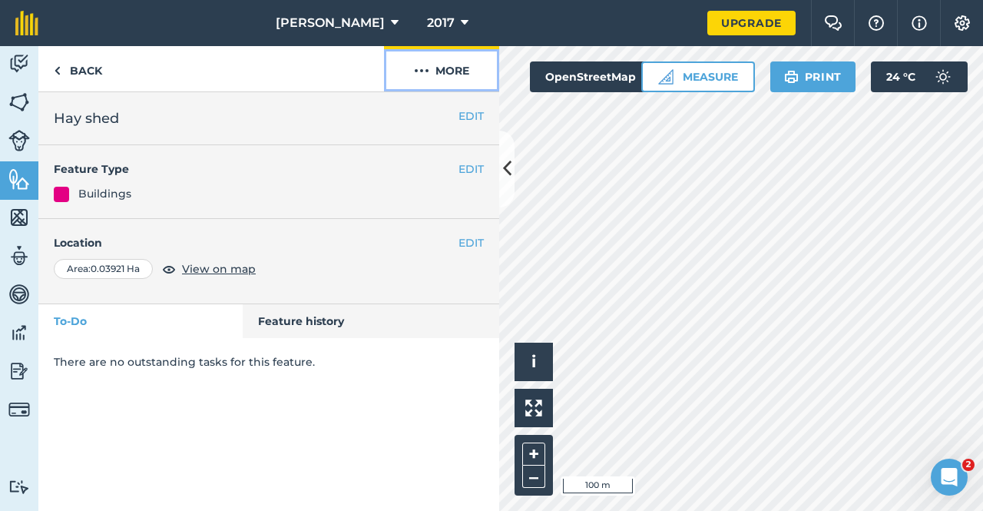
click at [449, 67] on button "More" at bounding box center [441, 68] width 115 height 45
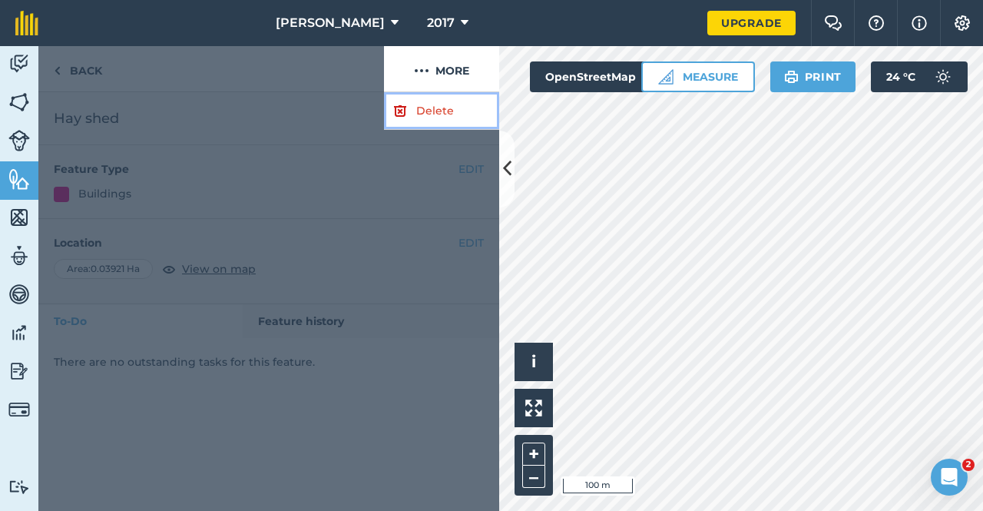
click at [437, 107] on link "Delete" at bounding box center [441, 111] width 115 height 38
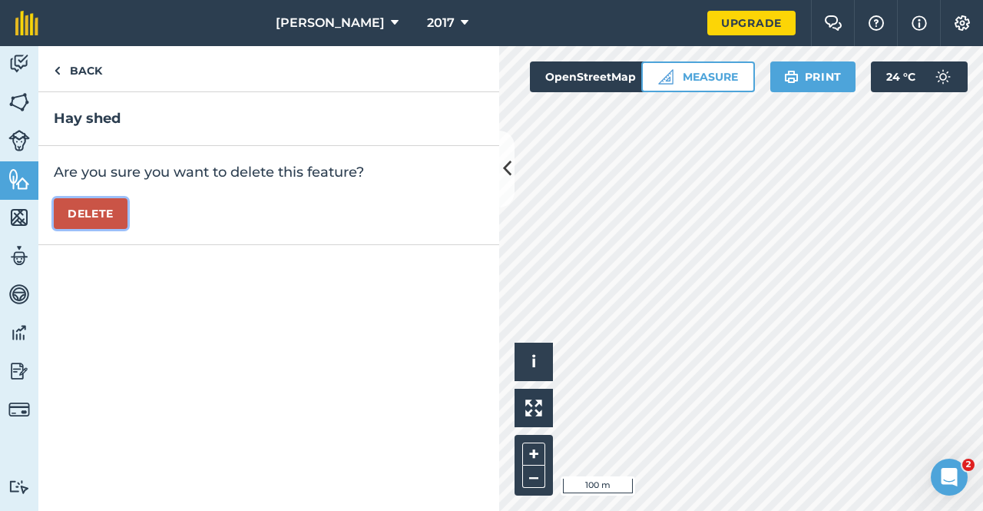
click at [96, 213] on button "Delete" at bounding box center [91, 213] width 74 height 31
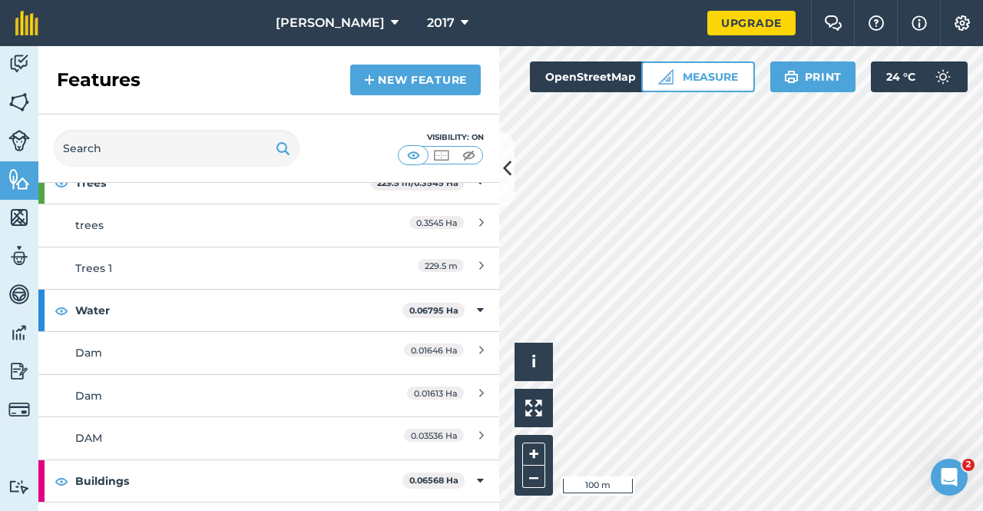
scroll to position [437, 0]
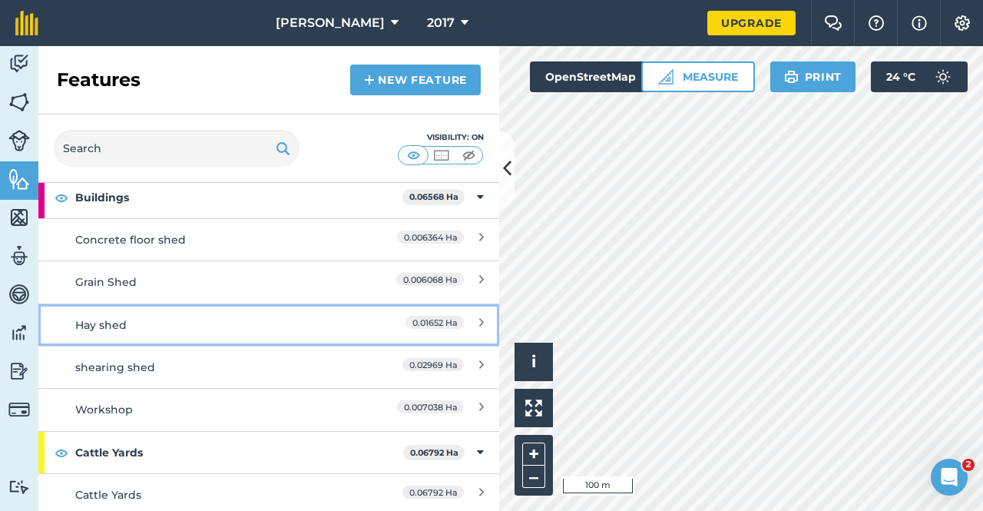
click at [463, 317] on div "0.01652 Ha" at bounding box center [416, 325] width 136 height 17
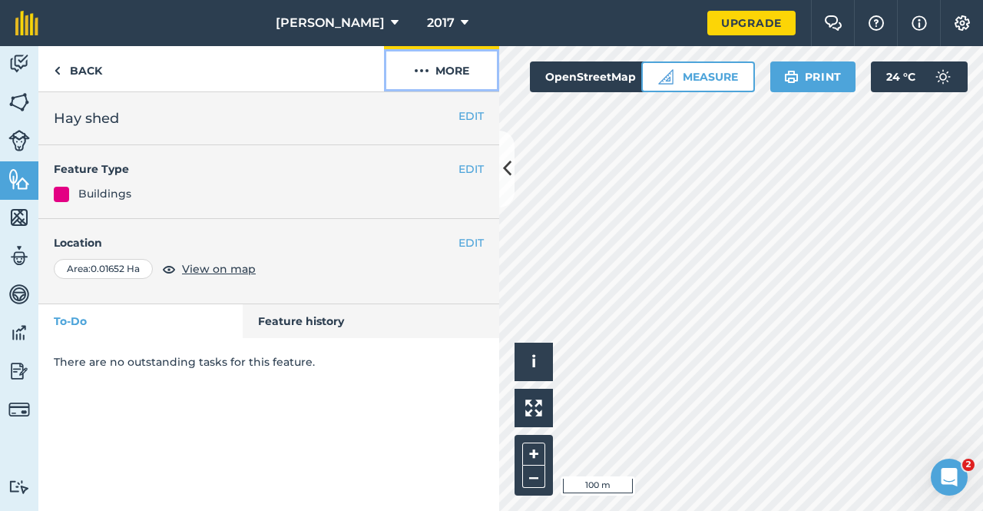
click at [456, 75] on button "More" at bounding box center [441, 68] width 115 height 45
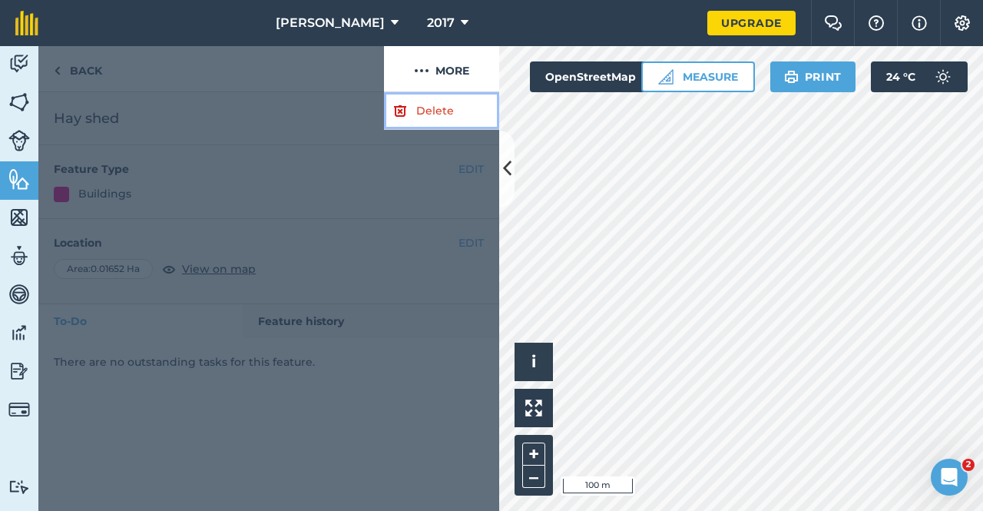
click at [459, 105] on link "Delete" at bounding box center [441, 111] width 115 height 38
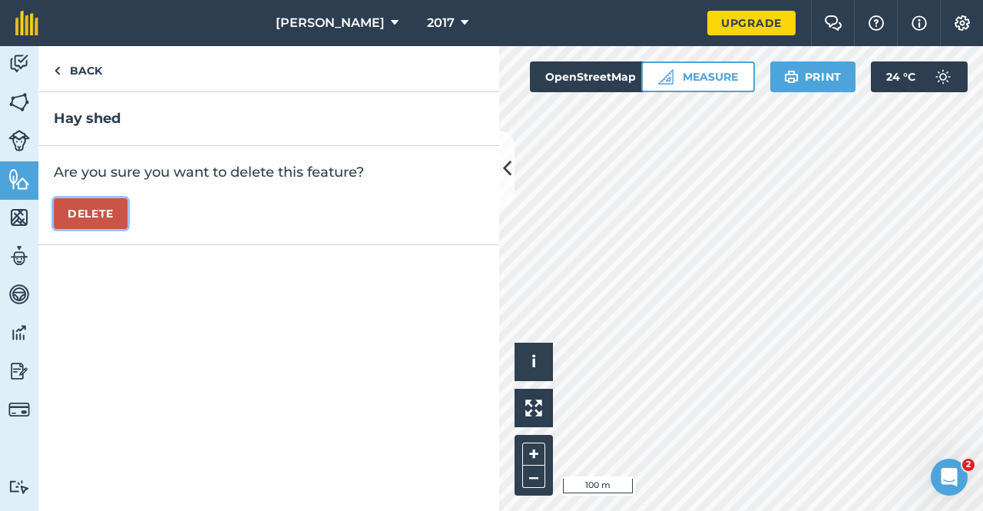
click at [72, 211] on button "Delete" at bounding box center [91, 213] width 74 height 31
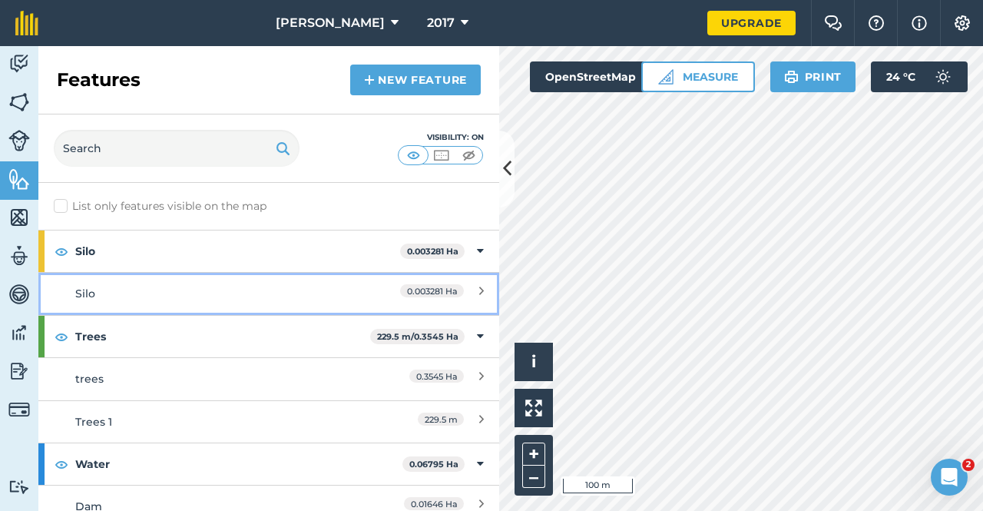
click at [479, 297] on icon at bounding box center [481, 293] width 5 height 17
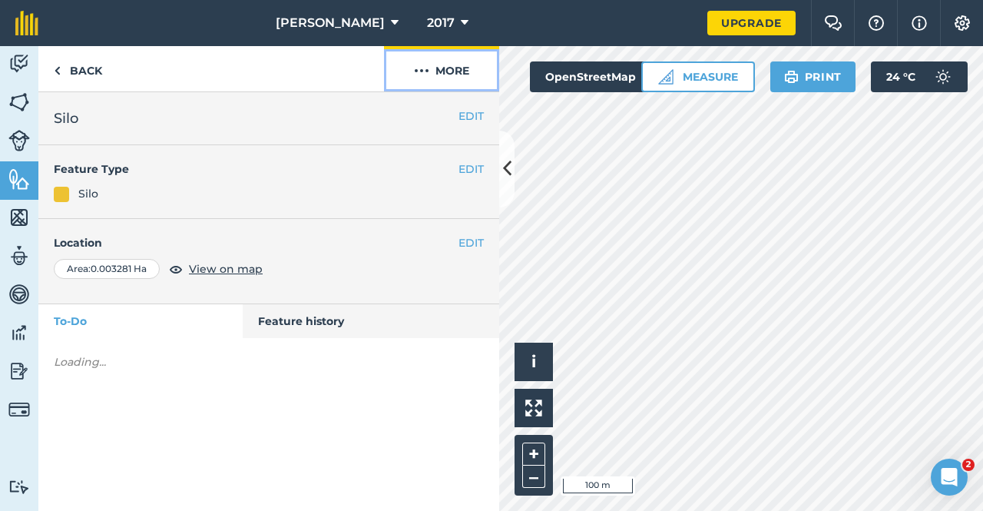
click at [461, 71] on button "More" at bounding box center [441, 68] width 115 height 45
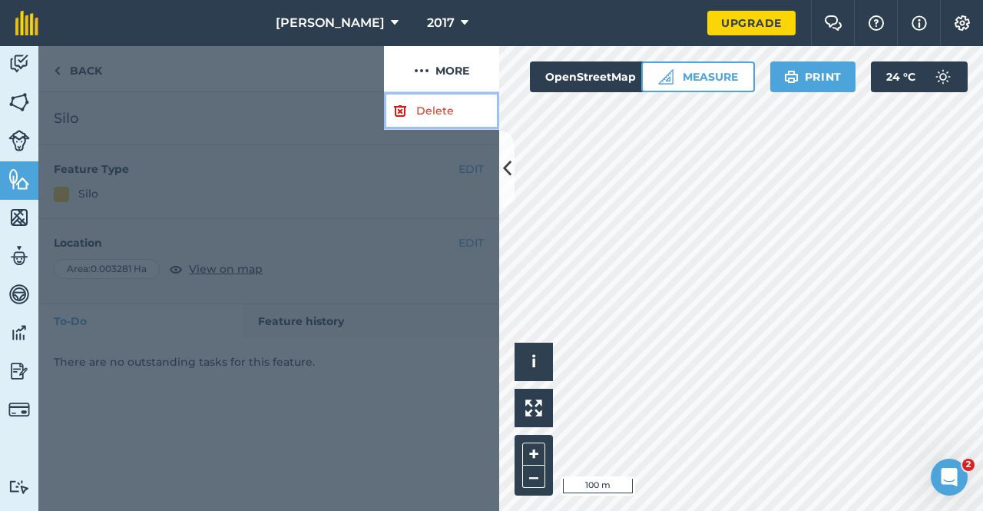
click at [447, 113] on link "Delete" at bounding box center [441, 111] width 115 height 38
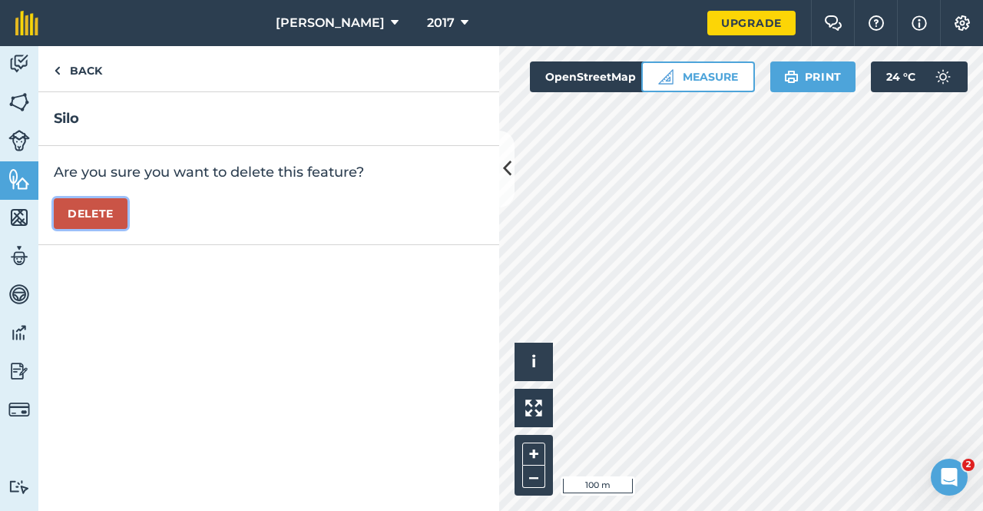
click at [114, 216] on button "Delete" at bounding box center [91, 213] width 74 height 31
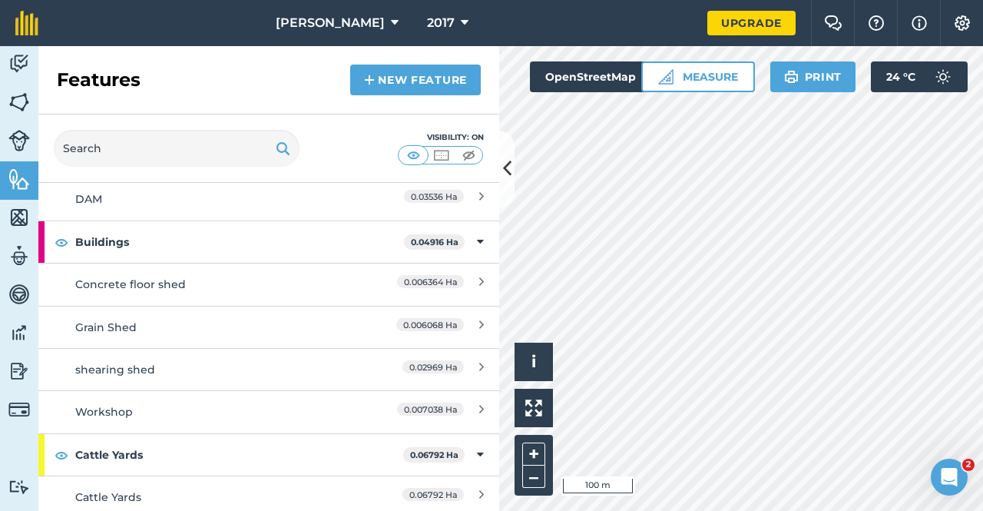
scroll to position [310, 0]
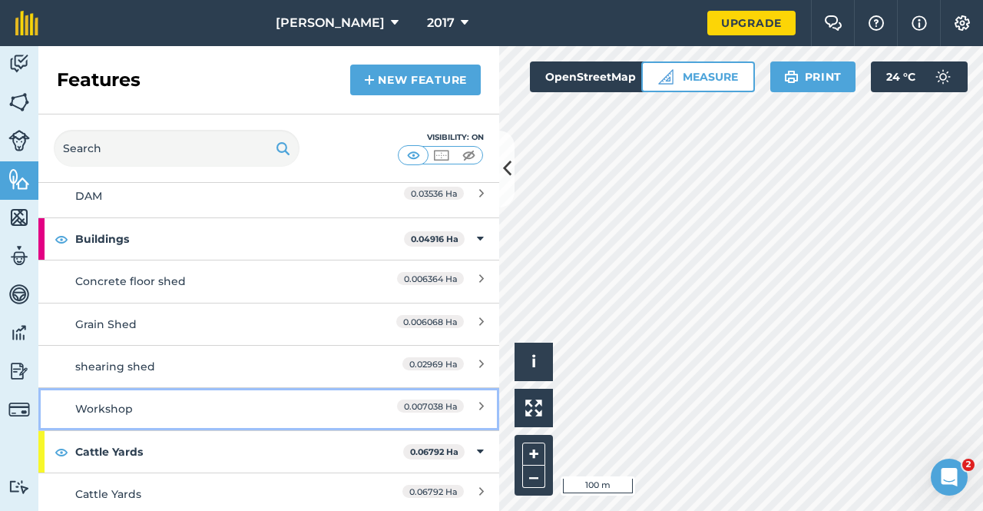
click at [445, 408] on span "0.007038 Ha" at bounding box center [430, 405] width 67 height 13
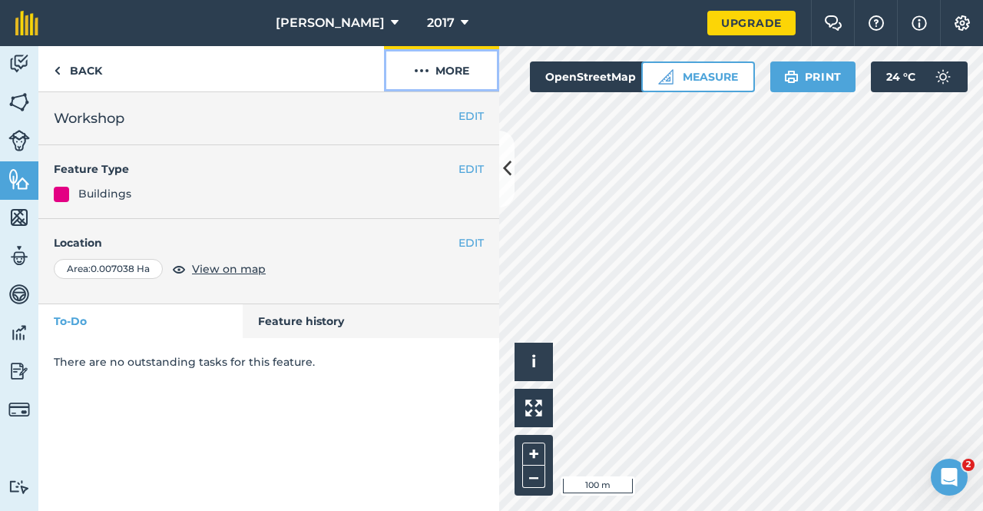
click at [462, 78] on button "More" at bounding box center [441, 68] width 115 height 45
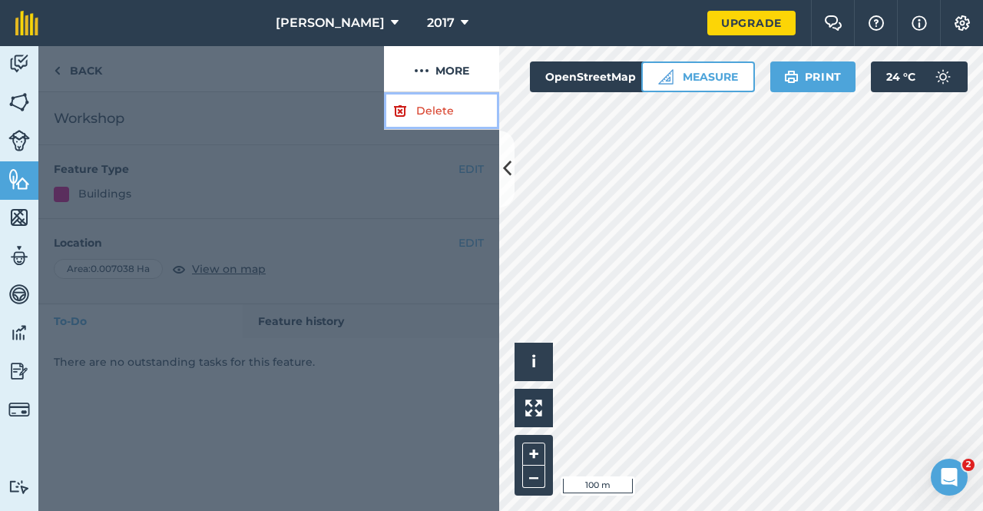
click at [441, 110] on link "Delete" at bounding box center [441, 111] width 115 height 38
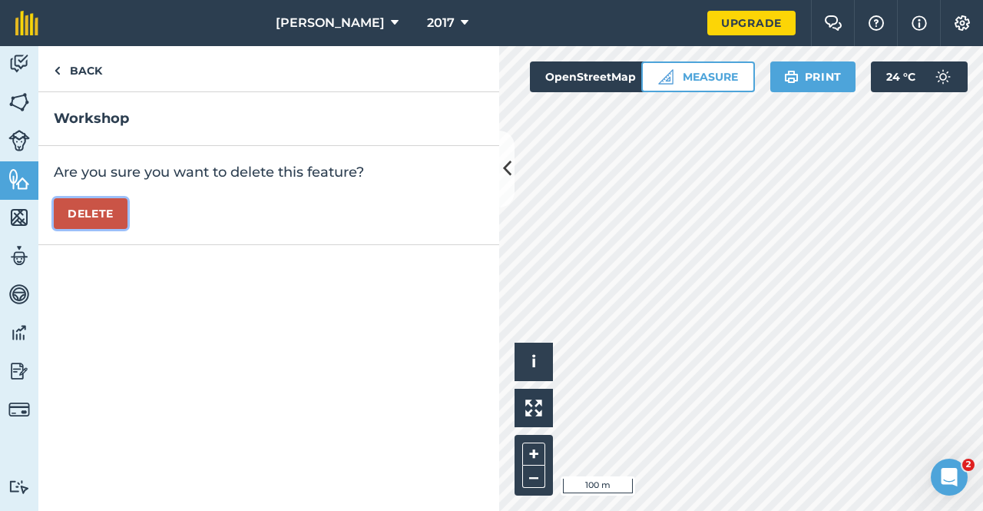
click at [98, 204] on button "Delete" at bounding box center [91, 213] width 74 height 31
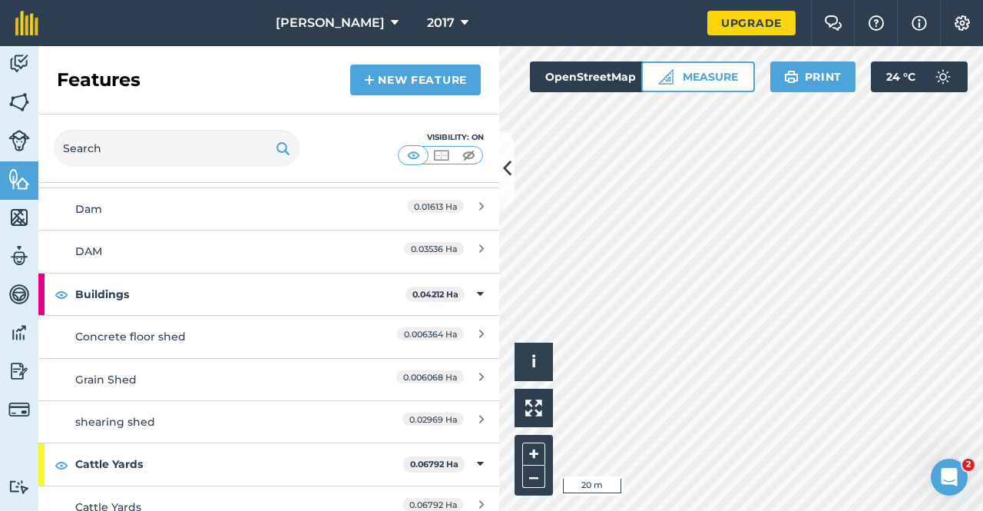
scroll to position [267, 0]
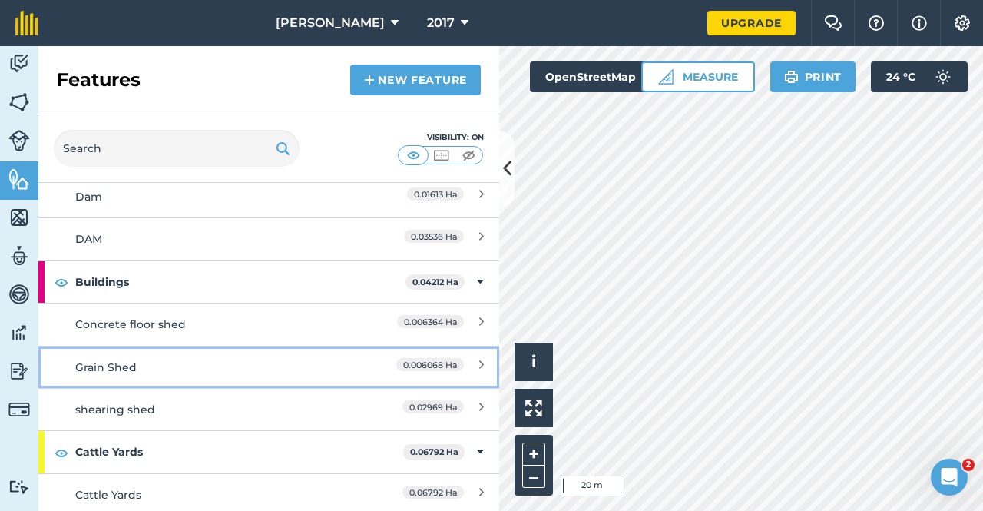
click at [449, 358] on span "0.006068 Ha" at bounding box center [430, 364] width 68 height 13
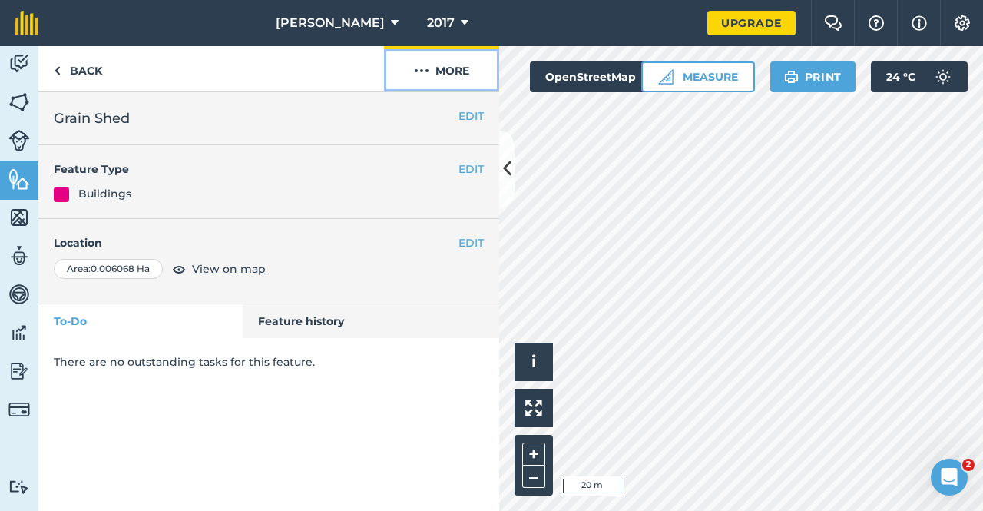
click at [463, 74] on button "More" at bounding box center [441, 68] width 115 height 45
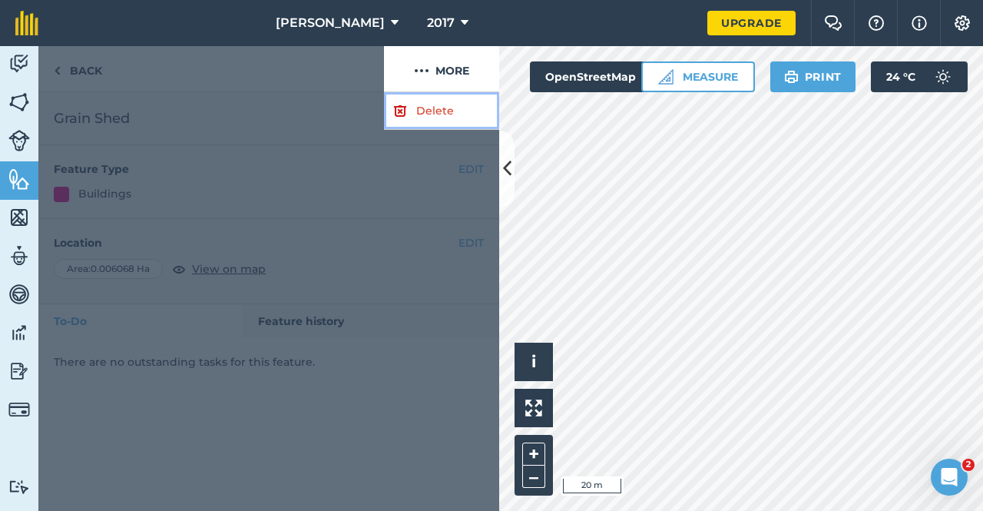
click at [437, 119] on link "Delete" at bounding box center [441, 111] width 115 height 38
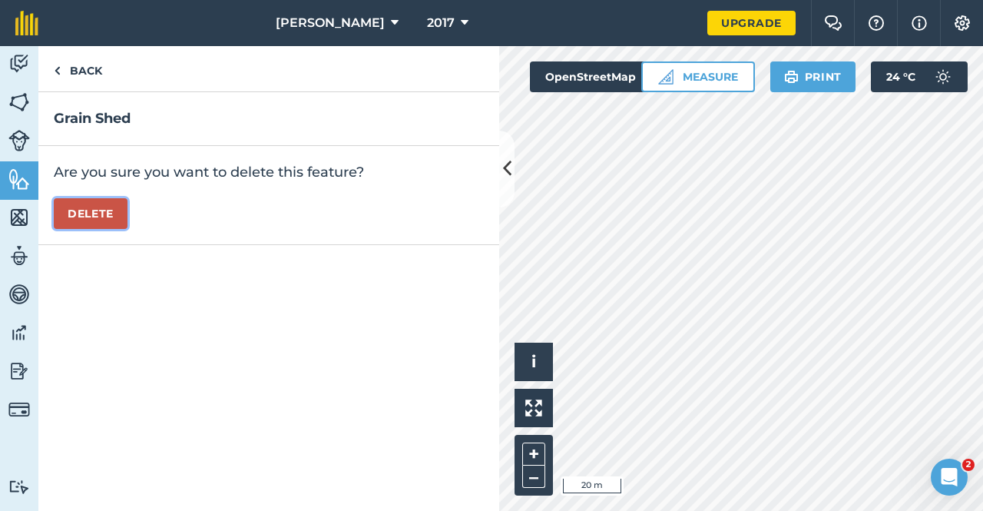
click at [100, 212] on button "Delete" at bounding box center [91, 213] width 74 height 31
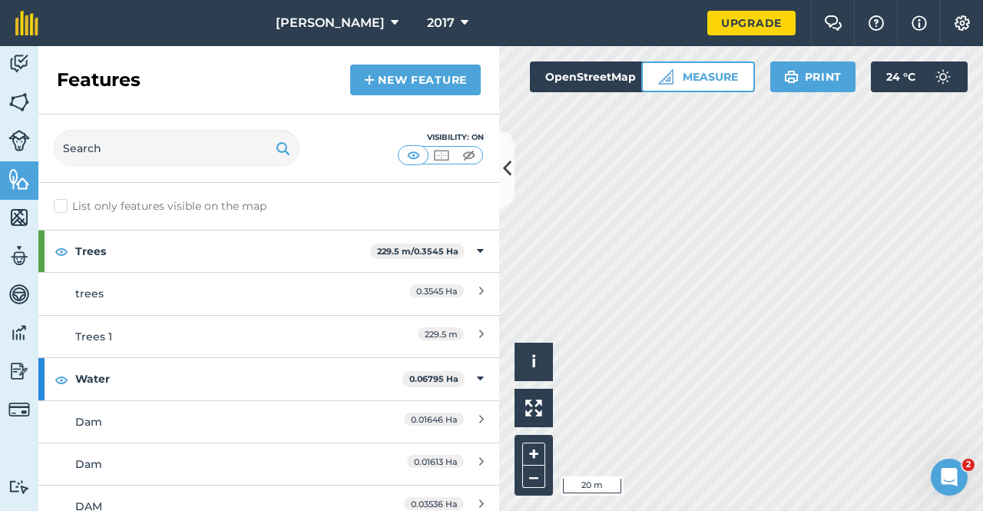
click at [499, 176] on div "Visibility: On" at bounding box center [268, 148] width 461 height 68
click at [506, 177] on icon at bounding box center [507, 168] width 8 height 27
